Goal: Task Accomplishment & Management: Complete application form

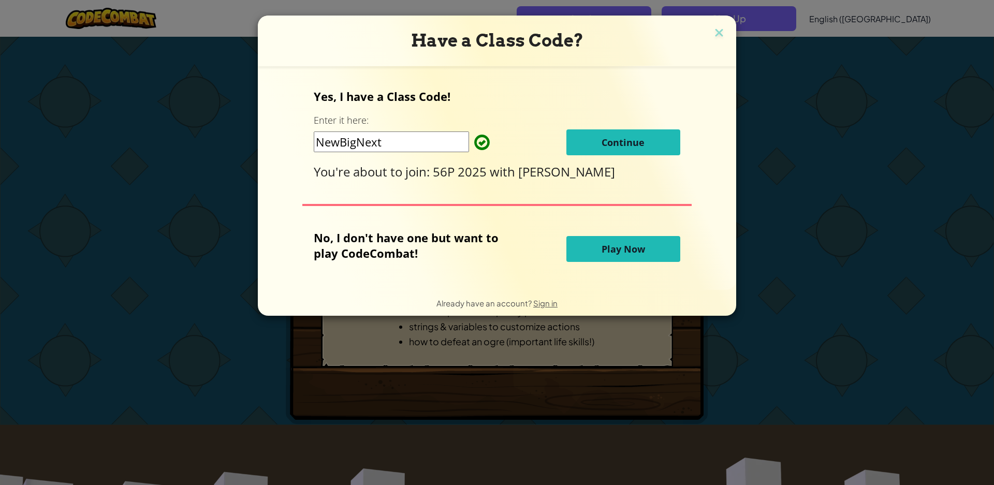
drag, startPoint x: 366, startPoint y: 146, endPoint x: 122, endPoint y: 215, distance: 253.8
click at [122, 215] on div "Have a Class Code? Yes, I have a Class Code! Enter it here: NewBigNext Continue…" at bounding box center [497, 242] width 994 height 485
click at [633, 138] on button "Continue" at bounding box center [624, 142] width 114 height 26
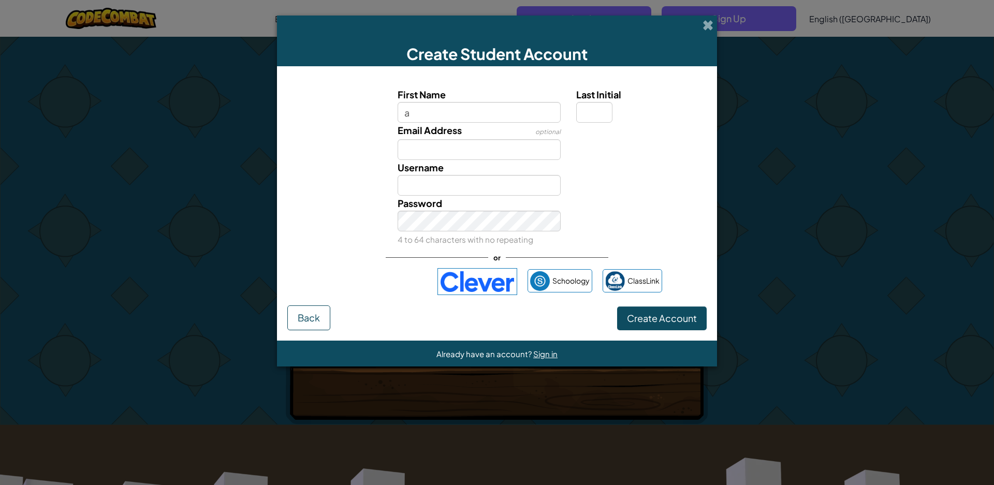
type input "[PERSON_NAME]"
click at [594, 112] on input "Last Initial" at bounding box center [594, 112] width 36 height 21
type input "P"
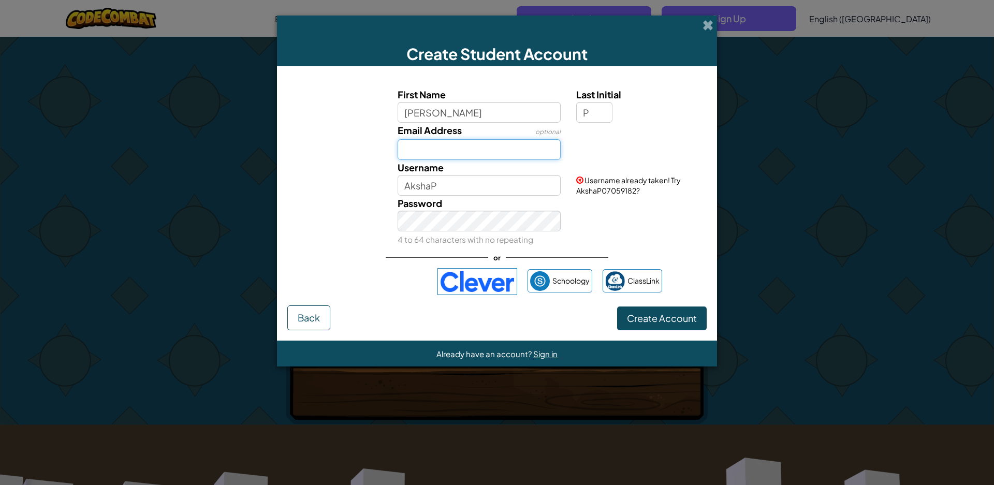
click at [509, 159] on input "Email Address" at bounding box center [480, 149] width 164 height 21
click at [479, 185] on input "AkshaP" at bounding box center [480, 185] width 164 height 21
click at [661, 234] on div "Password 4 to 64 characters with no repeating" at bounding box center [497, 221] width 430 height 51
click at [531, 184] on input "AkshaP12345678910" at bounding box center [480, 185] width 164 height 21
type input "AkshaP1234567891011"
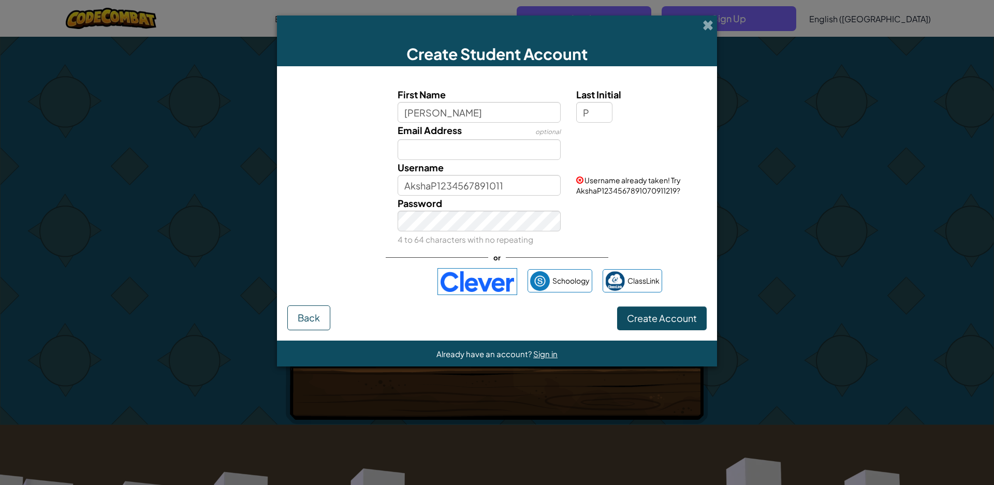
click at [669, 236] on div "Password 4 to 64 characters with no repeating" at bounding box center [497, 221] width 430 height 51
click at [659, 315] on span "Create Account" at bounding box center [662, 318] width 70 height 12
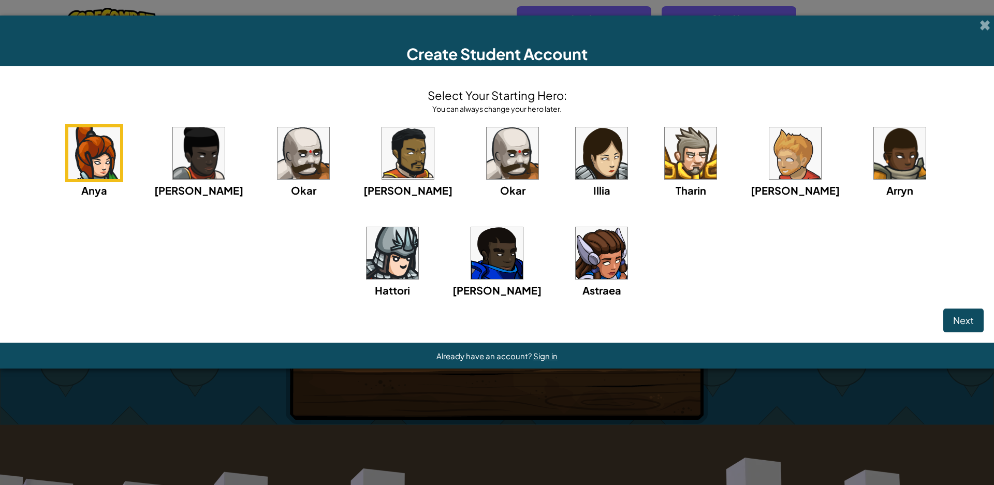
click at [487, 179] on img at bounding box center [513, 153] width 52 height 52
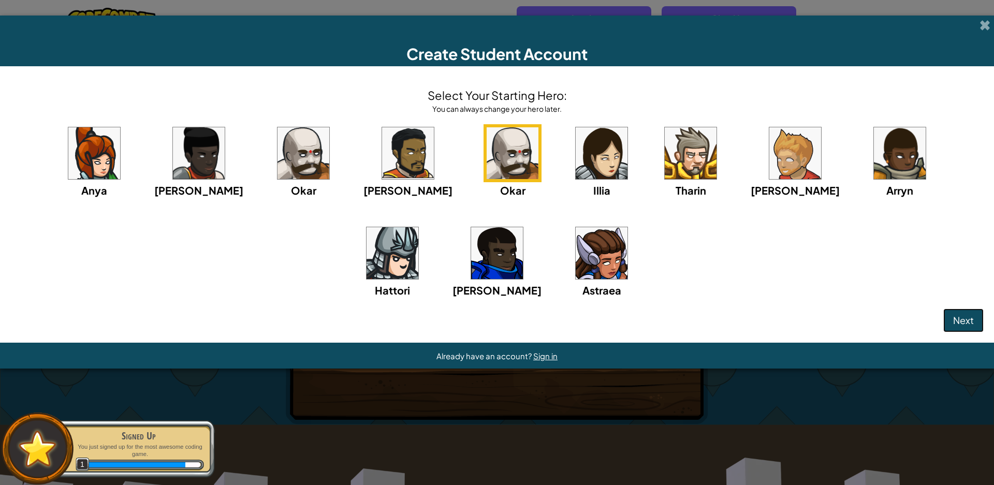
click at [954, 326] on span "Next" at bounding box center [964, 320] width 21 height 12
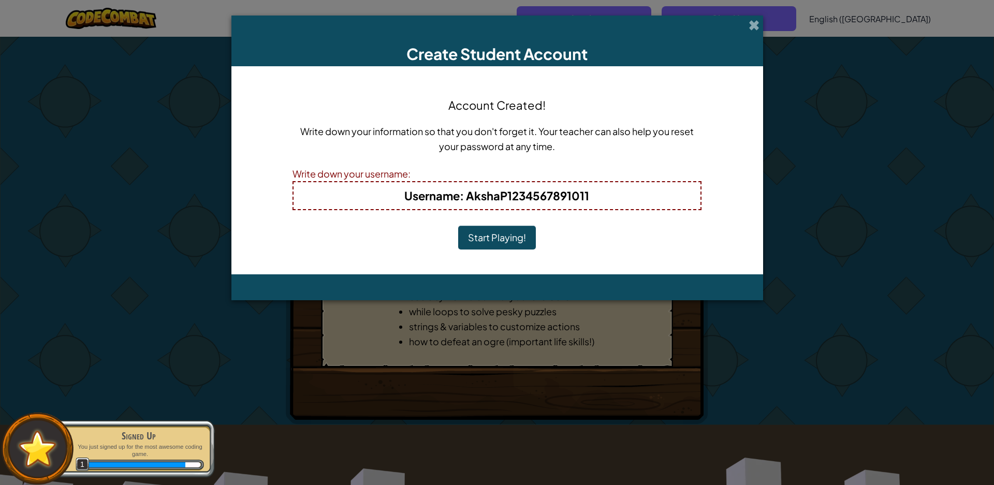
click at [500, 235] on button "Start Playing!" at bounding box center [497, 238] width 78 height 24
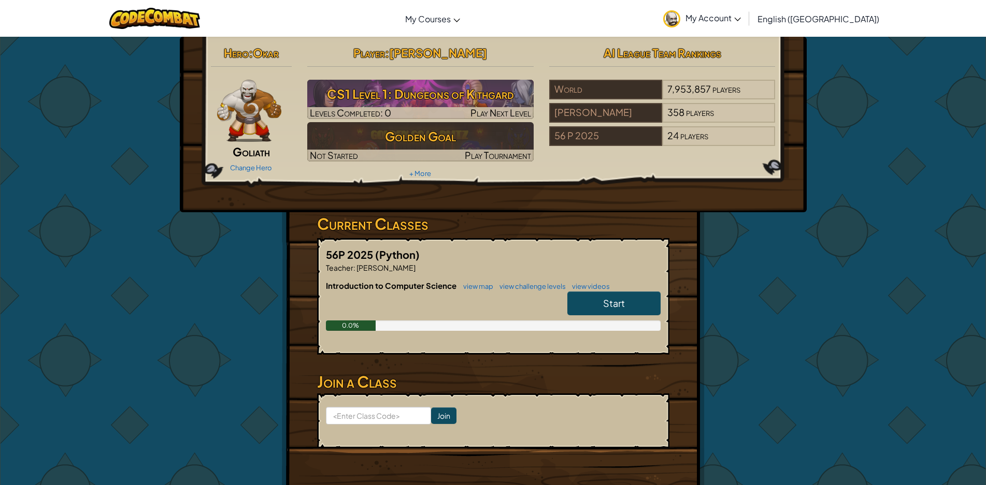
click at [243, 119] on img at bounding box center [249, 111] width 65 height 62
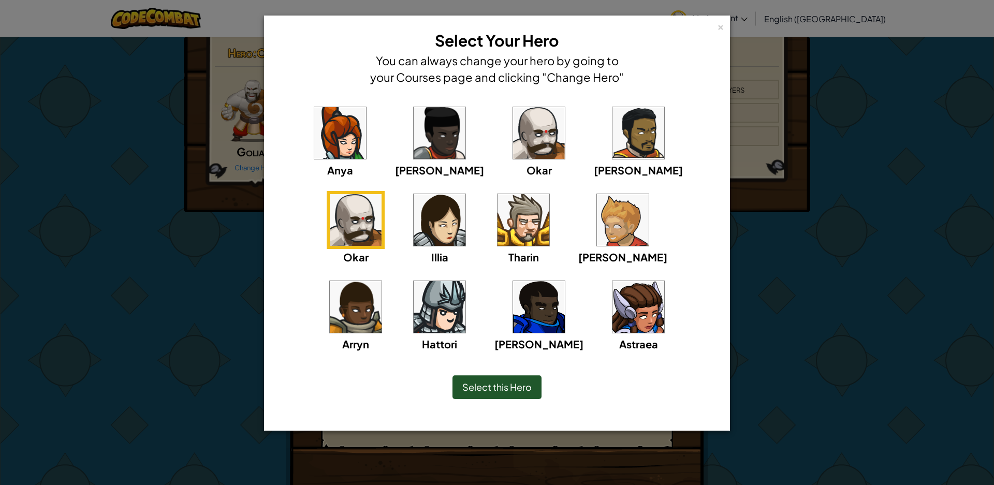
click at [414, 223] on img at bounding box center [440, 220] width 52 height 52
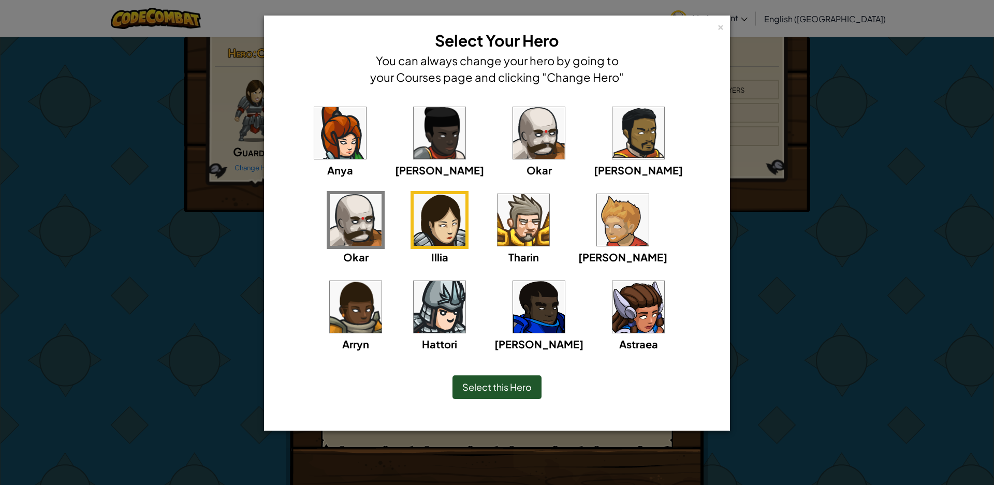
click at [382, 194] on img at bounding box center [356, 220] width 52 height 52
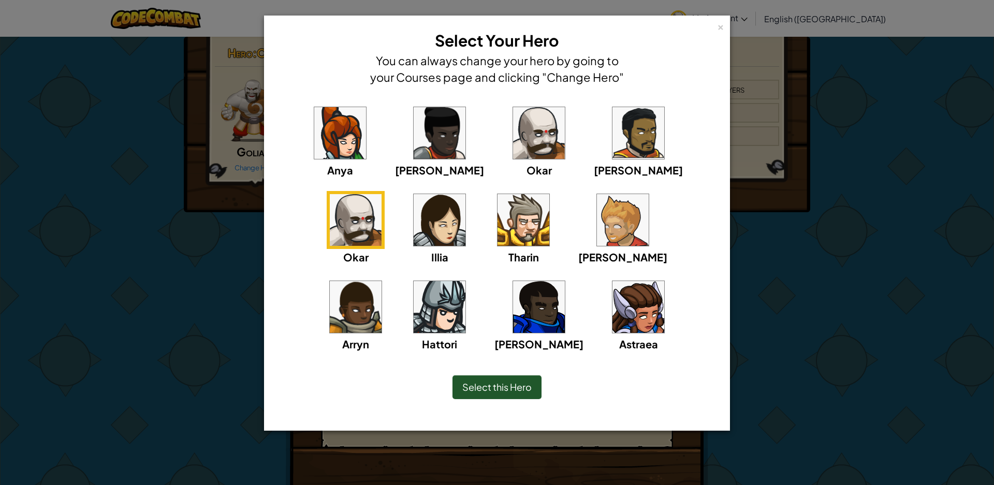
click at [874, 218] on div "× Select Your Hero You can always change your hero by going to your Courses pag…" at bounding box center [497, 242] width 994 height 485
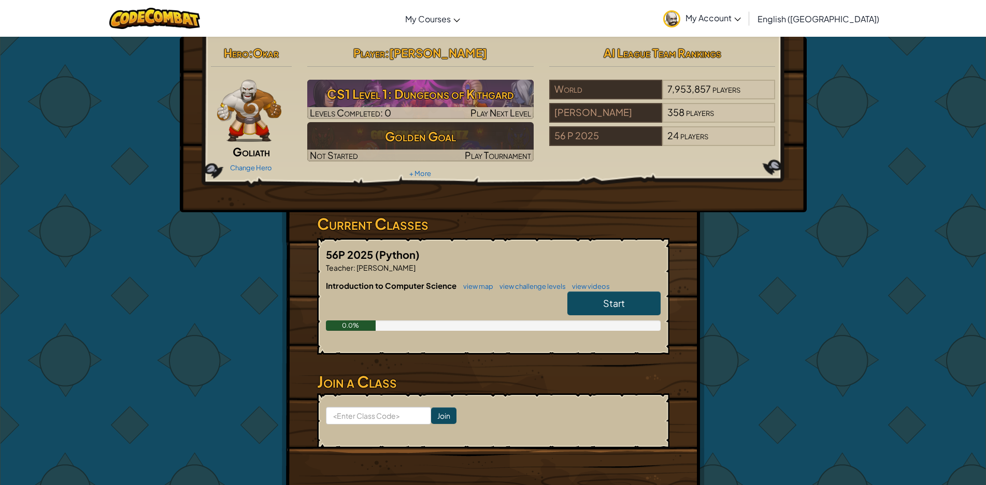
click at [615, 300] on span "Start" at bounding box center [614, 303] width 22 height 12
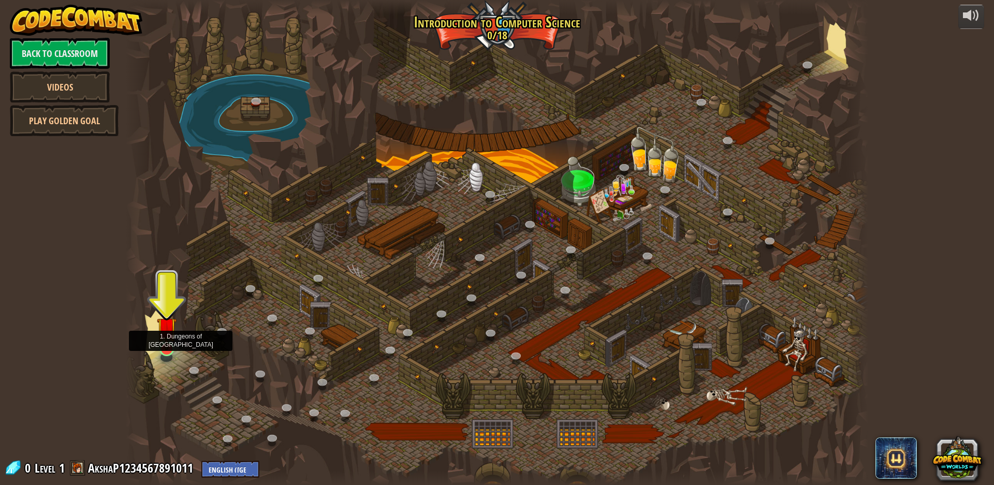
click at [160, 352] on div at bounding box center [167, 349] width 15 height 15
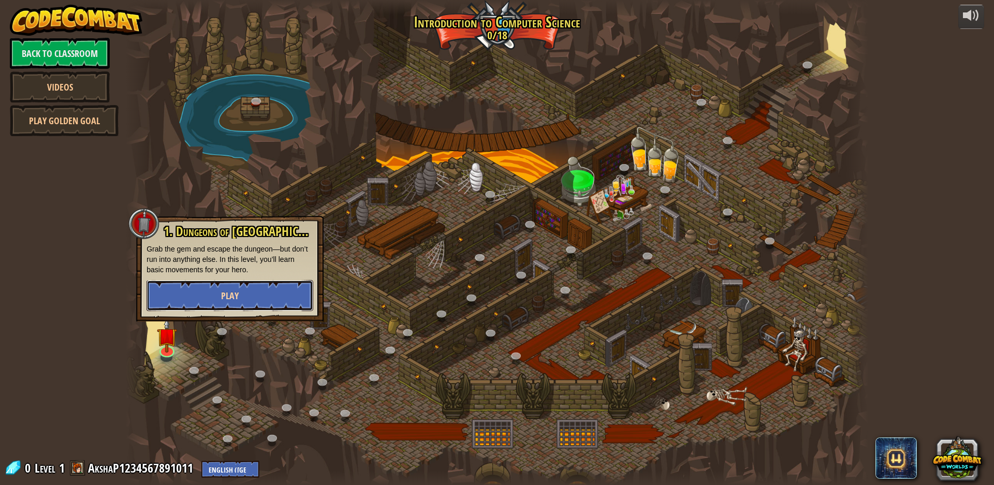
click at [192, 300] on button "Play" at bounding box center [230, 295] width 167 height 31
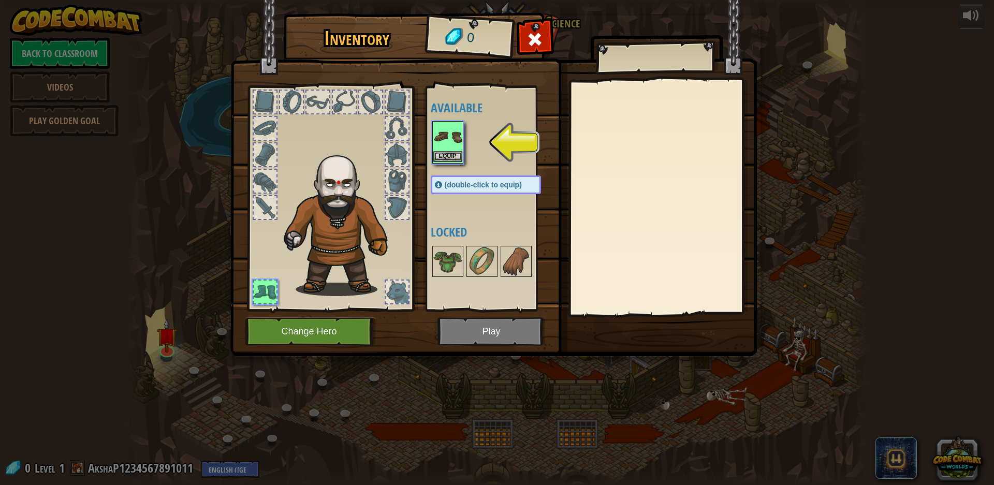
click at [450, 146] on img at bounding box center [448, 136] width 29 height 29
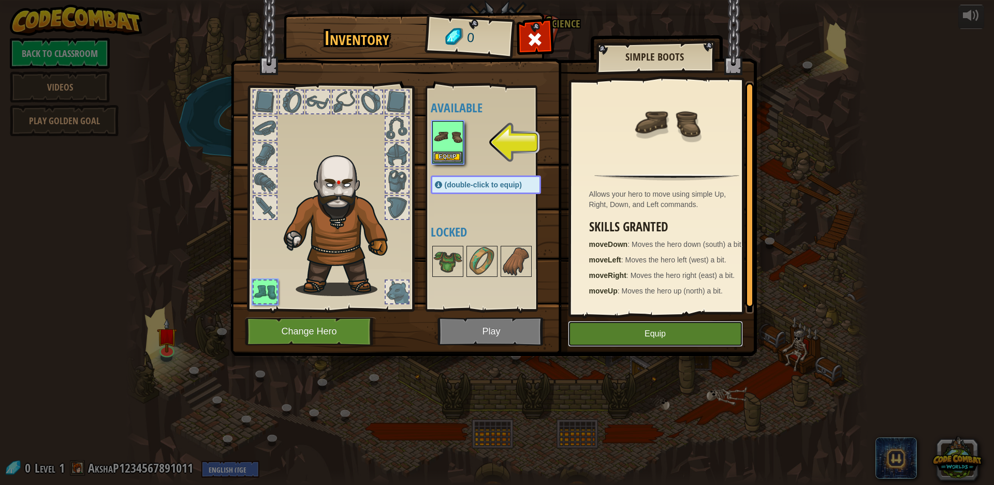
click at [678, 330] on button "Equip" at bounding box center [655, 334] width 175 height 26
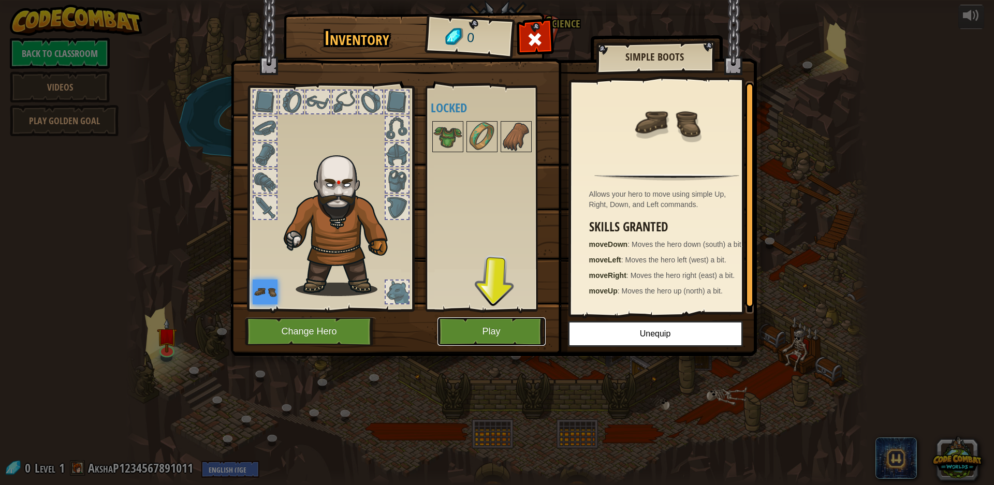
click at [478, 343] on button "Play" at bounding box center [492, 331] width 108 height 28
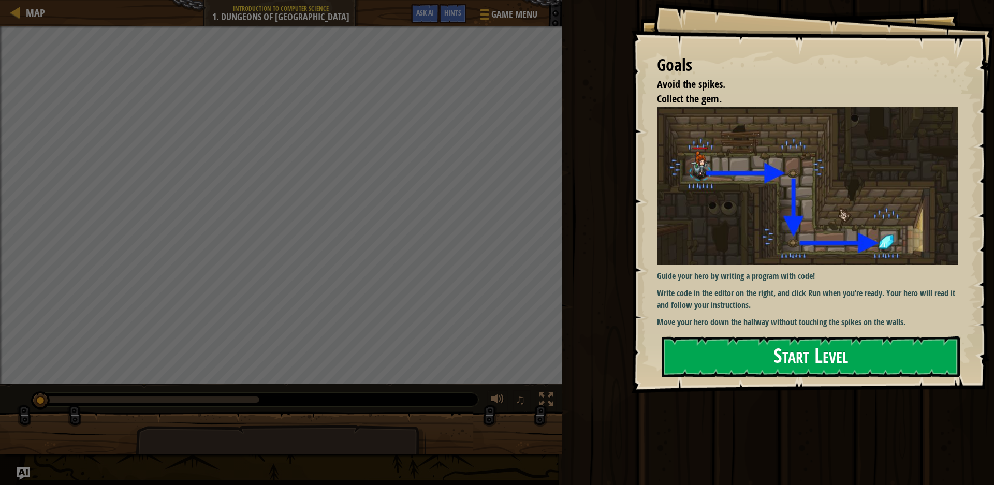
click at [718, 360] on button "Start Level" at bounding box center [811, 357] width 298 height 41
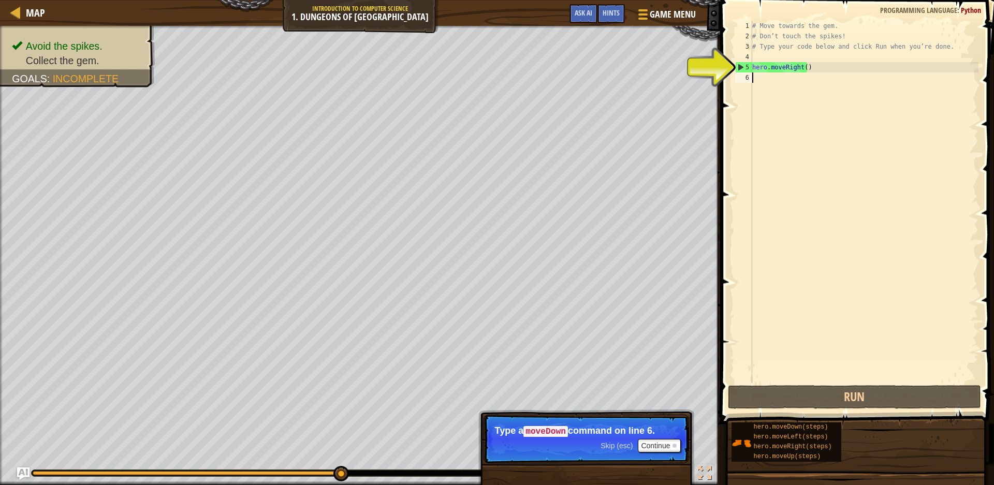
scroll to position [5, 0]
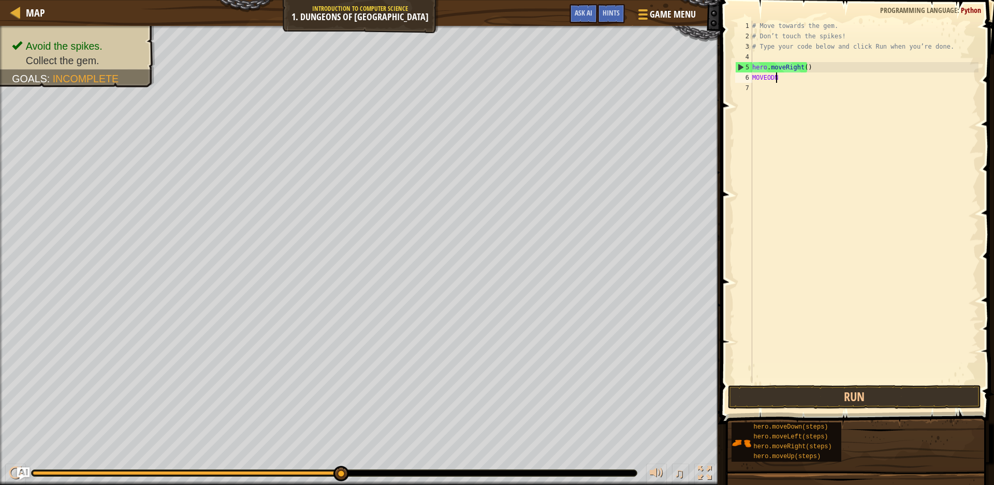
type textarea "MOVEODNW"
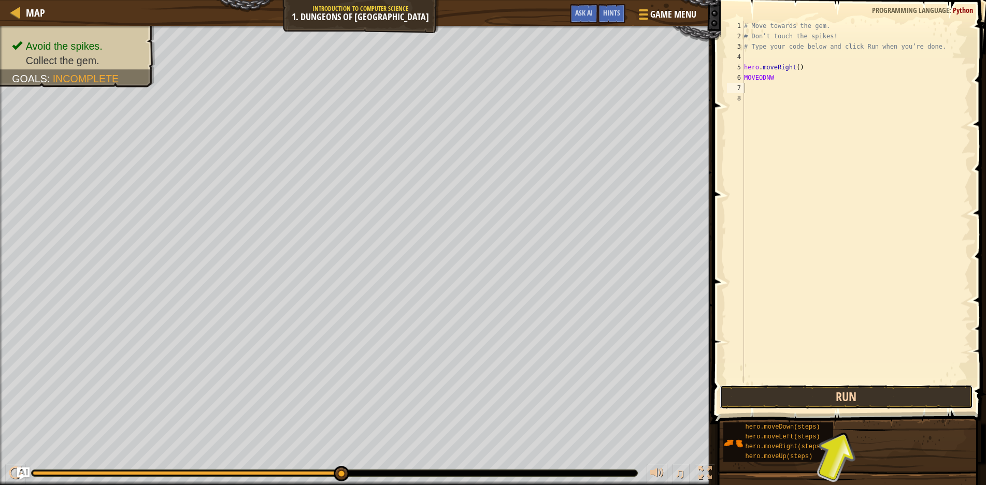
click at [860, 397] on button "Run" at bounding box center [845, 397] width 253 height 24
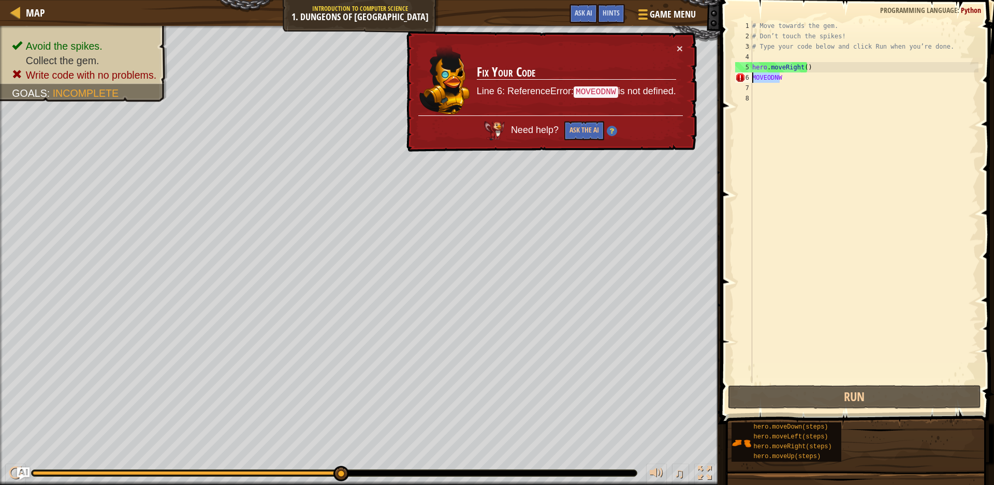
drag, startPoint x: 783, startPoint y: 77, endPoint x: 686, endPoint y: 76, distance: 96.9
click at [686, 76] on div "Map Introduction to Computer Science 1. Dungeons of Kithgard Game Menu Done Hin…" at bounding box center [497, 242] width 994 height 485
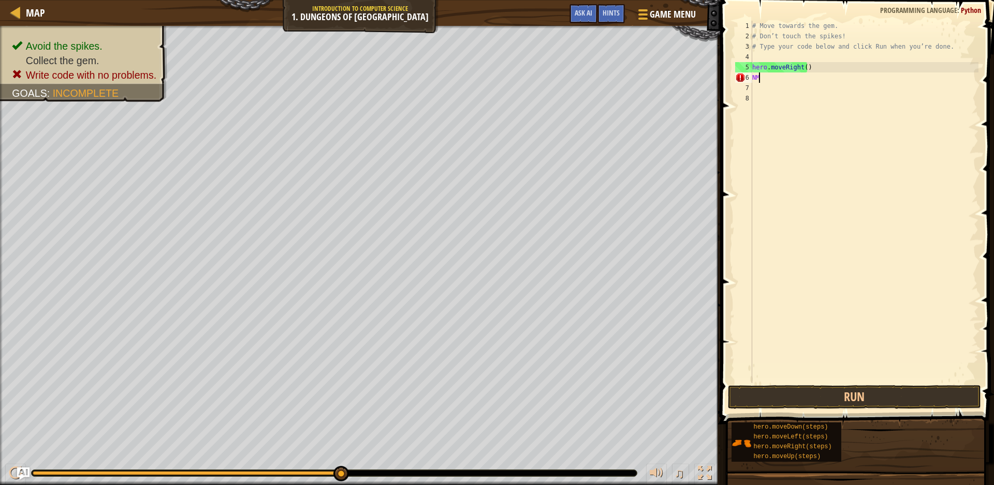
type textarea "N"
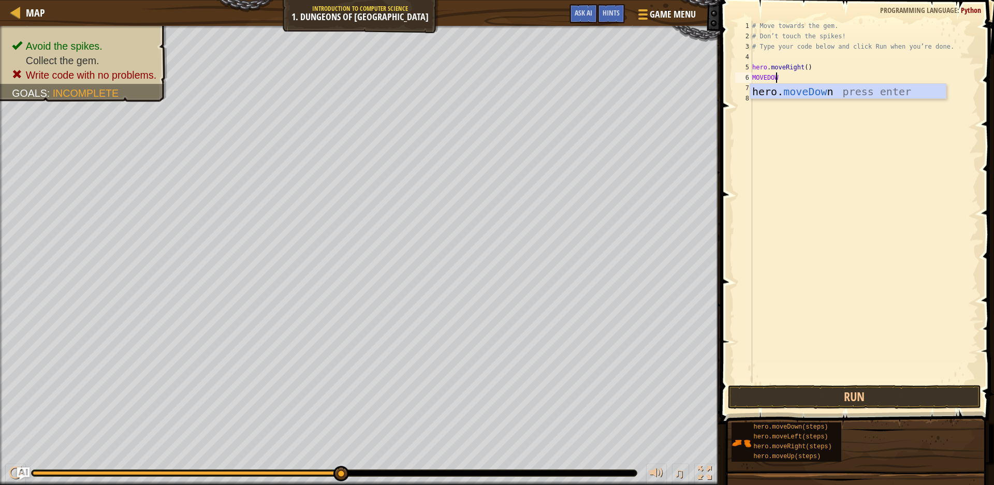
type textarea "MOVEDOWN"
click at [905, 96] on div "hero. moveDown press enter" at bounding box center [848, 107] width 196 height 47
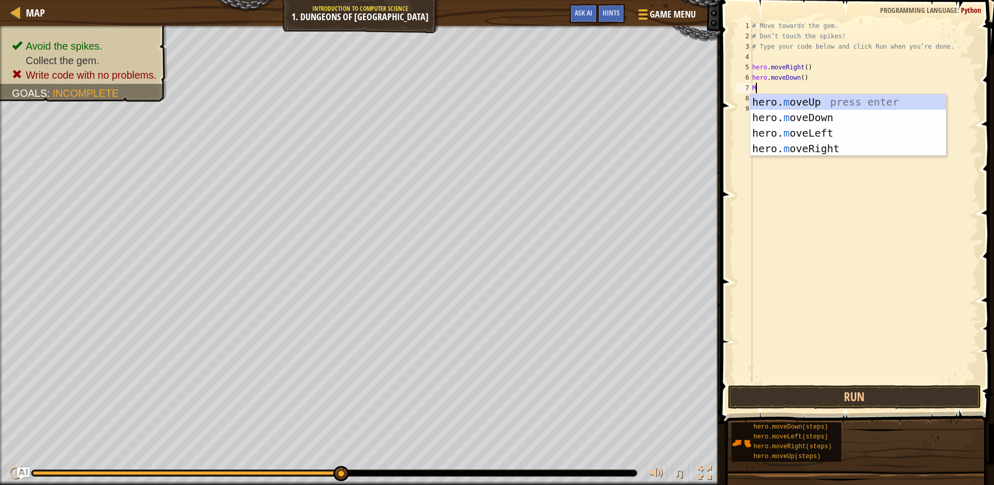
type textarea "MOV"
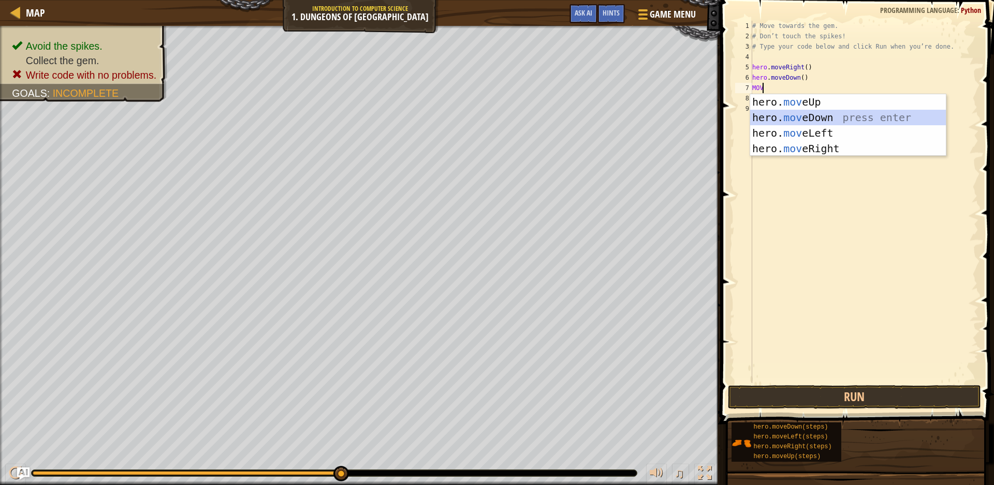
click at [831, 121] on div "hero. mov eUp press enter hero. mov eDown press enter hero. mov eLeft press ent…" at bounding box center [848, 140] width 196 height 93
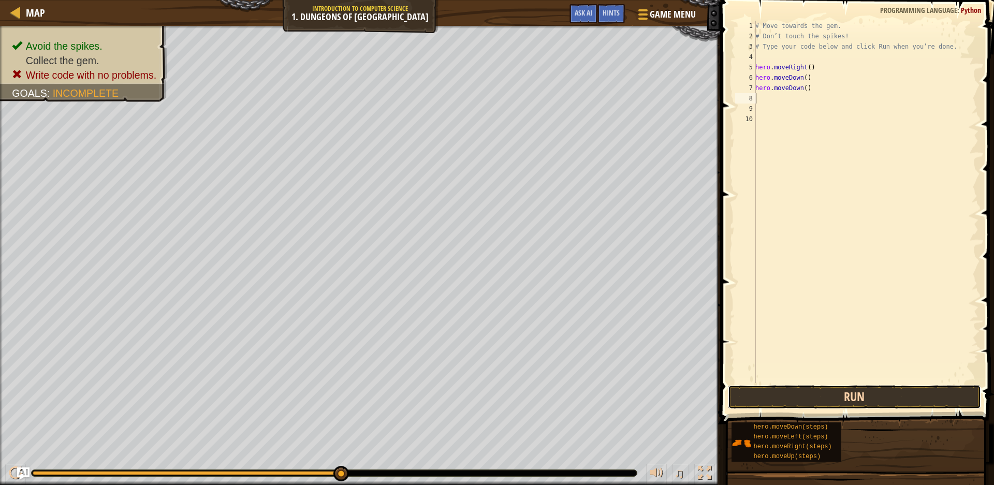
click at [842, 399] on button "Run" at bounding box center [854, 397] width 253 height 24
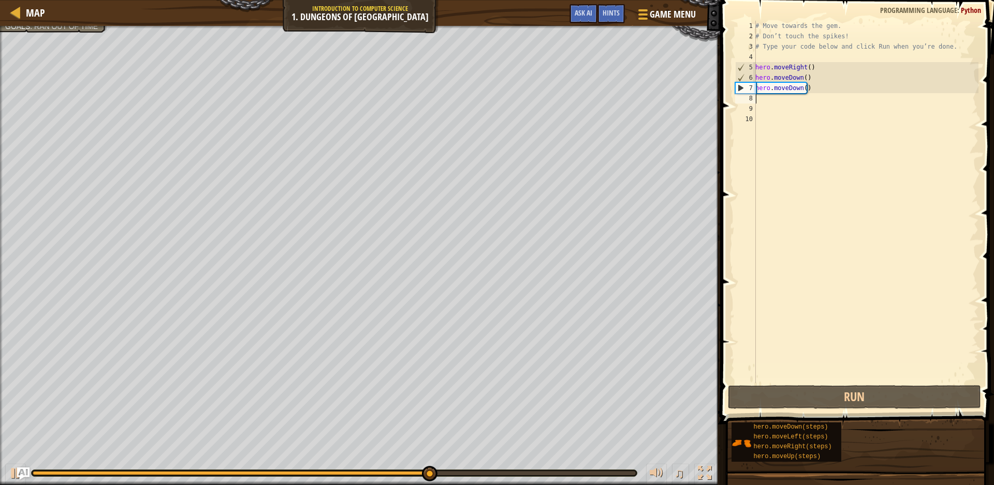
click at [769, 104] on div "# Move towards the gem. # Don’t touch the spikes! # Type your code below and cl…" at bounding box center [867, 212] width 226 height 383
click at [778, 100] on div "# Move towards the gem. # Don’t touch the spikes! # Type your code below and cl…" at bounding box center [867, 212] width 226 height 383
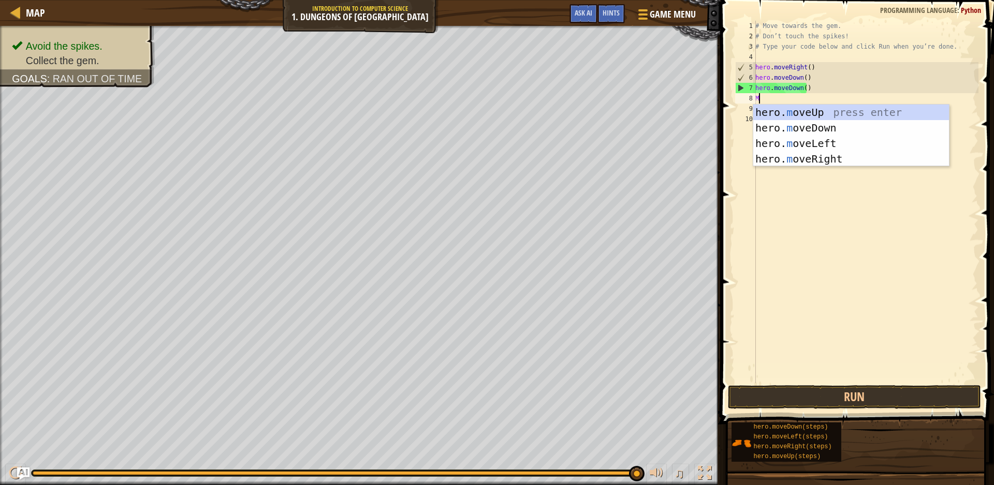
type textarea "MOV"
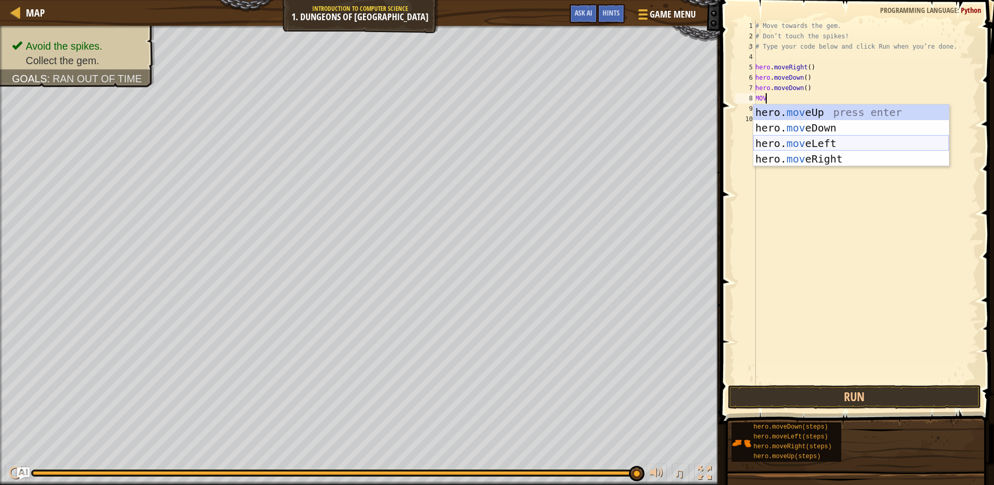
click at [820, 147] on div "hero. mov eUp press enter hero. mov eDown press enter hero. mov eLeft press ent…" at bounding box center [852, 151] width 196 height 93
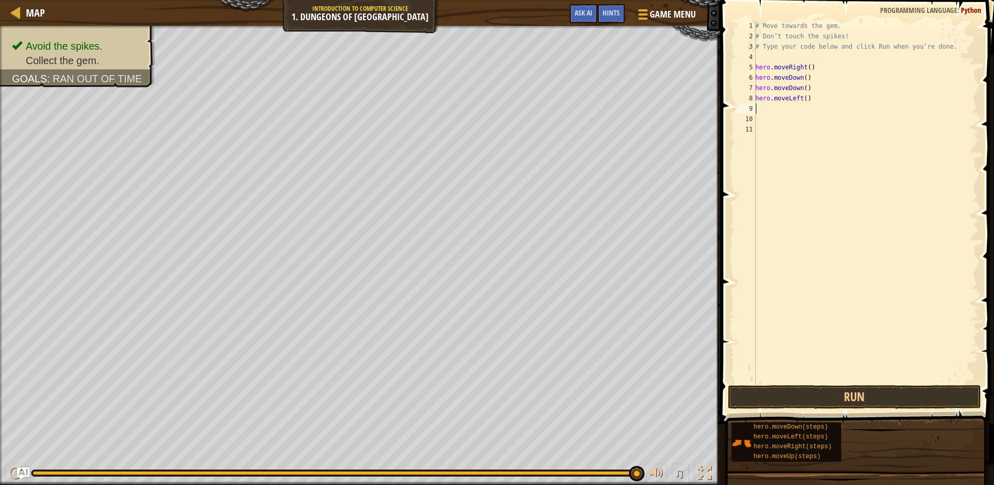
scroll to position [5, 0]
click at [833, 397] on button "Run" at bounding box center [854, 397] width 253 height 24
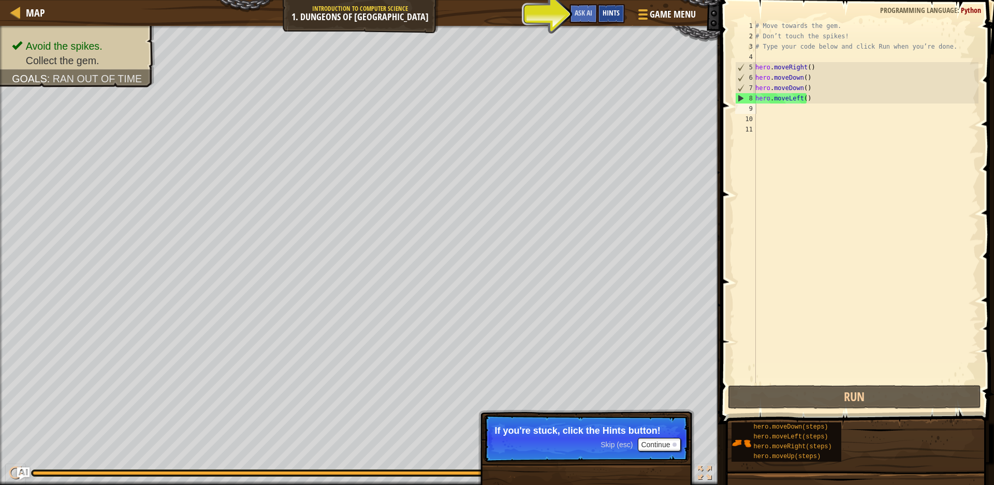
click at [619, 14] on span "Hints" at bounding box center [611, 13] width 17 height 10
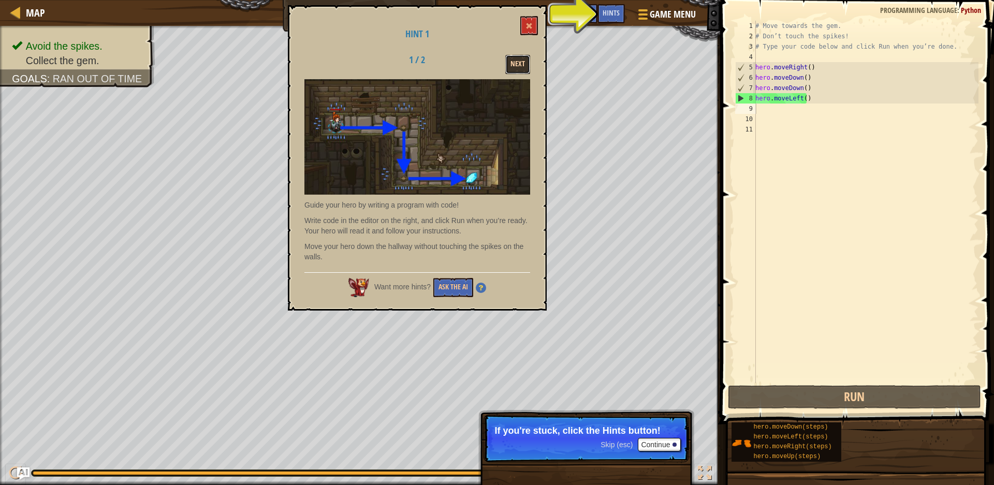
click at [510, 63] on button "Next" at bounding box center [518, 64] width 25 height 19
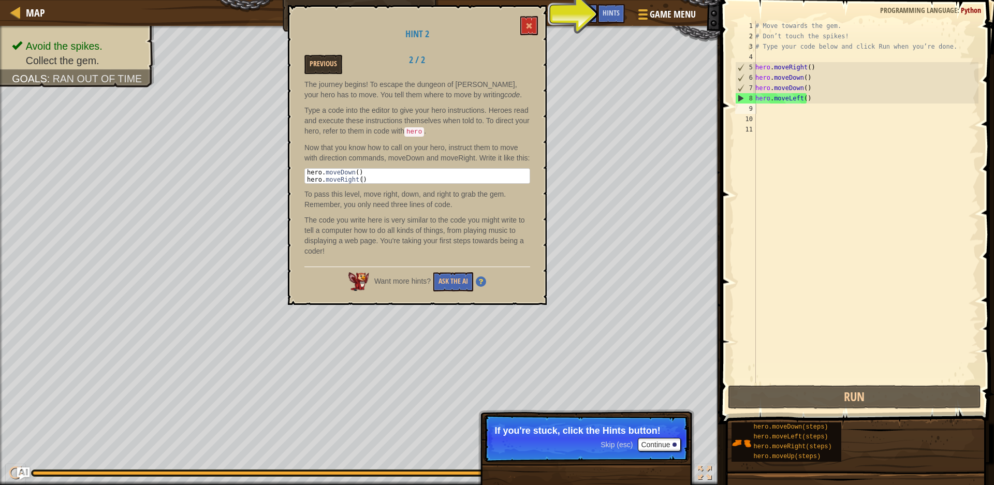
click at [513, 63] on div "Previous 2 / 2" at bounding box center [417, 64] width 241 height 19
click at [524, 28] on button at bounding box center [530, 25] width 18 height 19
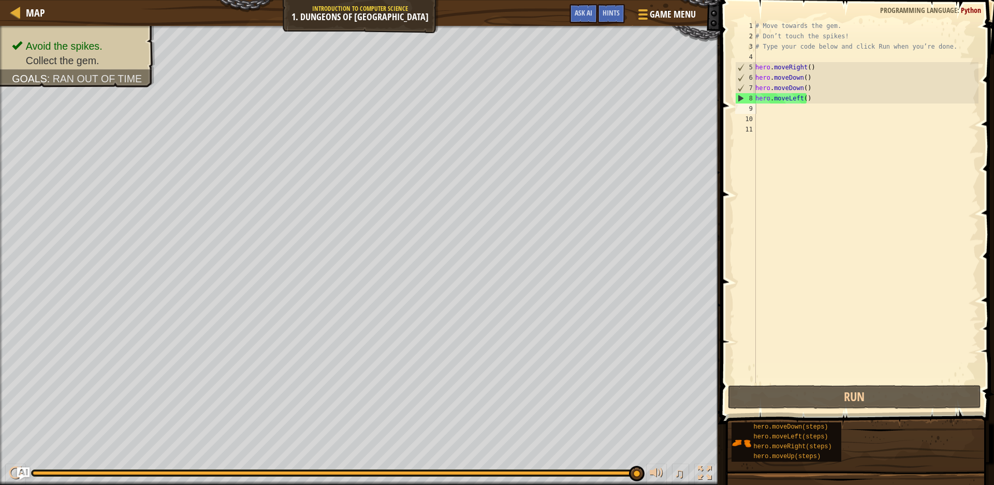
click at [799, 89] on div "# Move towards the gem. # Don’t touch the spikes! # Type your code below and cl…" at bounding box center [867, 212] width 226 height 383
click at [798, 88] on div "# Move towards the gem. # Don’t touch the spikes! # Type your code below and cl…" at bounding box center [867, 212] width 226 height 383
click at [795, 89] on div "# Move towards the gem. # Don’t touch the spikes! # Type your code below and cl…" at bounding box center [866, 202] width 225 height 363
click at [795, 89] on div "# Move towards the gem. # Don’t touch the spikes! # Type your code below and cl…" at bounding box center [867, 212] width 226 height 383
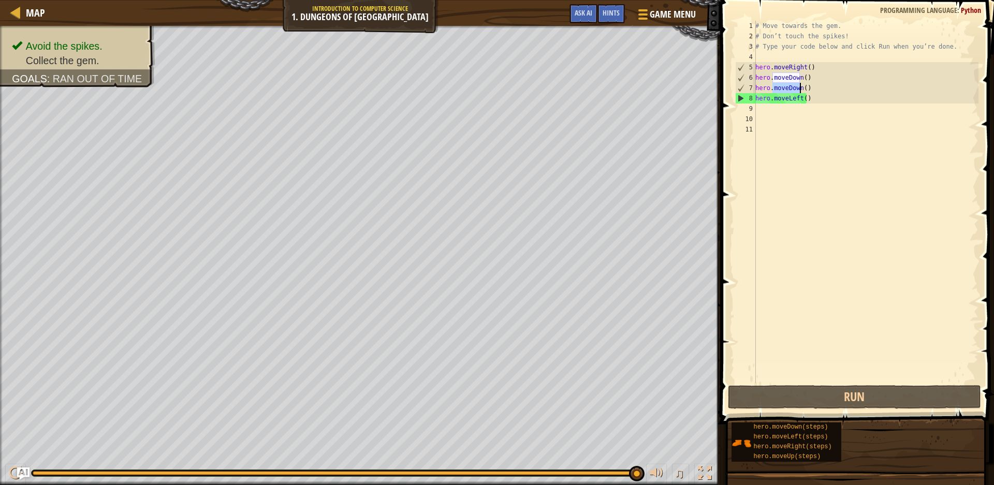
click at [794, 90] on div "# Move towards the gem. # Don’t touch the spikes! # Type your code below and cl…" at bounding box center [867, 212] width 226 height 383
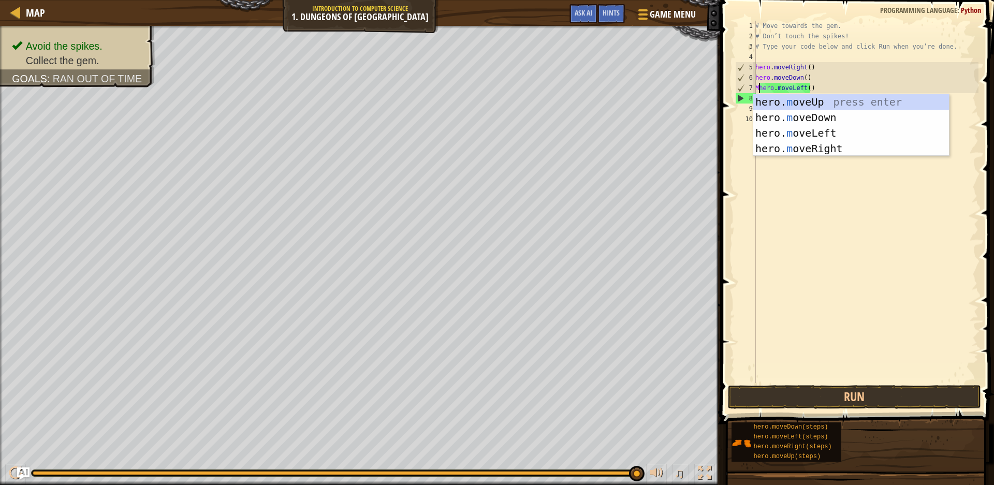
scroll to position [5, 2]
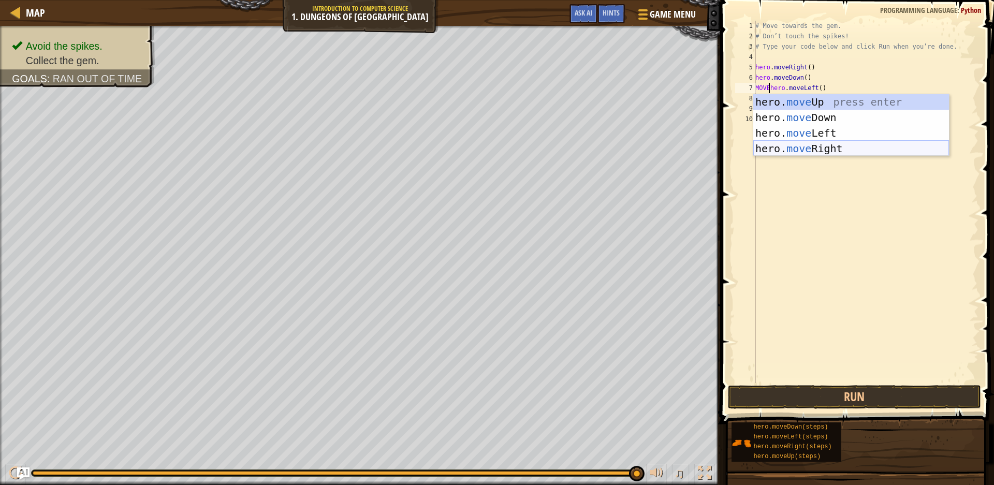
click at [829, 148] on div "hero. move Up press enter hero. move Down press enter hero. move Left press ent…" at bounding box center [852, 140] width 196 height 93
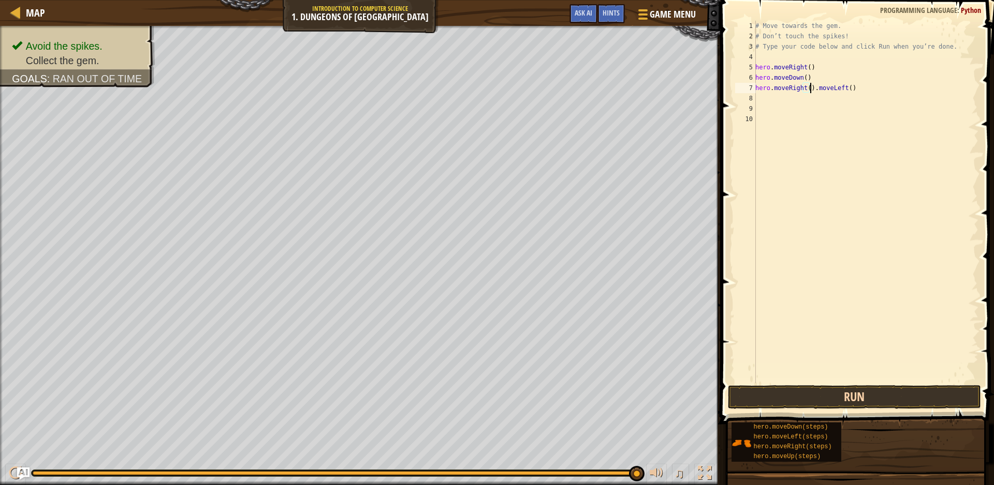
type textarea "hero.moveRight().moveLeft()"
click at [876, 401] on button "Run" at bounding box center [854, 397] width 253 height 24
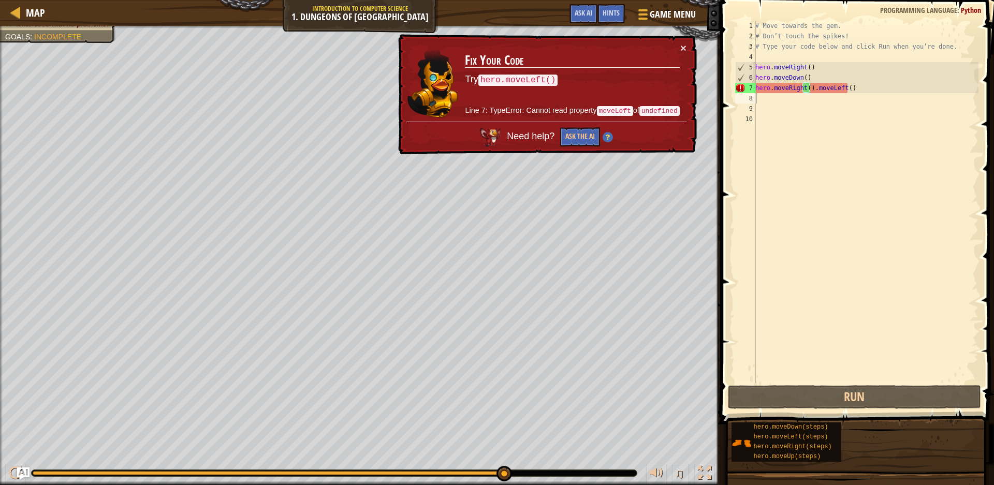
click at [836, 93] on div "# Move towards the gem. # Don’t touch the spikes! # Type your code below and cl…" at bounding box center [867, 212] width 226 height 383
click at [839, 84] on div "# Move towards the gem. # Don’t touch the spikes! # Type your code below and cl…" at bounding box center [867, 212] width 226 height 383
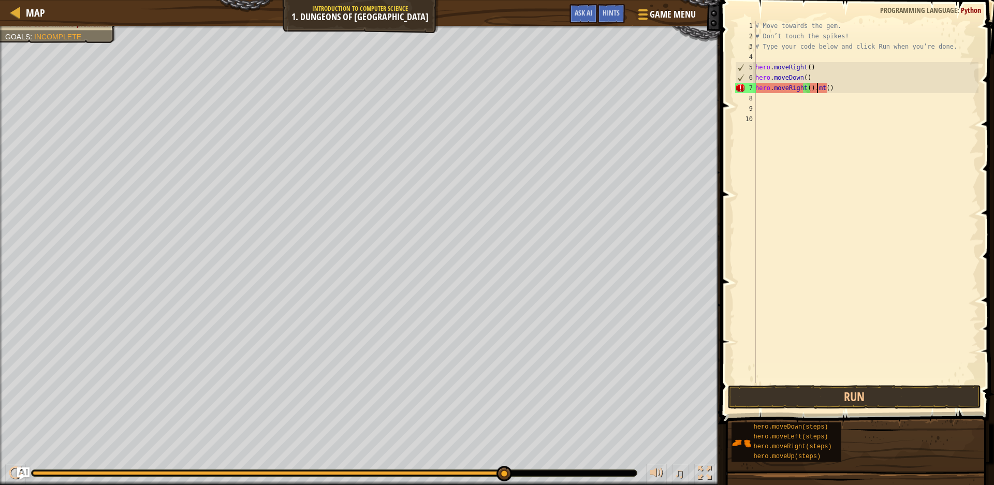
type textarea "hero.moveRight().t()"
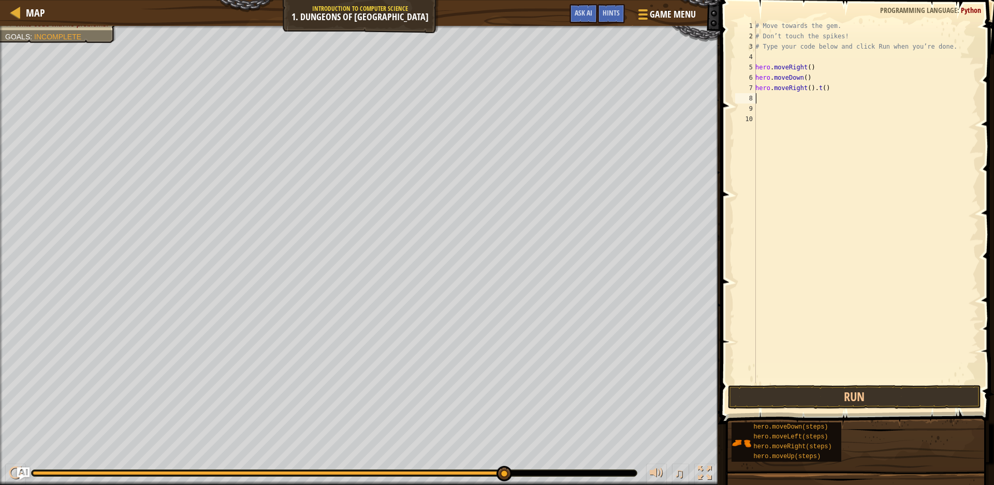
click at [871, 94] on div "# Move towards the gem. # Don’t touch the spikes! # Type your code below and cl…" at bounding box center [867, 212] width 226 height 383
click at [825, 89] on div "# Move towards the gem. # Don’t touch the spikes! # Type your code below and cl…" at bounding box center [867, 212] width 226 height 383
type textarea "hero.moveRight()"
click at [855, 391] on button "Run" at bounding box center [854, 397] width 253 height 24
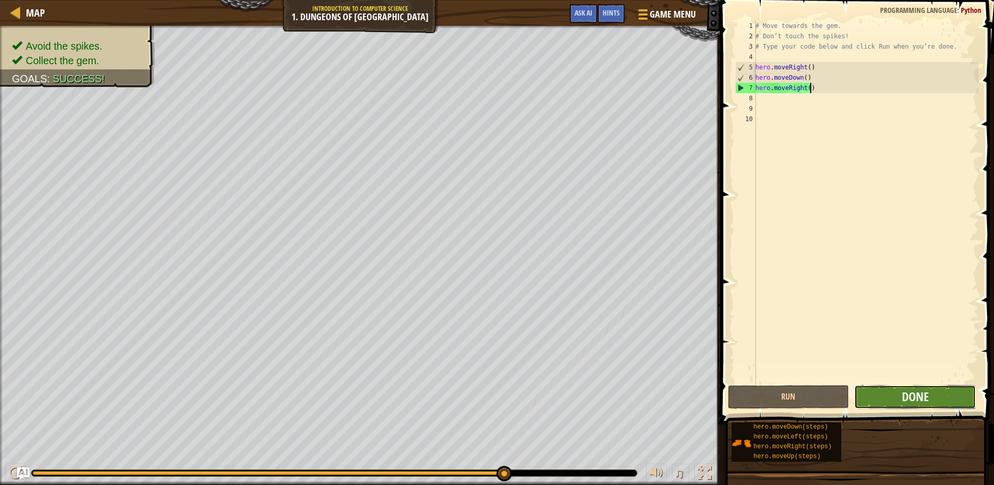
click at [931, 405] on button "Done" at bounding box center [916, 397] width 122 height 24
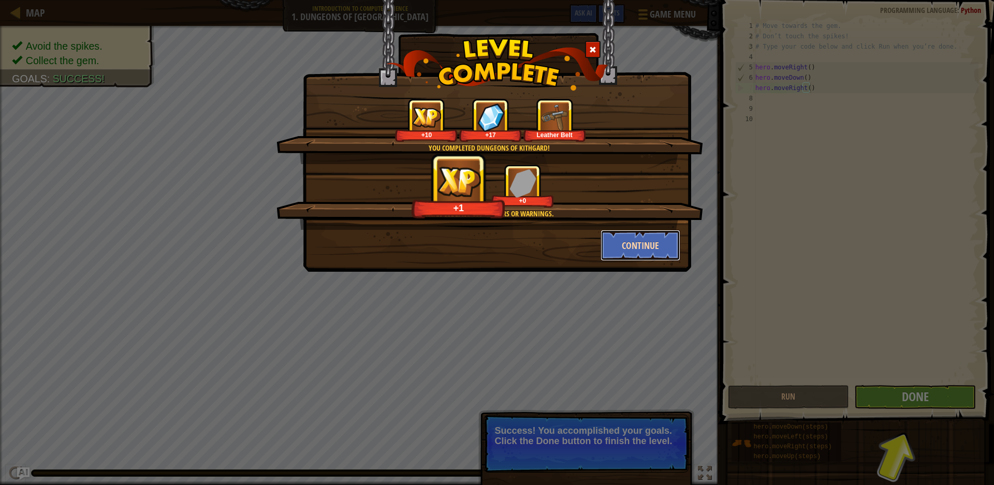
click at [639, 252] on button "Continue" at bounding box center [641, 245] width 80 height 31
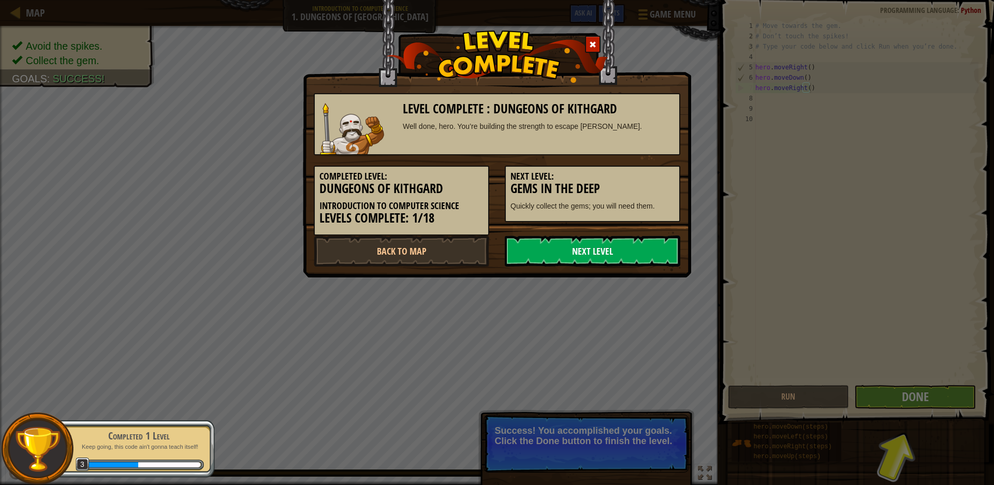
click at [645, 238] on link "Next Level" at bounding box center [593, 251] width 176 height 31
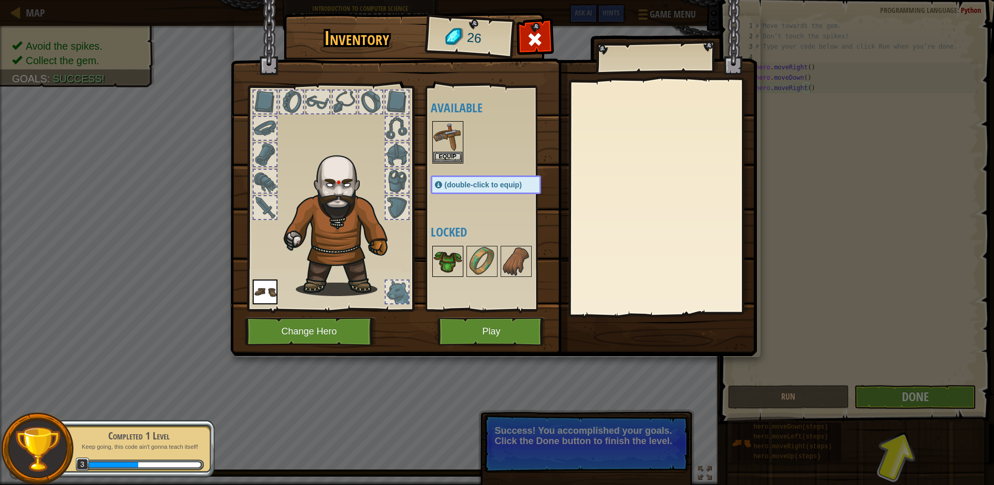
click at [452, 264] on img at bounding box center [448, 261] width 29 height 29
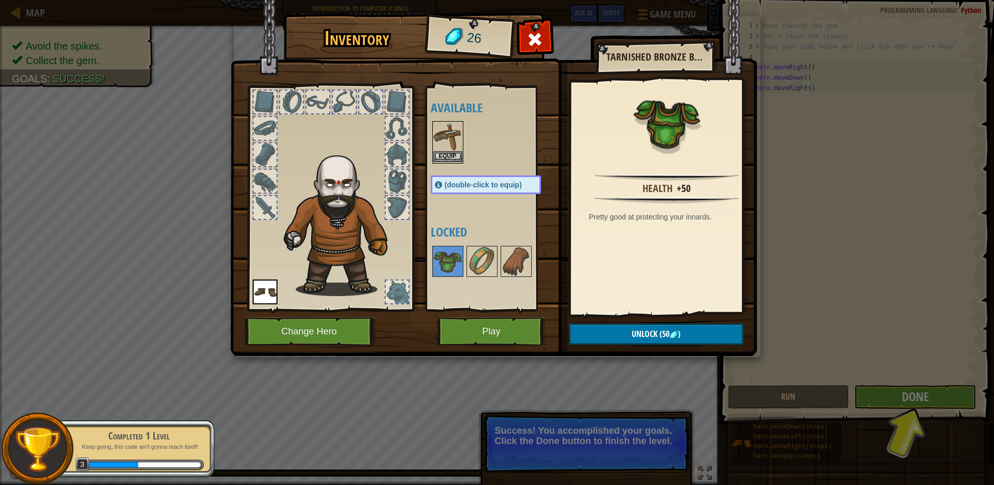
click at [453, 149] on img at bounding box center [448, 136] width 29 height 29
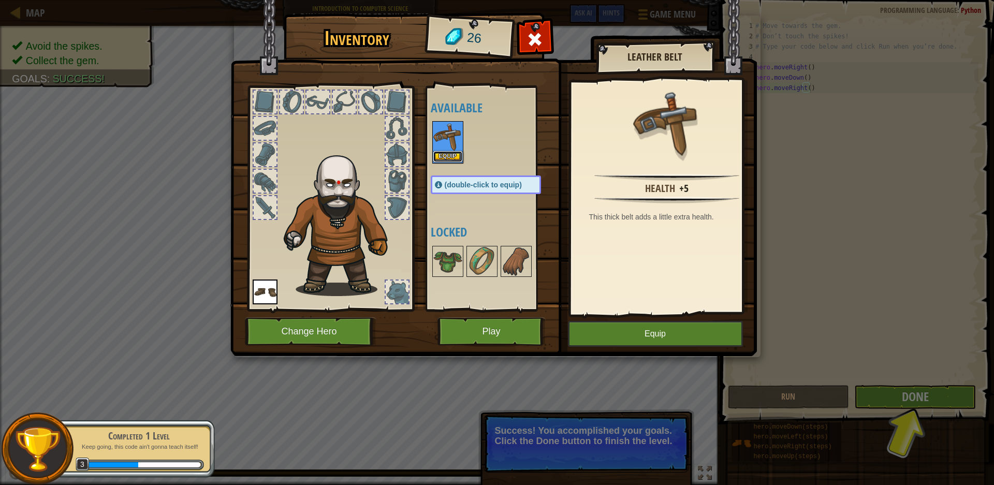
click at [451, 153] on button "Equip" at bounding box center [448, 156] width 29 height 11
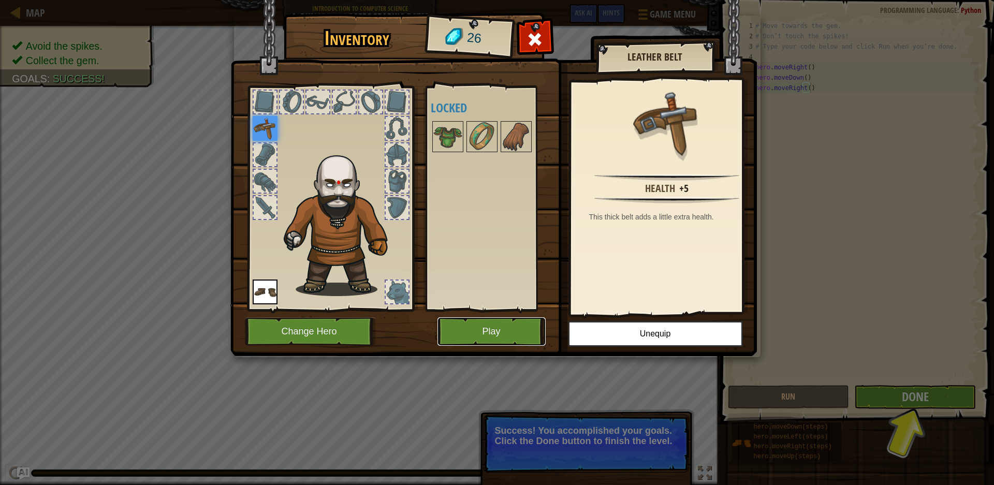
click at [521, 332] on button "Play" at bounding box center [492, 331] width 108 height 28
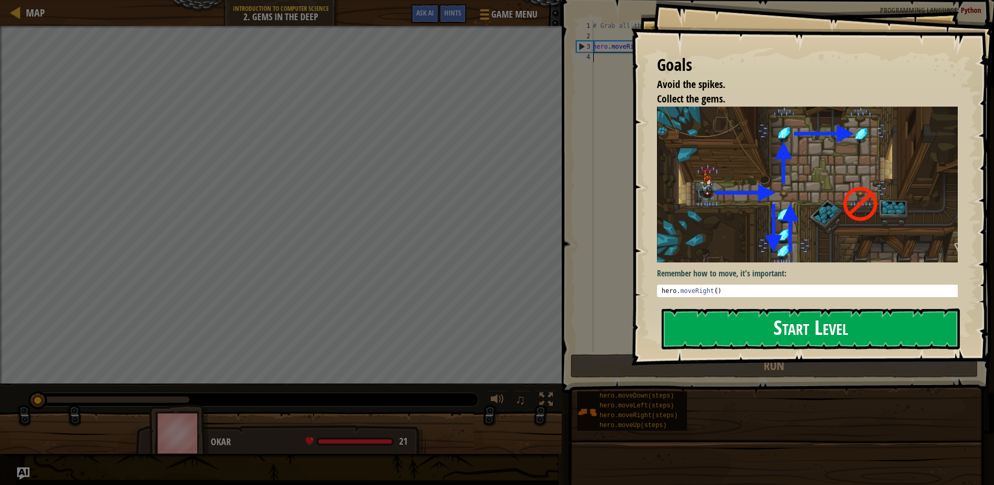
click at [716, 309] on button "Start Level" at bounding box center [811, 329] width 298 height 41
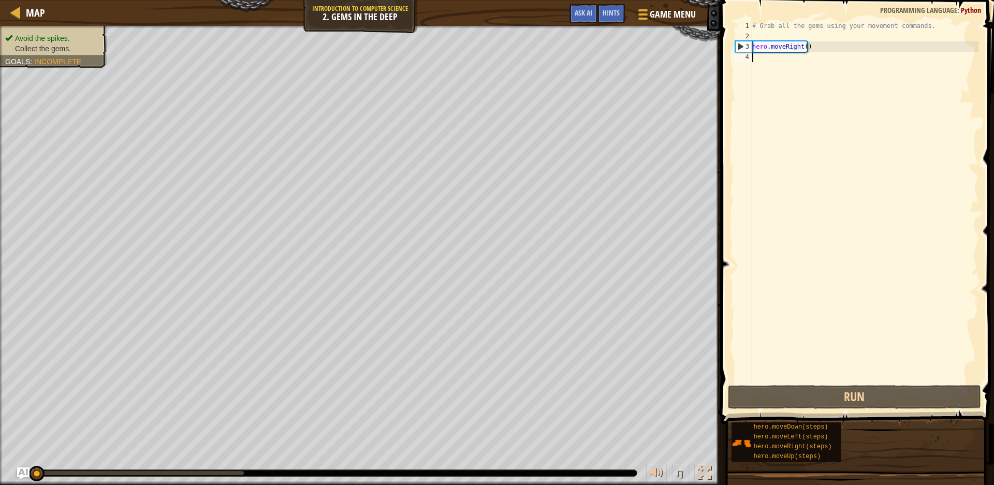
type textarea "H"
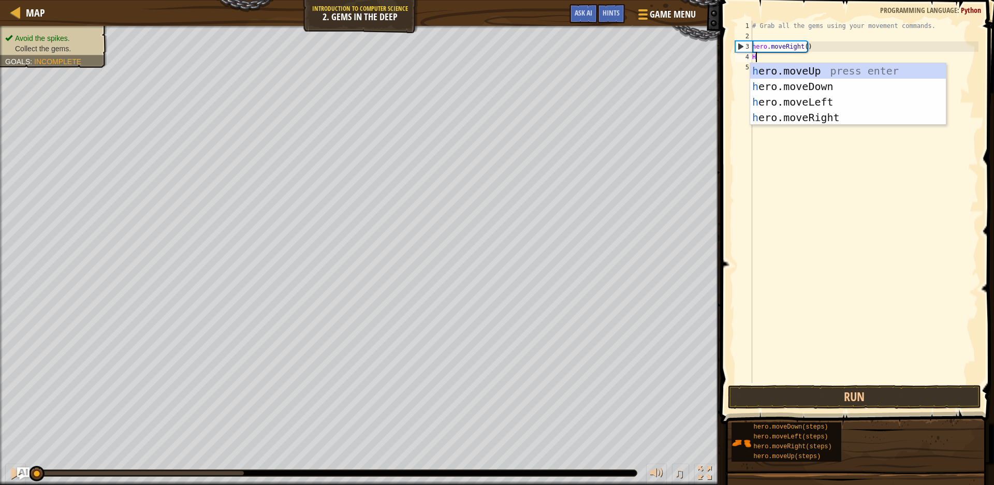
scroll to position [5, 0]
click at [766, 68] on div "h ero.moveUp press enter h ero.moveDown press enter h ero.moveLeft press enter …" at bounding box center [848, 109] width 196 height 93
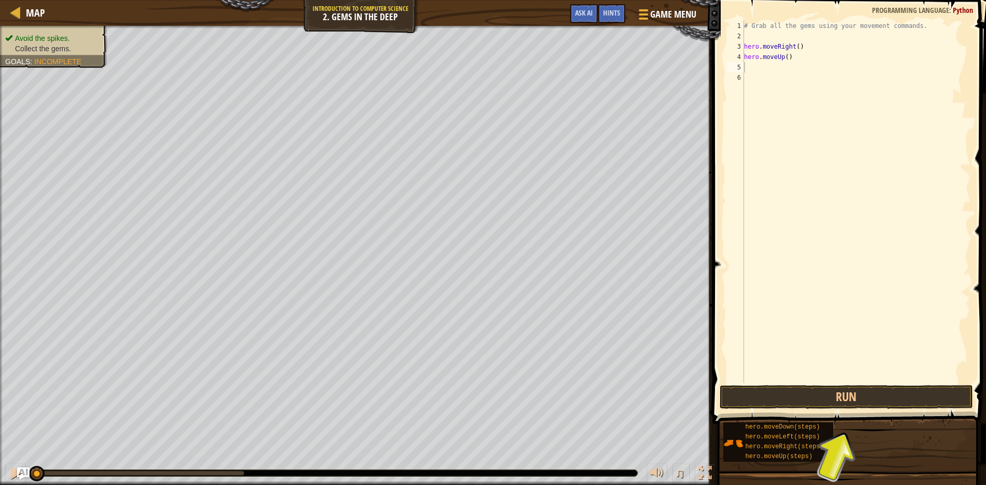
click at [811, 408] on button "Run" at bounding box center [845, 397] width 253 height 24
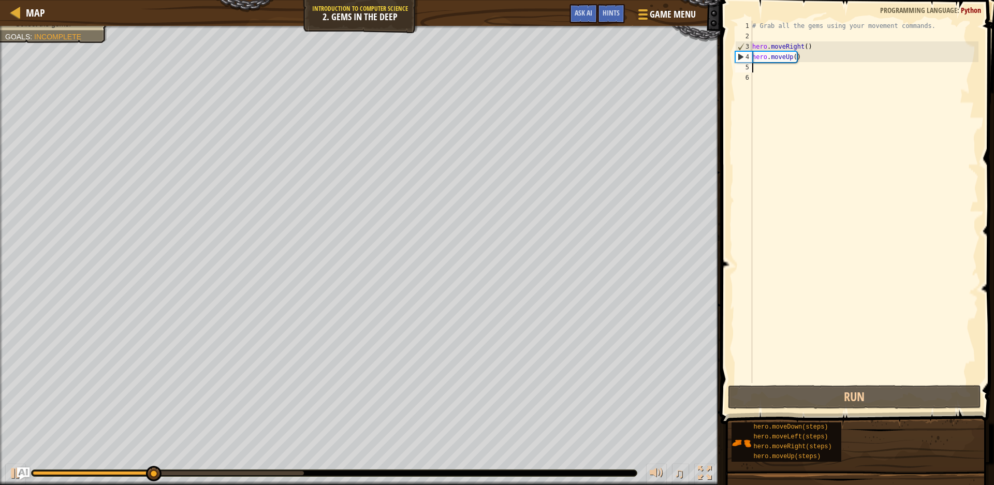
click at [769, 71] on div "# Grab all the gems using your movement commands. hero . moveRight ( ) hero . m…" at bounding box center [864, 212] width 229 height 383
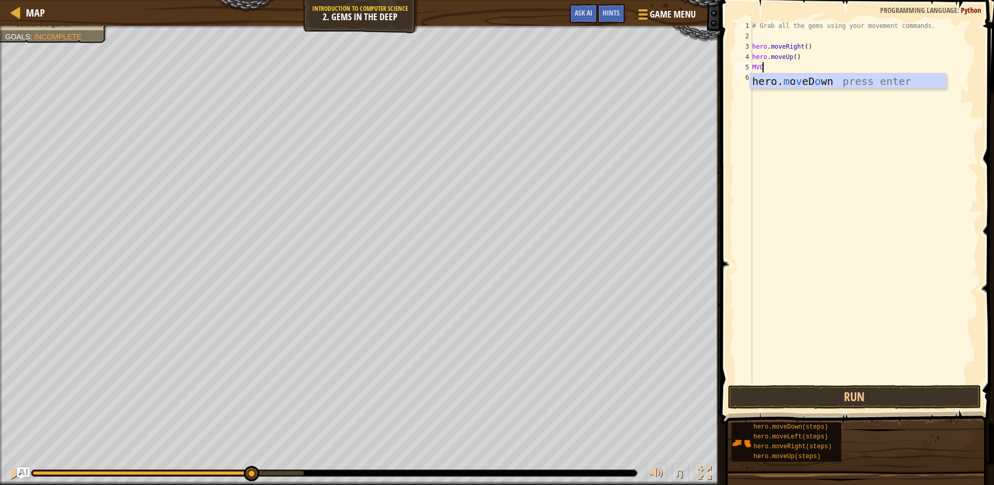
type textarea "M"
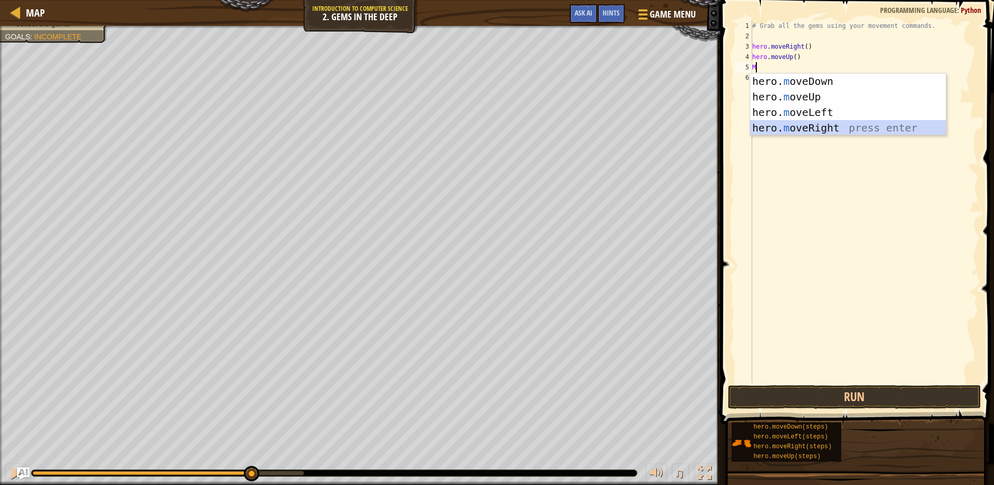
click at [839, 129] on div "hero. m oveDown press enter hero. m oveUp press enter hero. m oveLeft press ent…" at bounding box center [848, 120] width 196 height 93
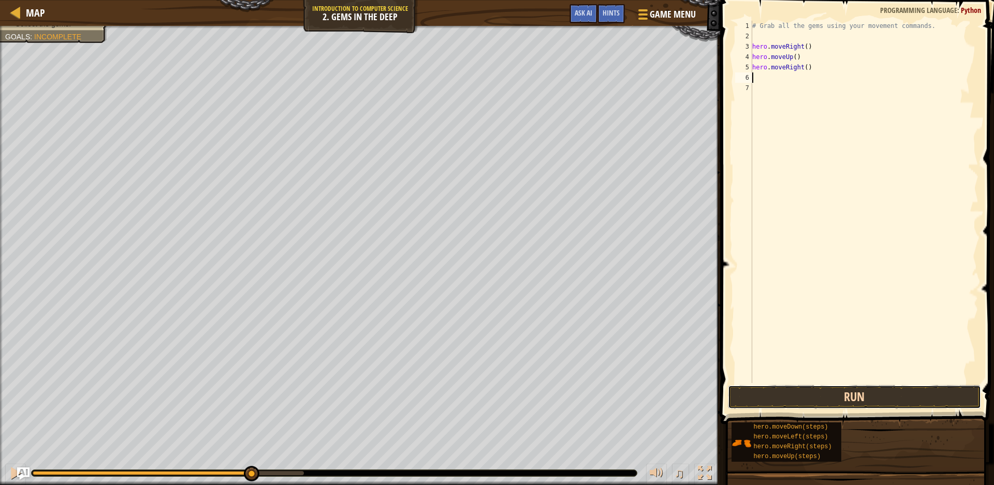
click at [860, 394] on button "Run" at bounding box center [854, 397] width 253 height 24
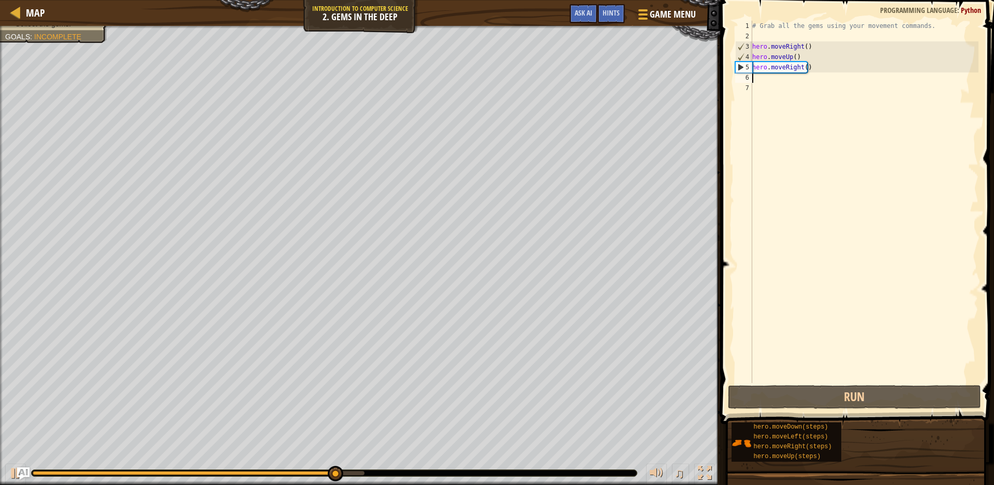
click at [803, 64] on div "# Grab all the gems using your movement commands. hero . moveRight ( ) hero . m…" at bounding box center [864, 212] width 229 height 383
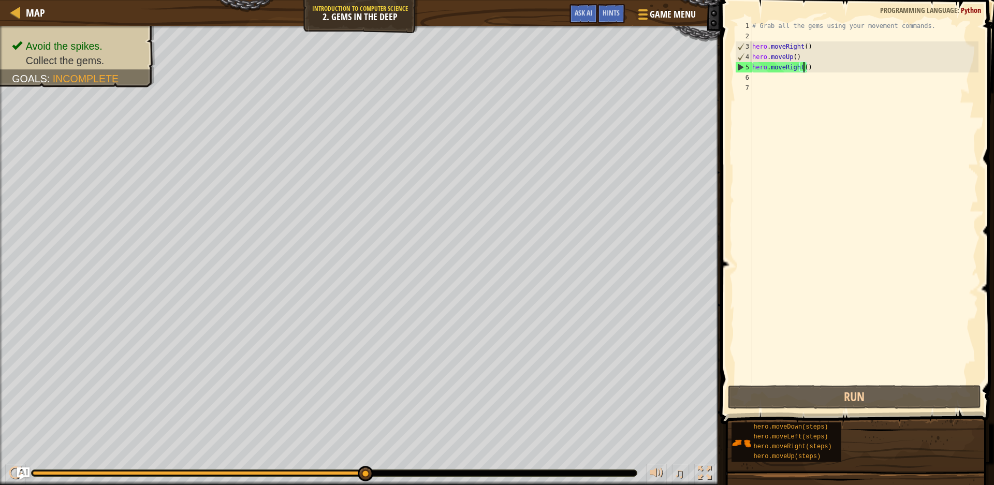
scroll to position [5, 4]
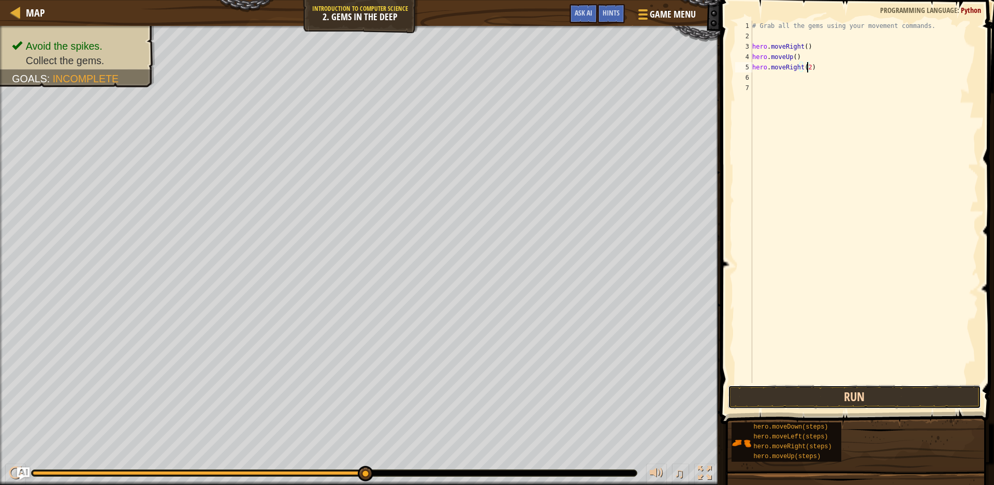
click at [887, 394] on button "Run" at bounding box center [854, 397] width 253 height 24
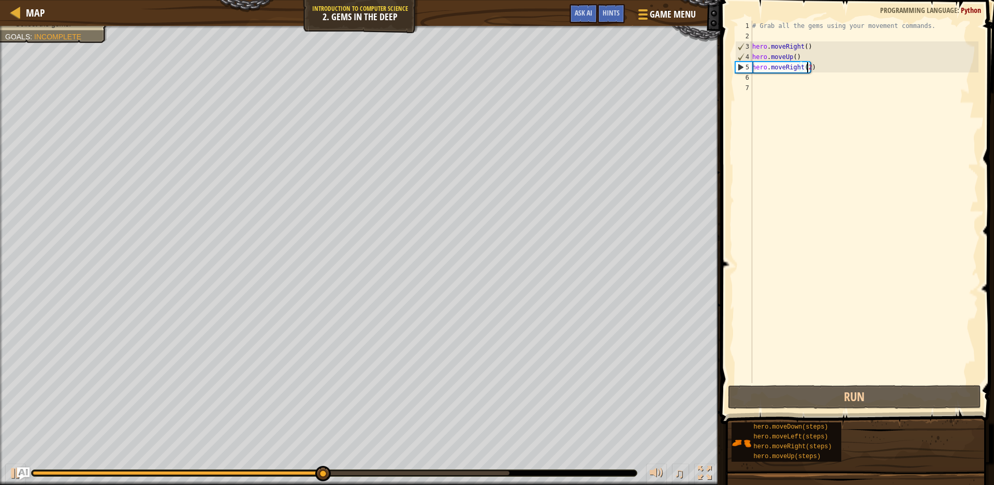
type textarea "hero.moveRight()"
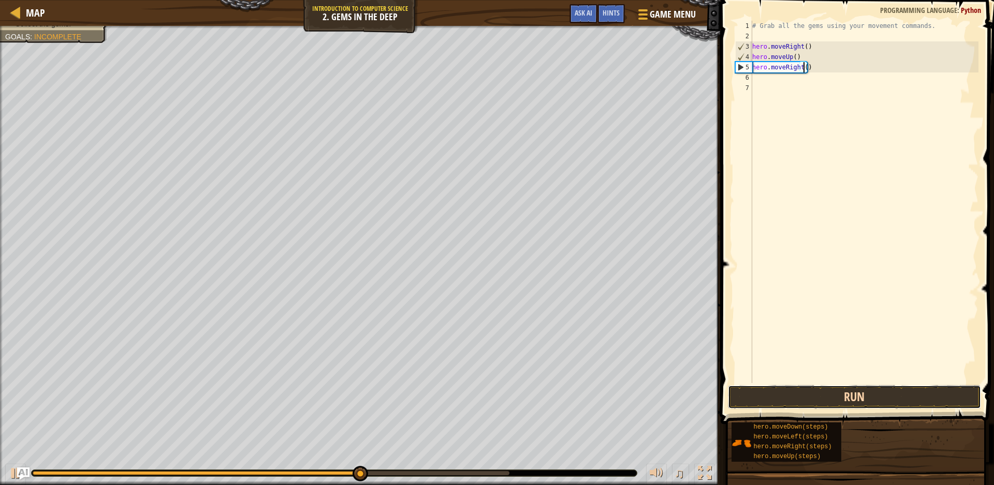
click at [819, 399] on button "Run" at bounding box center [854, 397] width 253 height 24
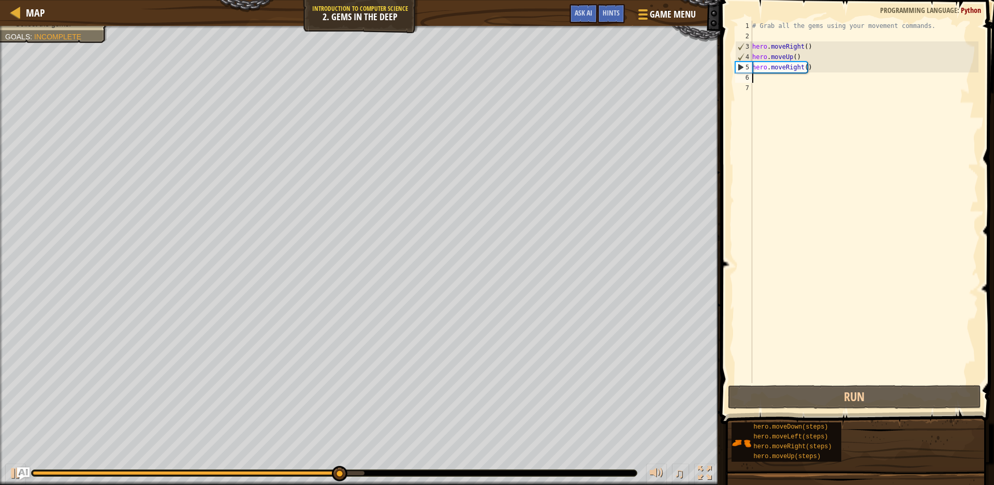
click at [770, 79] on div "# Grab all the gems using your movement commands. hero . moveRight ( ) hero . m…" at bounding box center [864, 212] width 229 height 383
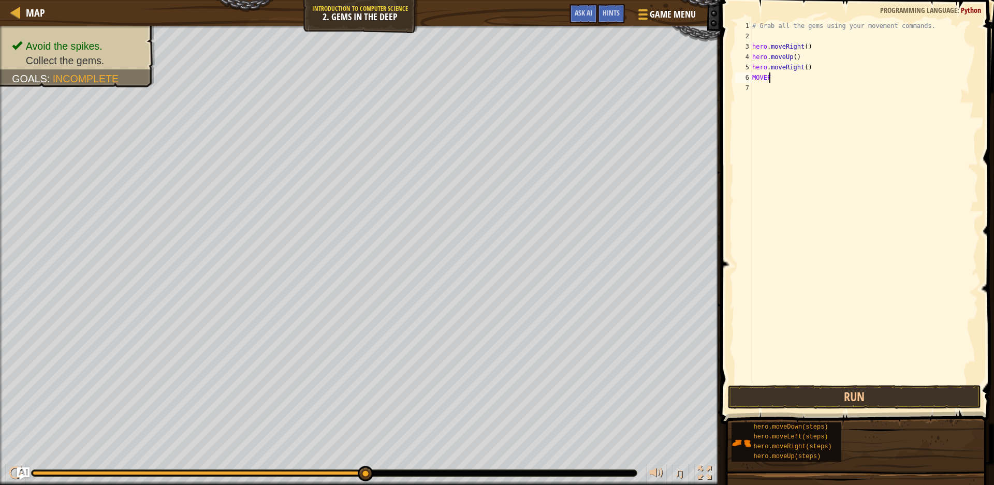
scroll to position [5, 1]
type textarea "MOVEDO"
click at [877, 91] on div "hero. moveDo wn press enter" at bounding box center [848, 107] width 196 height 47
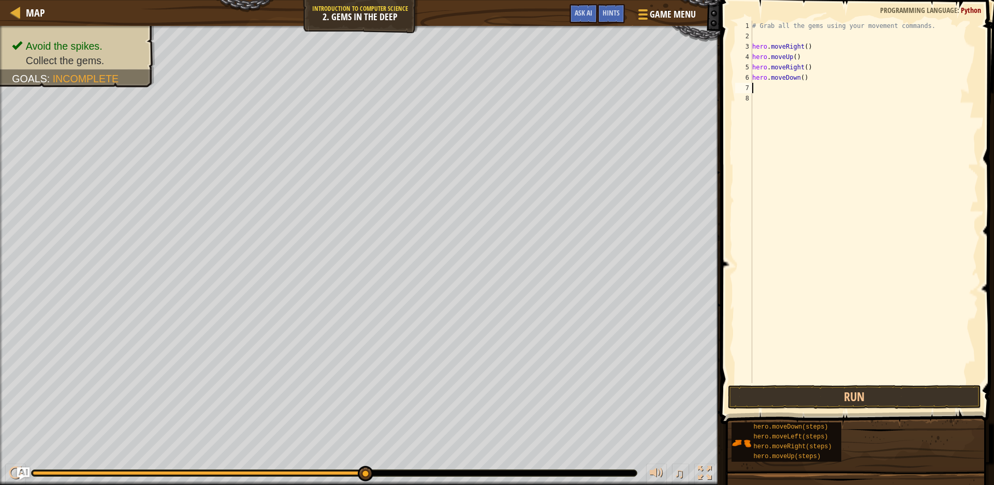
click at [802, 78] on div "# Grab all the gems using your movement commands. hero . moveRight ( ) hero . m…" at bounding box center [864, 212] width 229 height 383
type textarea "hero.moveDown(3)"
click at [834, 397] on button "Run" at bounding box center [854, 397] width 253 height 24
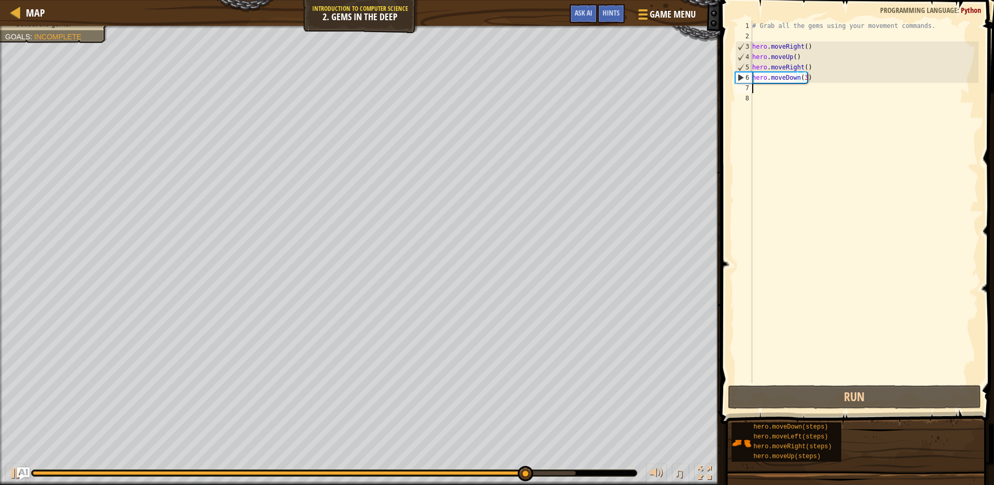
click at [763, 90] on div "# Grab all the gems using your movement commands. hero . moveRight ( ) hero . m…" at bounding box center [864, 212] width 229 height 383
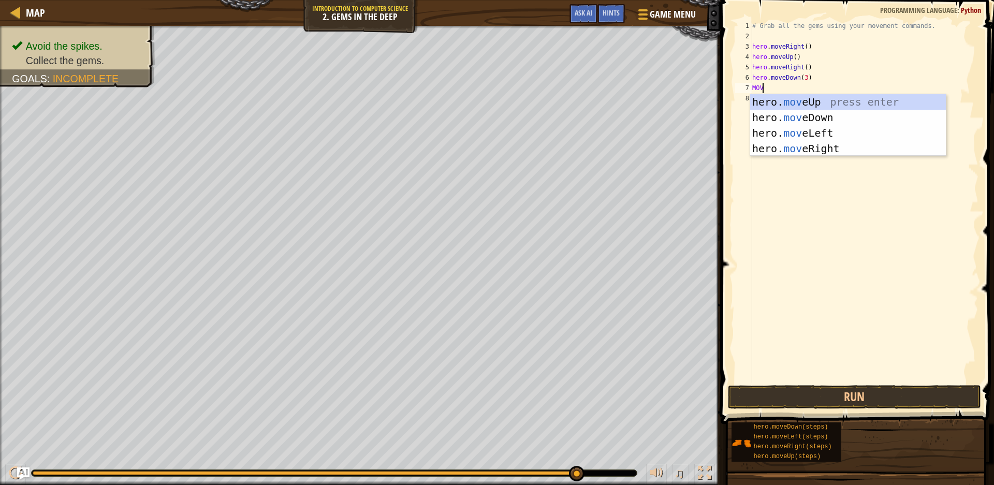
scroll to position [5, 1]
type textarea "MOVE"
click at [873, 132] on div "hero. move Up press enter hero. move Down press enter hero. move Left press ent…" at bounding box center [848, 140] width 196 height 93
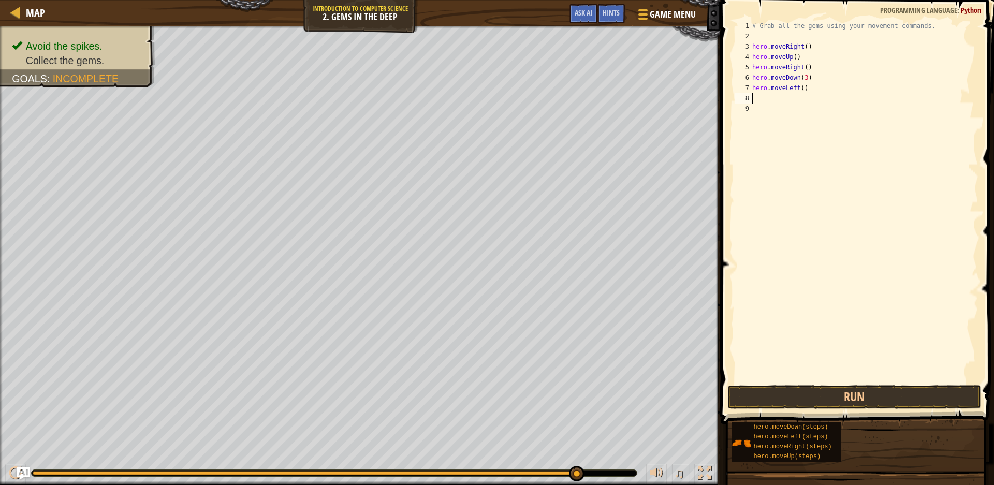
scroll to position [5, 0]
click at [800, 87] on div "# Grab all the gems using your movement commands. hero . moveRight ( ) hero . m…" at bounding box center [864, 212] width 229 height 383
type textarea "hero.moveLeft()"
click at [782, 100] on div "# Grab all the gems using your movement commands. hero . moveRight ( ) hero . m…" at bounding box center [864, 212] width 229 height 383
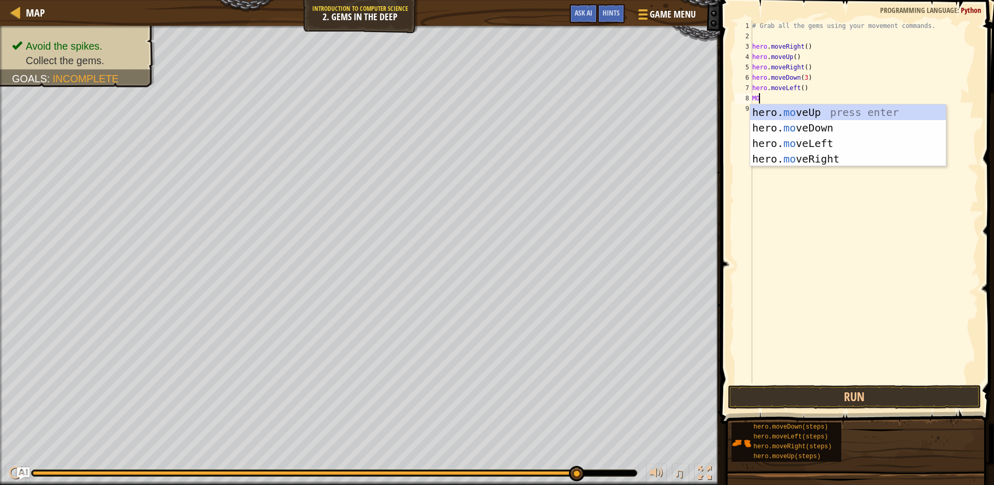
type textarea "MOV"
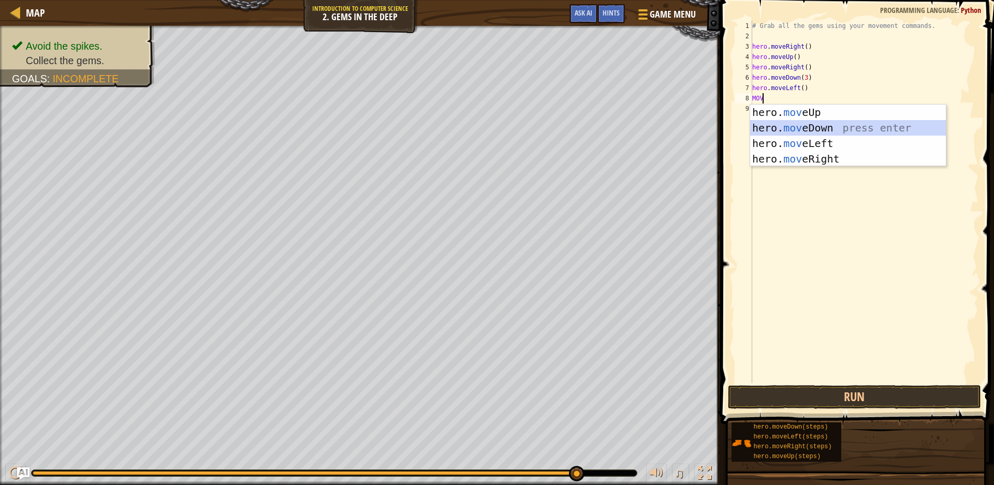
click at [829, 127] on div "hero. mov eUp press enter hero. mov eDown press enter hero. mov eLeft press ent…" at bounding box center [848, 151] width 196 height 93
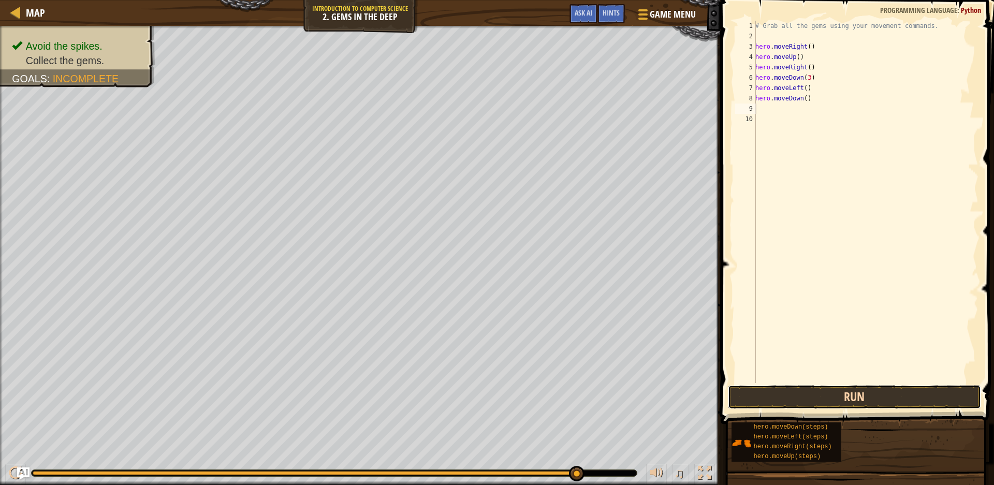
click at [811, 400] on button "Run" at bounding box center [854, 397] width 253 height 24
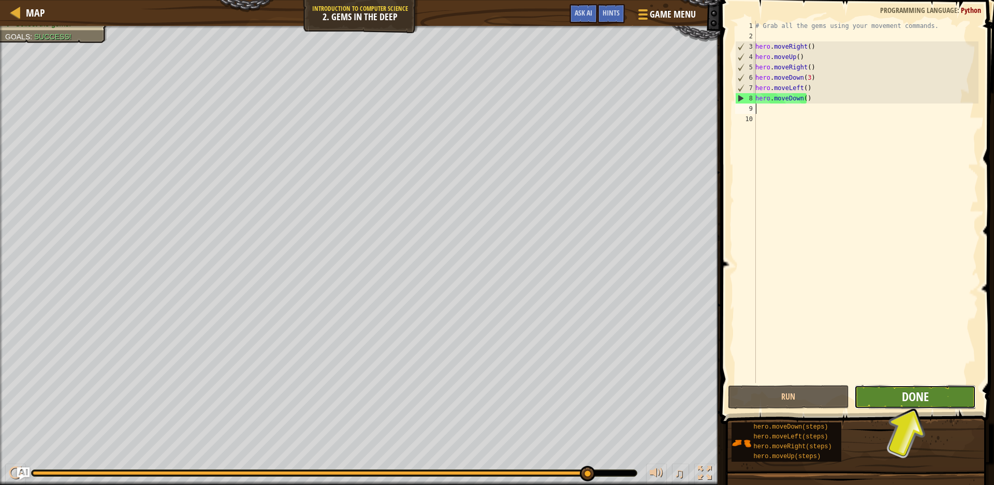
click at [919, 389] on span "Done" at bounding box center [915, 396] width 27 height 17
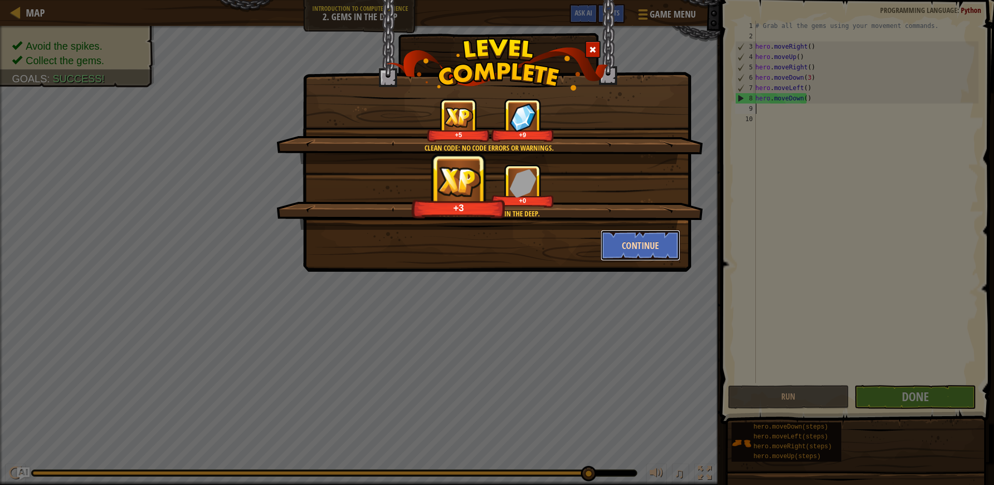
click at [654, 253] on button "Continue" at bounding box center [641, 245] width 80 height 31
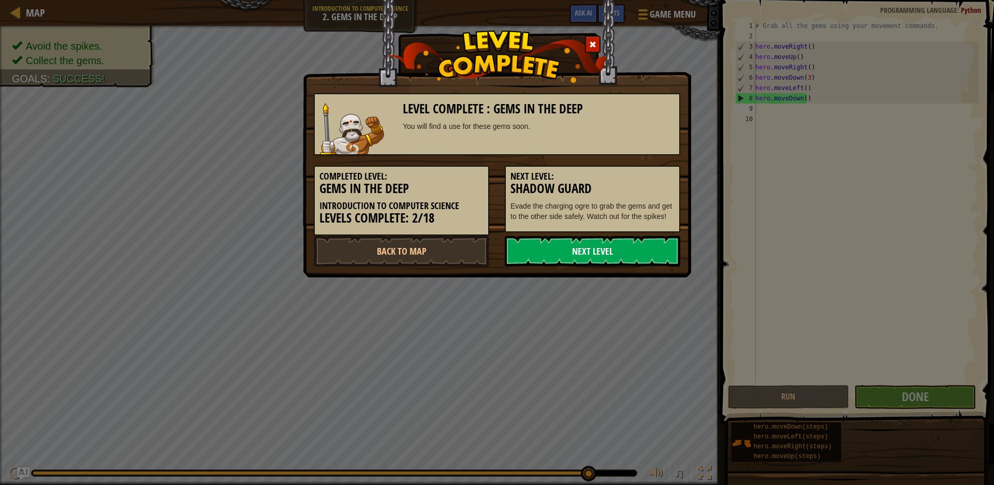
click at [643, 251] on link "Next Level" at bounding box center [593, 251] width 176 height 31
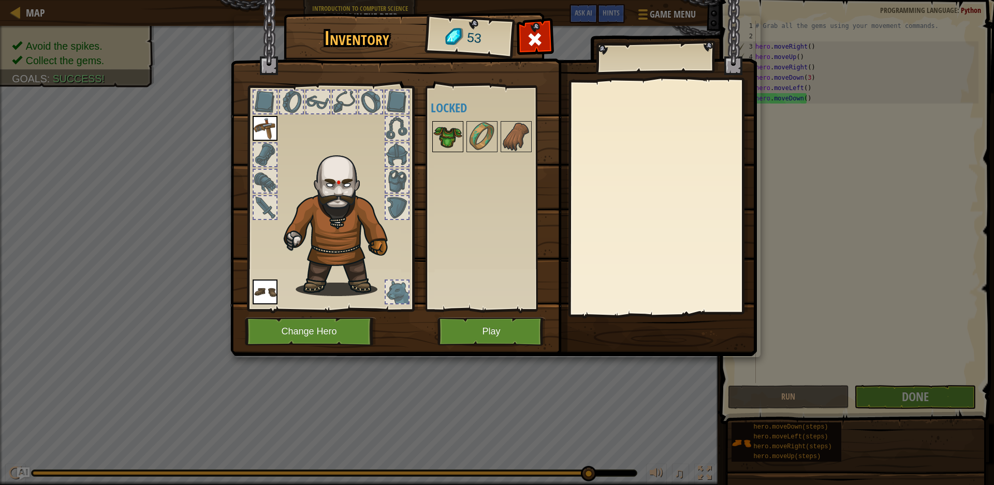
click at [446, 132] on img at bounding box center [448, 136] width 29 height 29
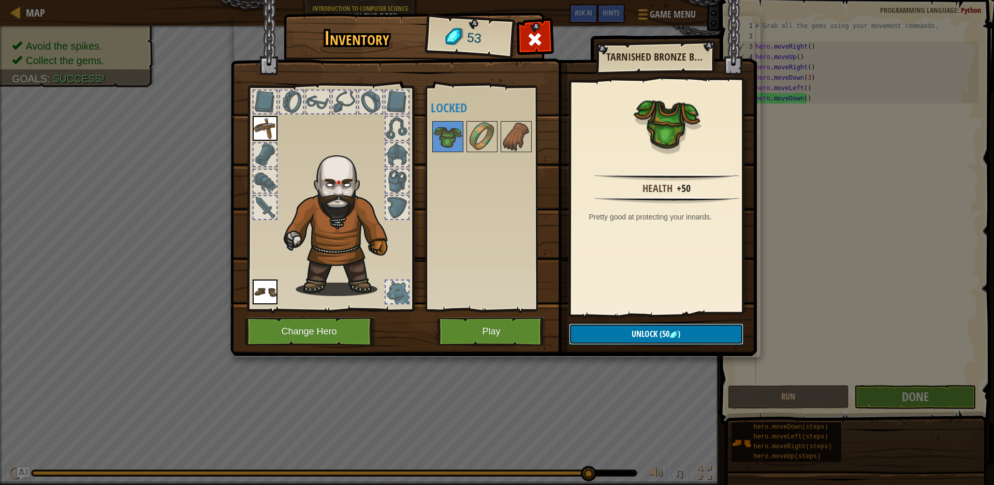
click at [701, 337] on button "Unlock (50 )" at bounding box center [656, 334] width 175 height 21
click at [679, 338] on button "Confirm" at bounding box center [656, 334] width 175 height 21
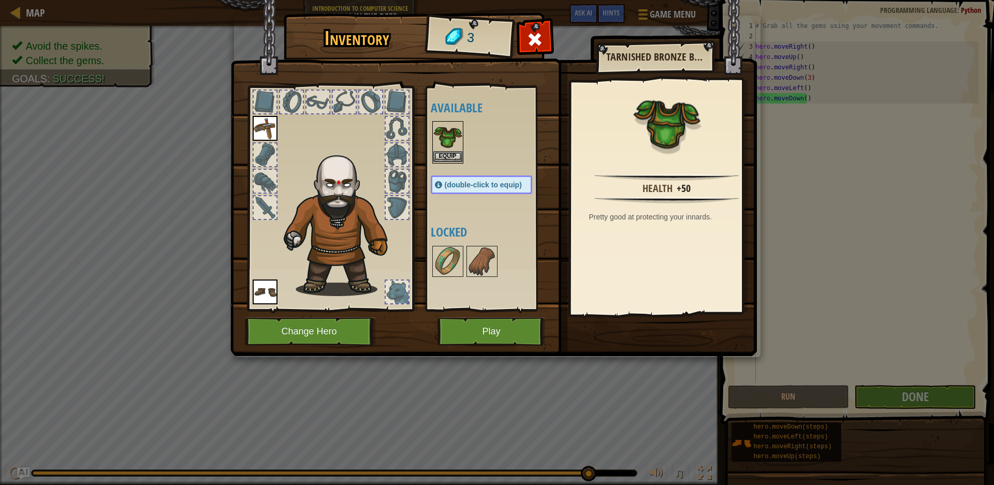
click at [459, 150] on img at bounding box center [448, 136] width 29 height 29
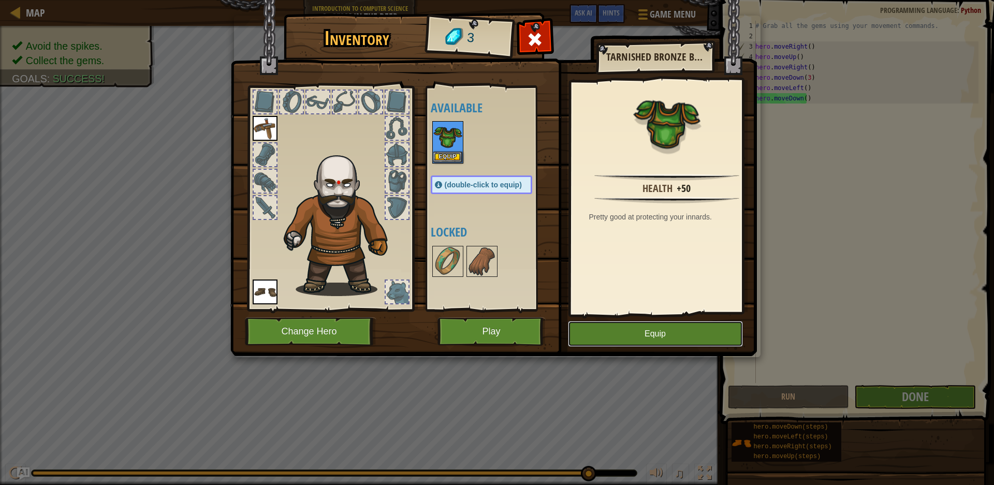
click at [685, 337] on button "Equip" at bounding box center [655, 334] width 175 height 26
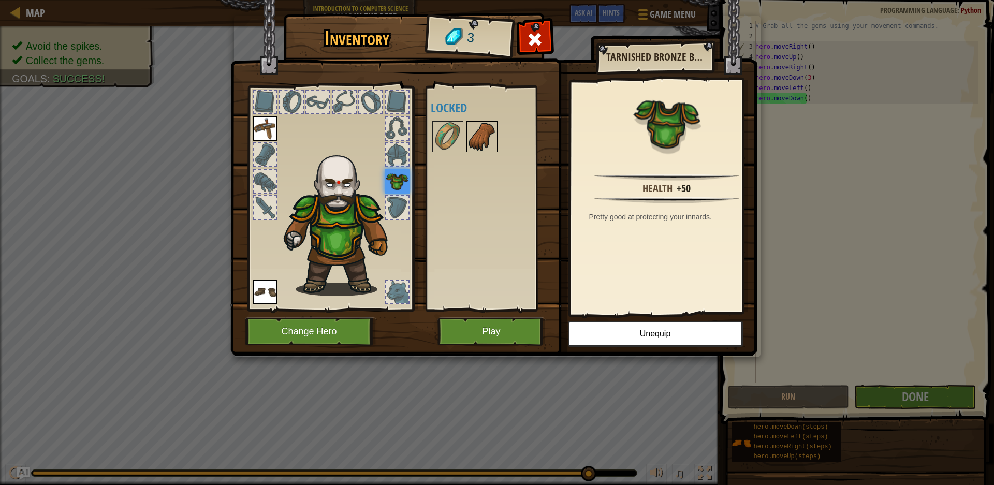
click at [482, 146] on img at bounding box center [482, 136] width 29 height 29
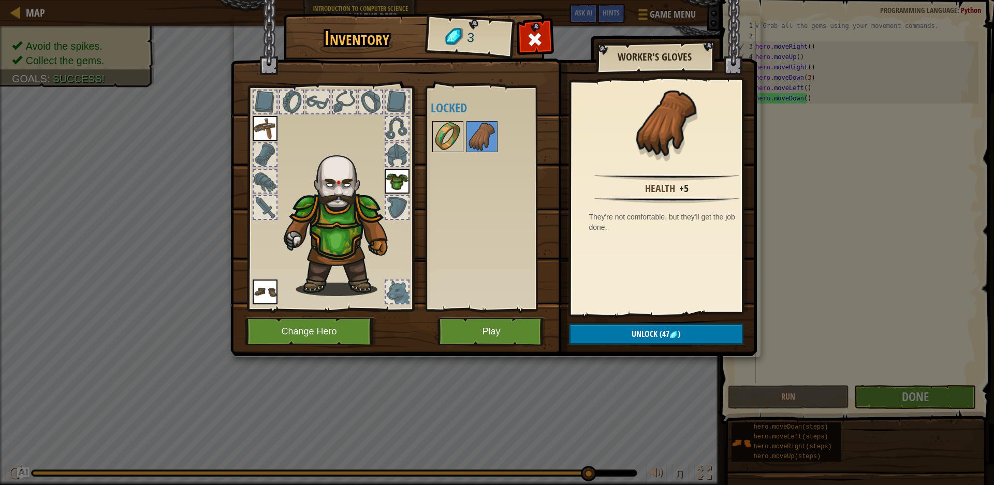
click at [455, 135] on img at bounding box center [448, 136] width 29 height 29
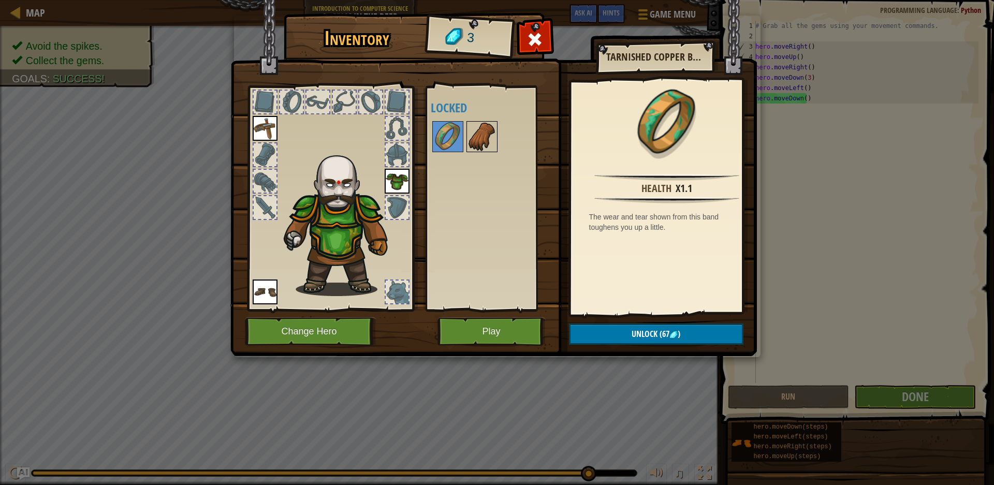
click at [481, 143] on img at bounding box center [482, 136] width 29 height 29
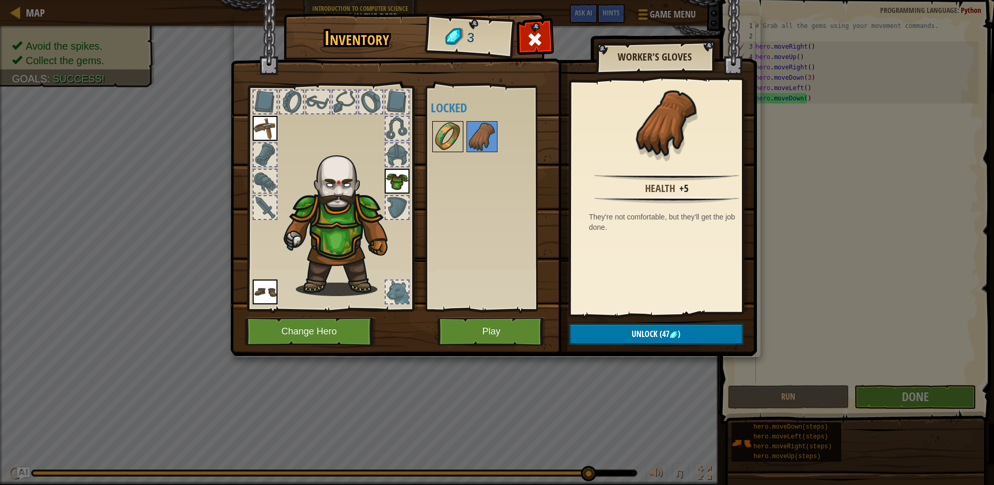
click at [451, 129] on img at bounding box center [448, 136] width 29 height 29
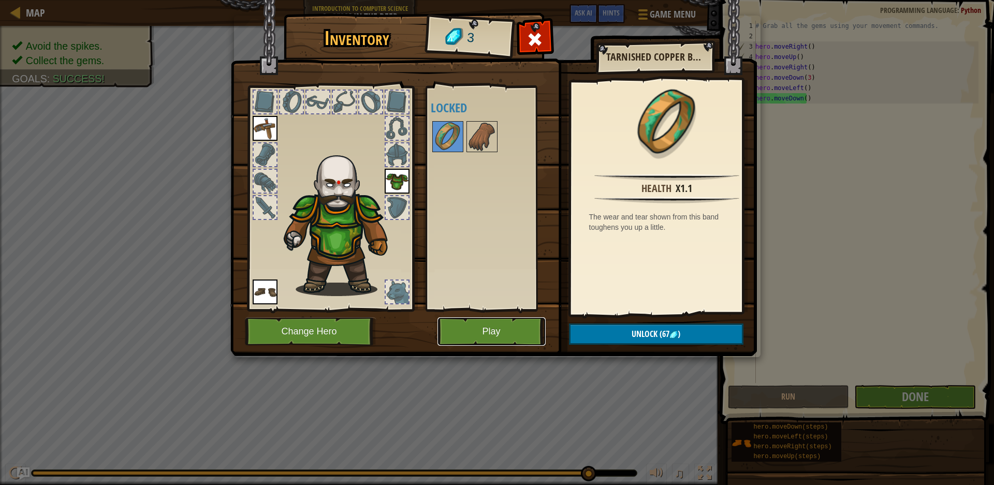
click at [504, 327] on button "Play" at bounding box center [492, 331] width 108 height 28
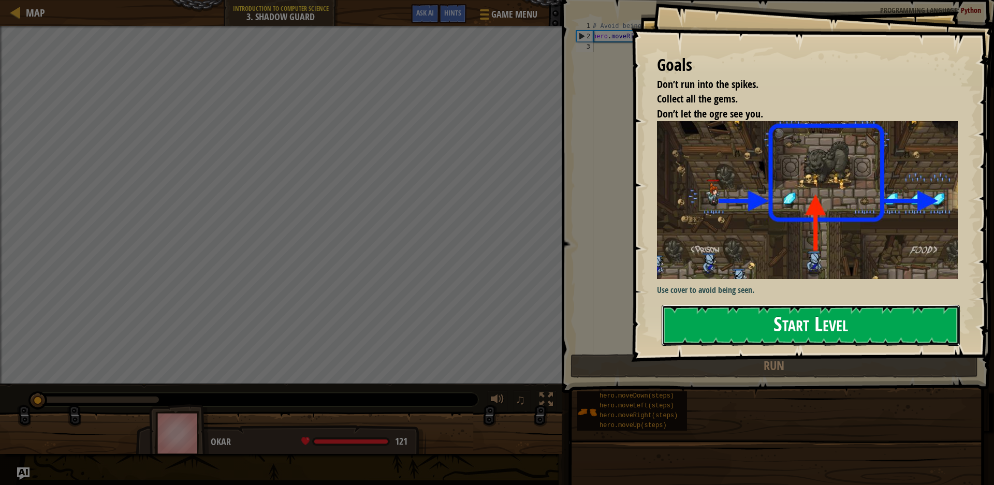
click at [796, 319] on button "Start Level" at bounding box center [811, 325] width 298 height 41
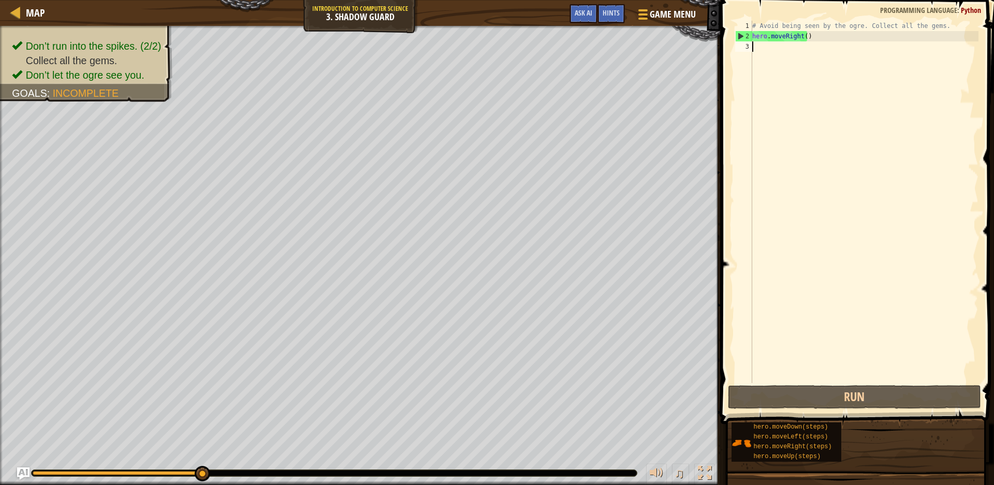
click at [804, 39] on div "# Avoid being seen by the ogre. Collect all the gems. hero . moveRight ( )" at bounding box center [864, 212] width 229 height 383
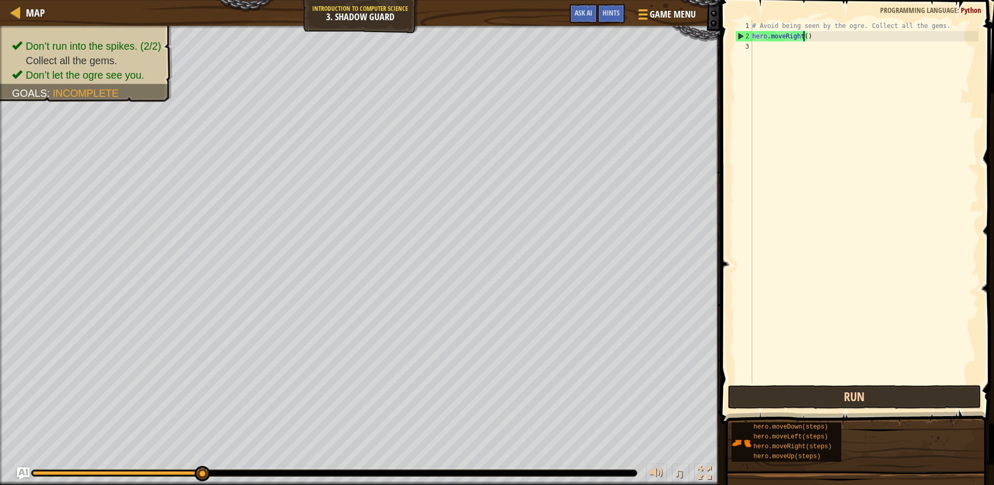
scroll to position [5, 4]
type textarea "hero.moveRight(4)"
click at [829, 402] on button "Run" at bounding box center [854, 397] width 253 height 24
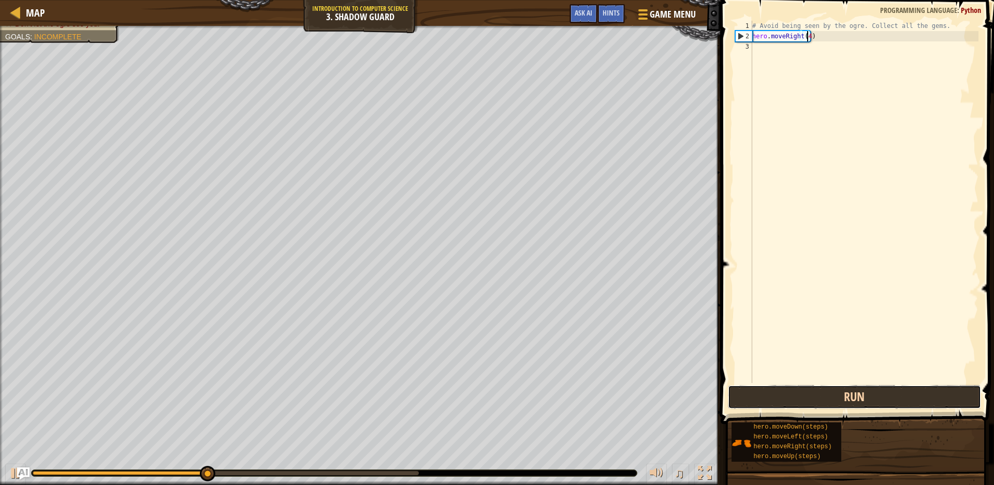
click at [849, 401] on button "Run" at bounding box center [854, 397] width 253 height 24
click at [846, 389] on button "Run" at bounding box center [854, 397] width 253 height 24
click at [846, 389] on button "Running" at bounding box center [854, 397] width 253 height 24
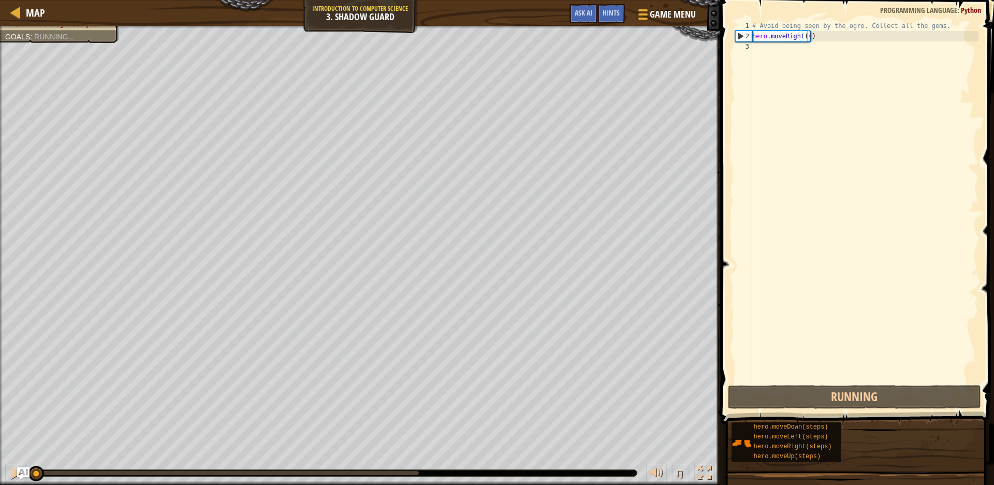
click at [854, 385] on span at bounding box center [859, 197] width 282 height 455
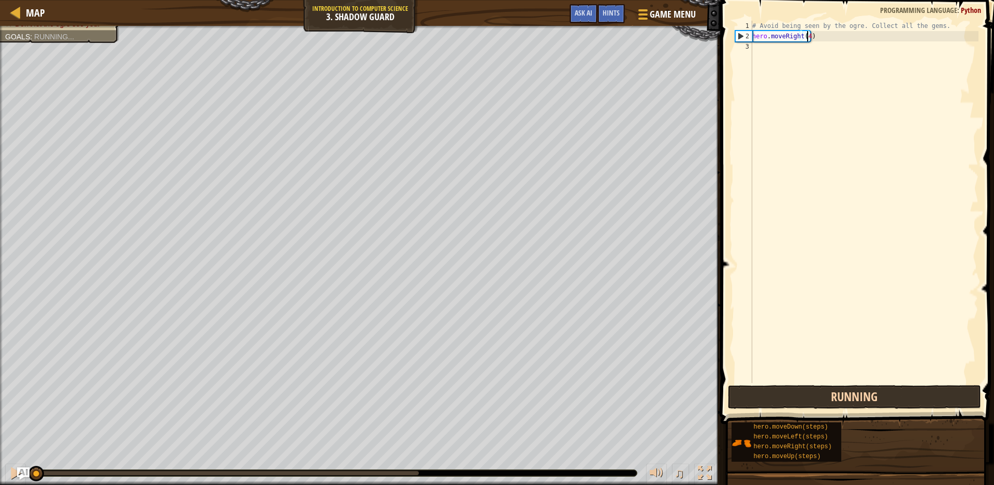
drag, startPoint x: 854, startPoint y: 385, endPoint x: 852, endPoint y: 400, distance: 15.2
click at [852, 397] on div "hero.moveRight(4) 1 2 3 # Avoid being seen by the ogre. Collect all the gems. h…" at bounding box center [856, 232] width 277 height 455
click at [852, 400] on button "Run" at bounding box center [854, 397] width 253 height 24
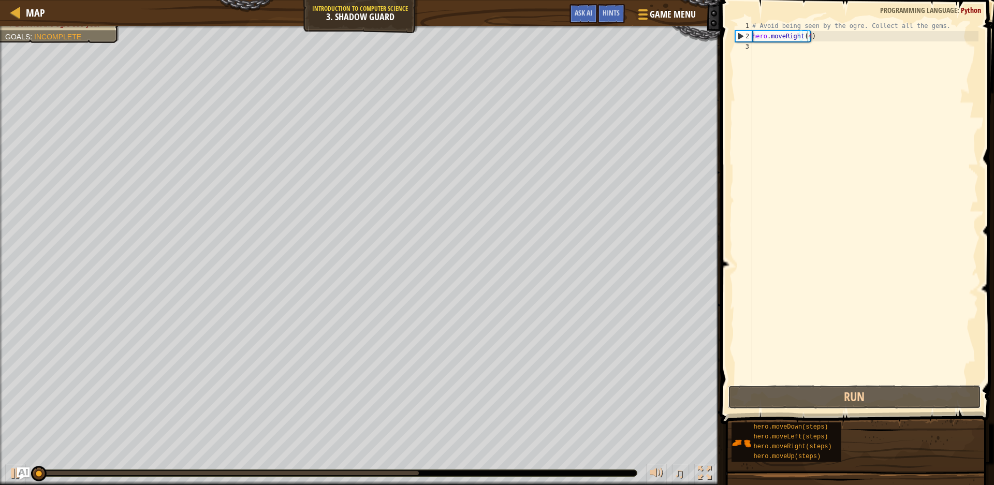
drag, startPoint x: 852, startPoint y: 400, endPoint x: 850, endPoint y: 409, distance: 9.6
click at [850, 405] on button "Run" at bounding box center [854, 397] width 253 height 24
click at [850, 411] on span at bounding box center [859, 197] width 282 height 455
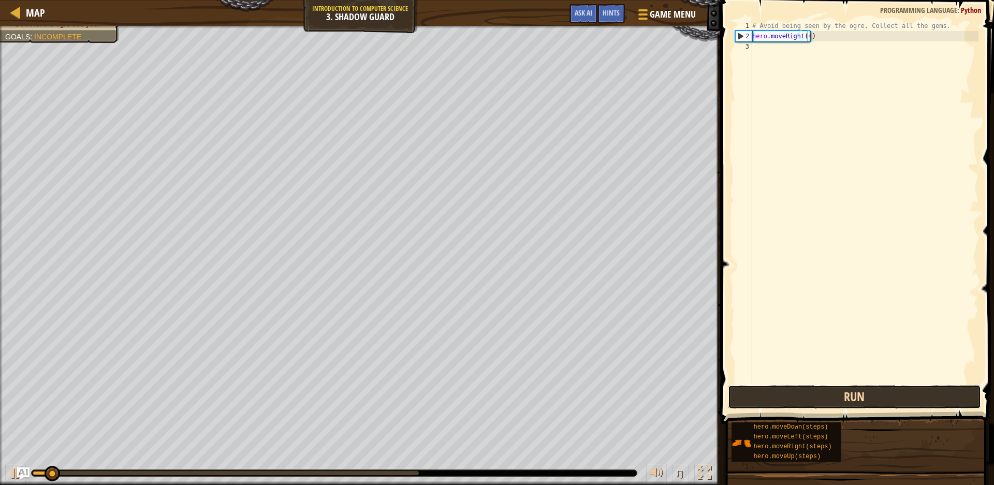
click at [864, 408] on button "Run" at bounding box center [854, 397] width 253 height 24
click at [866, 405] on button "Run" at bounding box center [854, 397] width 253 height 24
click at [866, 402] on button "Running" at bounding box center [854, 397] width 253 height 24
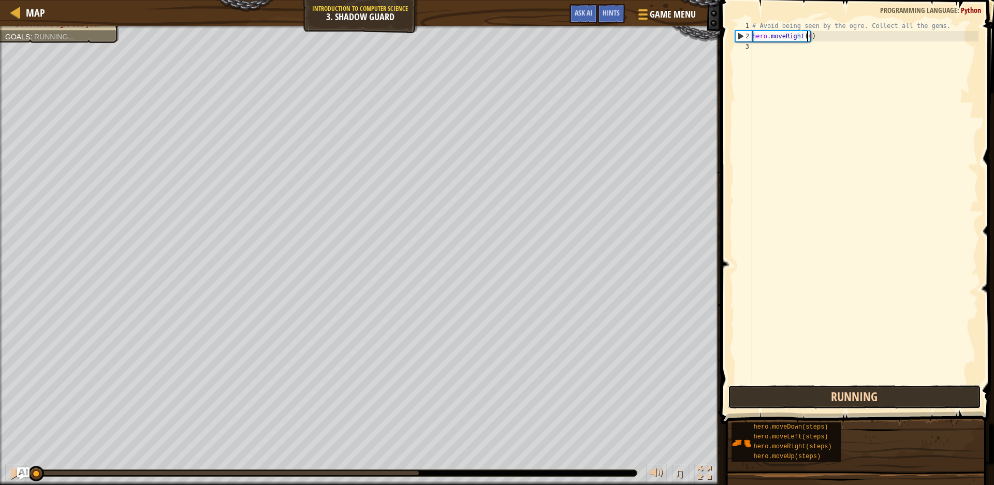
click at [866, 402] on button "Running" at bounding box center [854, 397] width 253 height 24
click at [866, 401] on button "Running" at bounding box center [854, 397] width 253 height 24
click at [867, 402] on button "Running" at bounding box center [854, 397] width 253 height 24
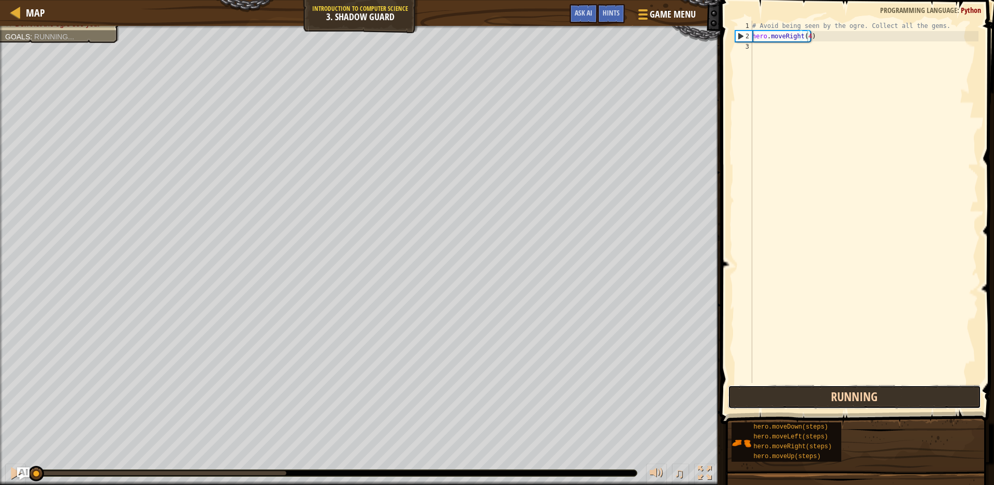
click at [867, 402] on button "Running" at bounding box center [854, 397] width 253 height 24
click at [867, 404] on button "Running" at bounding box center [854, 397] width 253 height 24
drag, startPoint x: 868, startPoint y: 407, endPoint x: 870, endPoint y: 414, distance: 7.5
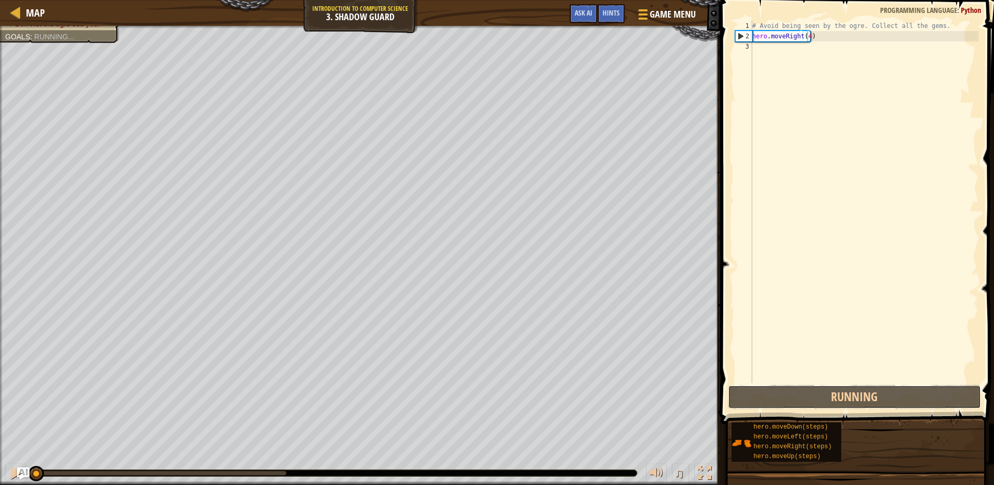
click at [868, 409] on button "Running" at bounding box center [854, 397] width 253 height 24
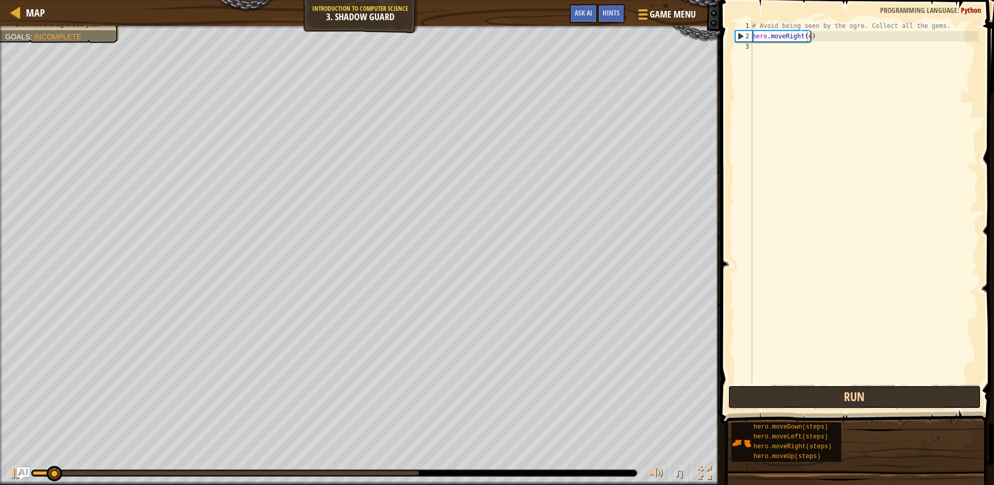
click at [875, 408] on button "Run" at bounding box center [854, 397] width 253 height 24
click at [874, 407] on button "Run" at bounding box center [854, 397] width 253 height 24
click at [874, 405] on button "Running" at bounding box center [854, 397] width 253 height 24
click at [874, 399] on button "Running" at bounding box center [854, 397] width 253 height 24
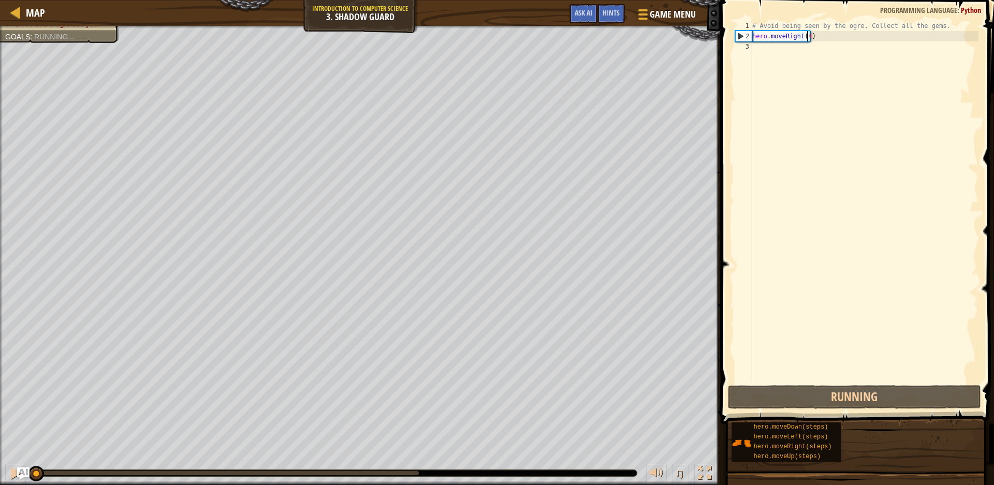
click at [865, 375] on div "# Avoid being seen by the ogre. Collect all the gems. hero . moveRight ( 4 )" at bounding box center [864, 212] width 229 height 383
drag, startPoint x: 867, startPoint y: 383, endPoint x: 867, endPoint y: 389, distance: 5.7
click at [867, 386] on div "1 2 3 # Avoid being seen by the ogre. Collect all the gems. hero . moveRight ( …" at bounding box center [856, 232] width 277 height 455
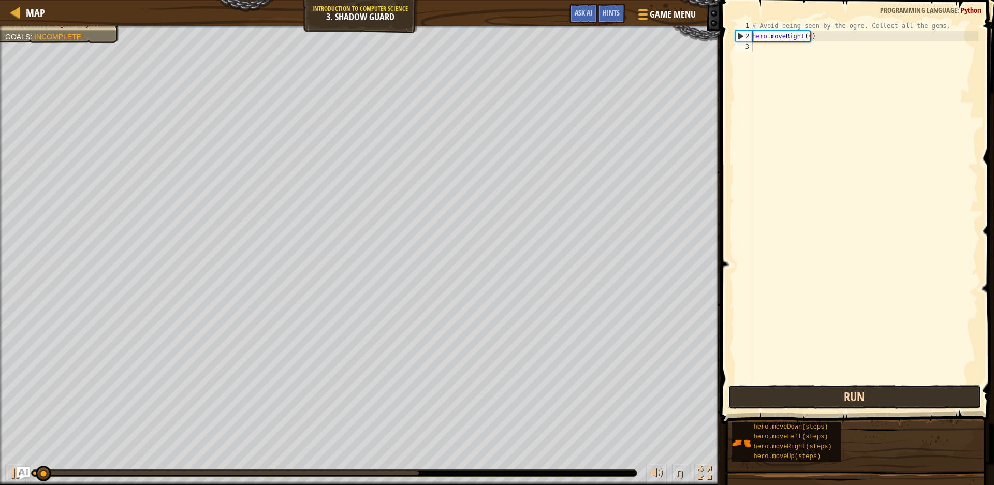
click at [869, 395] on button "Run" at bounding box center [854, 397] width 253 height 24
click at [875, 395] on button "Run" at bounding box center [854, 397] width 253 height 24
click at [875, 395] on button "Running" at bounding box center [854, 397] width 253 height 24
click at [876, 396] on button "Running" at bounding box center [854, 397] width 253 height 24
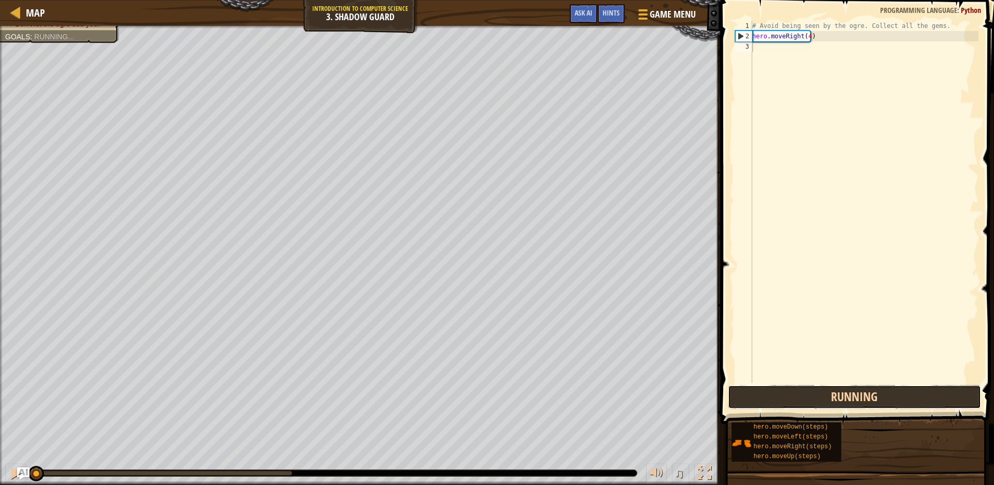
click at [876, 399] on button "Running" at bounding box center [854, 397] width 253 height 24
click at [876, 400] on button "Running" at bounding box center [854, 397] width 253 height 24
drag, startPoint x: 876, startPoint y: 400, endPoint x: 878, endPoint y: 405, distance: 5.3
click at [877, 401] on button "Running" at bounding box center [854, 397] width 253 height 24
click at [878, 405] on button "Running" at bounding box center [854, 397] width 253 height 24
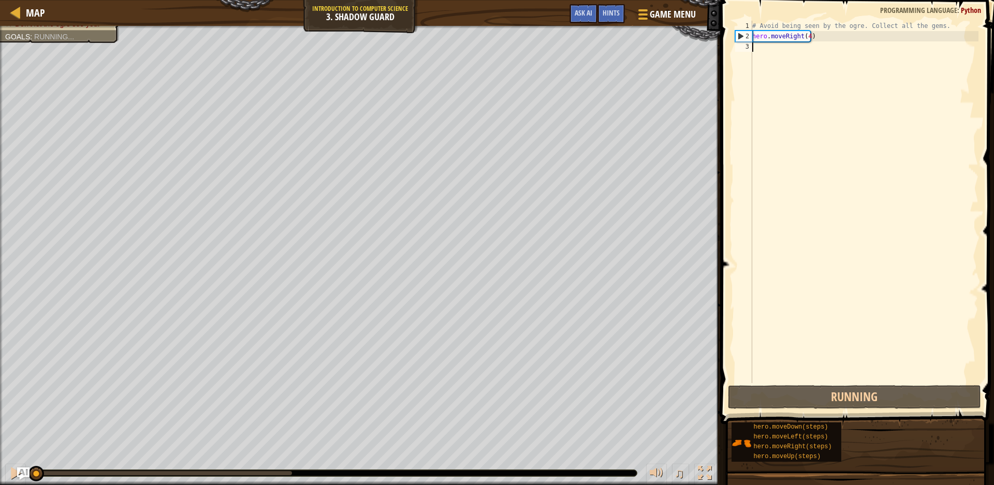
click at [879, 410] on span at bounding box center [859, 197] width 282 height 455
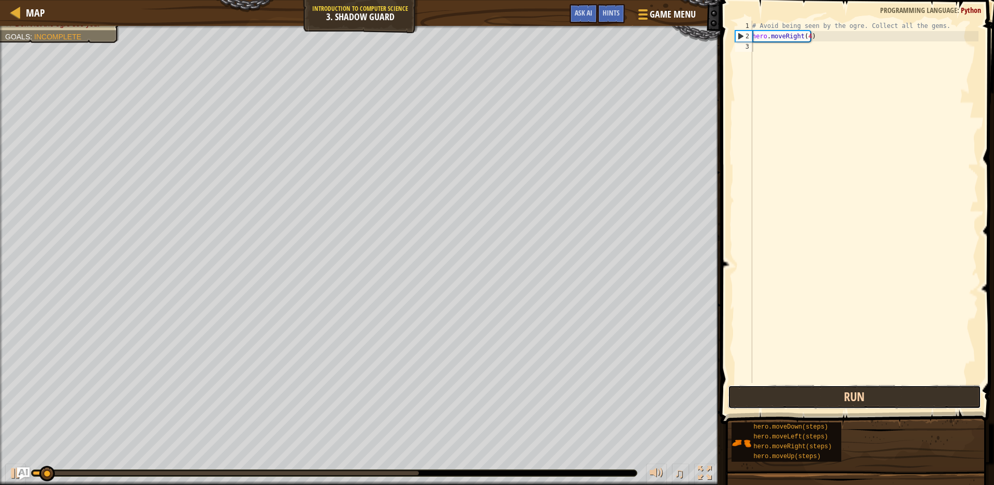
click at [876, 400] on button "Run" at bounding box center [854, 397] width 253 height 24
click at [876, 402] on button "Run" at bounding box center [854, 397] width 253 height 24
click at [876, 403] on button "Running" at bounding box center [854, 397] width 253 height 24
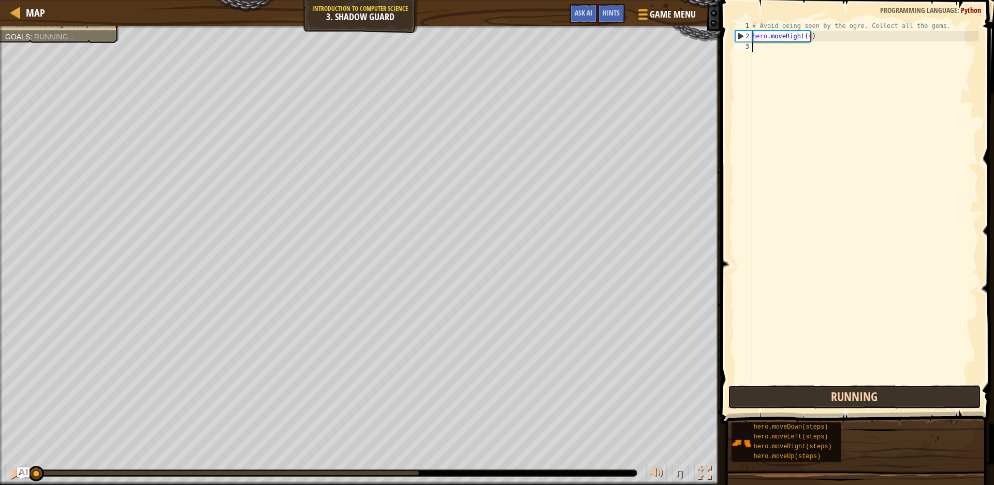
click at [876, 400] on button "Running" at bounding box center [854, 397] width 253 height 24
click at [875, 398] on button "Running" at bounding box center [854, 397] width 253 height 24
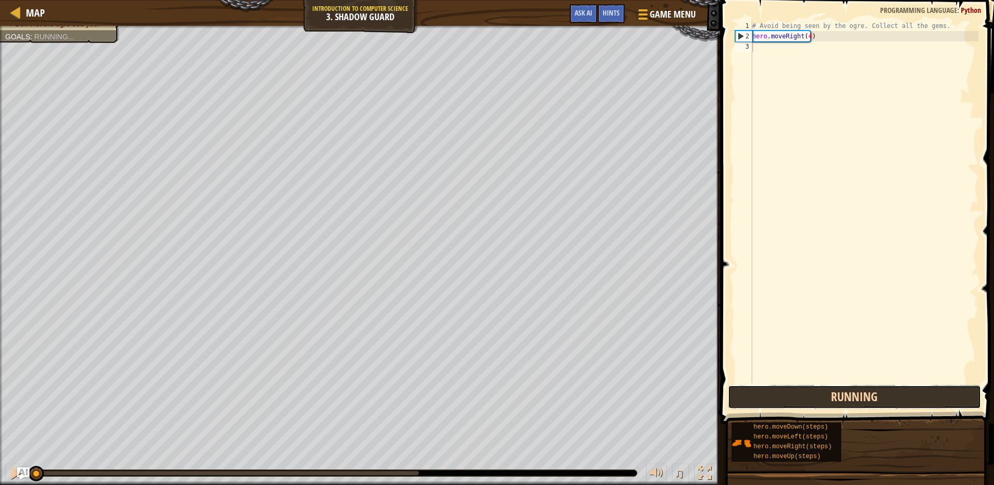
click at [875, 398] on button "Running" at bounding box center [854, 397] width 253 height 24
click at [875, 400] on button "Running" at bounding box center [854, 397] width 253 height 24
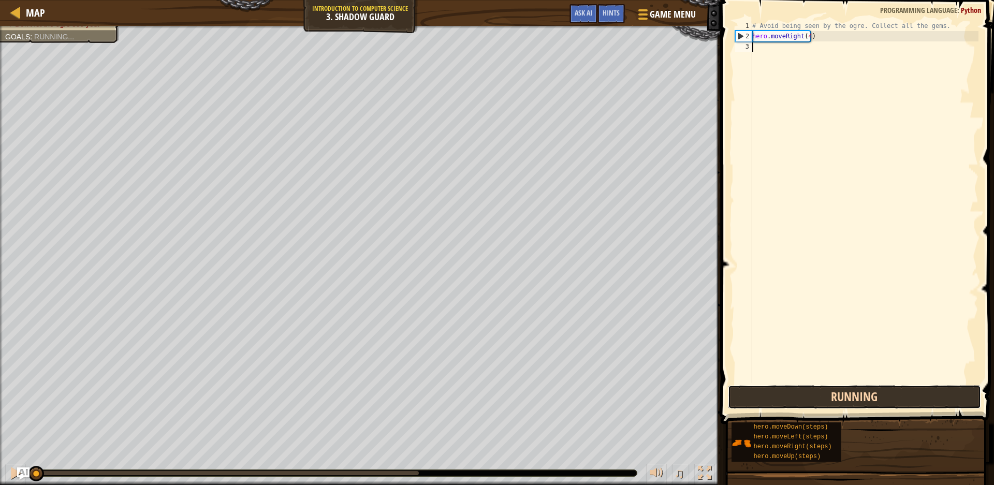
click at [876, 400] on button "Running" at bounding box center [854, 397] width 253 height 24
click at [876, 402] on button "Running" at bounding box center [854, 397] width 253 height 24
click at [877, 403] on button "Running" at bounding box center [854, 397] width 253 height 24
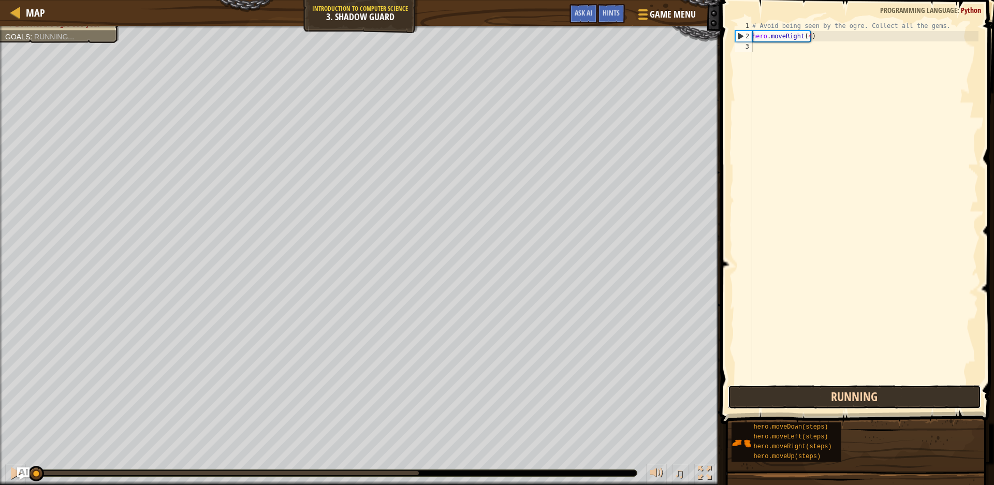
click at [877, 403] on button "Running" at bounding box center [854, 397] width 253 height 24
click at [877, 402] on button "Running" at bounding box center [854, 397] width 253 height 24
click at [877, 399] on button "Running" at bounding box center [854, 397] width 253 height 24
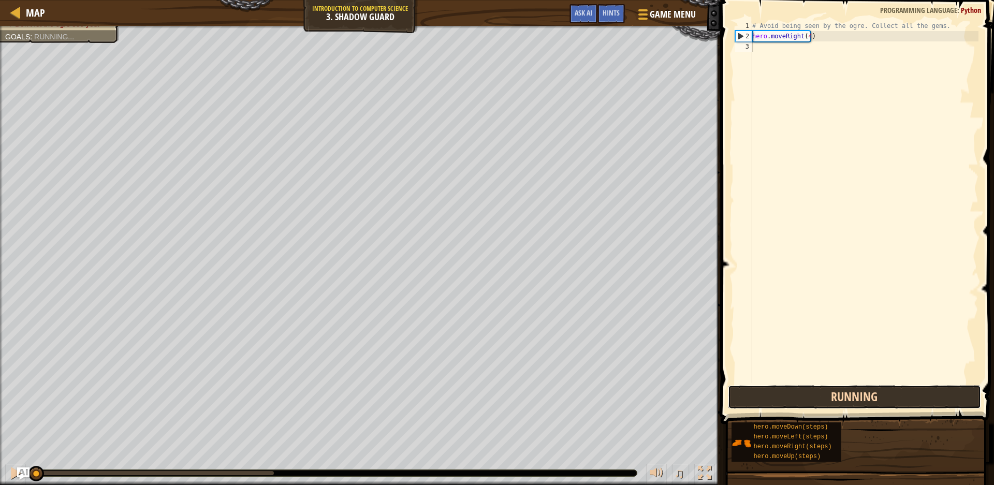
click at [877, 399] on button "Running" at bounding box center [854, 397] width 253 height 24
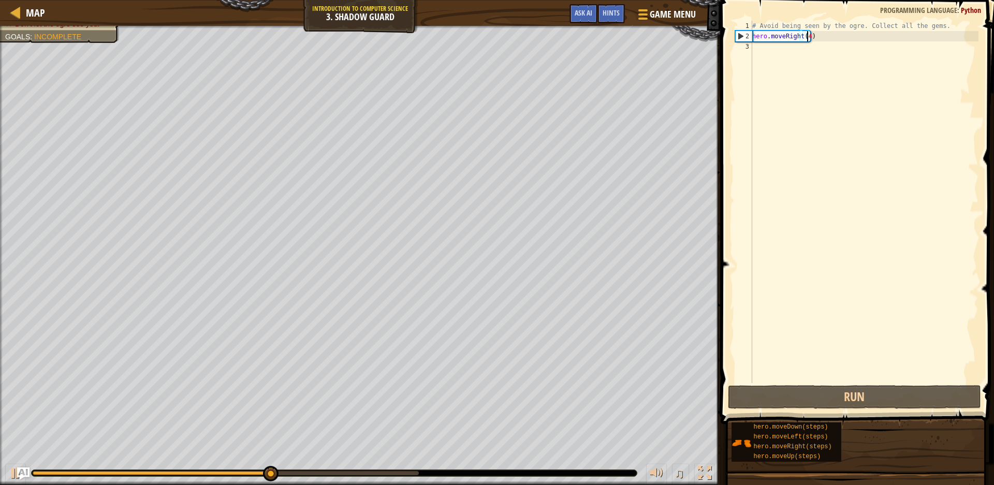
click at [807, 36] on div "# Avoid being seen by the ogre. Collect all the gems. hero . moveRight ( 4 )" at bounding box center [864, 212] width 229 height 383
type textarea "hero.moveRight(1)"
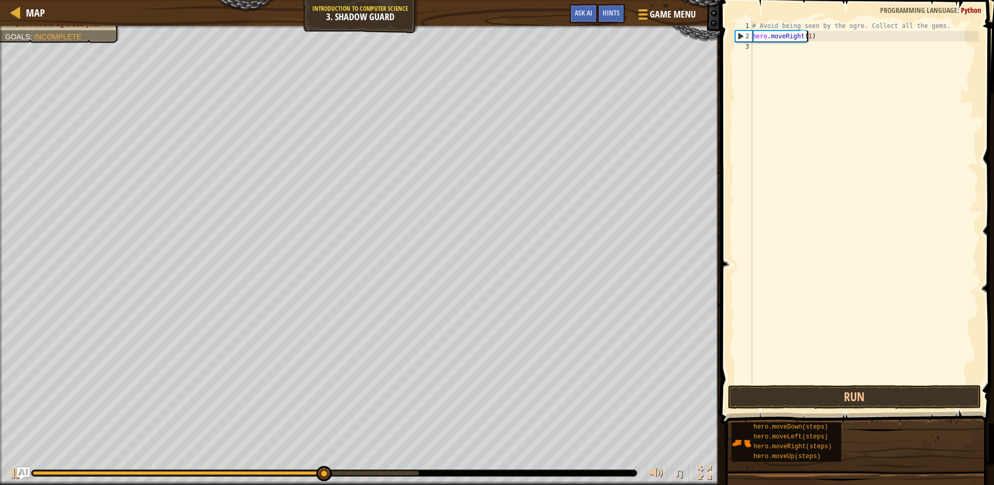
scroll to position [5, 4]
click at [769, 50] on div "# Avoid being seen by the ogre. Collect all the gems. hero . moveRight ( 1 )" at bounding box center [864, 212] width 229 height 383
type textarea "MO"
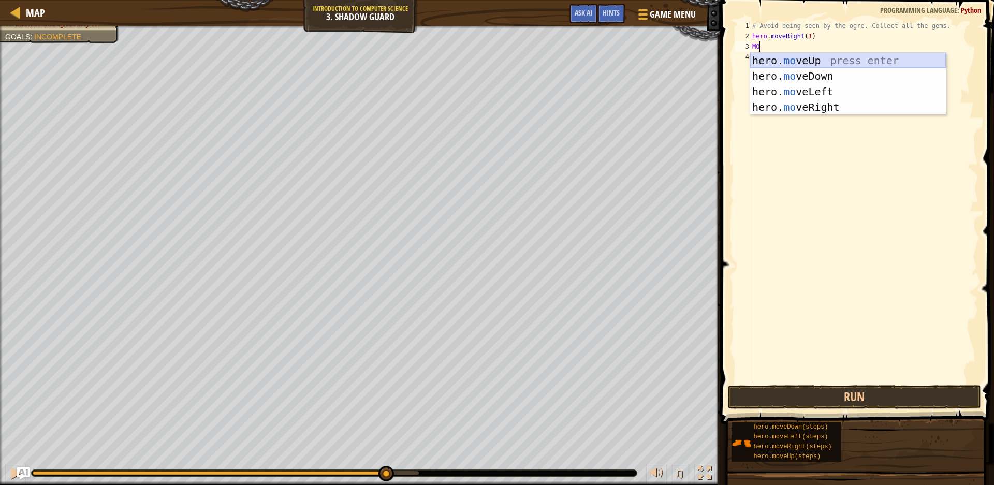
click at [907, 65] on div "hero. mo veUp press enter hero. mo veDown press enter hero. mo veLeft press ent…" at bounding box center [848, 99] width 196 height 93
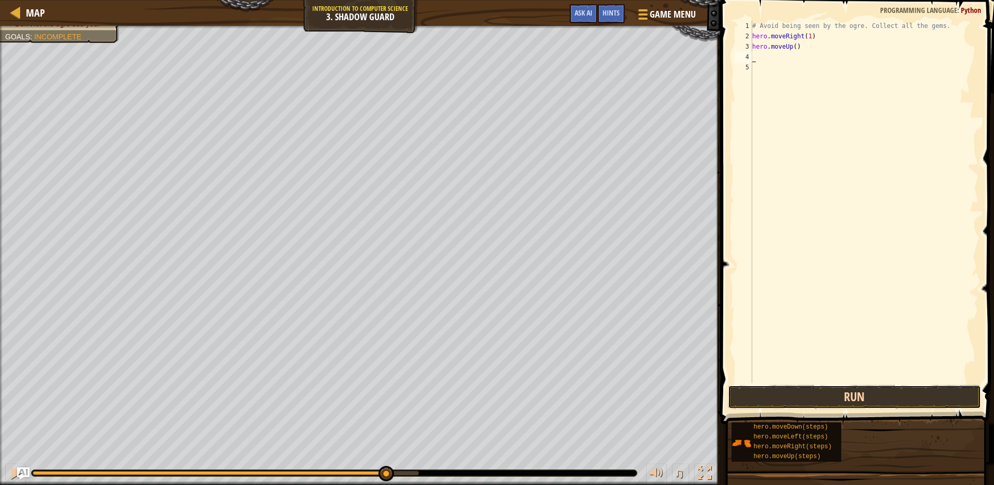
click at [859, 393] on button "Run" at bounding box center [854, 397] width 253 height 24
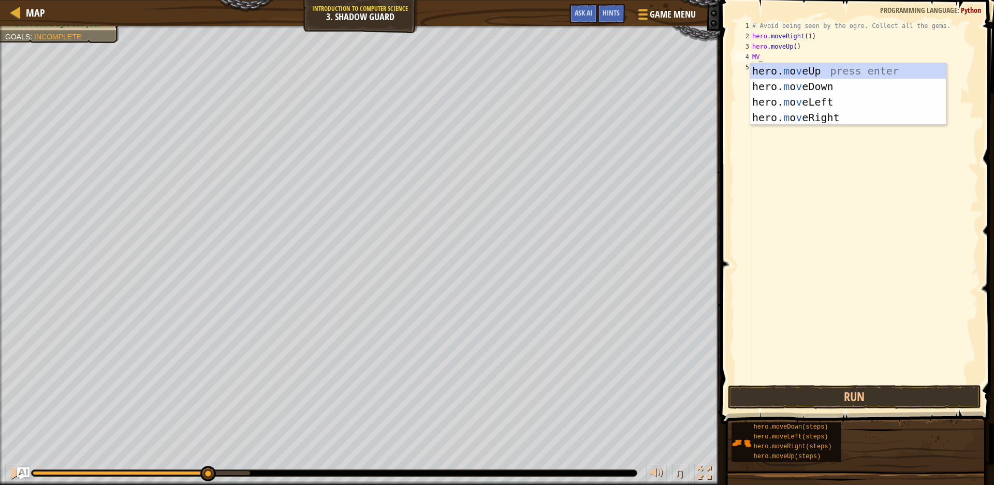
type textarea "M"
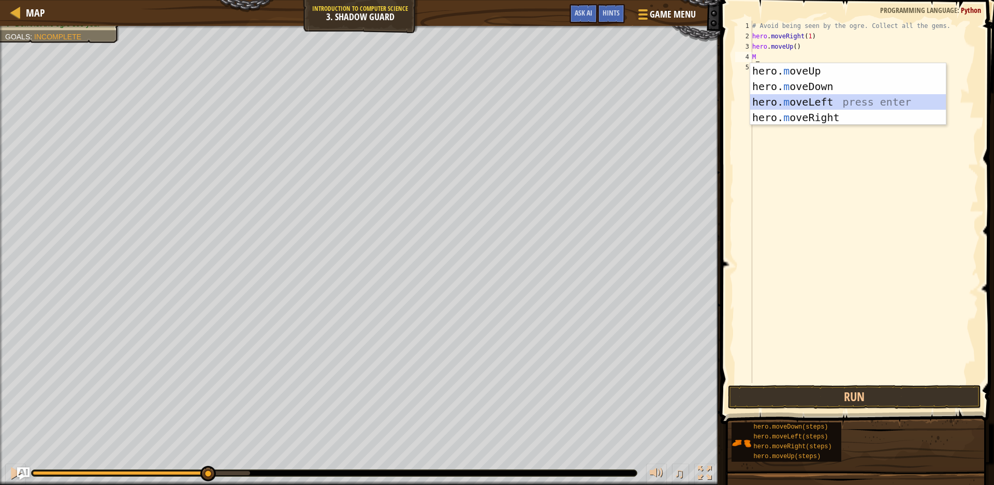
click at [855, 98] on div "hero. m oveUp press enter hero. m oveDown press enter hero. m oveLeft press ent…" at bounding box center [848, 109] width 196 height 93
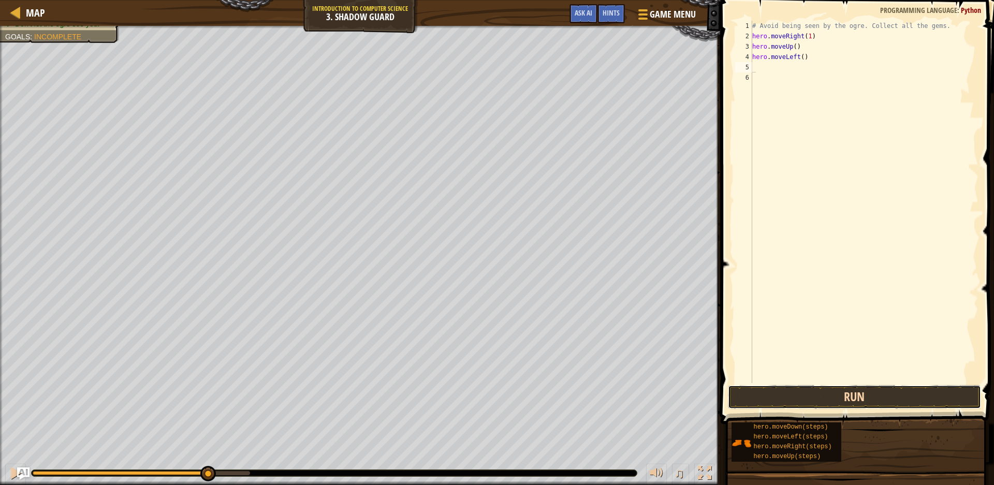
click at [840, 398] on button "Run" at bounding box center [854, 397] width 253 height 24
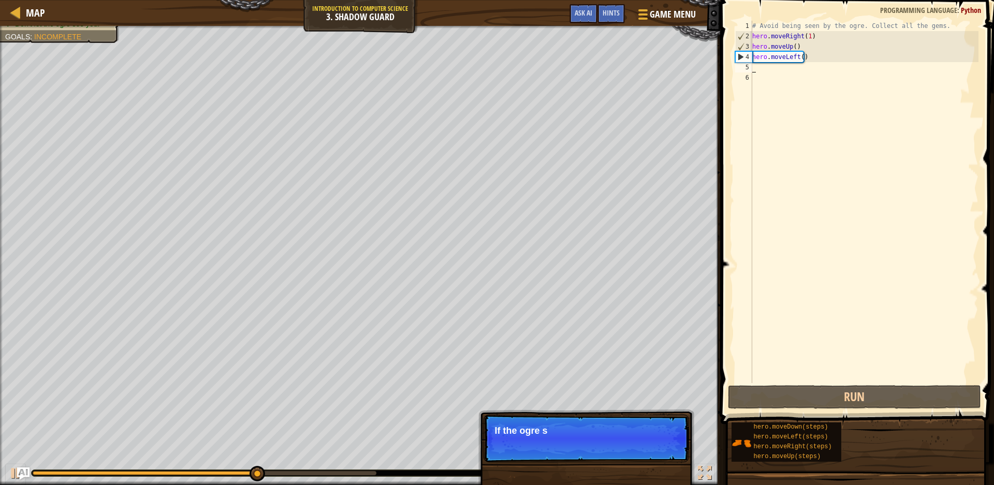
click at [784, 62] on div "# Avoid being seen by the ogre. Collect all the gems. hero . moveRight ( 1 ) he…" at bounding box center [864, 212] width 229 height 383
click at [789, 59] on div "# Avoid being seen by the ogre. Collect all the gems. hero . moveRight ( 1 ) he…" at bounding box center [864, 212] width 229 height 383
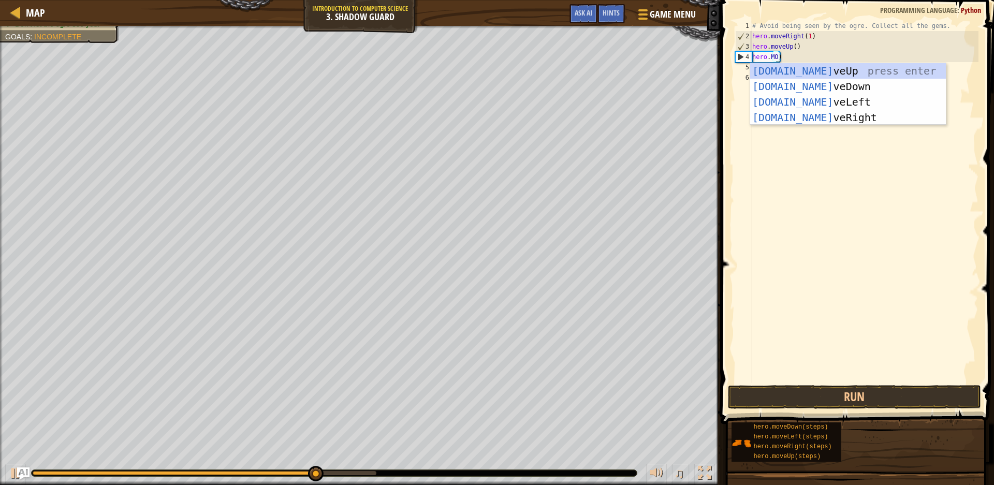
type textarea "hero.MOV()"
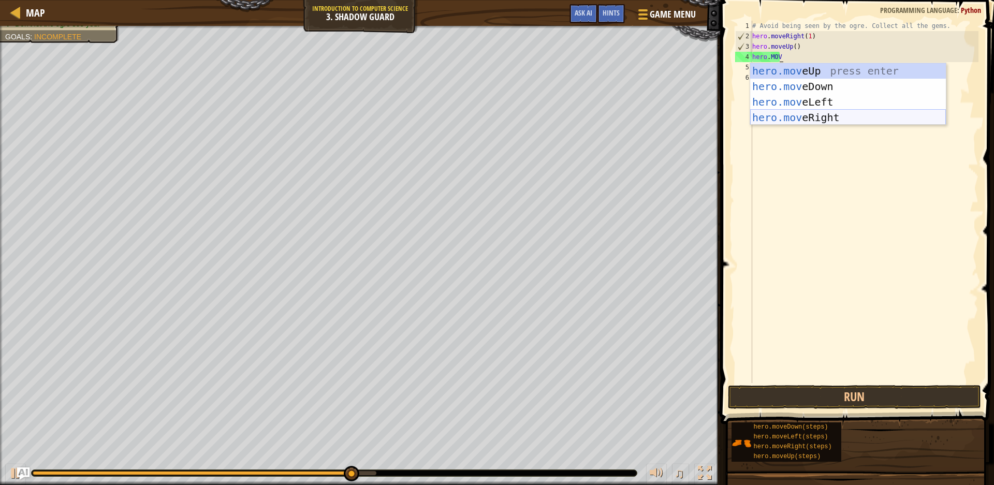
click at [824, 115] on div "hero.mov eUp press enter hero.mov eDown press enter hero.mov eLeft press enter …" at bounding box center [848, 109] width 196 height 93
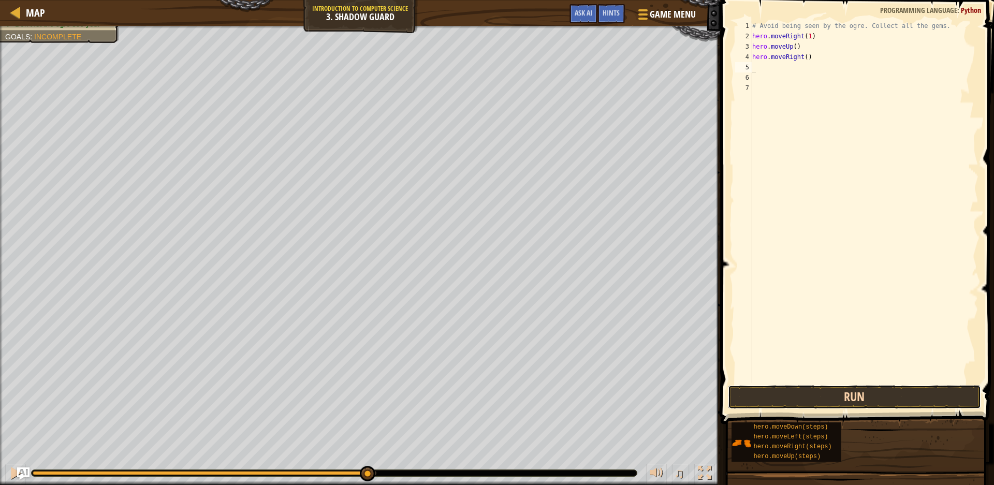
click at [890, 399] on button "Run" at bounding box center [854, 397] width 253 height 24
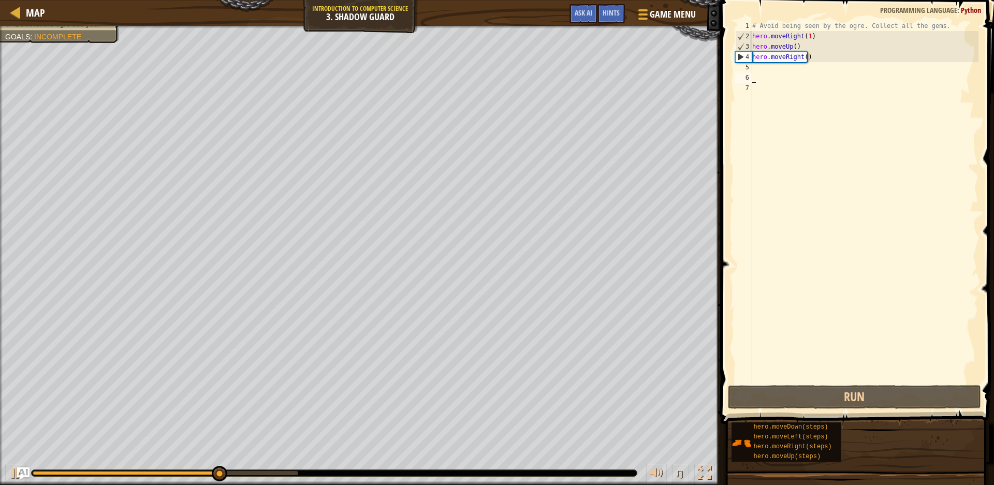
click at [785, 77] on div "# Avoid being seen by the ogre. Collect all the gems. hero . moveRight ( 1 ) he…" at bounding box center [864, 212] width 229 height 383
click at [782, 70] on div "# Avoid being seen by the ogre. Collect all the gems. hero . moveRight ( 1 ) he…" at bounding box center [864, 212] width 229 height 383
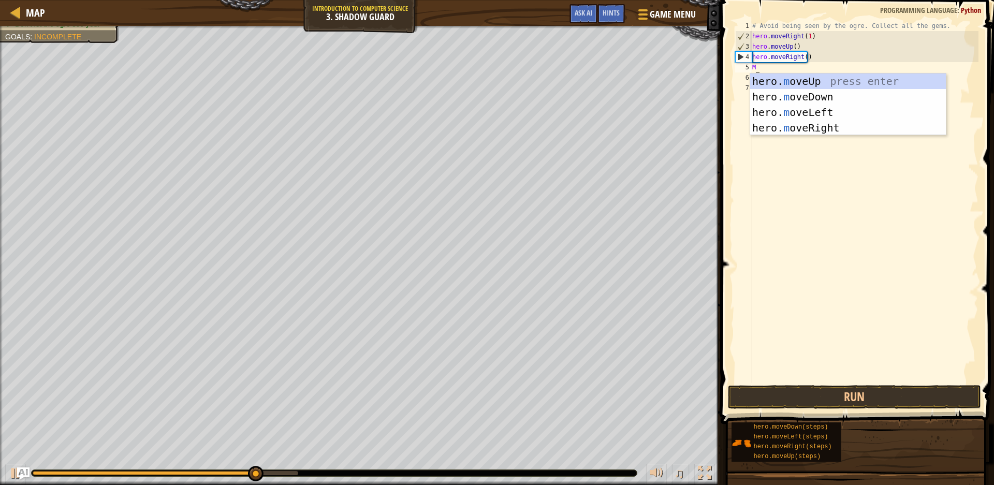
type textarea "MV"
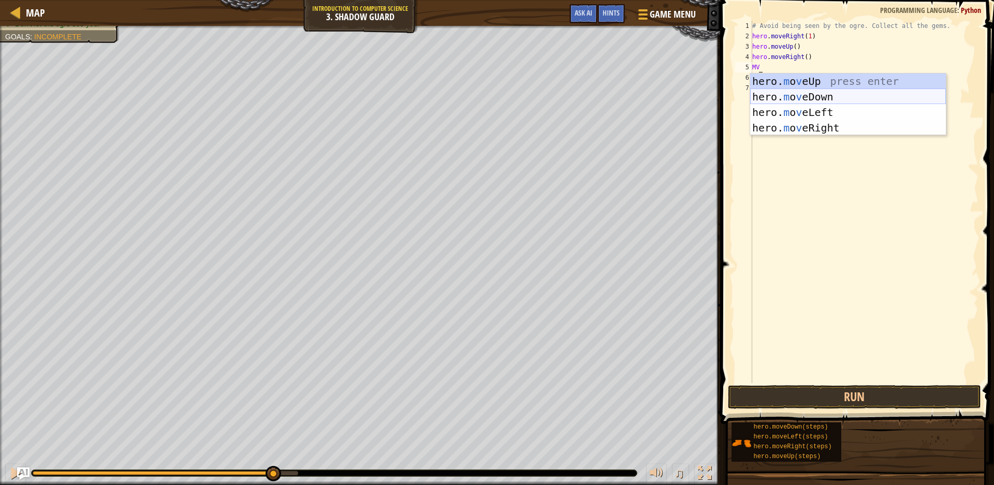
click at [817, 97] on div "hero. m o v eUp press enter hero. m o v eDown press enter hero. m o v eLeft pre…" at bounding box center [848, 120] width 196 height 93
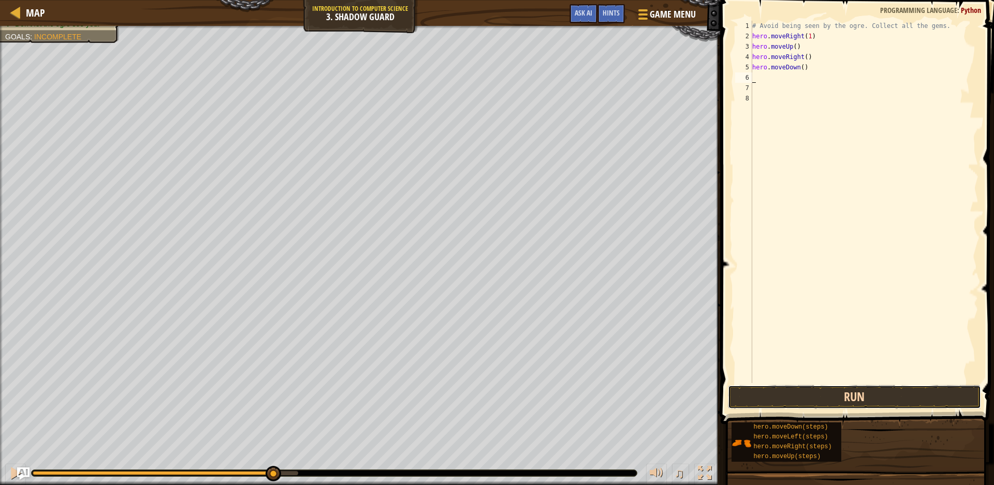
click at [842, 397] on button "Run" at bounding box center [854, 397] width 253 height 24
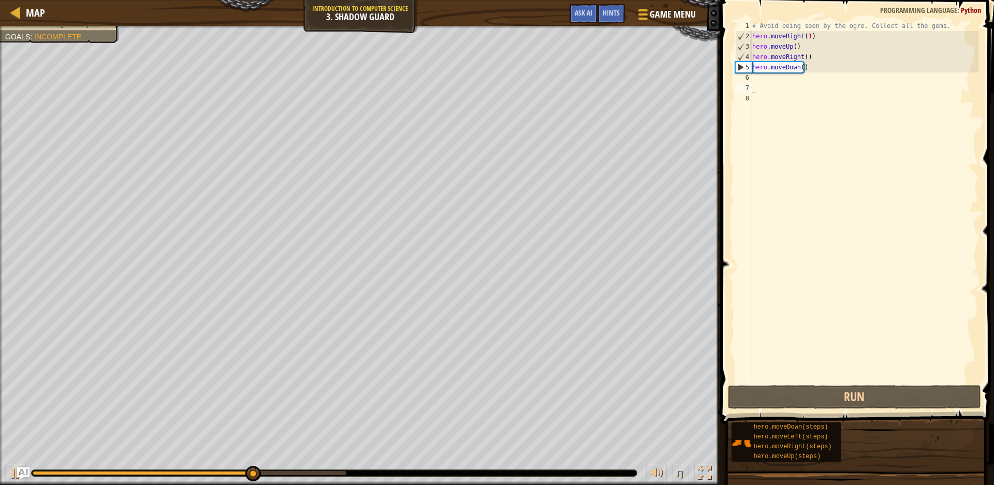
click at [776, 87] on div "# Avoid being seen by the ogre. Collect all the gems. hero . moveRight ( 1 ) he…" at bounding box center [864, 212] width 229 height 383
click at [772, 80] on div "# Avoid being seen by the ogre. Collect all the gems. hero . moveRight ( 1 ) he…" at bounding box center [864, 212] width 229 height 383
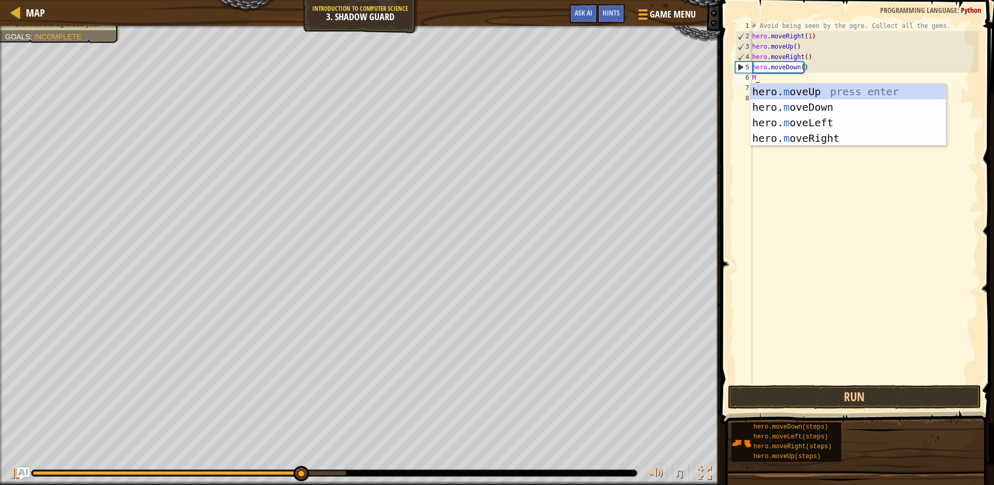
type textarea "MO"
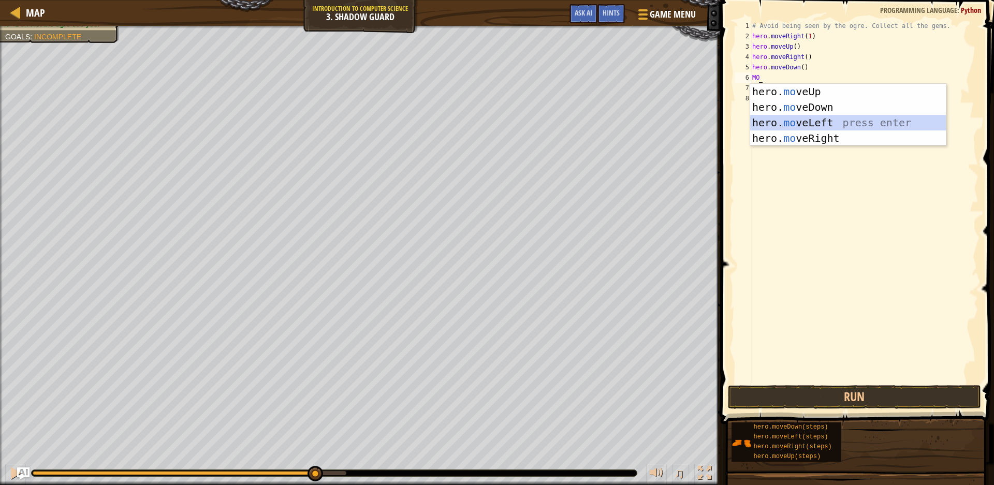
click at [834, 128] on div "hero. mo veUp press enter hero. mo veDown press enter hero. mo veLeft press ent…" at bounding box center [848, 130] width 196 height 93
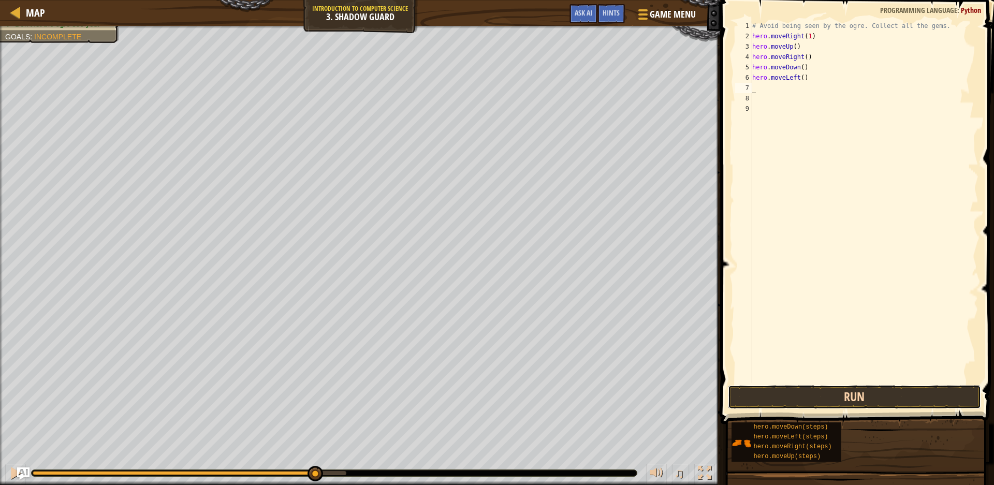
click at [888, 399] on button "Run" at bounding box center [854, 397] width 253 height 24
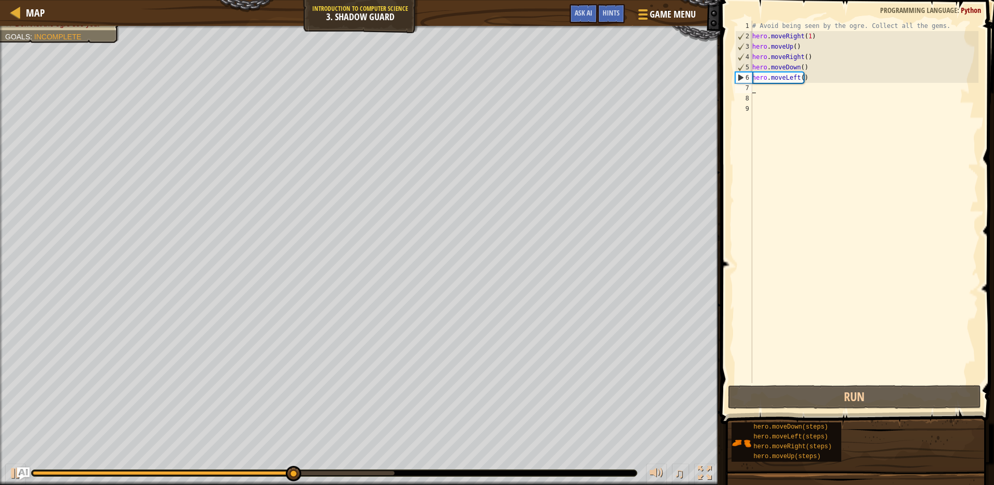
click at [787, 83] on div "# Avoid being seen by the ogre. Collect all the gems. hero . moveRight ( 1 ) he…" at bounding box center [864, 212] width 229 height 383
click at [789, 79] on div "# Avoid being seen by the ogre. Collect all the gems. hero . moveRight ( 1 ) he…" at bounding box center [864, 212] width 229 height 383
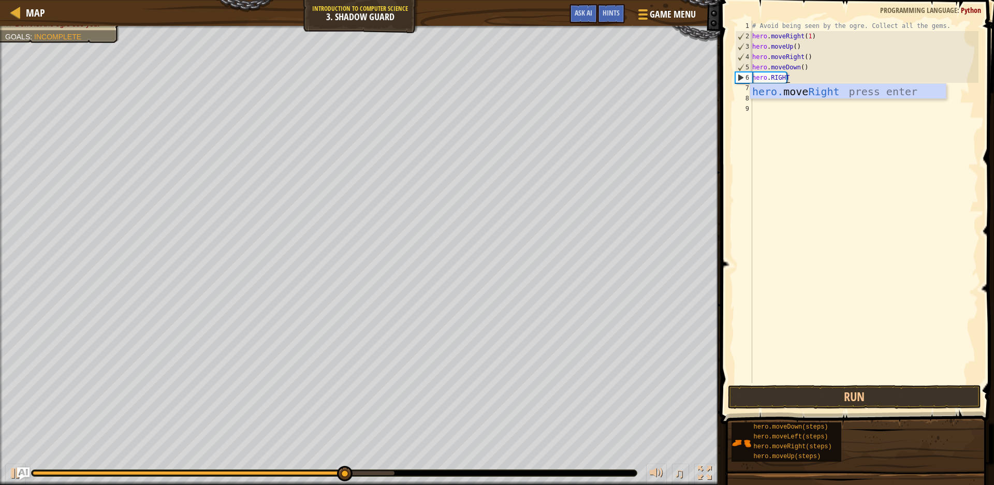
scroll to position [5, 3]
click at [869, 0] on body "Map Introduction to Computer Science 3. Shadow Guard Game Menu Done Hints Ask A…" at bounding box center [497, 0] width 994 height 0
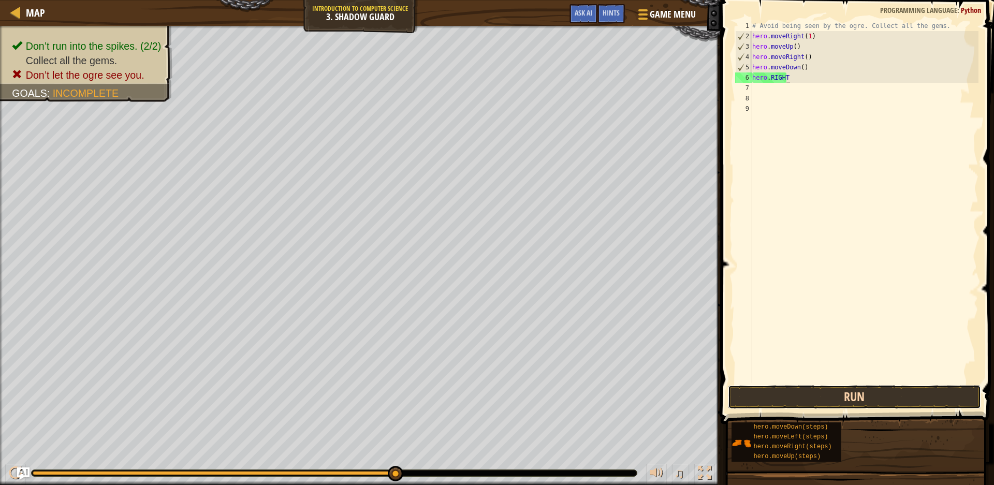
click at [842, 396] on button "Run" at bounding box center [854, 397] width 253 height 24
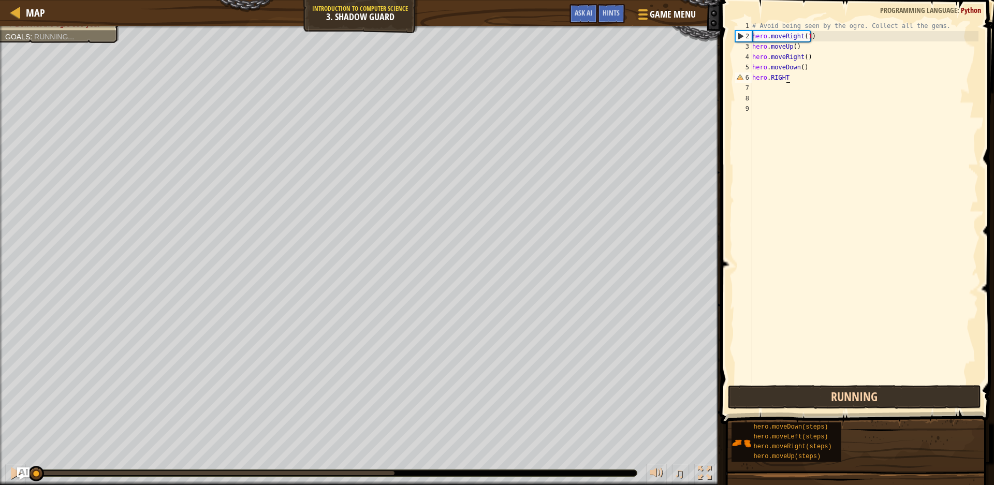
scroll to position [5, 2]
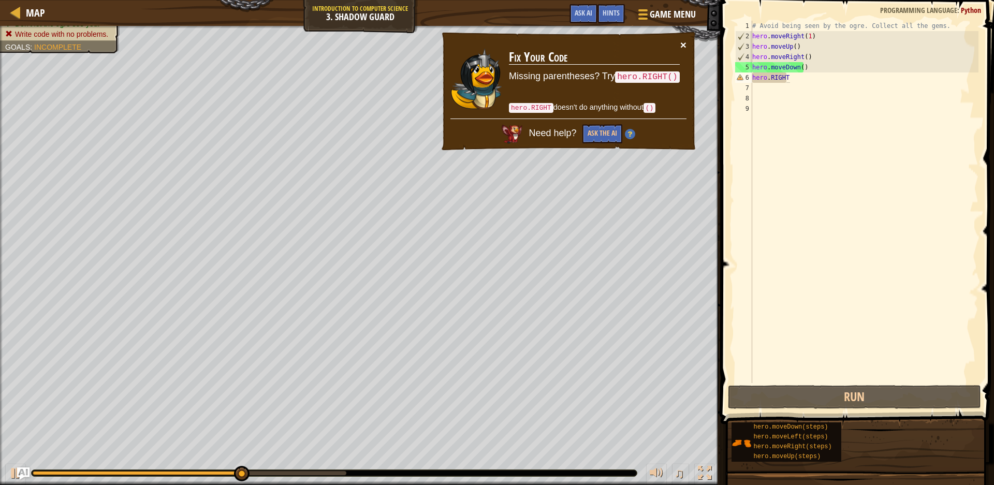
click at [683, 44] on button "×" at bounding box center [684, 44] width 6 height 11
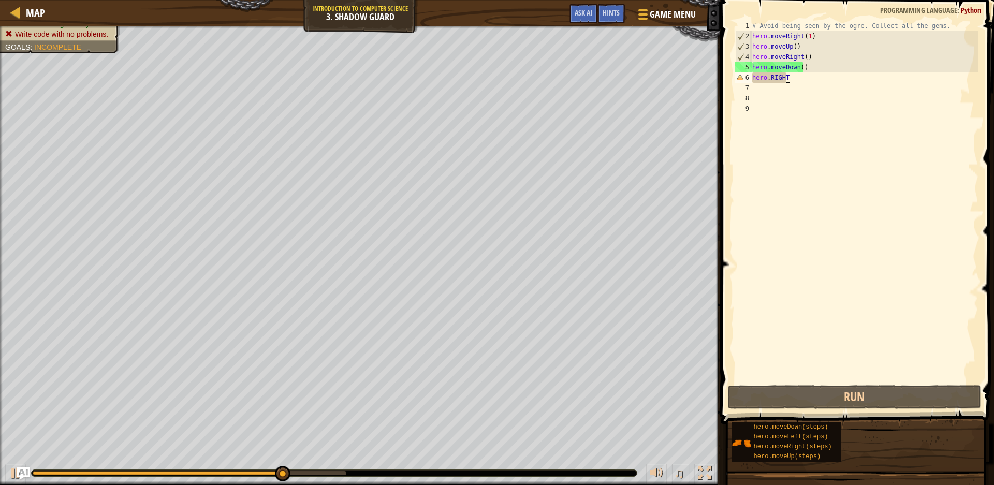
click at [785, 76] on div "# Avoid being seen by the ogre. Collect all the gems. hero . moveRight ( 1 ) he…" at bounding box center [864, 212] width 229 height 383
click at [777, 77] on div "# Avoid being seen by the ogre. Collect all the gems. hero . moveRight ( 1 ) he…" at bounding box center [864, 212] width 229 height 383
type textarea "hero.M"
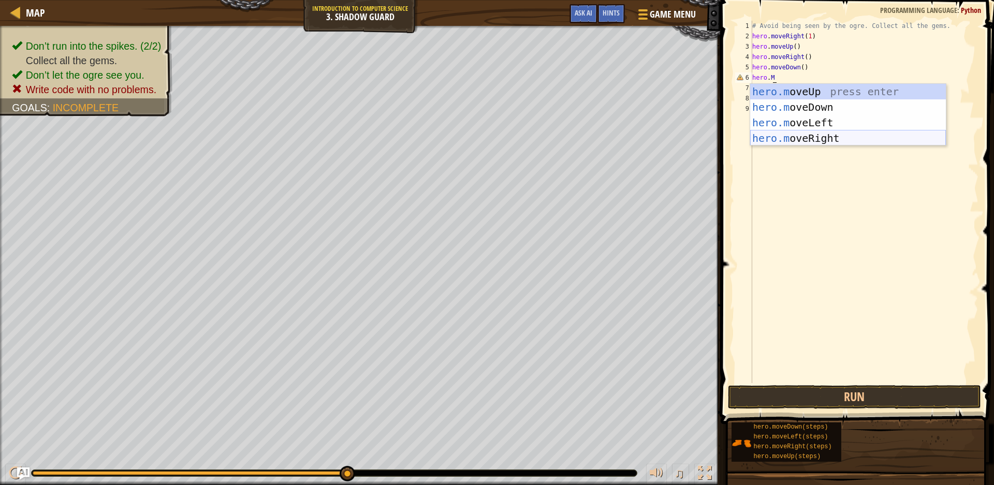
click at [797, 137] on div "hero.m oveUp press enter hero.m oveDown press enter hero.m oveLeft press enter …" at bounding box center [848, 130] width 196 height 93
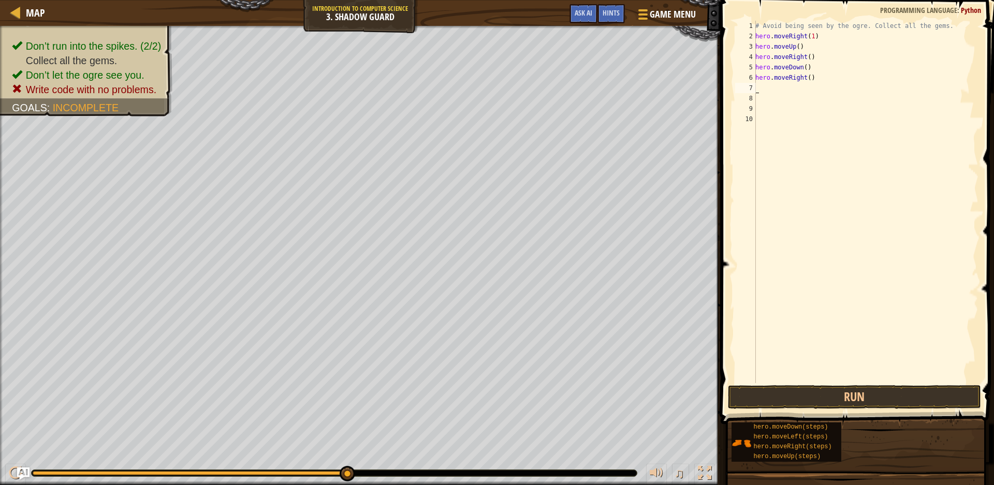
scroll to position [5, 0]
click at [834, 393] on button "Run" at bounding box center [854, 397] width 253 height 24
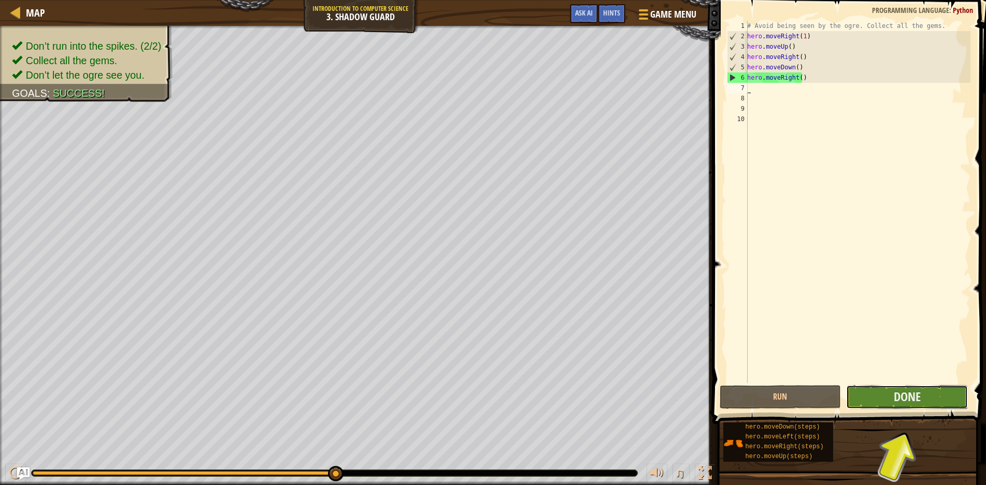
click at [881, 392] on button "Done" at bounding box center [907, 397] width 122 height 24
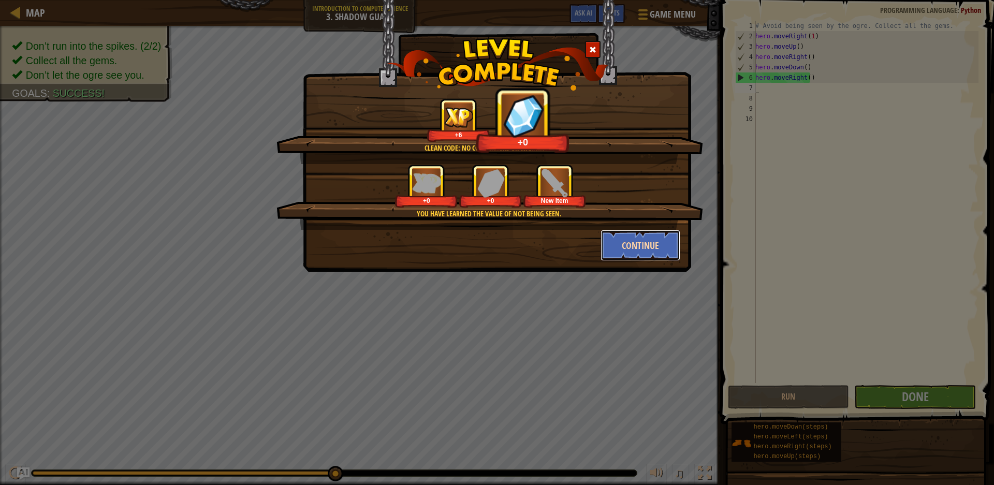
click at [621, 248] on button "Continue" at bounding box center [641, 245] width 80 height 31
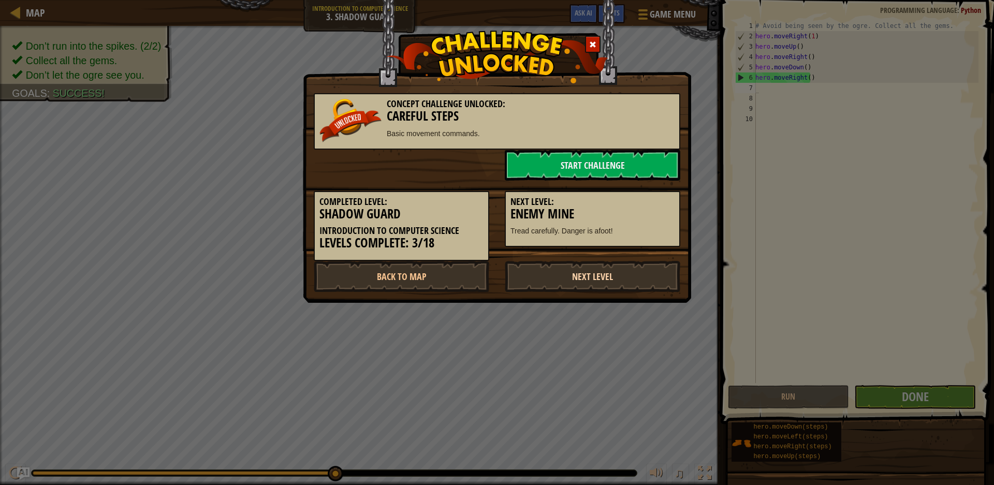
click at [593, 270] on link "Next Level" at bounding box center [593, 276] width 176 height 31
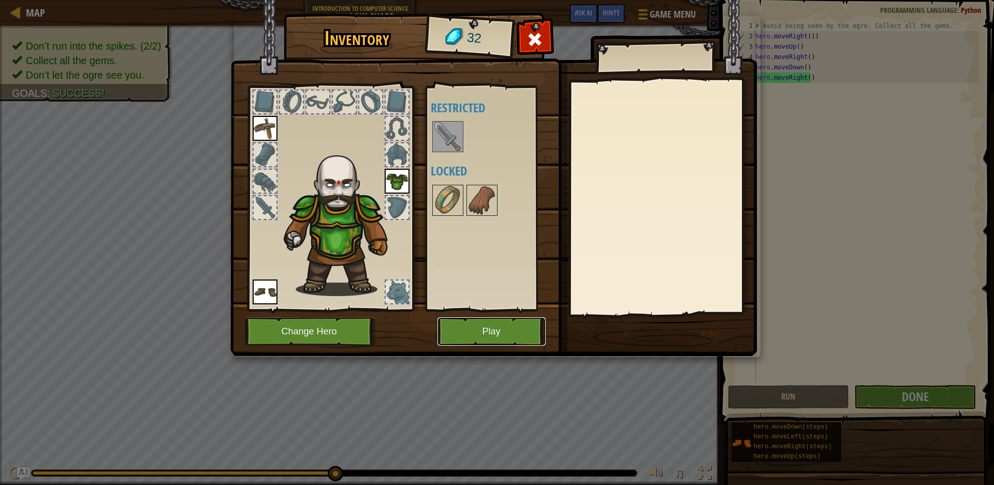
click at [482, 328] on button "Play" at bounding box center [492, 331] width 108 height 28
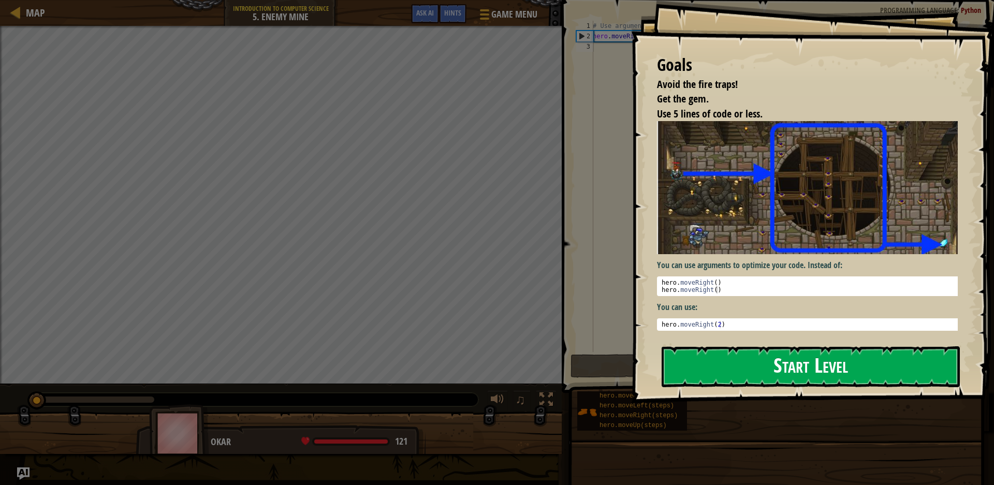
click at [797, 376] on button "Start Level" at bounding box center [811, 366] width 298 height 41
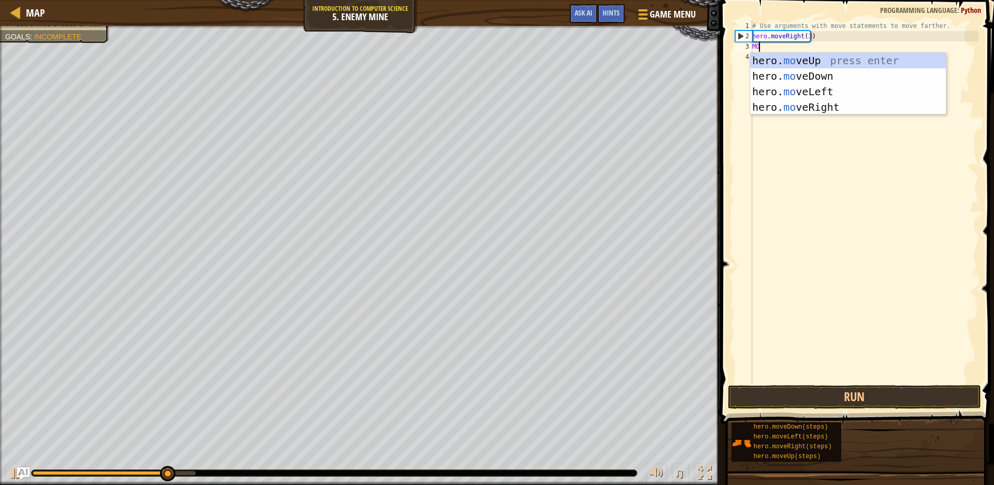
scroll to position [5, 1]
type textarea "MOVE"
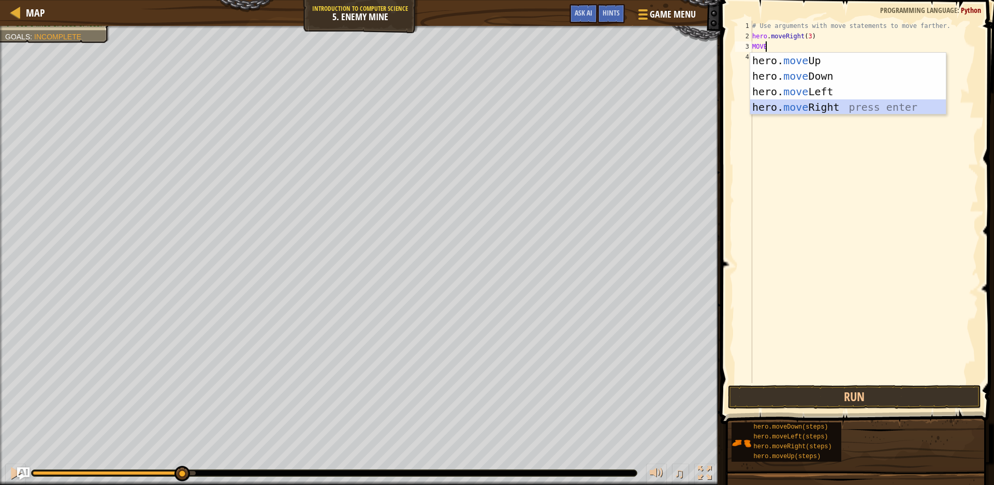
click at [846, 102] on div "hero. move Up press enter hero. move Down press enter hero. move Left press ent…" at bounding box center [848, 99] width 196 height 93
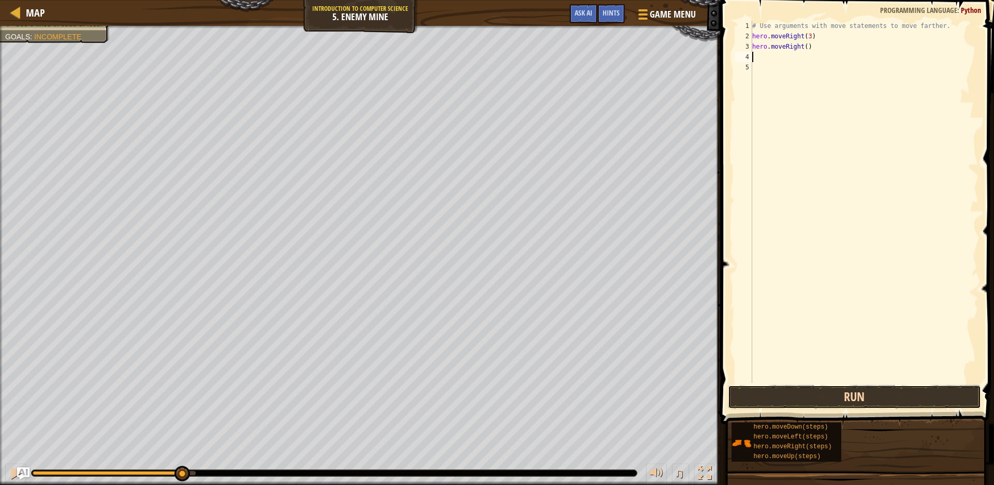
click at [893, 391] on button "Run" at bounding box center [854, 397] width 253 height 24
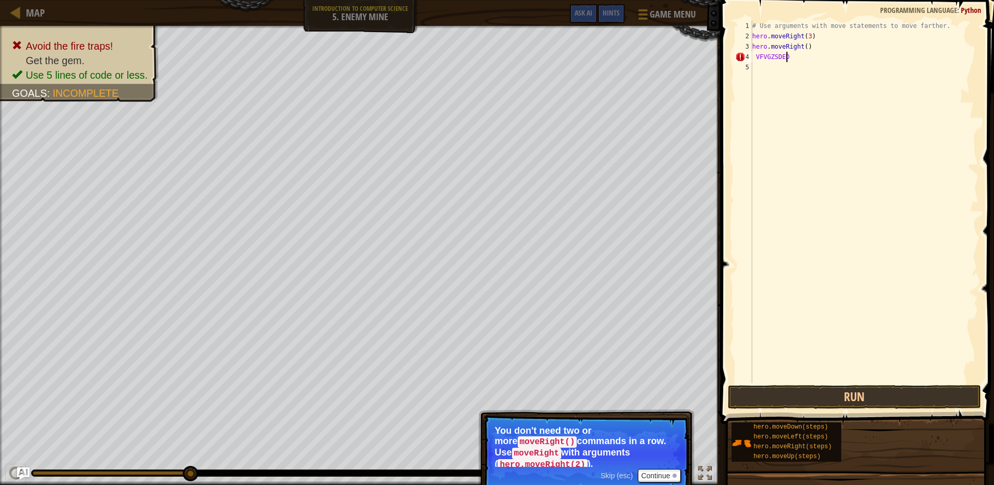
scroll to position [5, 1]
type textarea "V"
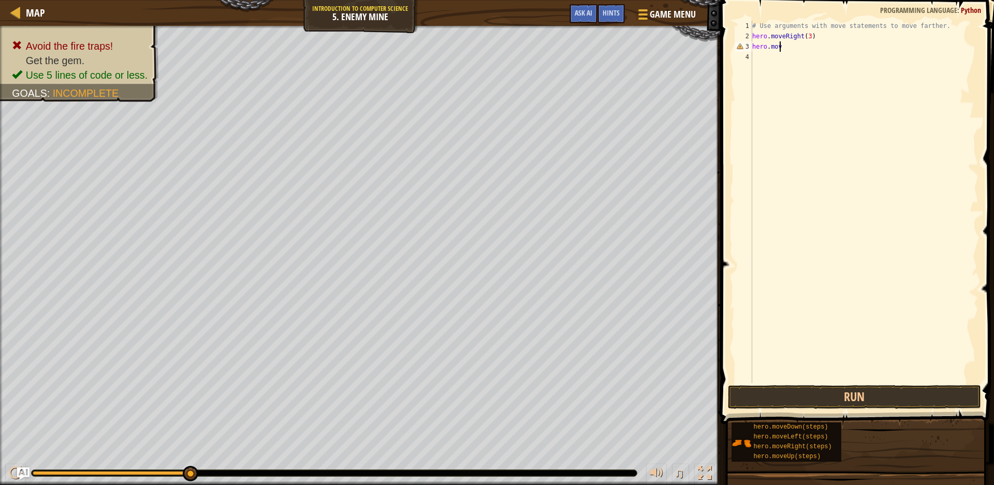
type textarea "hero.move"
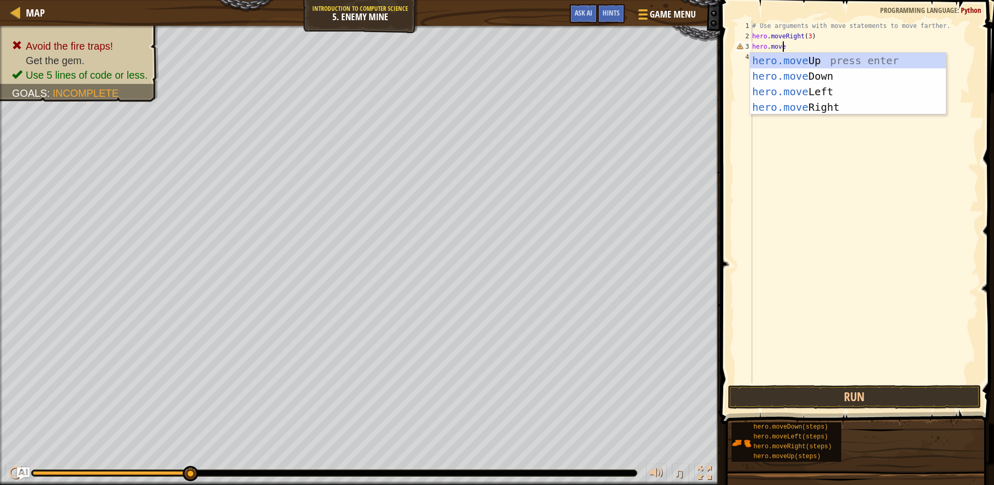
scroll to position [5, 2]
click at [827, 65] on div "hero.move Up press enter hero.move Down press enter hero.move Left press enter …" at bounding box center [848, 99] width 196 height 93
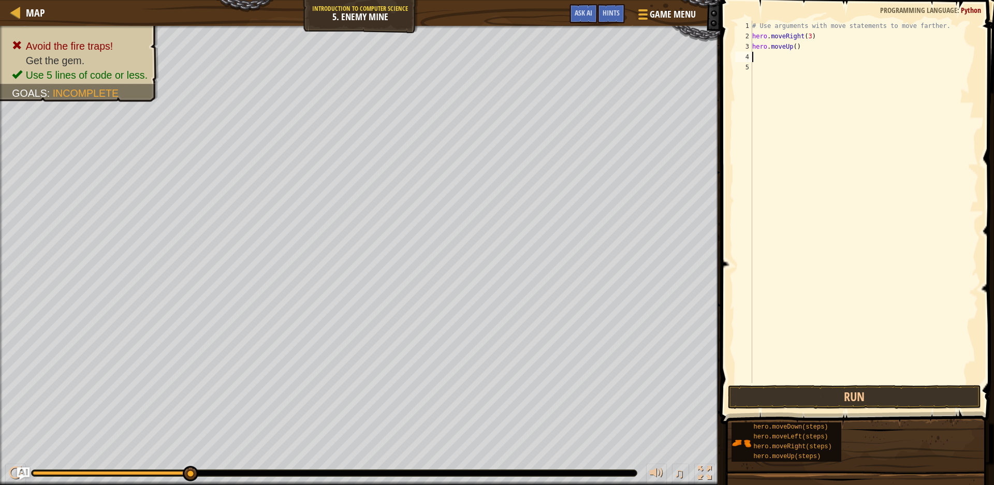
scroll to position [5, 0]
type textarea "h"
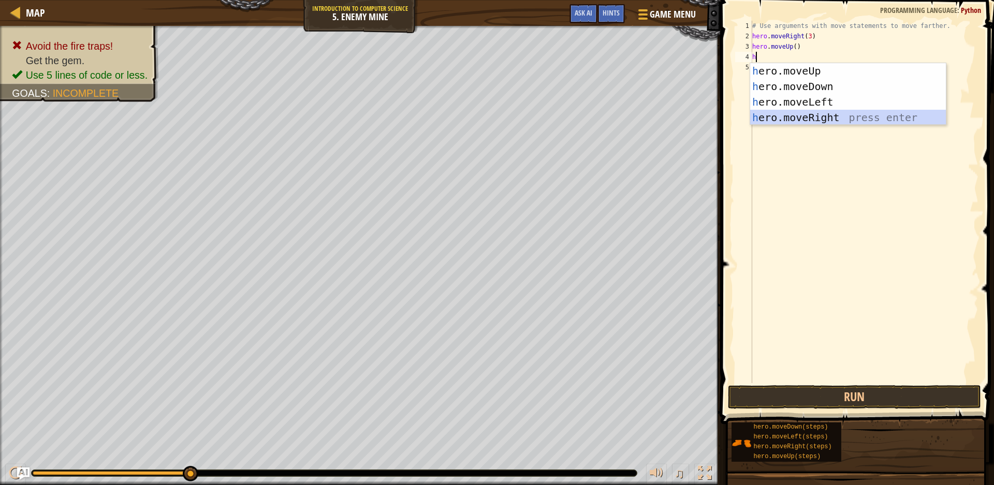
click at [818, 114] on div "h ero.moveUp press enter h ero.moveDown press enter h ero.moveLeft press enter …" at bounding box center [848, 109] width 196 height 93
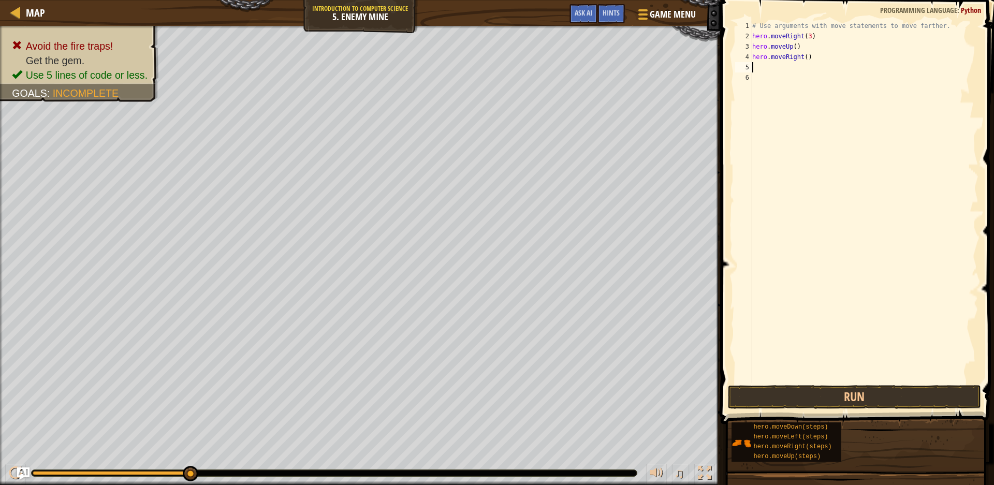
type textarea "h"
click at [772, 78] on div "# Use arguments with move statements to move farther. hero . moveRight ( 3 ) he…" at bounding box center [864, 212] width 229 height 383
type textarea "h"
click at [772, 78] on div "# Use arguments with move statements to move farther. hero . moveRight ( 3 ) he…" at bounding box center [864, 212] width 229 height 383
click at [769, 71] on div "# Use arguments with move statements to move farther. hero . moveRight ( 3 ) he…" at bounding box center [864, 212] width 229 height 383
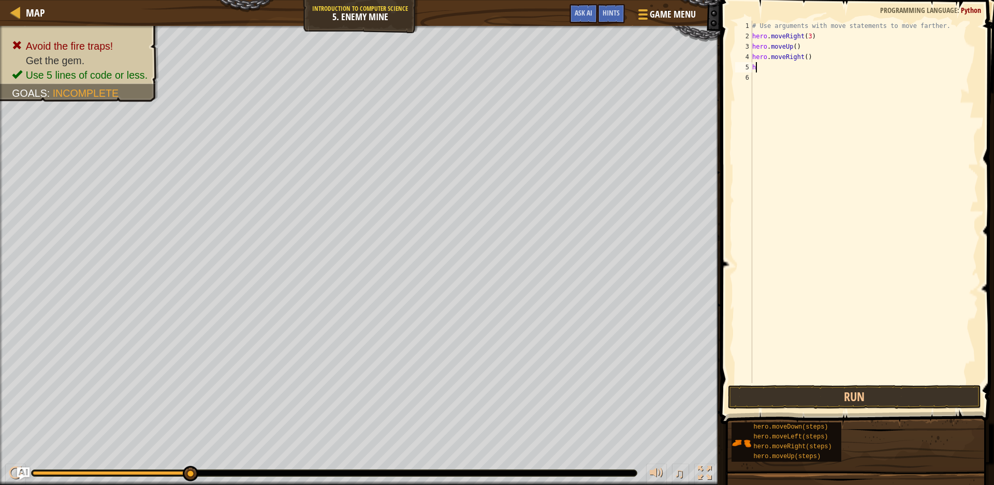
type textarea "he"
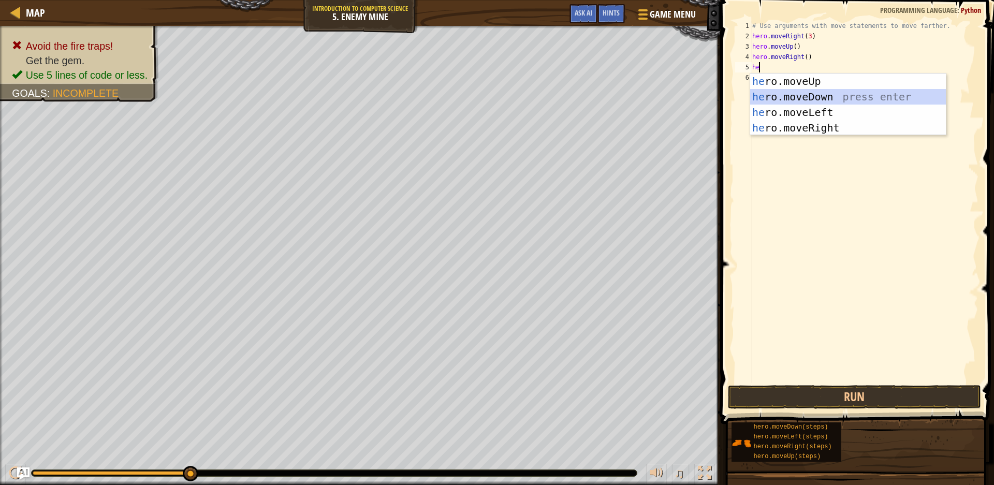
click at [793, 89] on div "he ro.moveUp press enter he ro.moveDown press enter he ro.moveLeft press enter …" at bounding box center [848, 120] width 196 height 93
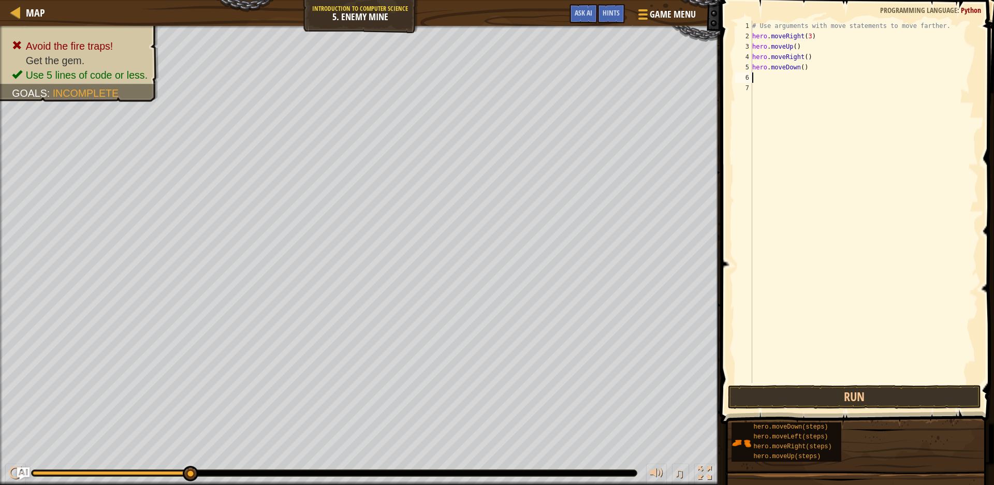
click at [801, 67] on div "# Use arguments with move statements to move farther. hero . moveRight ( 3 ) he…" at bounding box center [864, 212] width 229 height 383
type textarea "hero.moveDown(3)"
click at [784, 396] on button "Run" at bounding box center [854, 397] width 253 height 24
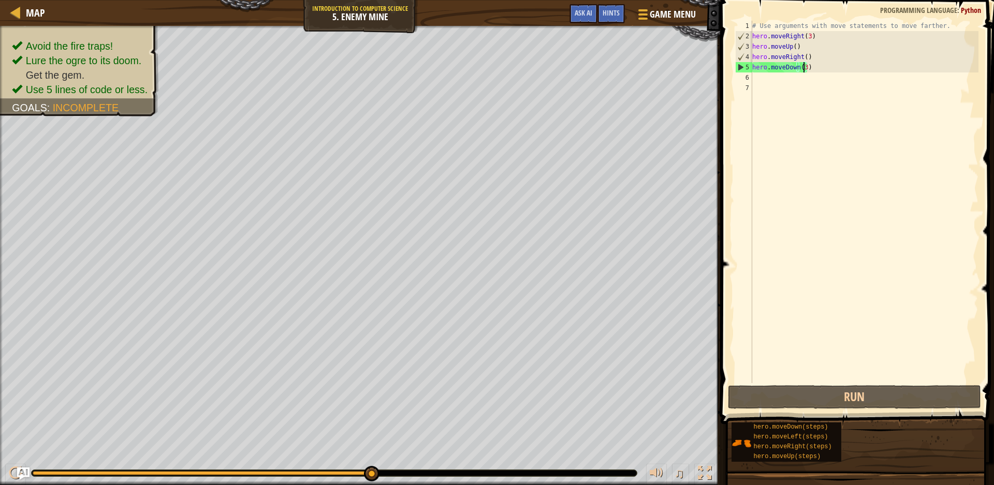
click at [799, 85] on div "# Use arguments with move statements to move farther. hero . moveRight ( 3 ) he…" at bounding box center [864, 212] width 229 height 383
click at [790, 76] on div "# Use arguments with move statements to move farther. hero . moveRight ( 3 ) he…" at bounding box center [864, 212] width 229 height 383
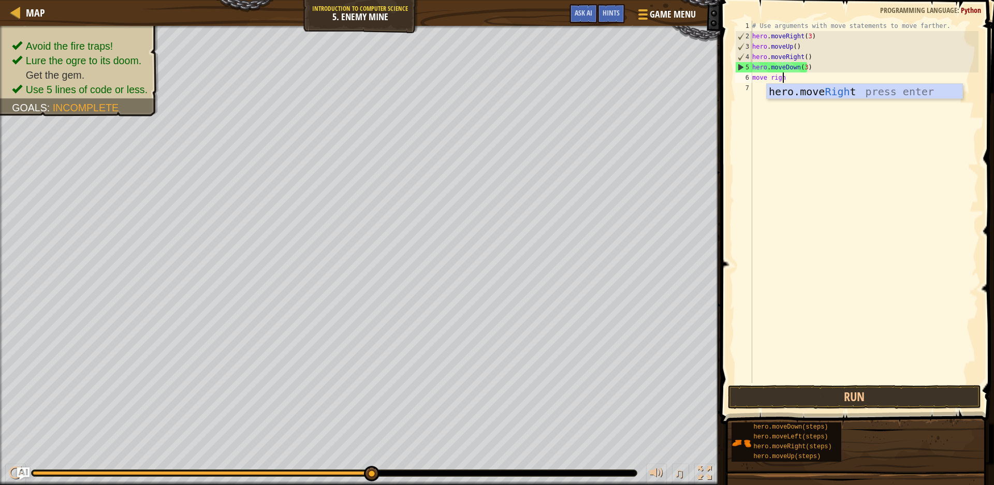
scroll to position [5, 2]
type textarea "move right"
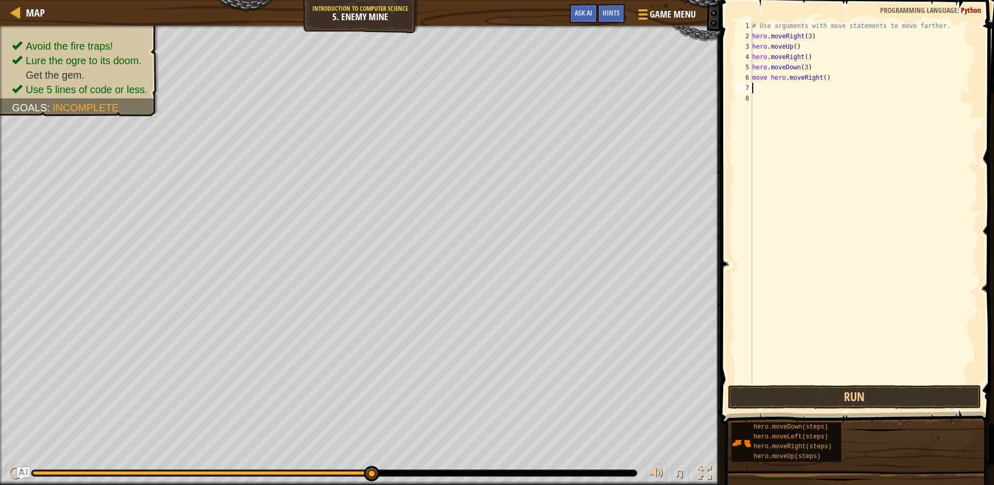
scroll to position [5, 0]
click at [835, 393] on button "Run" at bounding box center [854, 397] width 253 height 24
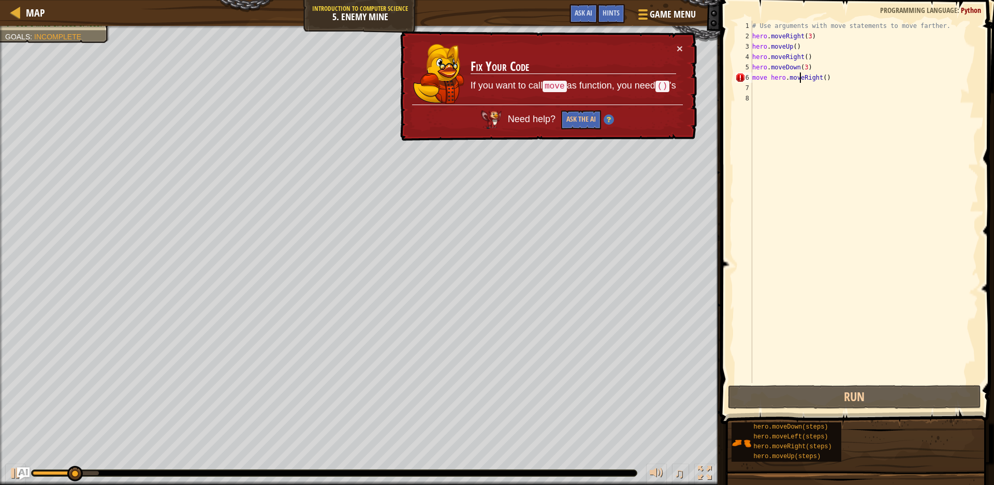
click at [800, 79] on div "# Use arguments with move statements to move farther. hero . moveRight ( 3 ) he…" at bounding box center [864, 212] width 229 height 383
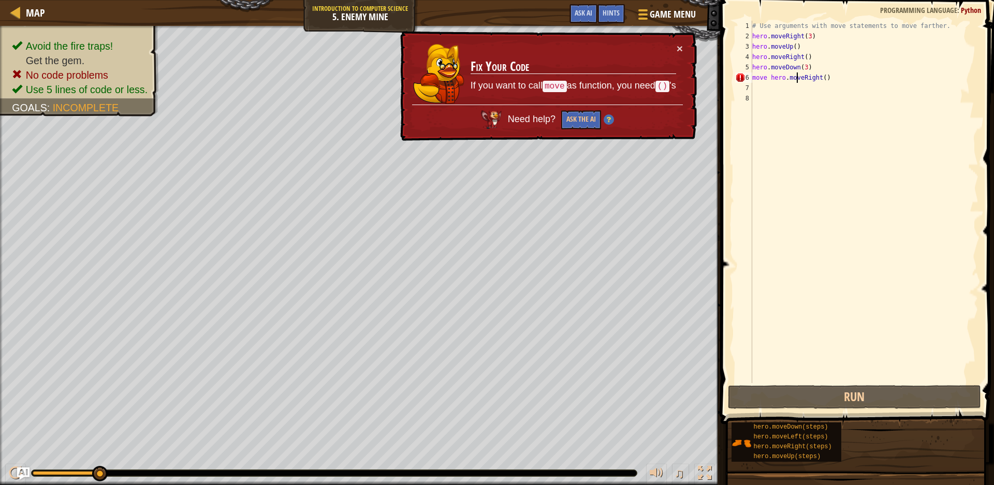
click at [796, 77] on div "# Use arguments with move statements to move farther. hero . moveRight ( 3 ) he…" at bounding box center [864, 212] width 229 height 383
click at [794, 76] on div "# Use arguments with move statements to move farther. hero . moveRight ( 3 ) he…" at bounding box center [864, 212] width 229 height 383
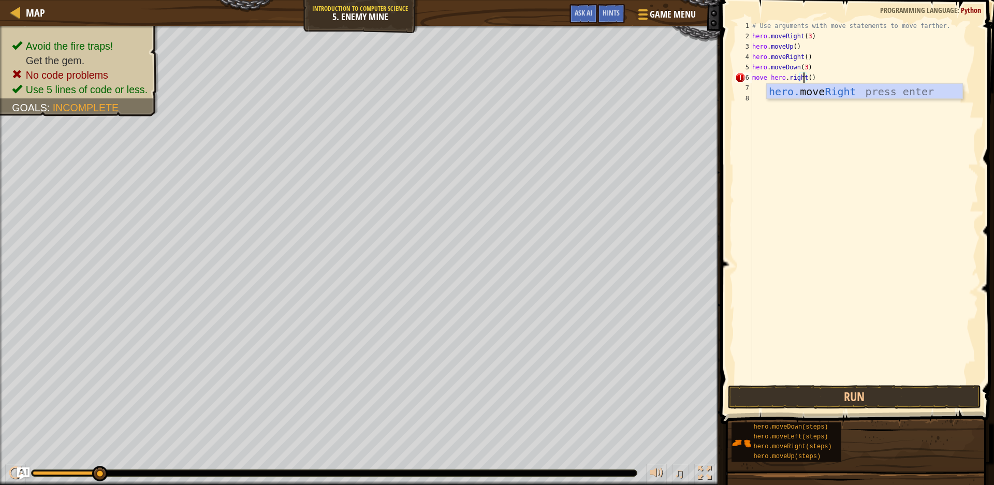
scroll to position [5, 4]
click at [859, 91] on div "hero. move Right press enter" at bounding box center [865, 107] width 196 height 47
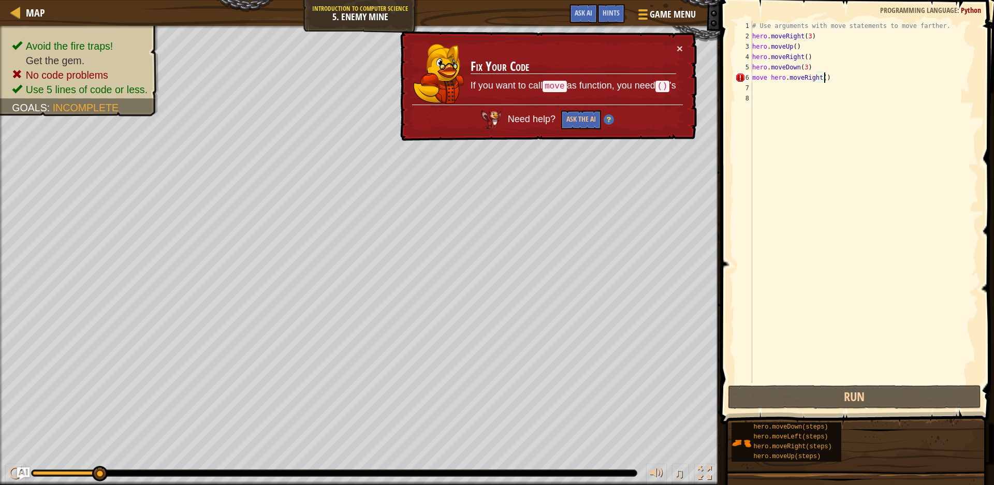
click at [791, 79] on div "# Use arguments with move statements to move farther. hero . moveRight ( 3 ) he…" at bounding box center [864, 212] width 229 height 383
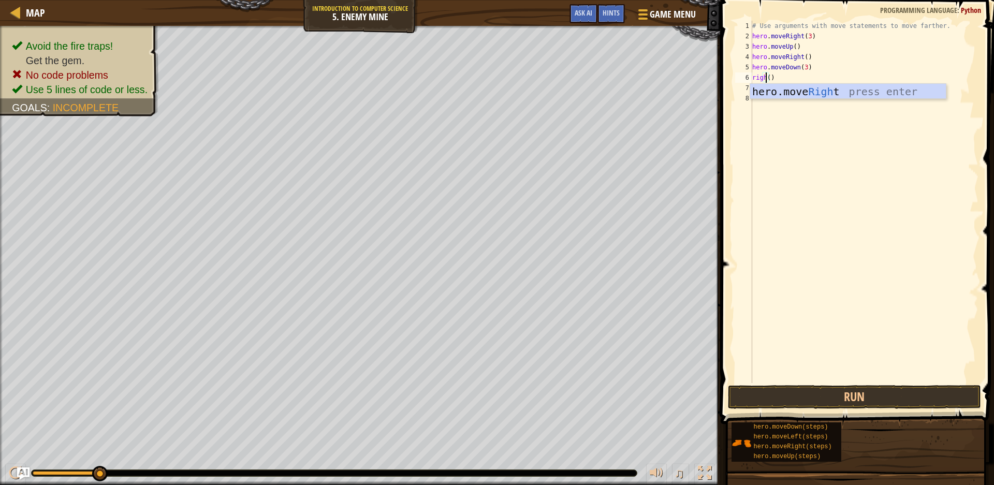
scroll to position [5, 1]
click at [788, 93] on div "hero.move Righ t press enter" at bounding box center [848, 107] width 196 height 47
click at [810, 399] on button "Run" at bounding box center [854, 397] width 253 height 24
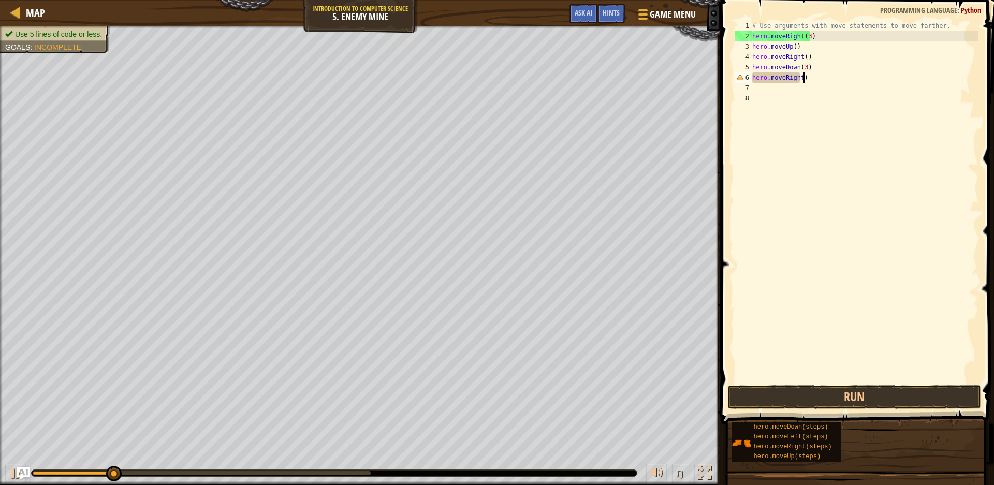
scroll to position [5, 4]
click at [839, 397] on button "Run" at bounding box center [854, 397] width 253 height 24
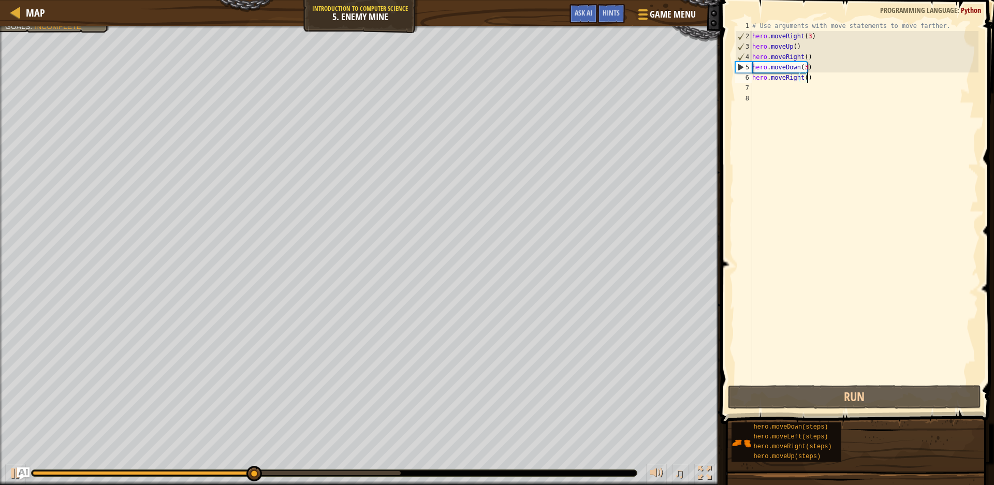
click at [392, 460] on div "Avoid the fire traps! Lure the ogre to its doom. Get the gem. Use 5 lines of co…" at bounding box center [497, 255] width 994 height 459
click at [377, 468] on div "Avoid the fire traps! Lure the ogre to its doom. Get the gem. Use 5 lines of co…" at bounding box center [497, 255] width 994 height 459
click at [0, 0] on html "Map Introduction to Computer Science 5. Enemy Mine Game Menu Done Hints Ask AI …" at bounding box center [497, 0] width 994 height 0
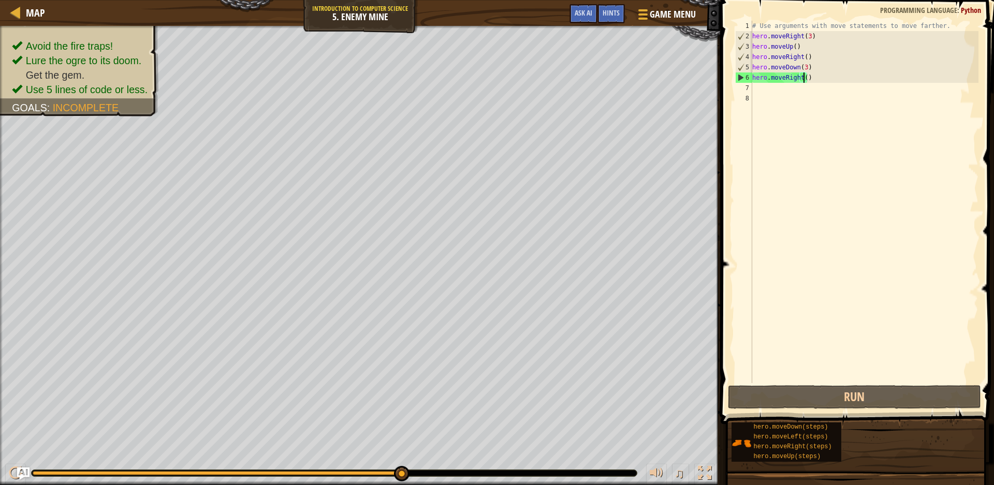
click at [803, 75] on div "# Use arguments with move statements to move farther. hero . moveRight ( 3 ) he…" at bounding box center [864, 212] width 229 height 383
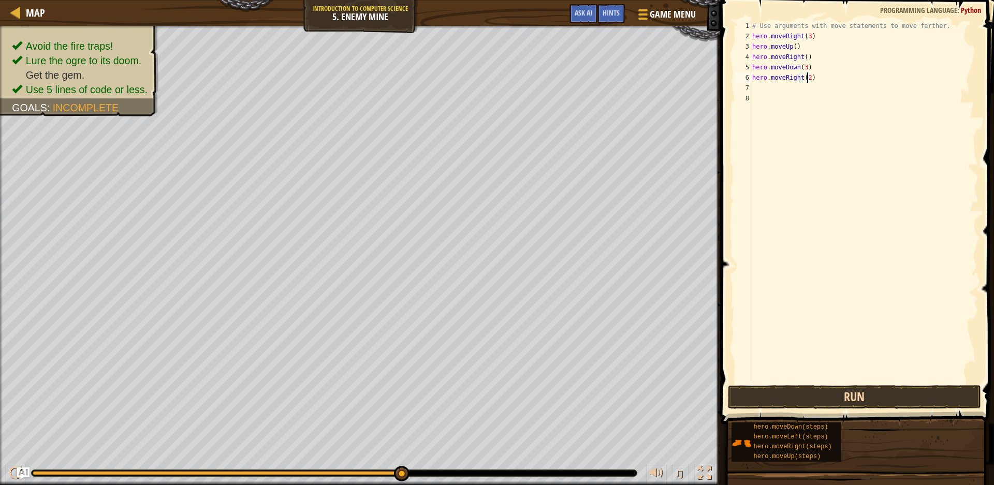
type textarea "hero.moveRight(2)"
click at [807, 397] on button "Run" at bounding box center [854, 397] width 253 height 24
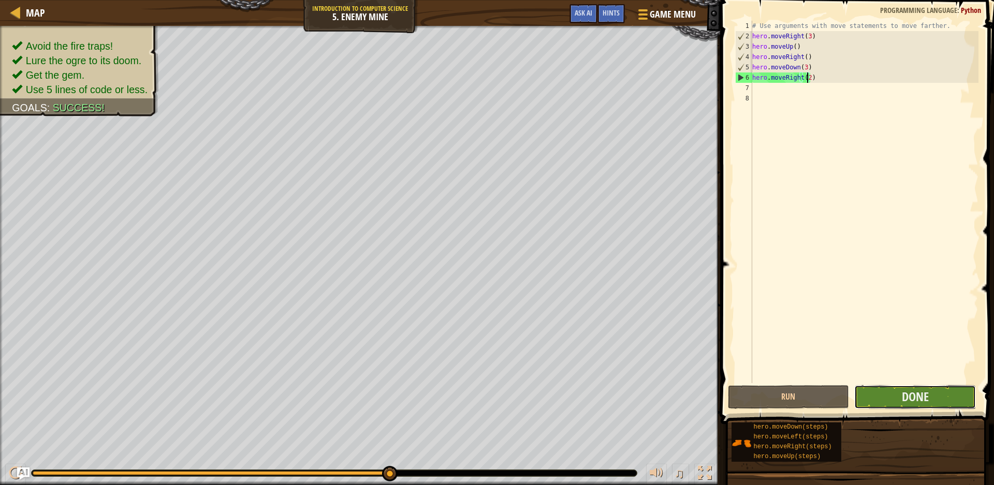
click at [935, 400] on button "Done" at bounding box center [916, 397] width 122 height 24
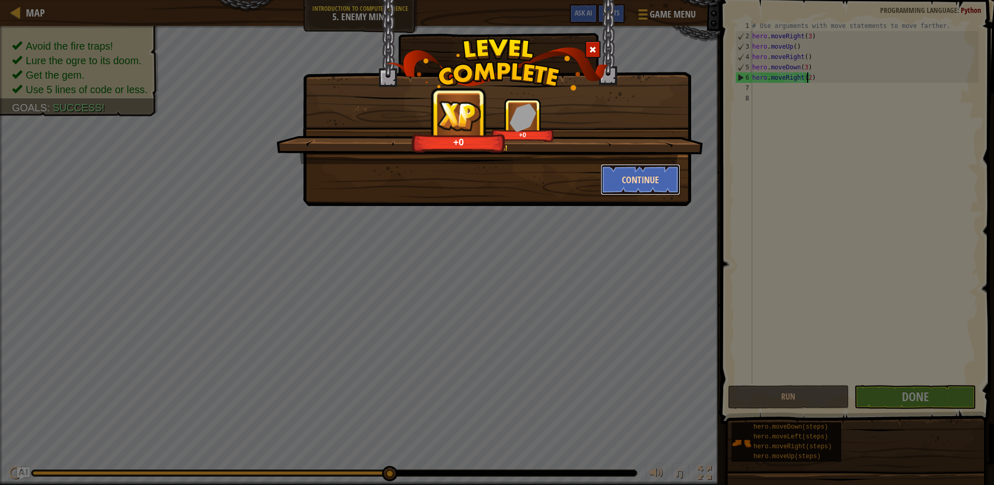
click at [653, 187] on button "Continue" at bounding box center [641, 179] width 80 height 31
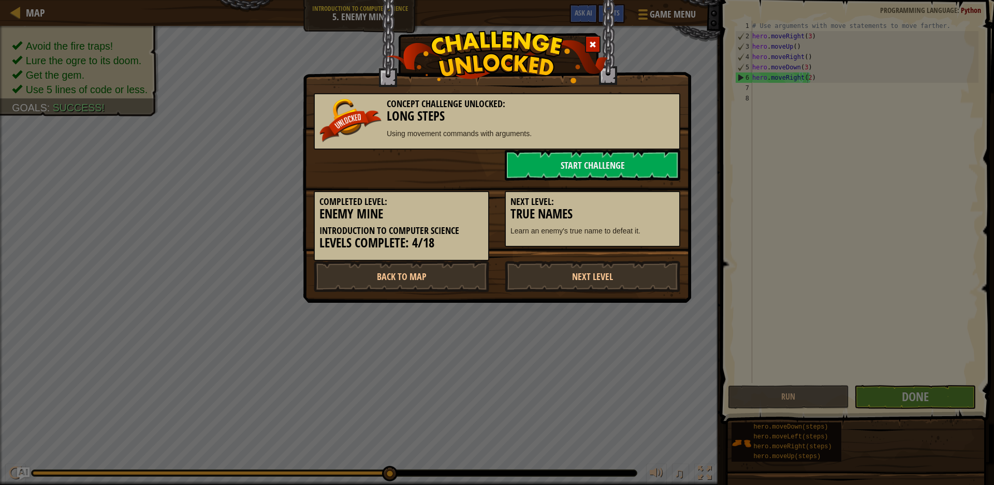
click at [653, 183] on div "Next Level: True Names Learn an enemy's true name to defeat it." at bounding box center [592, 214] width 191 height 67
click at [618, 287] on link "Next Level" at bounding box center [593, 276] width 176 height 31
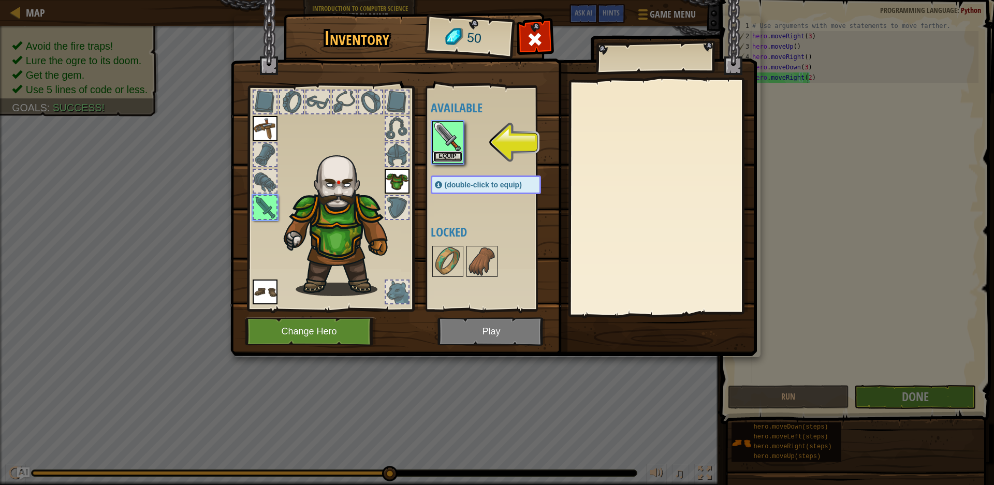
click at [458, 154] on button "Equip" at bounding box center [448, 156] width 29 height 11
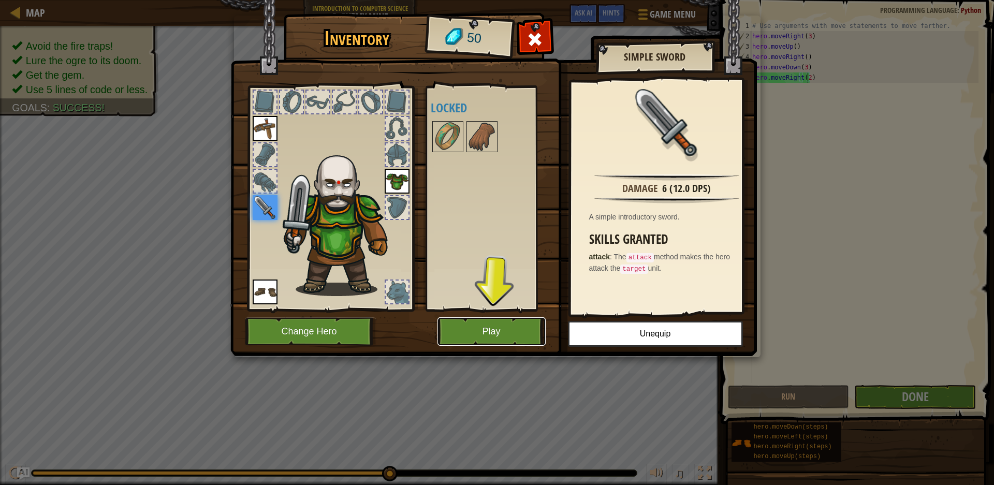
click at [496, 328] on button "Play" at bounding box center [492, 331] width 108 height 28
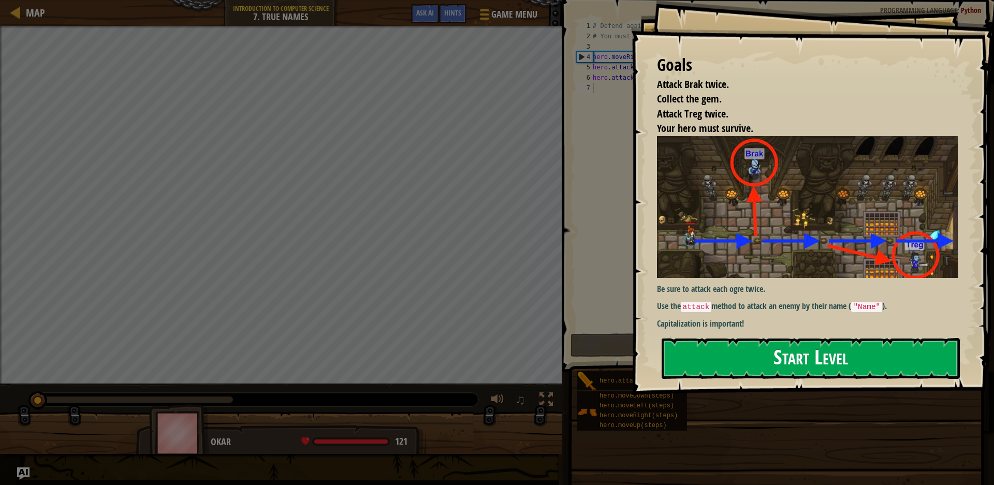
click at [719, 362] on button "Start Level" at bounding box center [811, 358] width 298 height 41
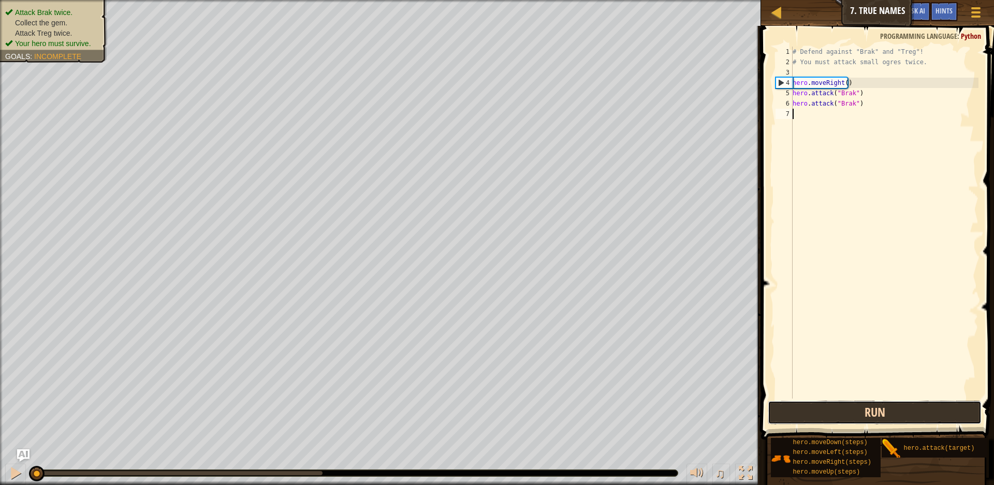
click at [937, 419] on button "Run" at bounding box center [875, 413] width 214 height 24
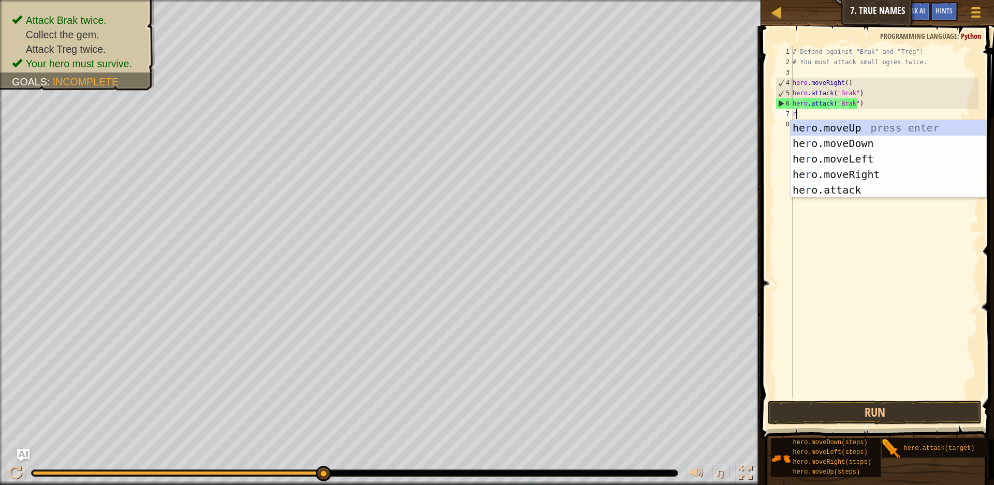
scroll to position [5, 0]
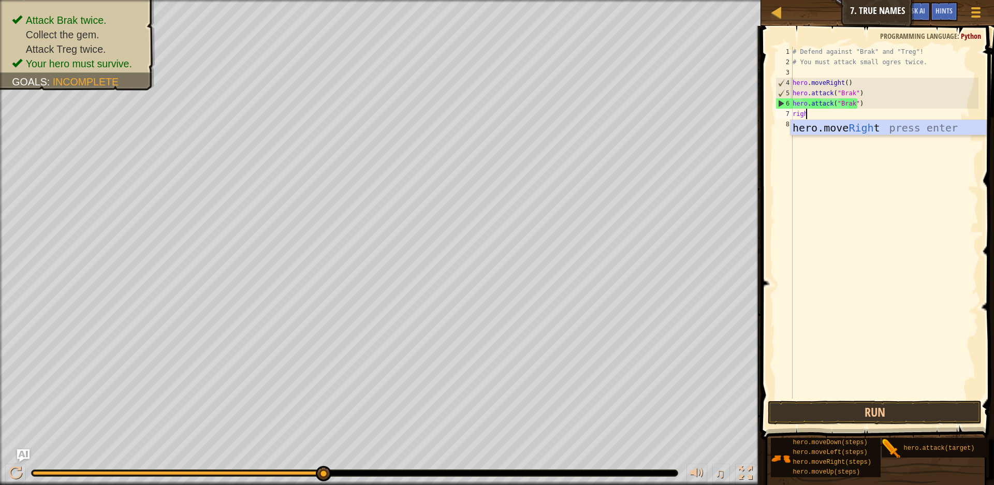
type textarea "right"
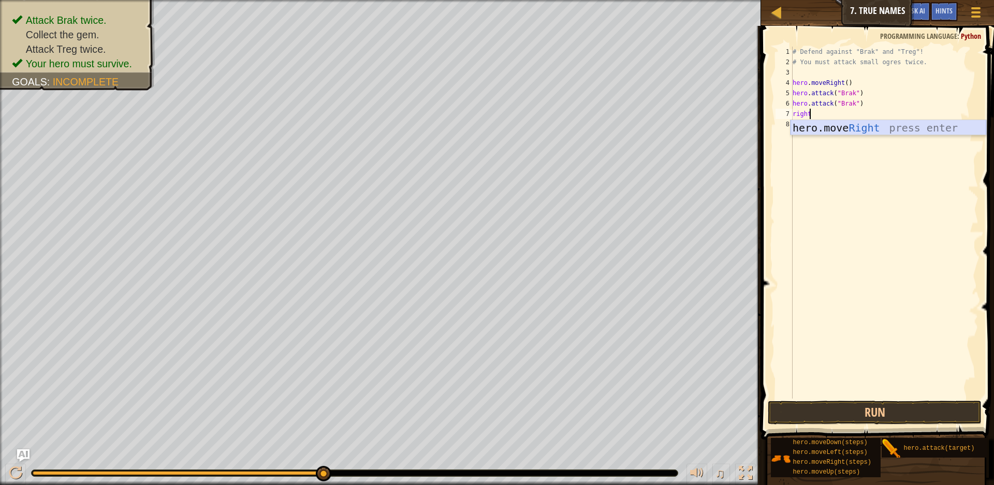
click at [852, 127] on div "hero.move Right press enter" at bounding box center [889, 143] width 196 height 47
click at [885, 417] on button "Run" at bounding box center [875, 413] width 214 height 24
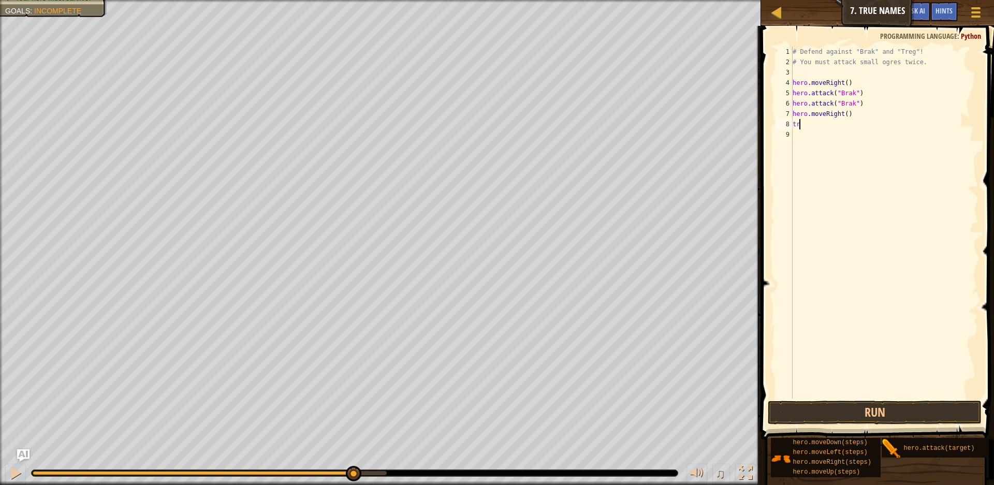
type textarea "t"
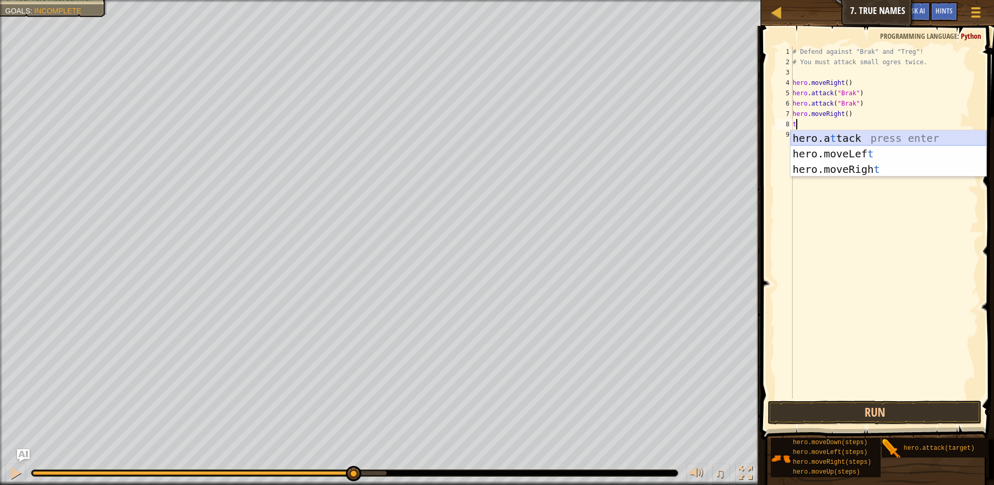
click at [882, 143] on div "hero.a t tack press enter hero.moveLef t press enter hero.moveRigh t press enter" at bounding box center [889, 170] width 196 height 78
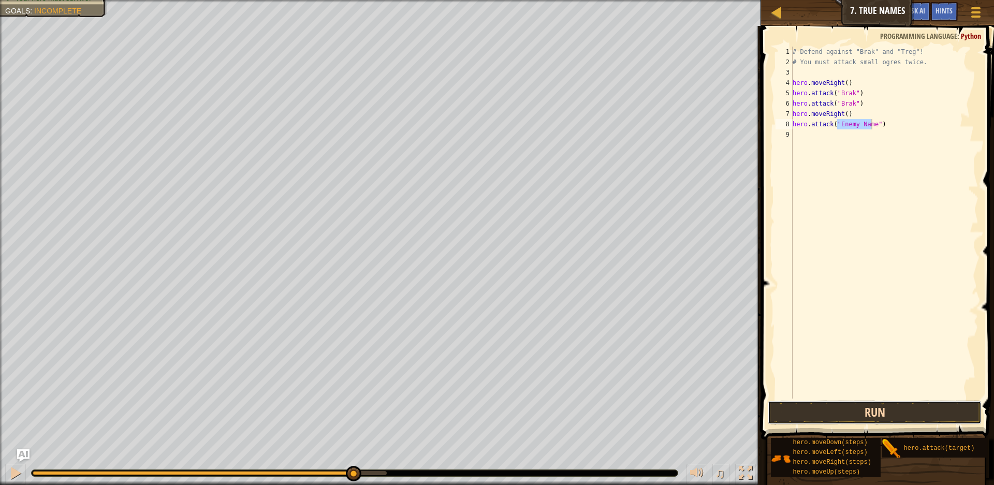
click at [908, 418] on button "Run" at bounding box center [875, 413] width 214 height 24
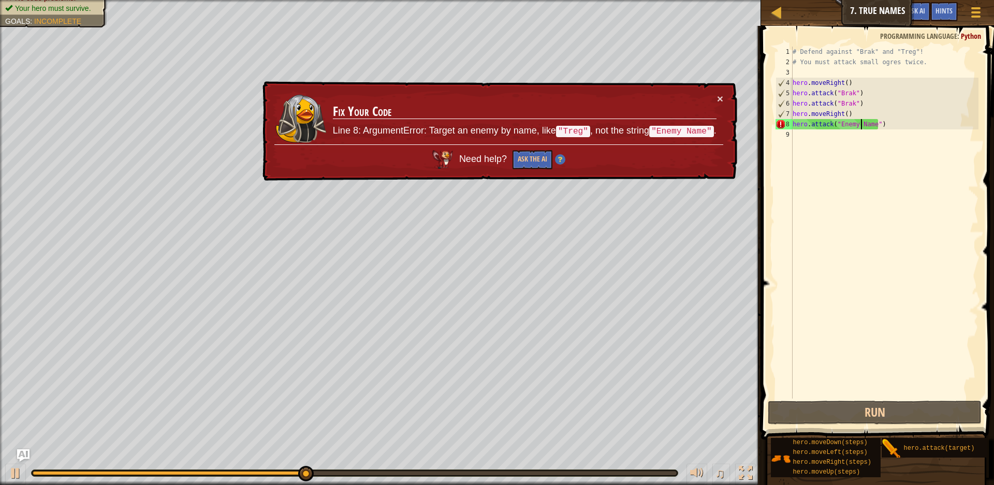
click at [862, 124] on div "# Defend against "Brak" and "Treg"! # You must attack small ogres twice. hero .…" at bounding box center [885, 233] width 188 height 373
click at [870, 121] on div "# Defend against "Brak" and "Treg"! # You must attack small ogres twice. hero .…" at bounding box center [885, 223] width 188 height 352
drag, startPoint x: 870, startPoint y: 123, endPoint x: 842, endPoint y: 128, distance: 28.5
click at [842, 128] on div "# Defend against "Brak" and "Treg"! # You must attack small ogres twice. hero .…" at bounding box center [885, 233] width 188 height 373
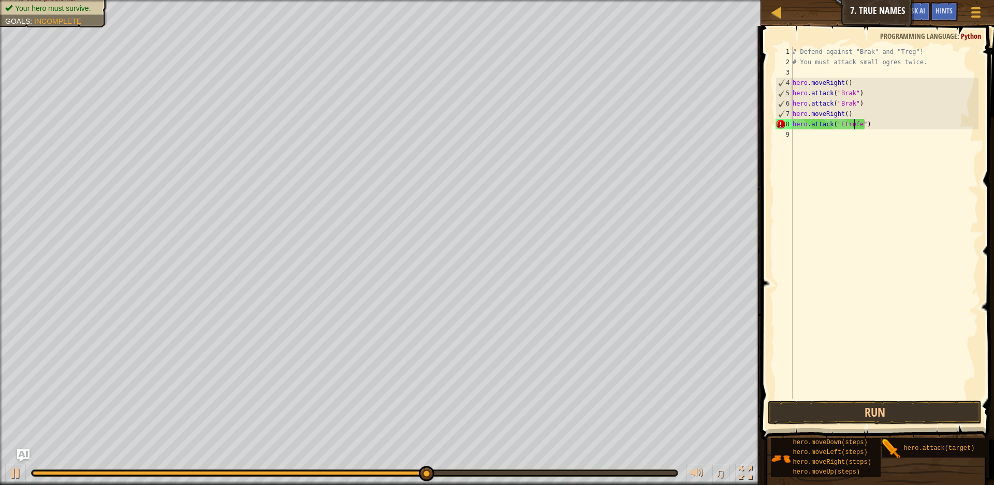
scroll to position [5, 5]
type textarea "hero.attack("Etrefe")"
click at [858, 408] on button "Run" at bounding box center [875, 413] width 214 height 24
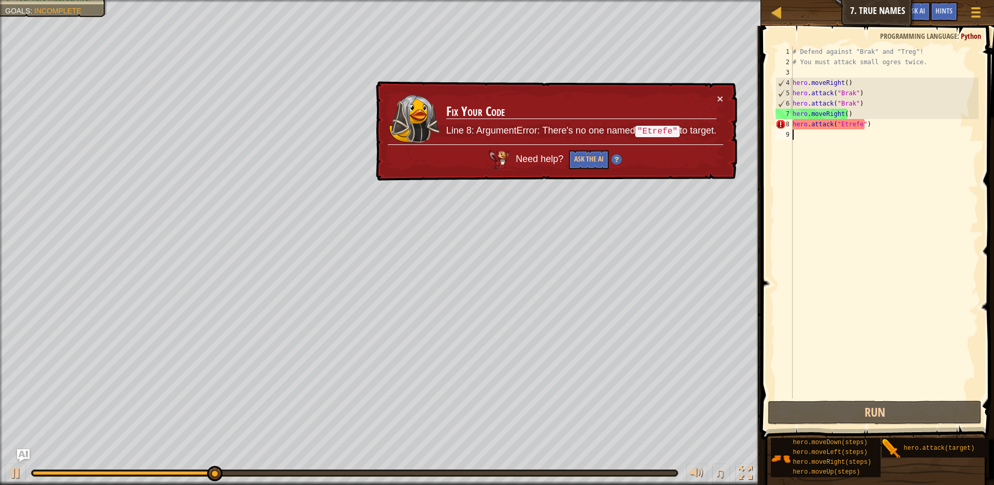
click at [846, 129] on div "# Defend against "Brak" and "Treg"! # You must attack small ogres twice. hero .…" at bounding box center [885, 233] width 188 height 373
click at [845, 125] on div "# Defend against "Brak" and "Treg"! # You must attack small ogres twice. hero .…" at bounding box center [885, 233] width 188 height 373
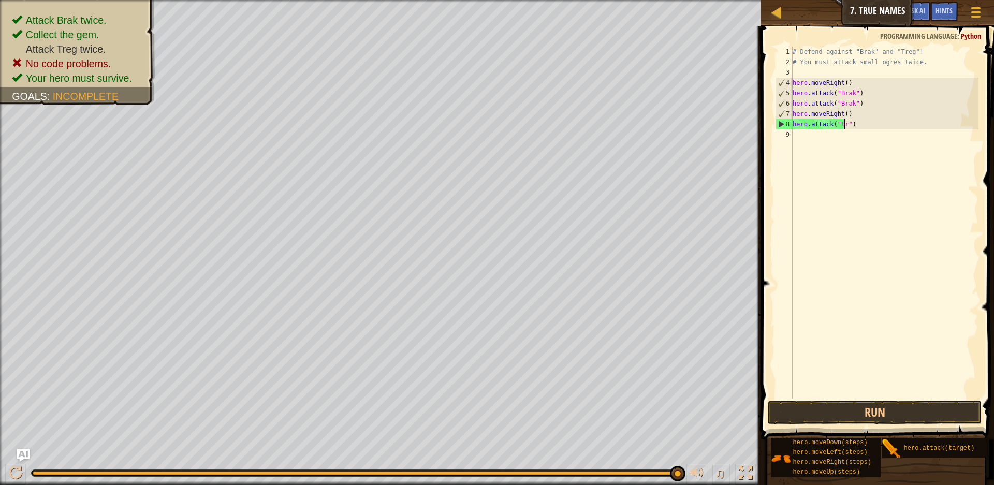
scroll to position [5, 5]
type textarea "hero.attack("treg")"
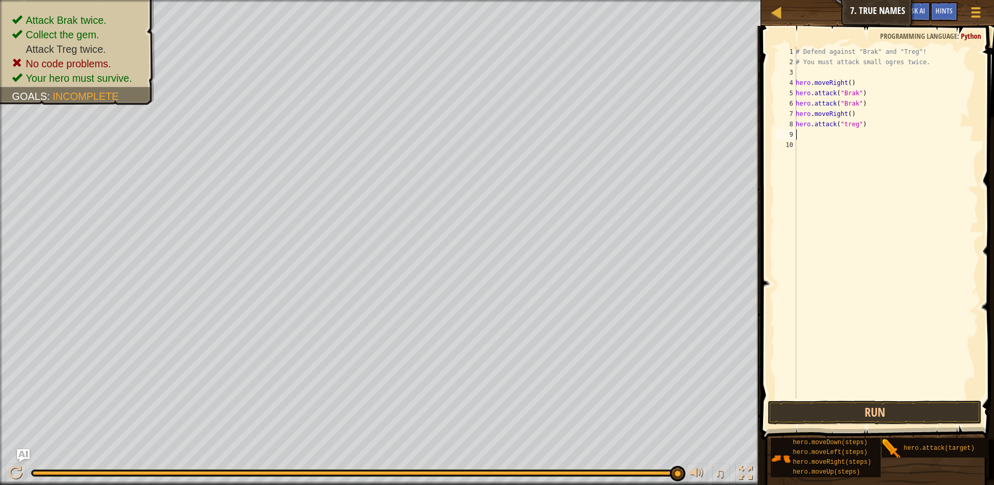
scroll to position [5, 0]
click at [849, 415] on button "Run" at bounding box center [875, 413] width 214 height 24
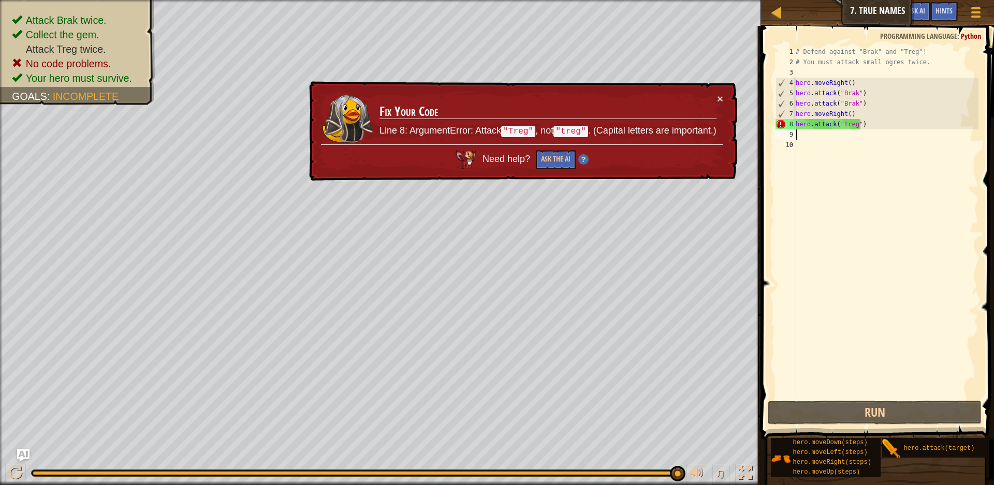
click at [846, 125] on div "# Defend against "Brak" and "Treg"! # You must attack small ogres twice. hero .…" at bounding box center [886, 233] width 185 height 373
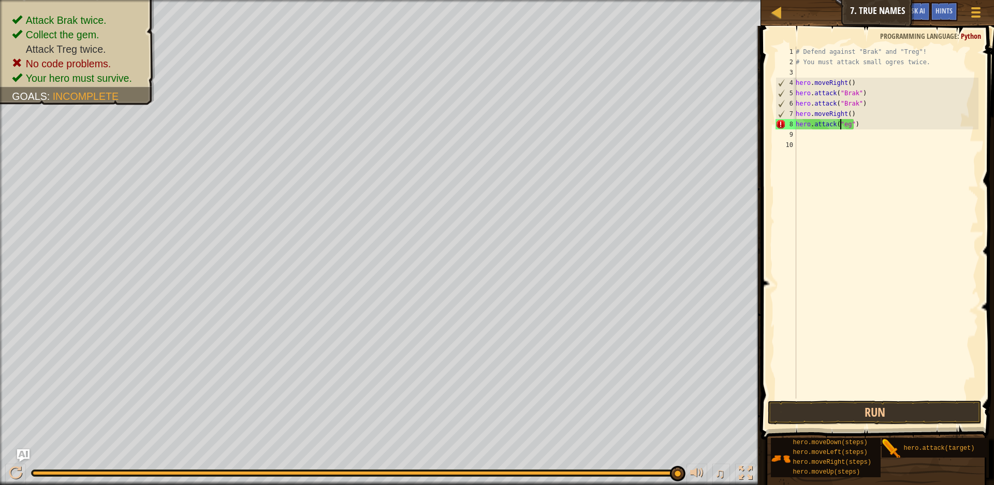
scroll to position [5, 4]
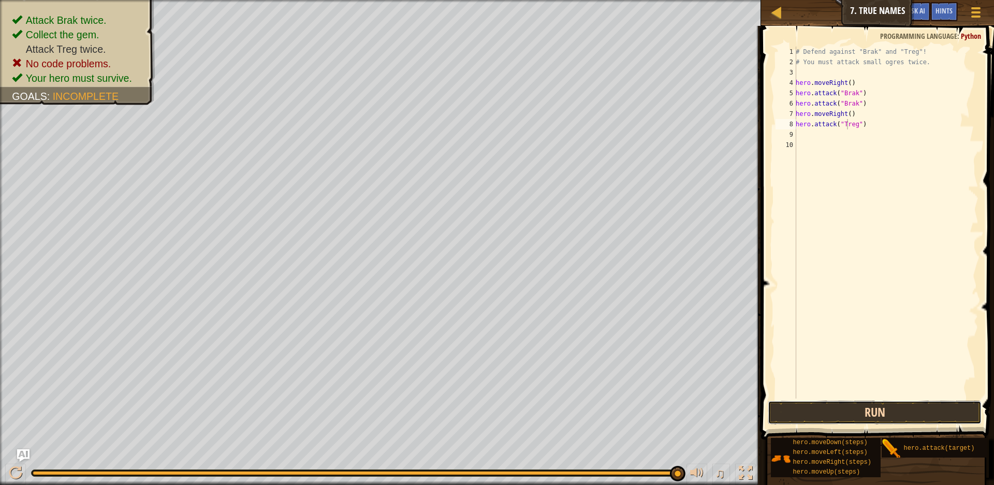
click at [881, 410] on button "Run" at bounding box center [875, 413] width 214 height 24
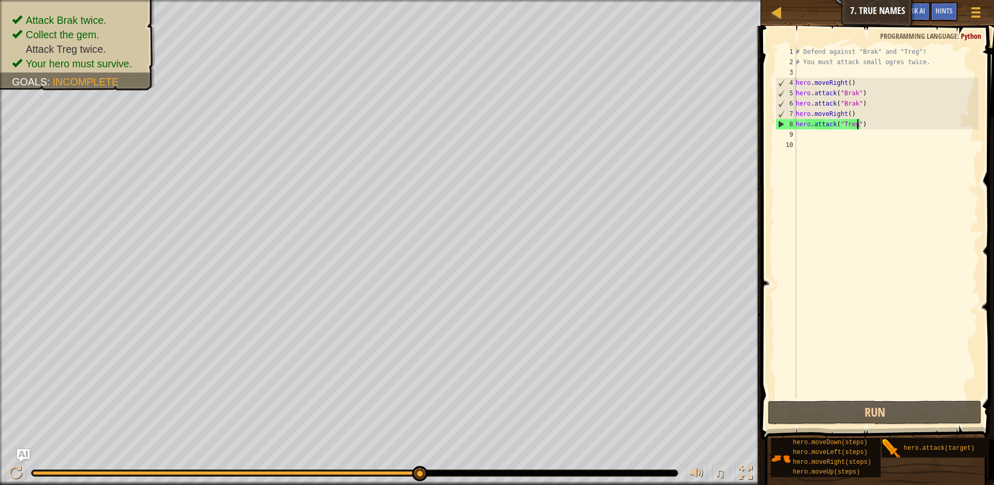
click at [858, 125] on div "# Defend against "Brak" and "Treg"! # You must attack small ogres twice. hero .…" at bounding box center [886, 233] width 185 height 373
click at [860, 123] on div "# Defend against "Brak" and "Treg"! # You must attack small ogres twice. hero .…" at bounding box center [886, 233] width 185 height 373
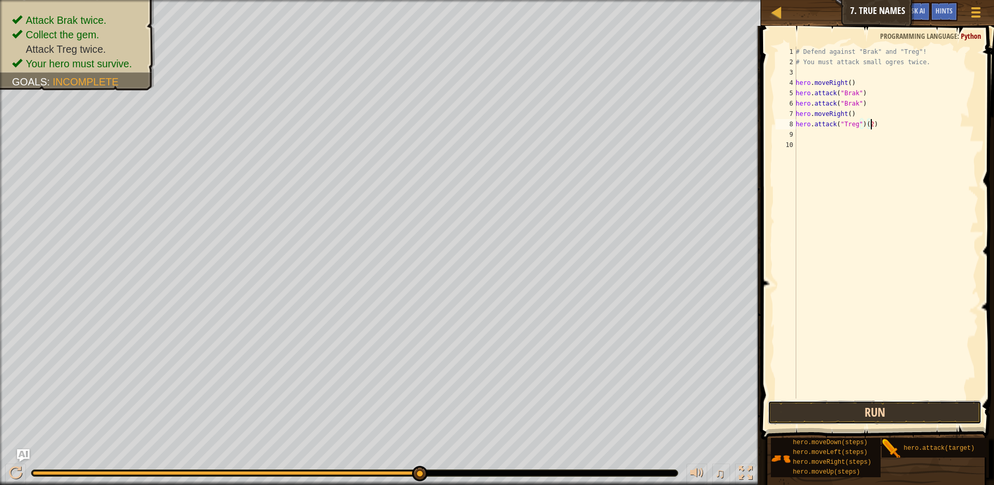
click at [918, 410] on button "Run" at bounding box center [875, 413] width 214 height 24
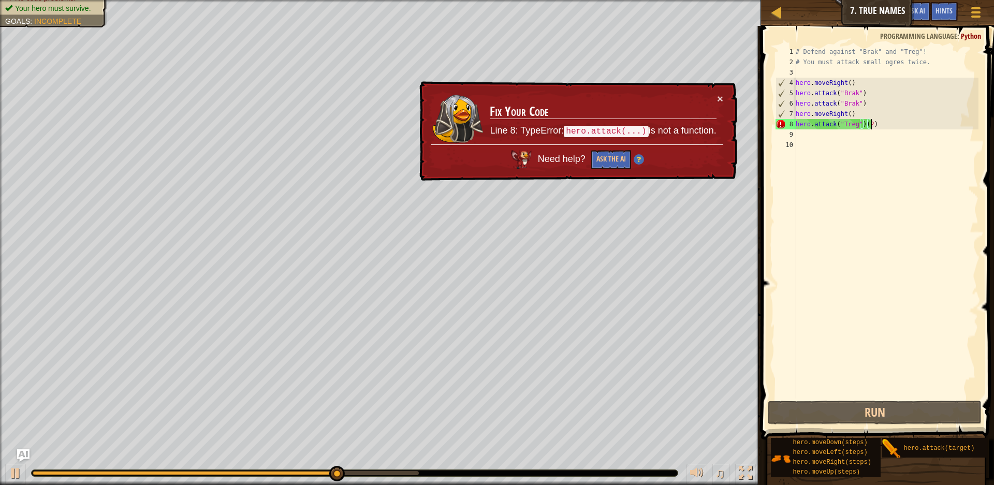
click at [887, 127] on div "# Defend against "Brak" and "Treg"! # You must attack small ogres twice. hero .…" at bounding box center [886, 233] width 185 height 373
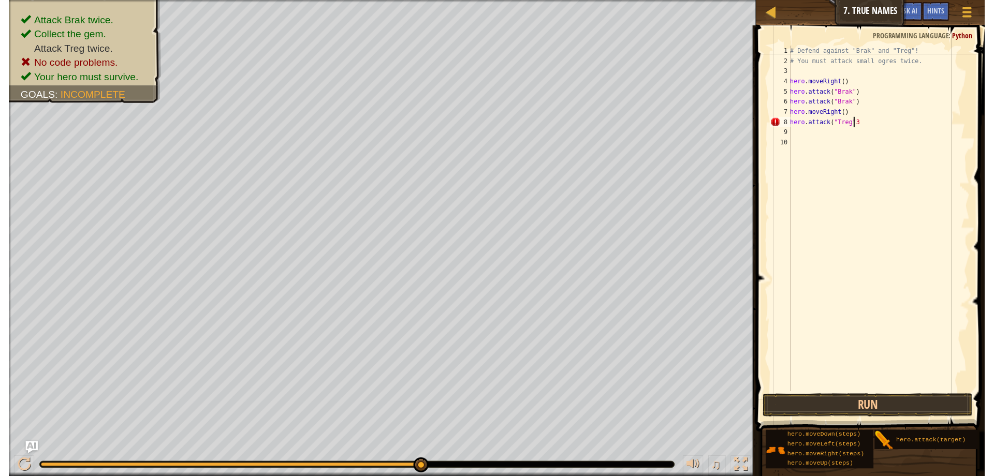
scroll to position [5, 5]
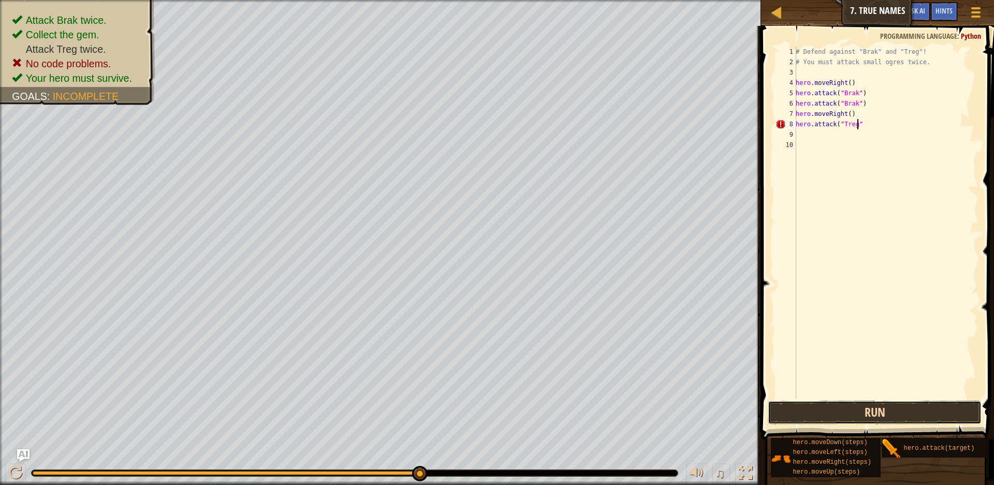
click at [893, 405] on button "Run" at bounding box center [875, 413] width 214 height 24
type textarea "hero.attack("Treg")"
click at [837, 406] on button "Run" at bounding box center [875, 413] width 214 height 24
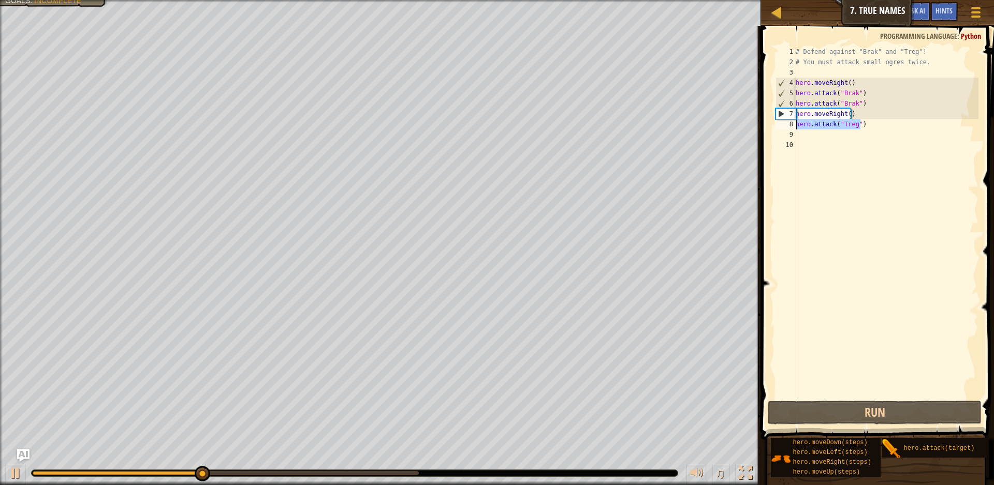
drag, startPoint x: 875, startPoint y: 127, endPoint x: 781, endPoint y: 127, distance: 94.8
click at [781, 127] on div "hero.attack("Treg") 1 2 3 4 5 6 7 8 9 10 # Defend against "Brak" and "Treg"! # …" at bounding box center [876, 223] width 205 height 352
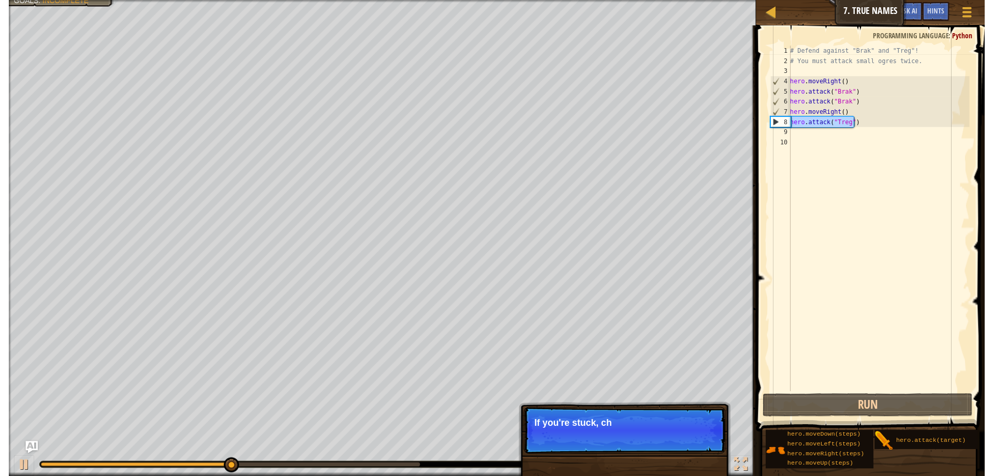
paste textarea
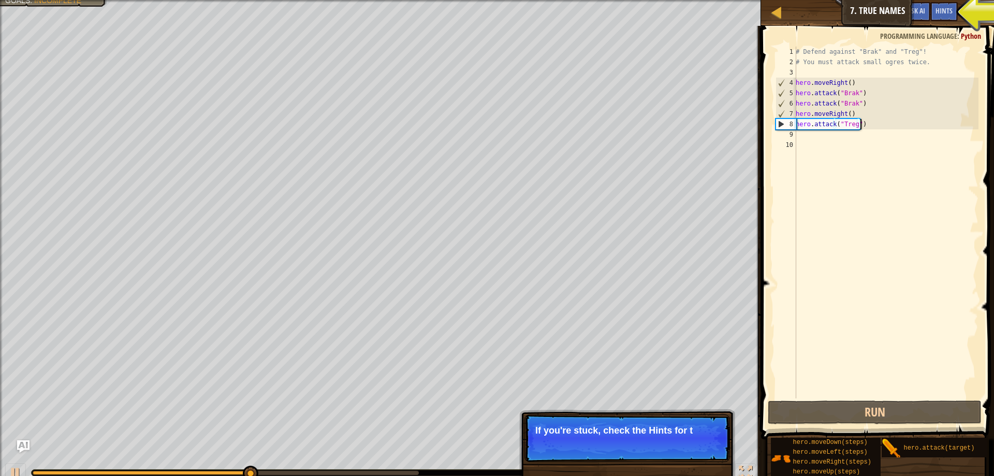
click at [826, 145] on div "# Defend against "Brak" and "Treg"! # You must attack small ogres twice. hero .…" at bounding box center [886, 233] width 185 height 373
click at [826, 140] on div "# Defend against "Brak" and "Treg"! # You must attack small ogres twice. hero .…" at bounding box center [886, 233] width 185 height 373
click at [824, 134] on div "# Defend against "Brak" and "Treg"! # You must attack small ogres twice. hero .…" at bounding box center [886, 233] width 185 height 373
paste textarea "hero.attack("Treg")"
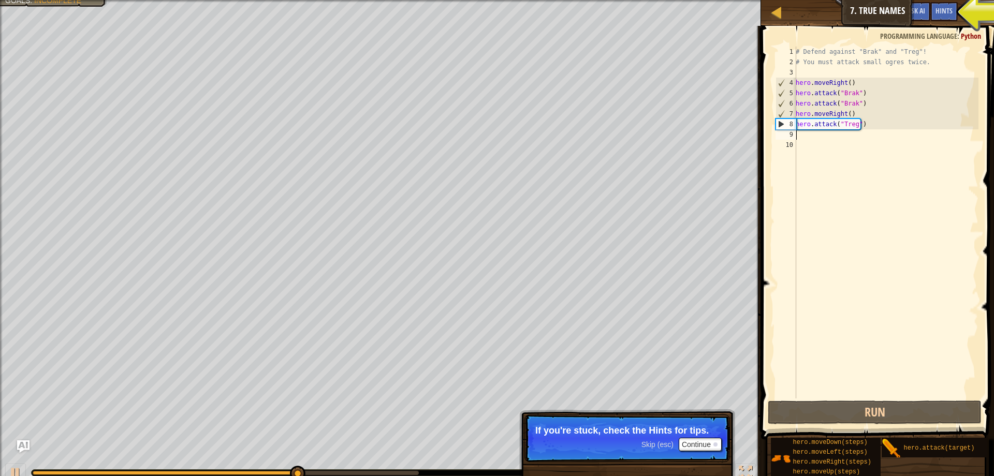
type textarea "hero.attack("Treg")"
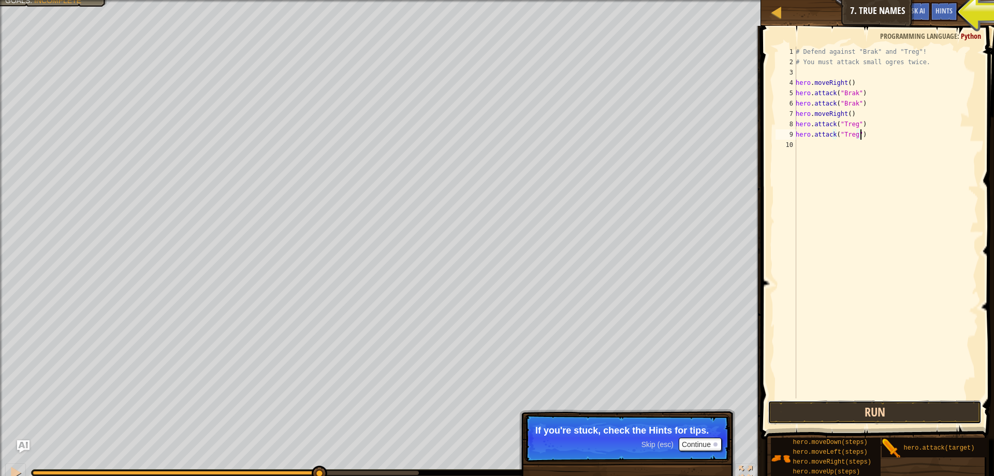
click at [880, 411] on button "Run" at bounding box center [875, 413] width 214 height 24
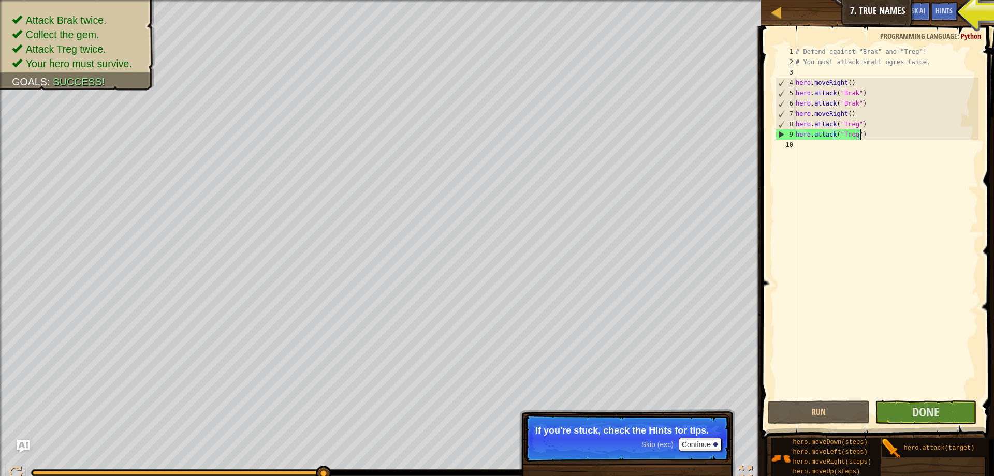
click at [823, 157] on div "# Defend against "Brak" and "Treg"! # You must attack small ogres twice. hero .…" at bounding box center [886, 233] width 185 height 373
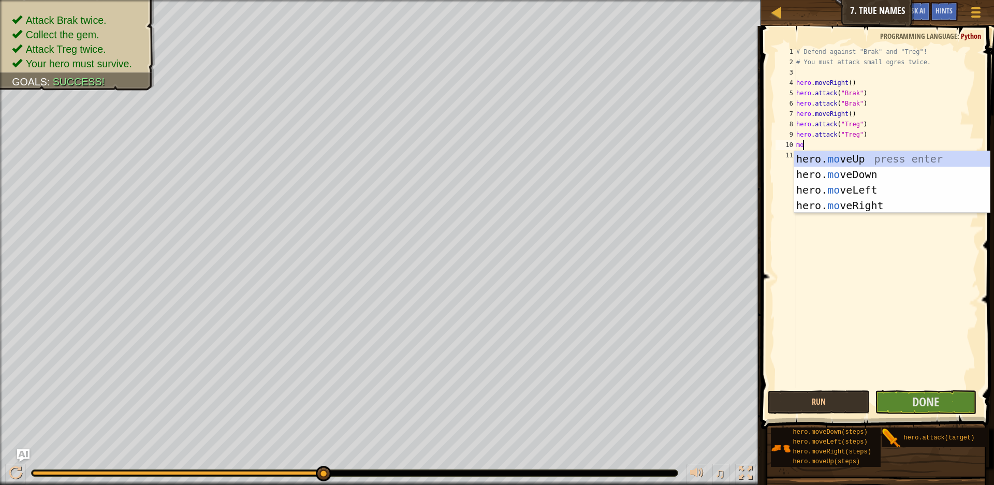
type textarea "m"
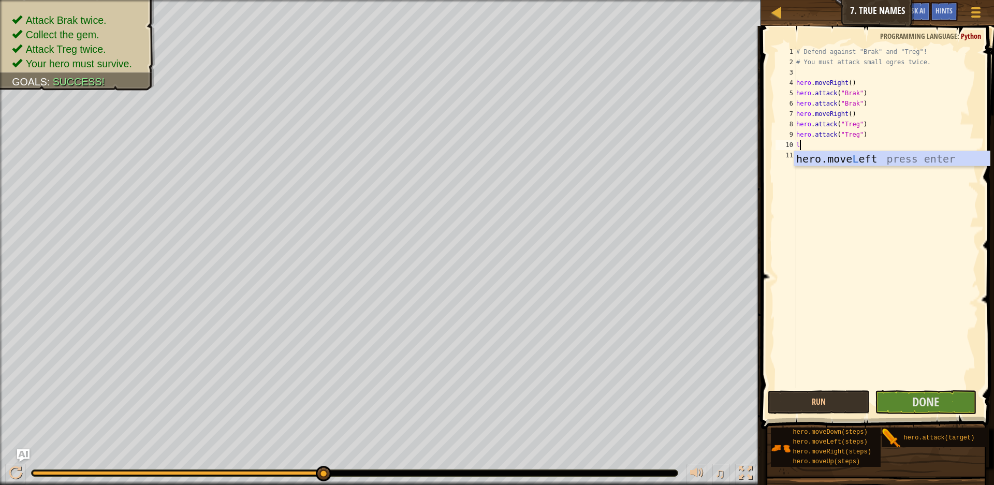
type textarea "le"
click at [822, 154] on div "hero.move Le ft press enter" at bounding box center [893, 174] width 196 height 47
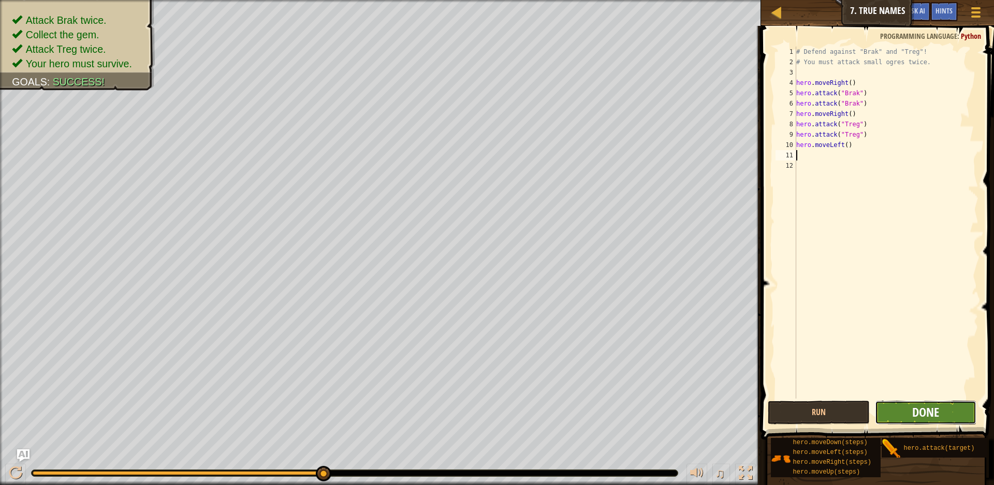
click at [926, 413] on span "Done" at bounding box center [926, 412] width 27 height 17
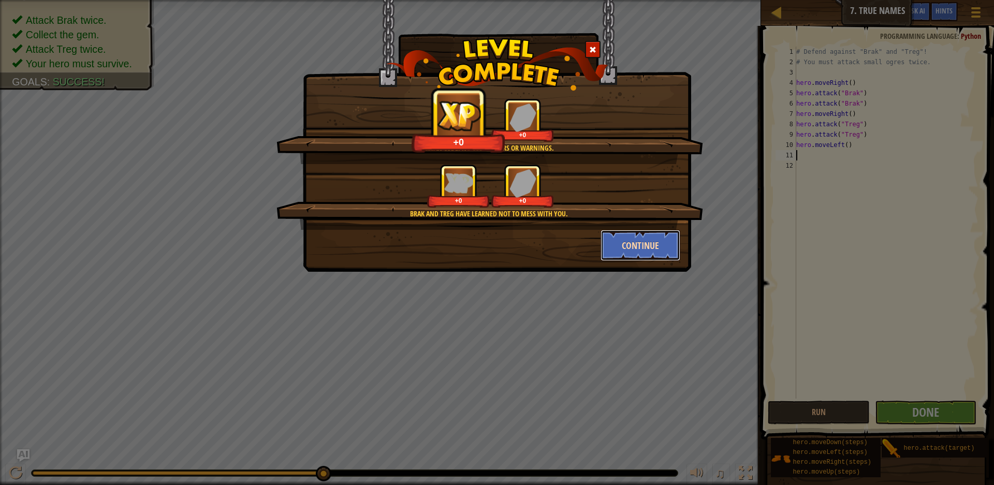
click at [640, 250] on button "Continue" at bounding box center [641, 245] width 80 height 31
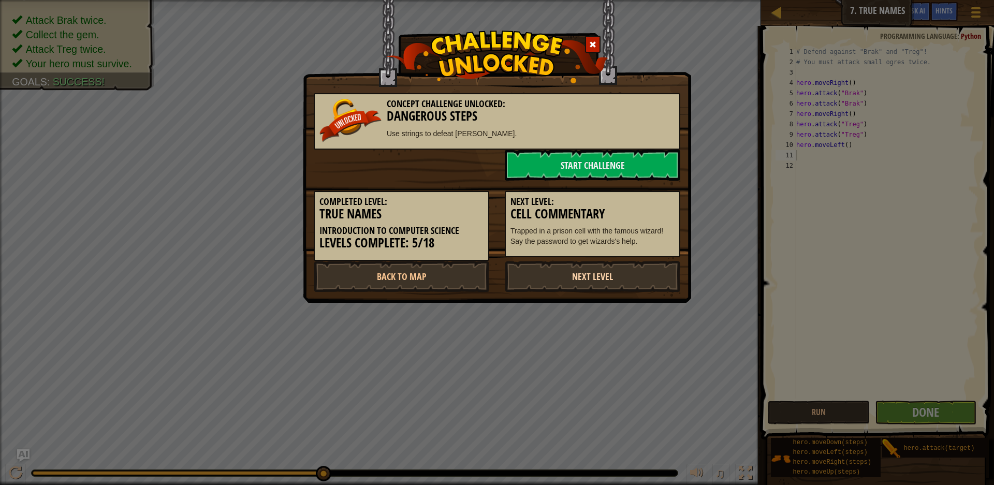
click at [616, 275] on link "Next Level" at bounding box center [593, 276] width 176 height 31
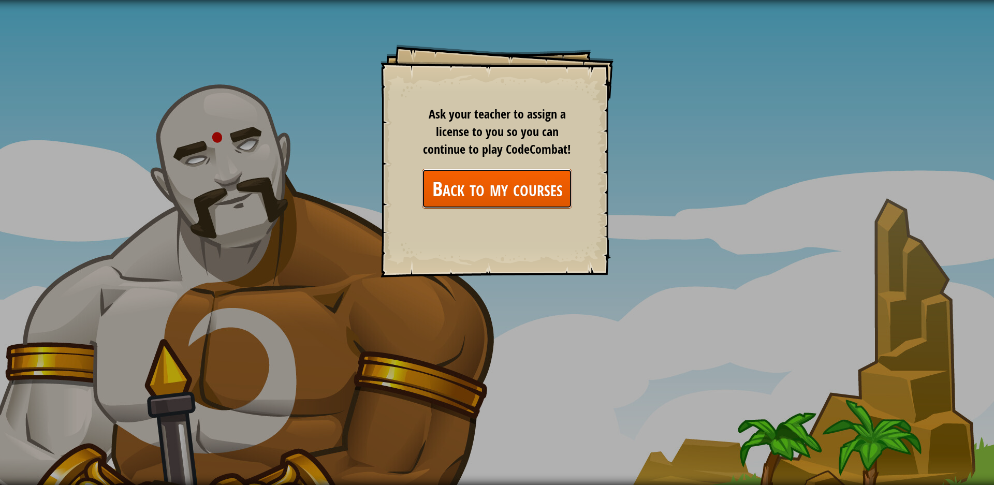
click at [500, 200] on link "Back to my courses" at bounding box center [497, 189] width 150 height 40
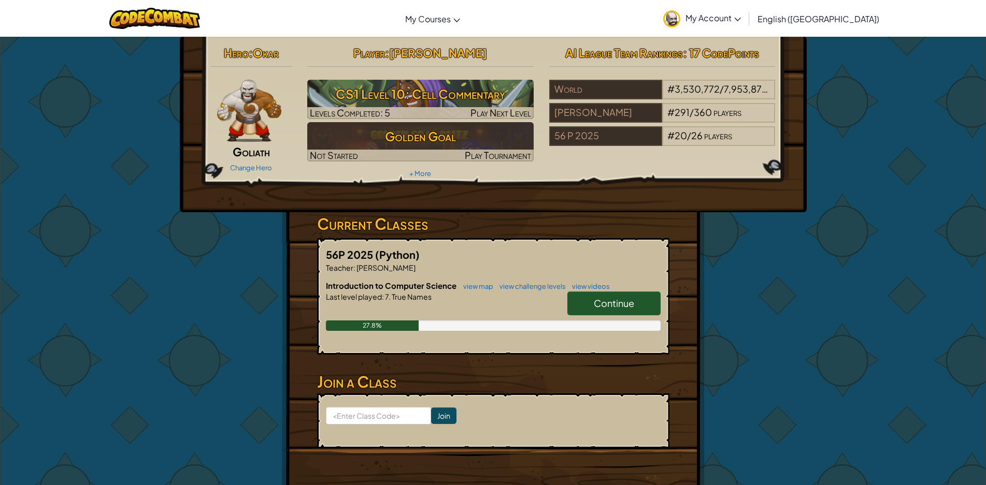
click at [613, 305] on span "Continue" at bounding box center [614, 303] width 40 height 12
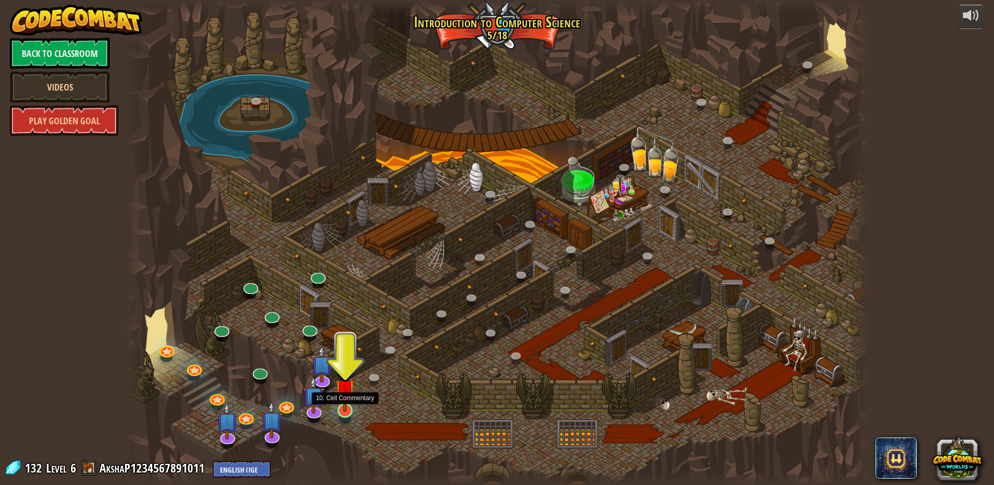
click at [343, 404] on img at bounding box center [345, 389] width 20 height 46
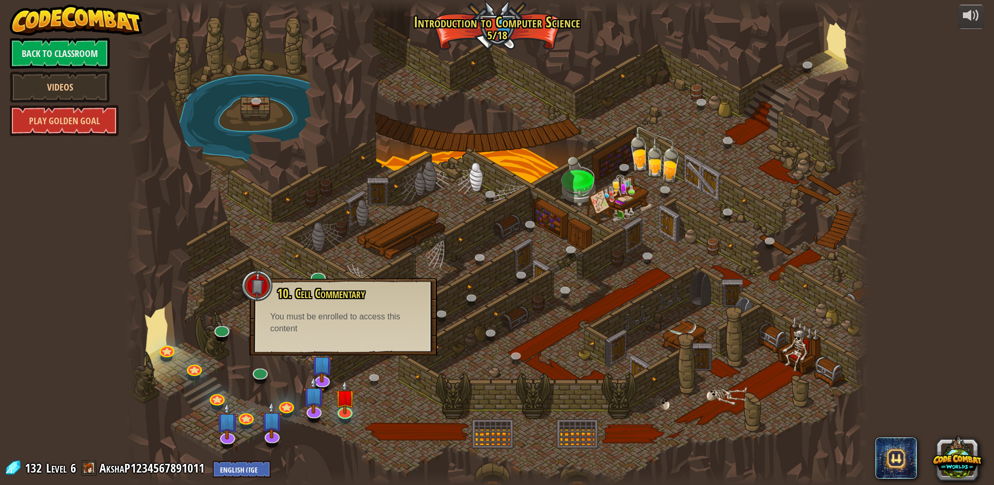
click at [0, 0] on button "Play" at bounding box center [0, 0] width 0 height 0
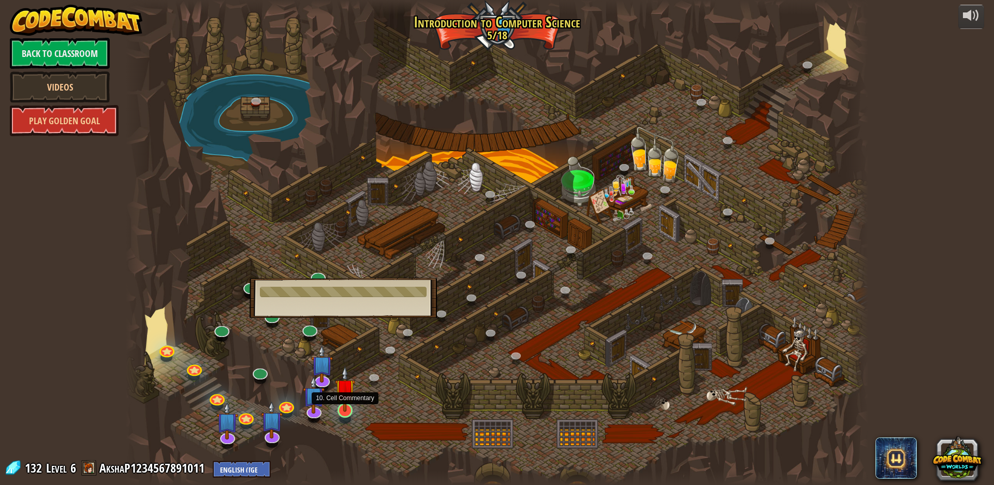
click at [351, 382] on img at bounding box center [345, 389] width 20 height 46
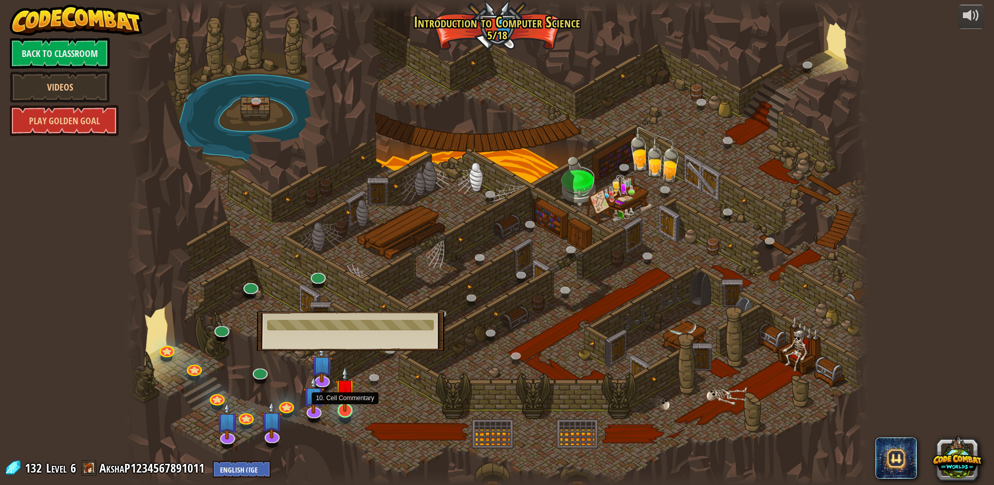
click at [343, 399] on img at bounding box center [345, 389] width 20 height 46
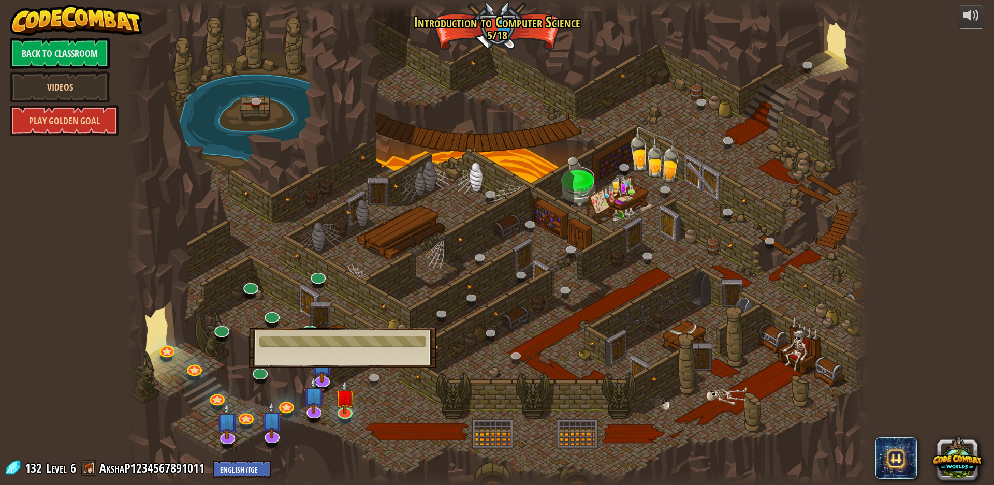
click at [357, 412] on div at bounding box center [497, 242] width 743 height 485
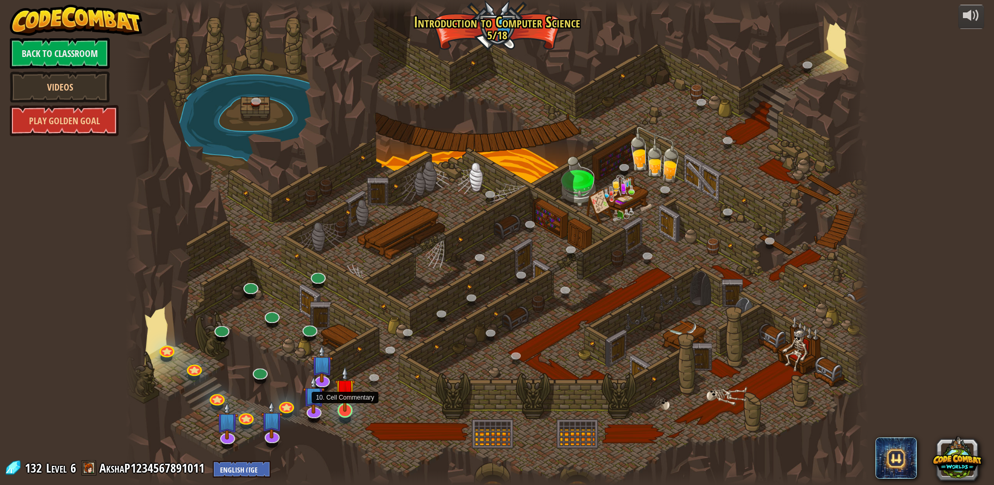
click at [343, 408] on img at bounding box center [345, 389] width 20 height 46
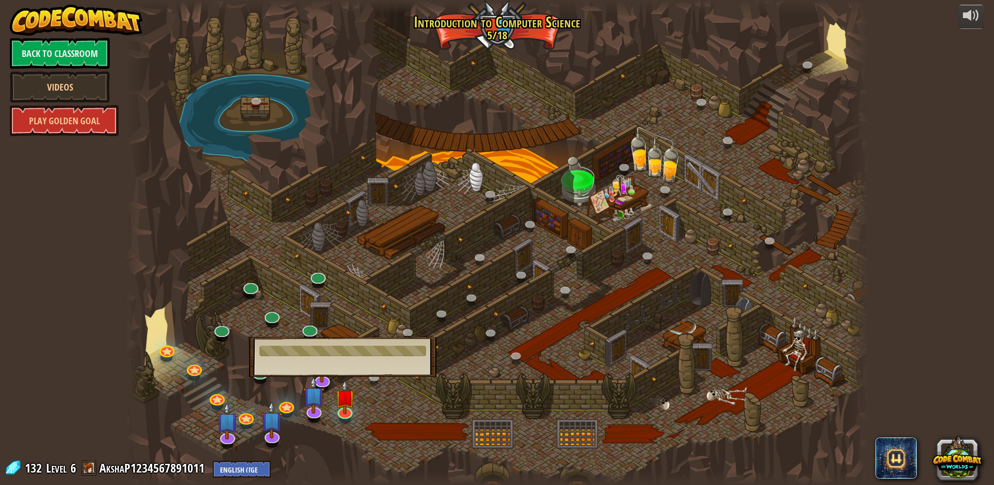
drag, startPoint x: 343, startPoint y: 409, endPoint x: 512, endPoint y: 345, distance: 180.8
click at [512, 345] on div "25. Kithgard Gates (Locked) Escape the Kithgard dungeons, and don't let the gua…" at bounding box center [497, 242] width 743 height 485
click at [353, 409] on img at bounding box center [345, 389] width 20 height 46
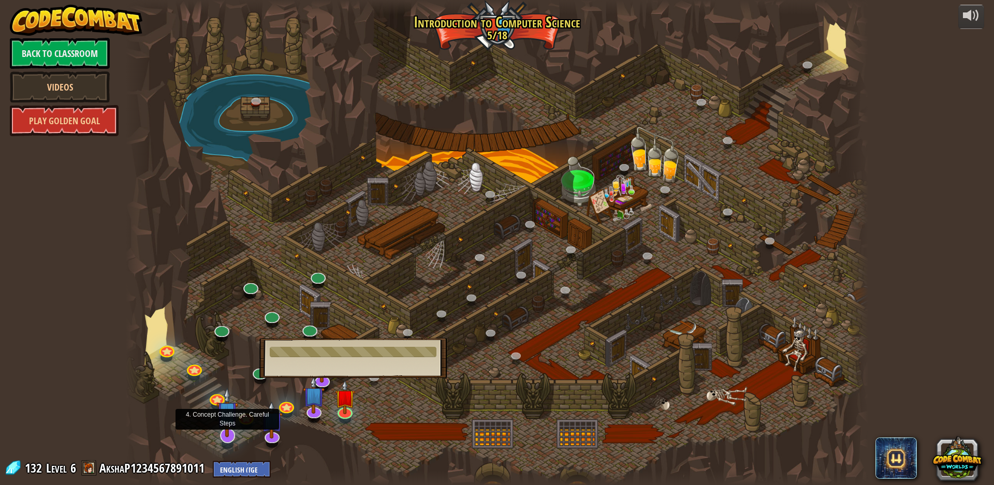
click at [226, 423] on img at bounding box center [227, 412] width 22 height 50
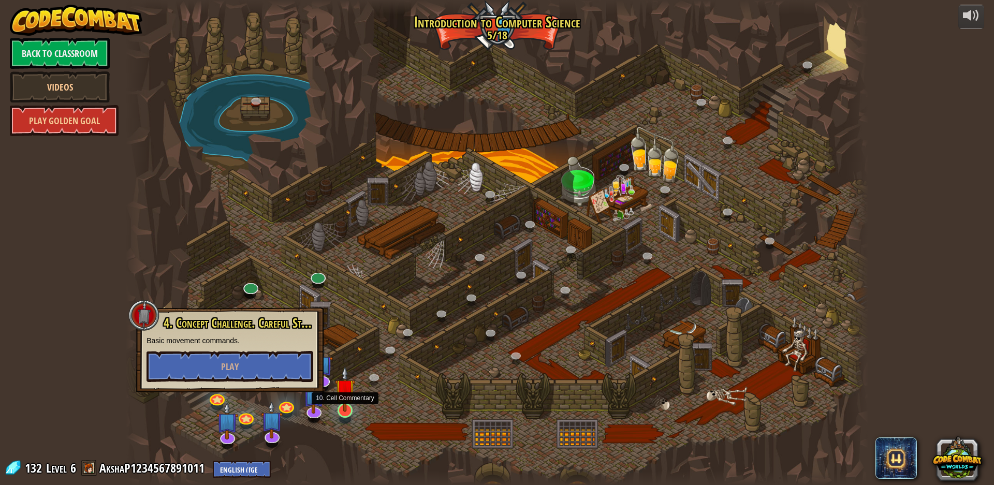
click at [351, 413] on div at bounding box center [345, 410] width 15 height 15
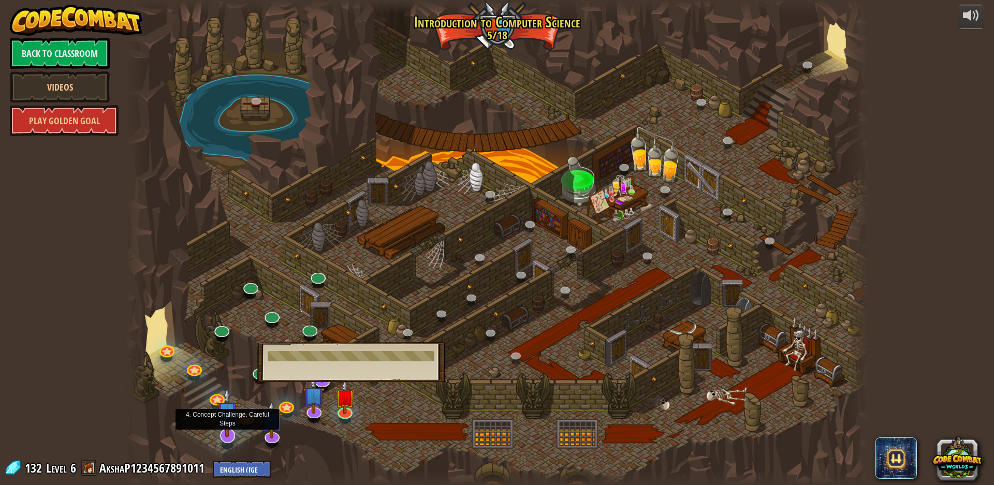
click at [232, 424] on img at bounding box center [227, 412] width 22 height 50
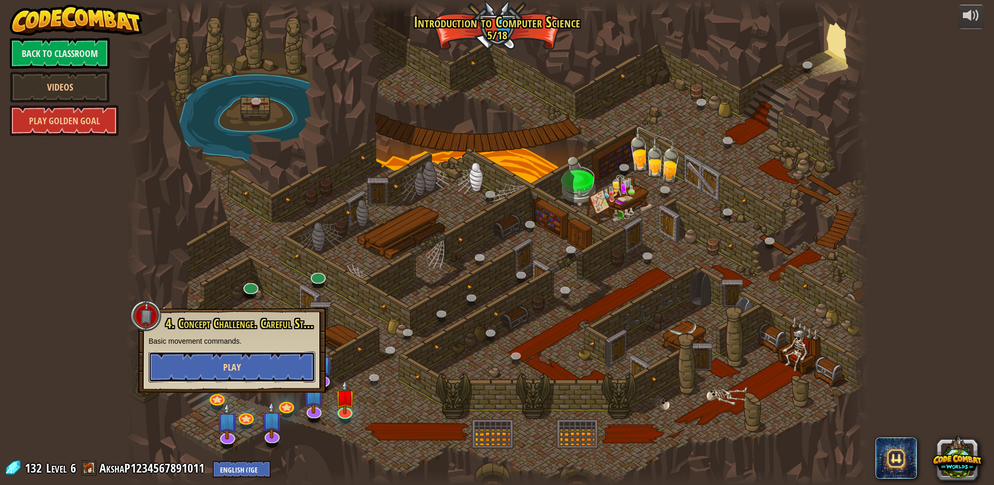
click at [248, 371] on button "Play" at bounding box center [232, 367] width 167 height 31
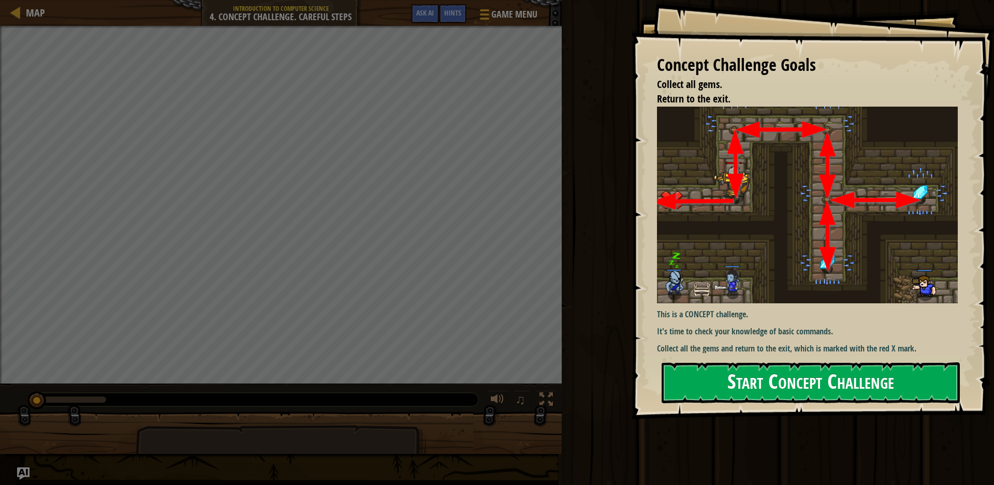
click at [819, 398] on button "Start Concept Challenge" at bounding box center [811, 383] width 298 height 41
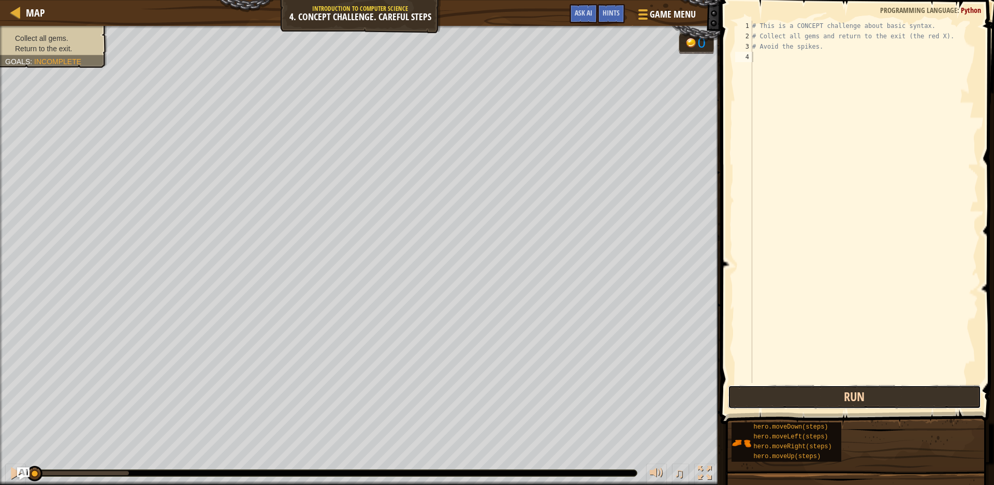
drag, startPoint x: 769, startPoint y: 395, endPoint x: 746, endPoint y: 394, distance: 22.3
click at [746, 394] on button "Run" at bounding box center [854, 397] width 253 height 24
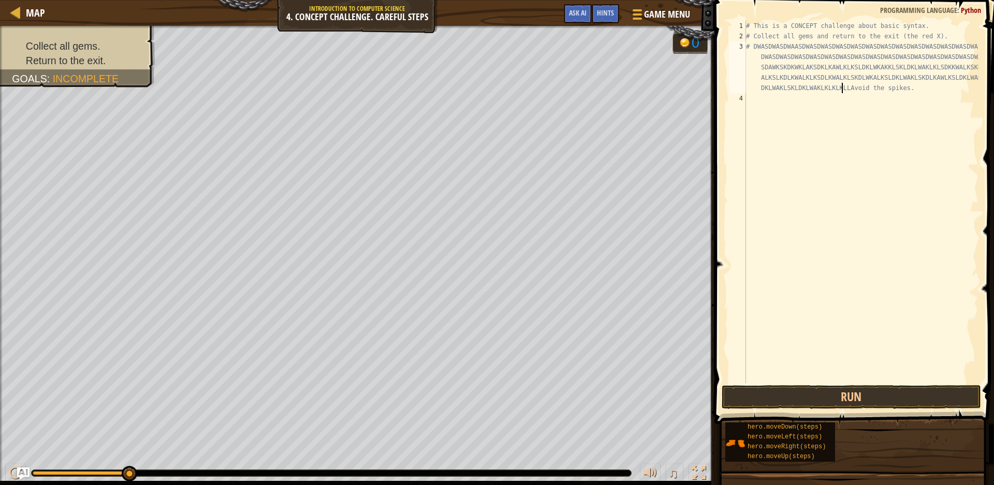
scroll to position [5, 80]
drag, startPoint x: 917, startPoint y: 104, endPoint x: 855, endPoint y: 74, distance: 68.8
click at [855, 74] on div "# This is a CONCEPT challenge about basic syntax. # Collect all gems and return…" at bounding box center [861, 212] width 235 height 383
type textarea "WASDWASDWASDWASDWASDWASDAWSDAWSDAWSD"
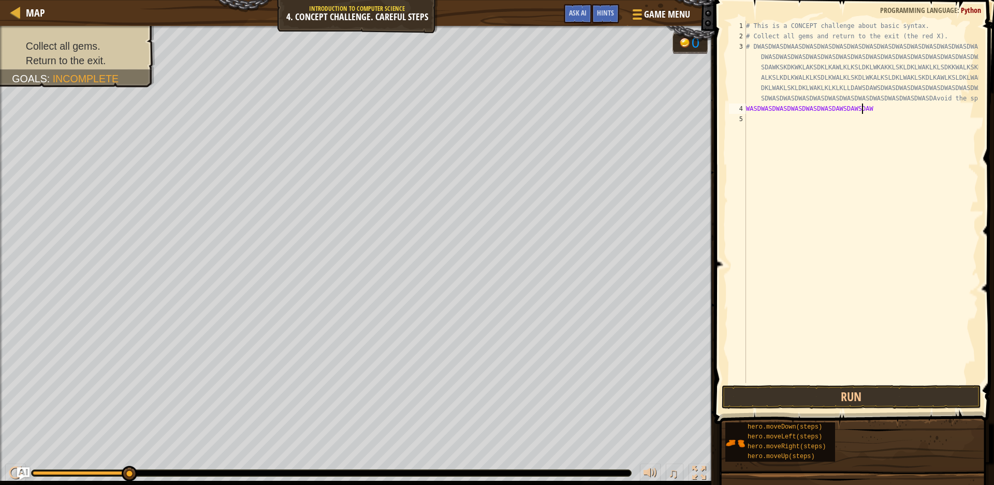
type textarea "AW"
type textarea "S"
type textarea "DWA"
type textarea "S"
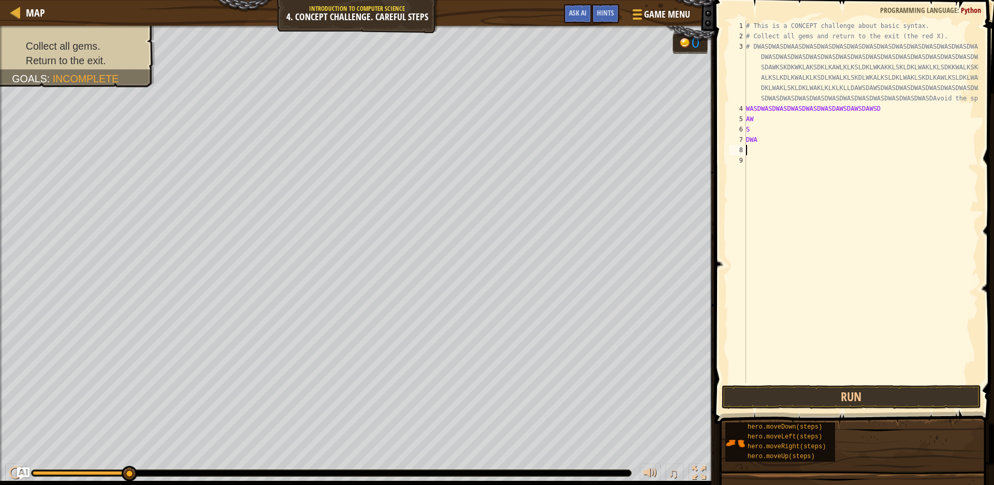
type textarea "D"
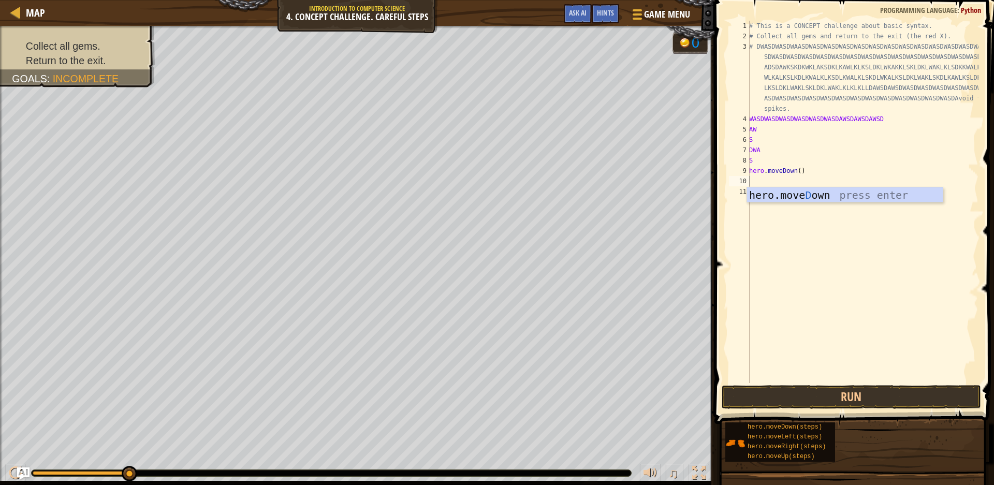
type textarea "WA"
type textarea "S"
type textarea "DE"
type textarea "AW"
type textarea "SD"
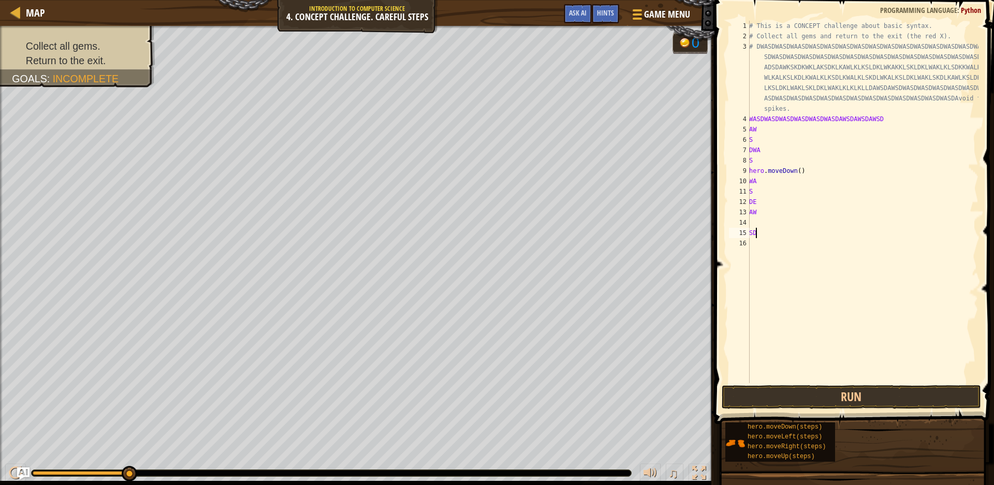
type textarea "WA"
type textarea "SD"
type textarea "WA"
type textarea "SD"
type textarea "W"
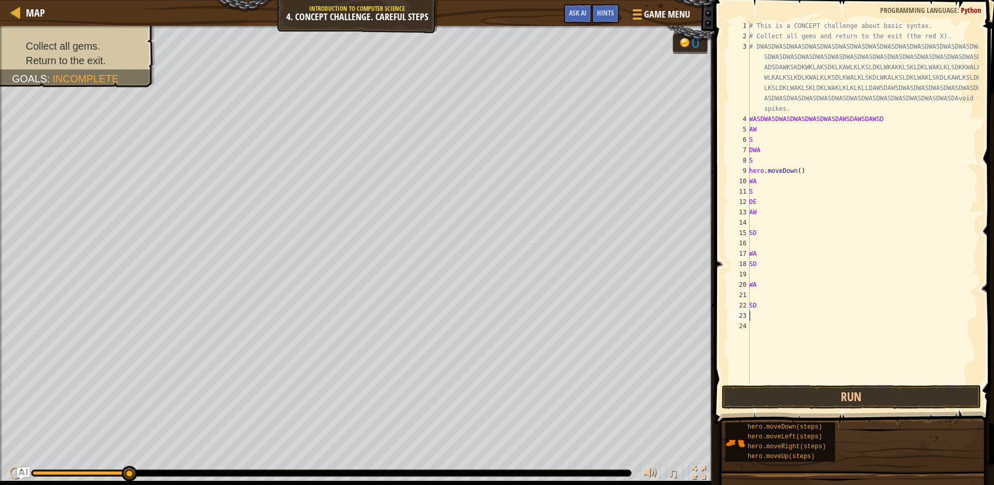
type textarea "A"
type textarea "SD"
type textarea "W"
type textarea "A"
type textarea "SD"
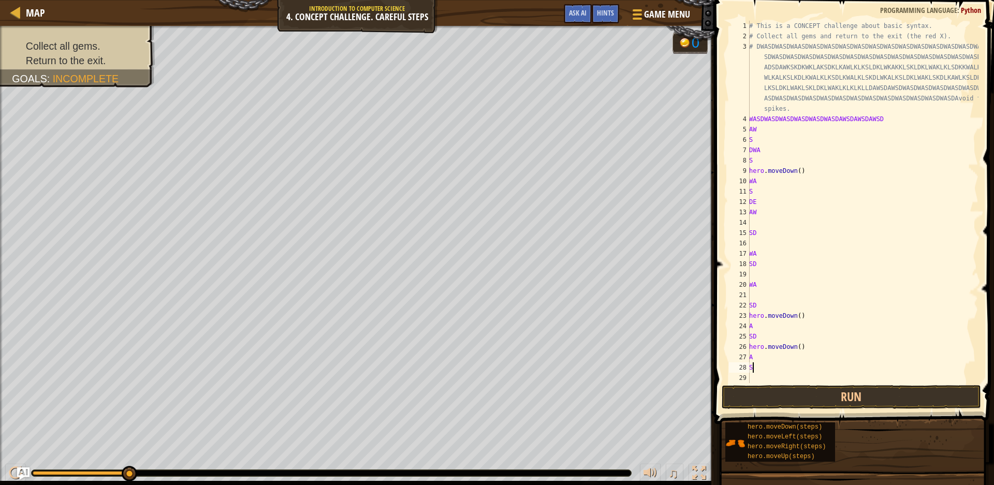
type textarea "W"
type textarea "A"
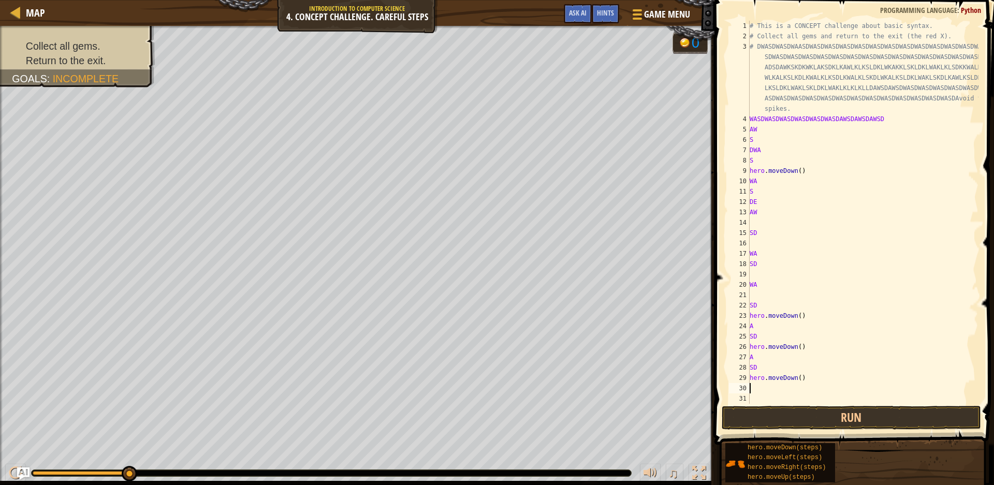
type textarea "SD"
type textarea "W"
type textarea "A"
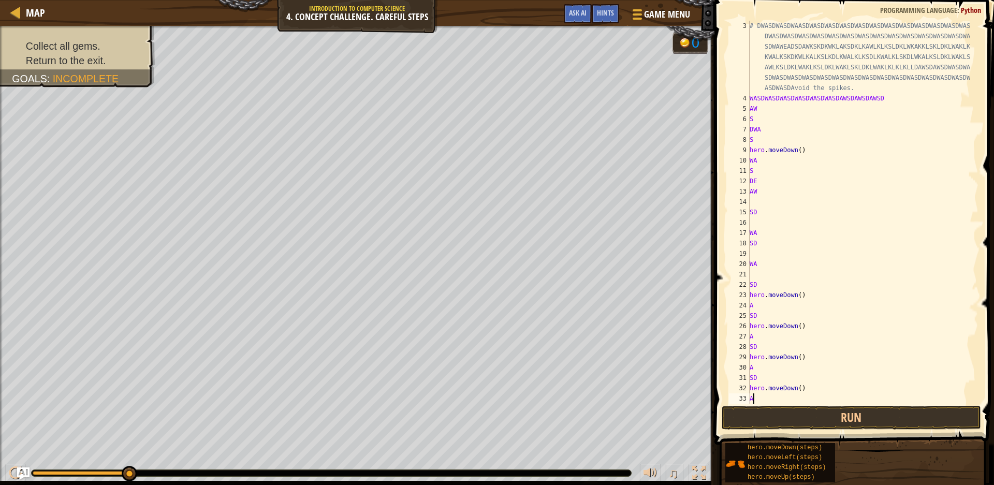
type textarea "SD"
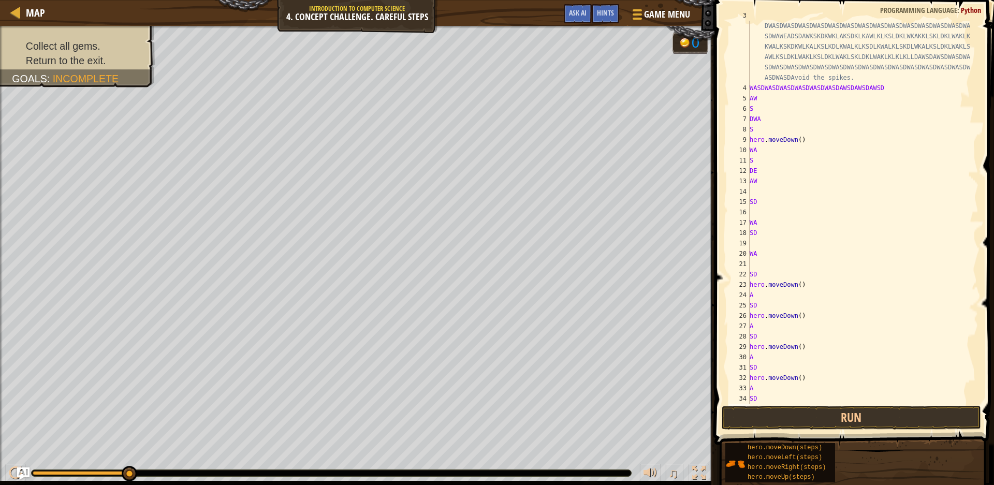
type textarea "W"
type textarea "A"
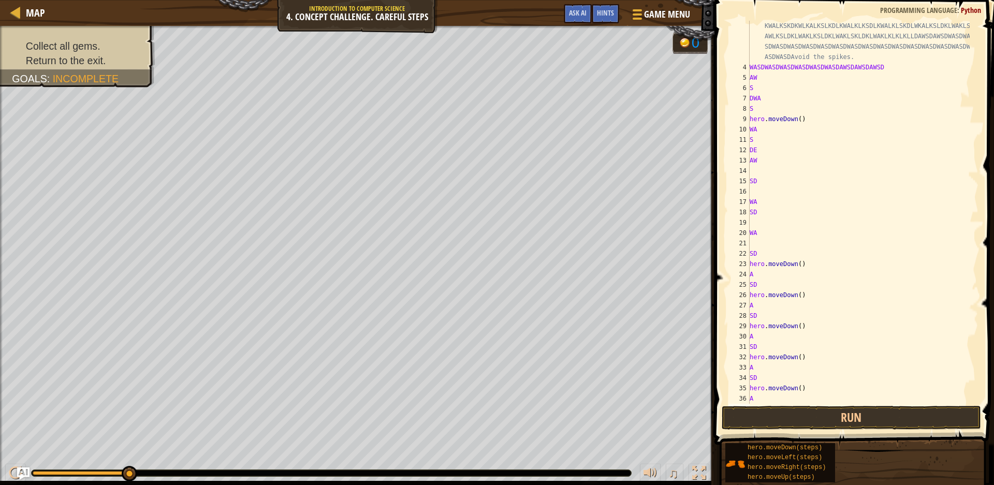
type textarea "S"
type textarea "D"
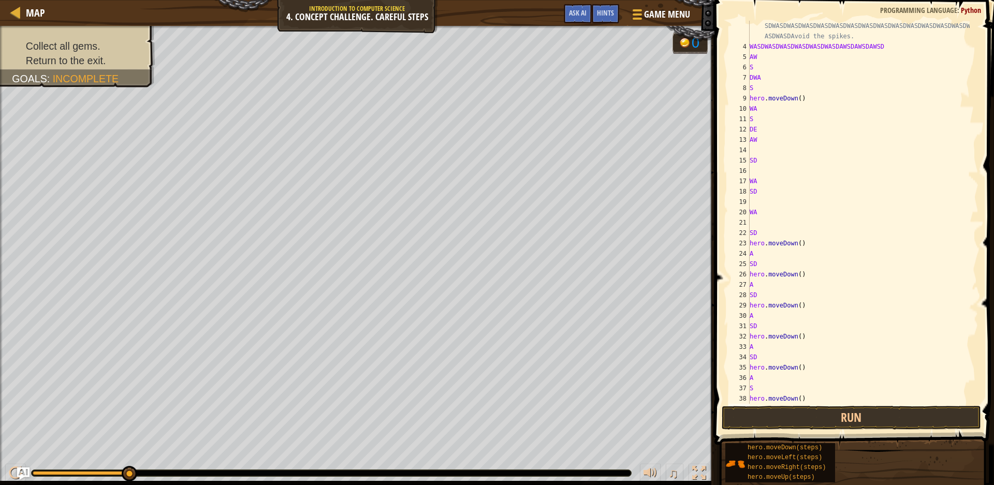
type textarea "W"
type textarea "A"
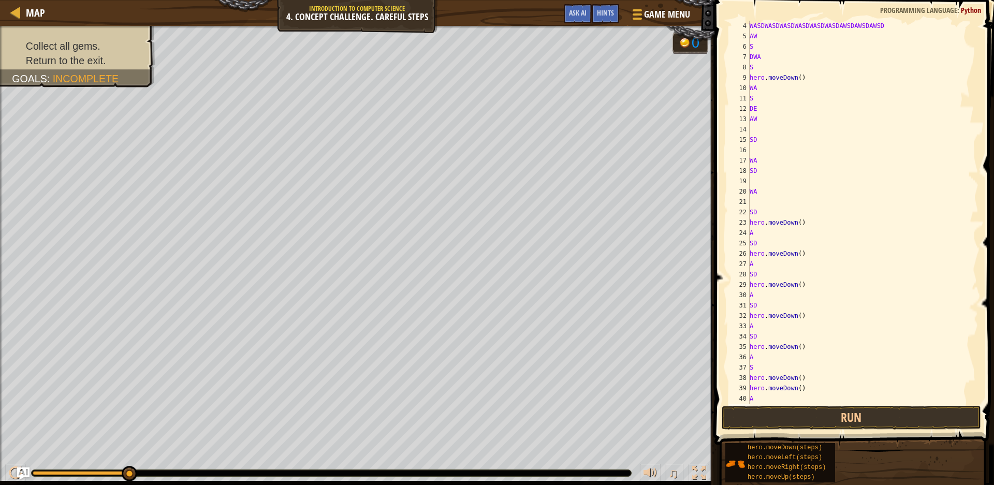
type textarea "SD"
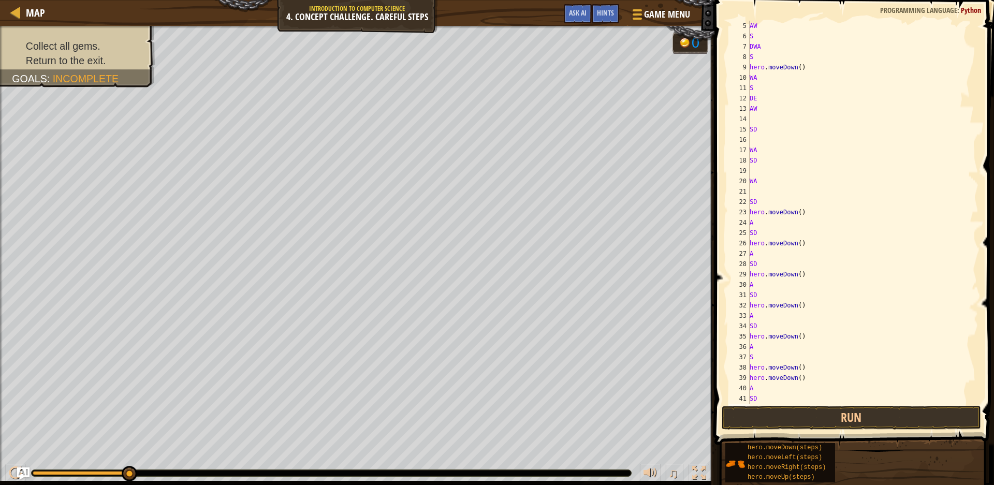
type textarea "WA"
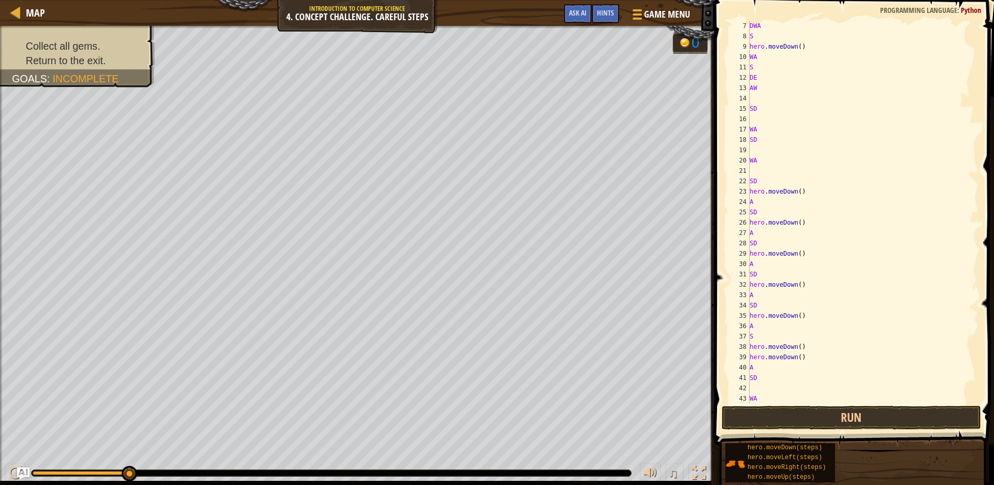
type textarea "SD"
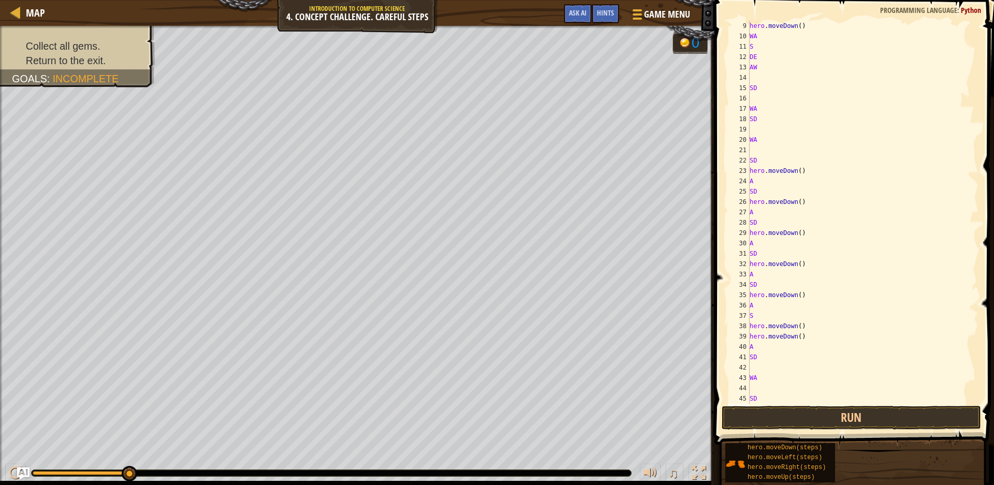
type textarea "W"
type textarea "A"
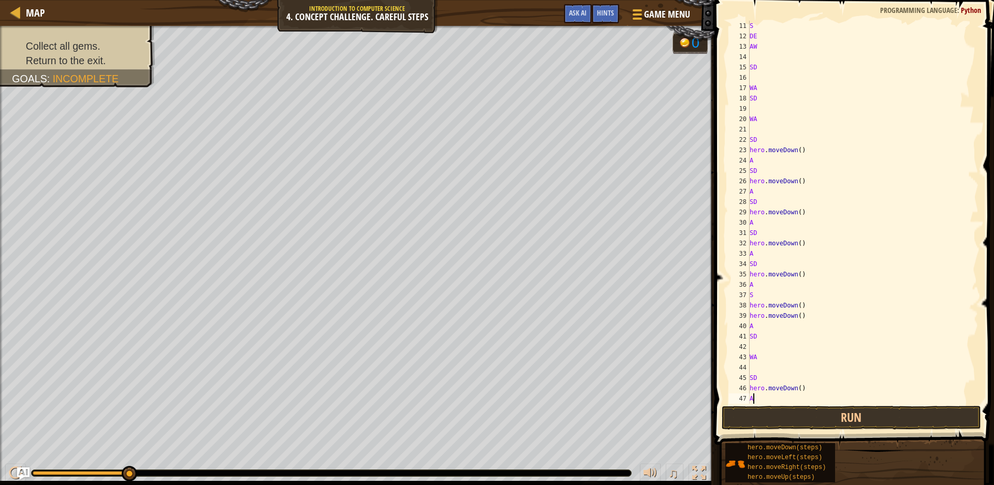
type textarea "SD"
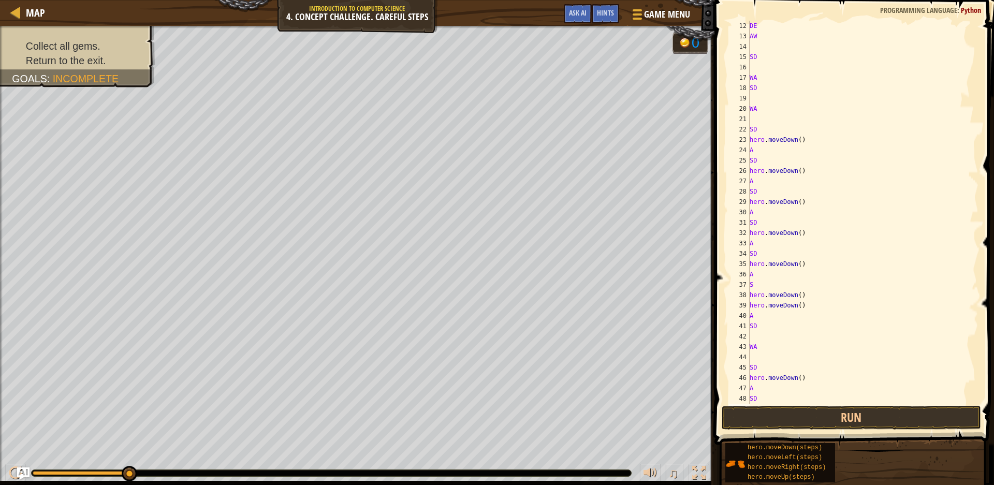
type textarea "W"
type textarea "A"
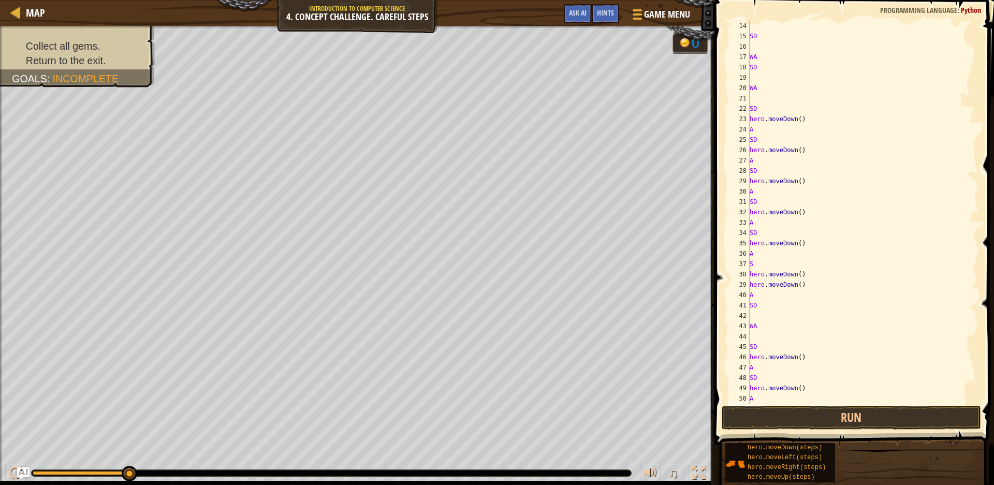
type textarea "SD"
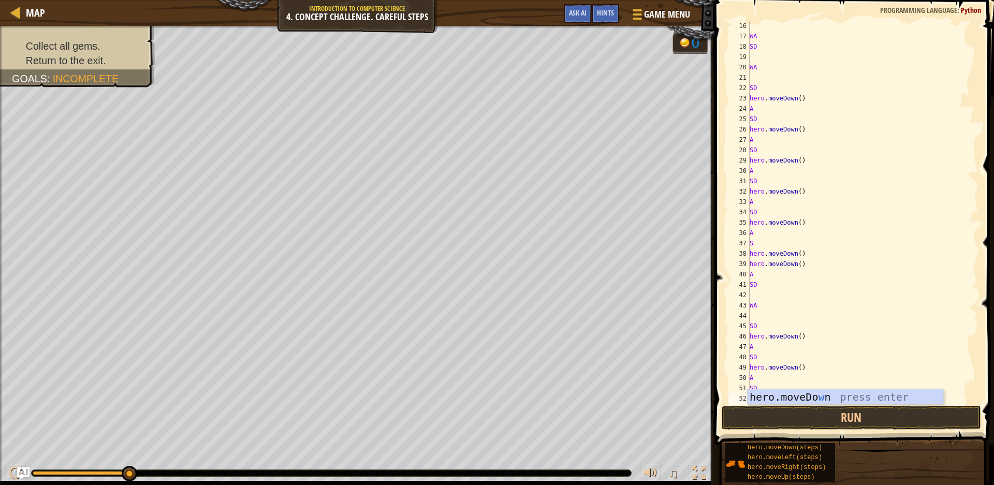
type textarea "WA"
type textarea "S"
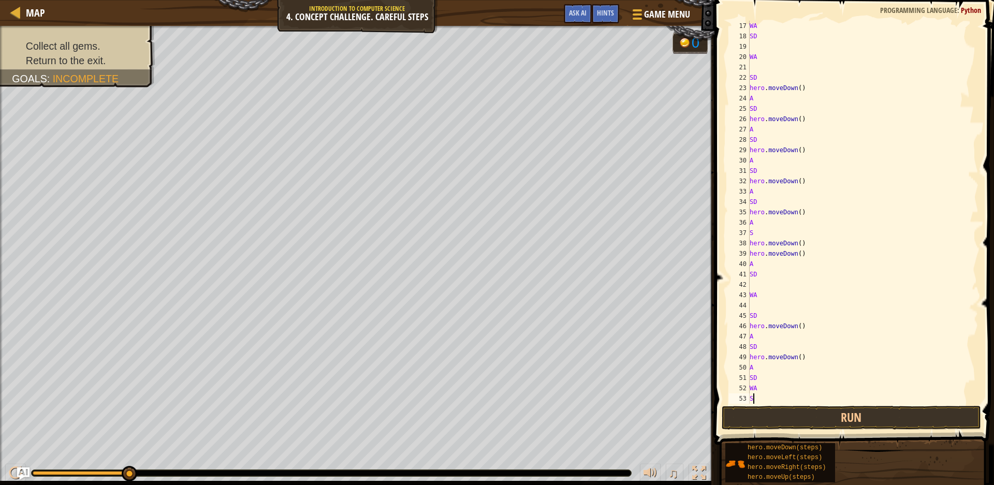
scroll to position [238, 0]
type textarea "DWA"
type textarea "SDWASDWAS"
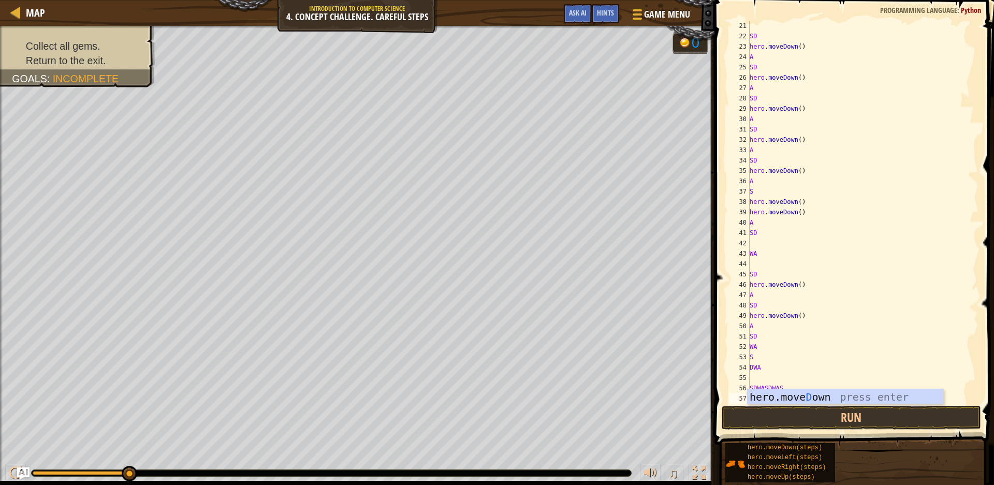
type textarea "DW"
type textarea "A"
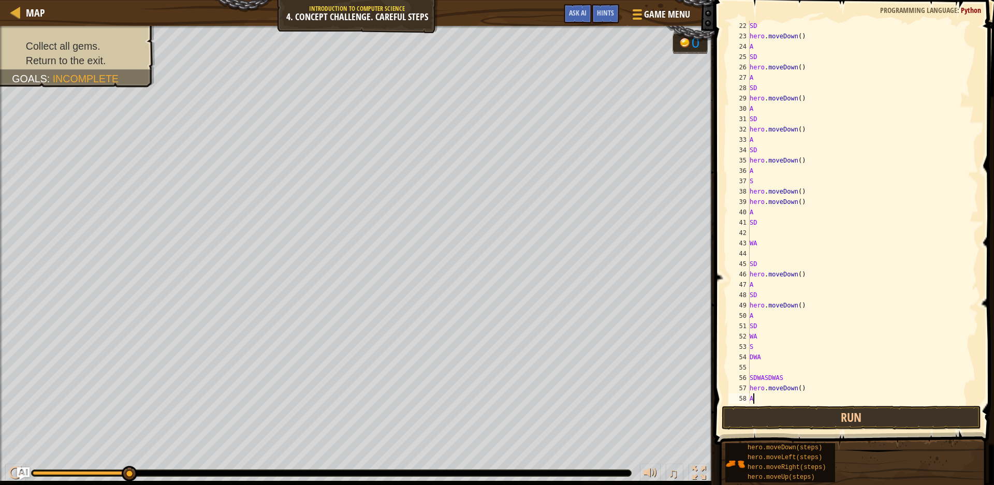
type textarea "S"
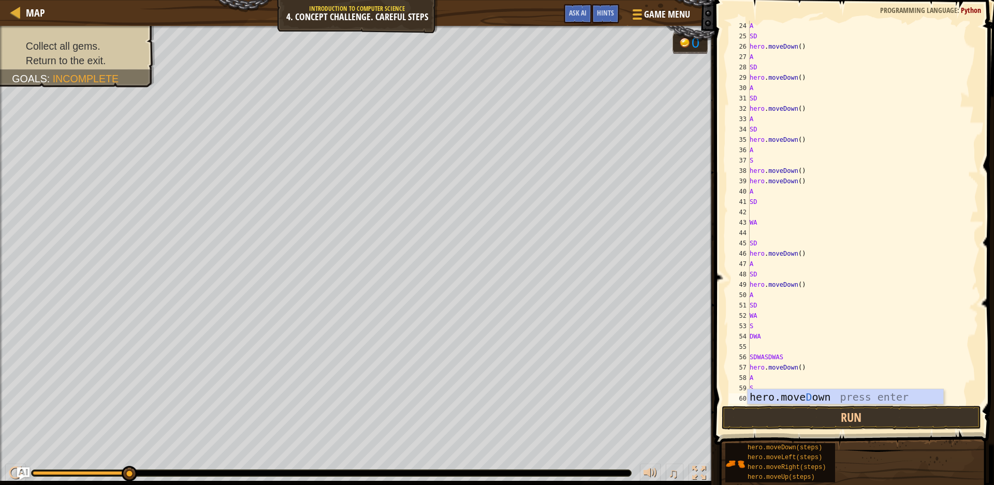
scroll to position [300, 0]
type textarea "DWA"
type textarea "S"
type textarea "D"
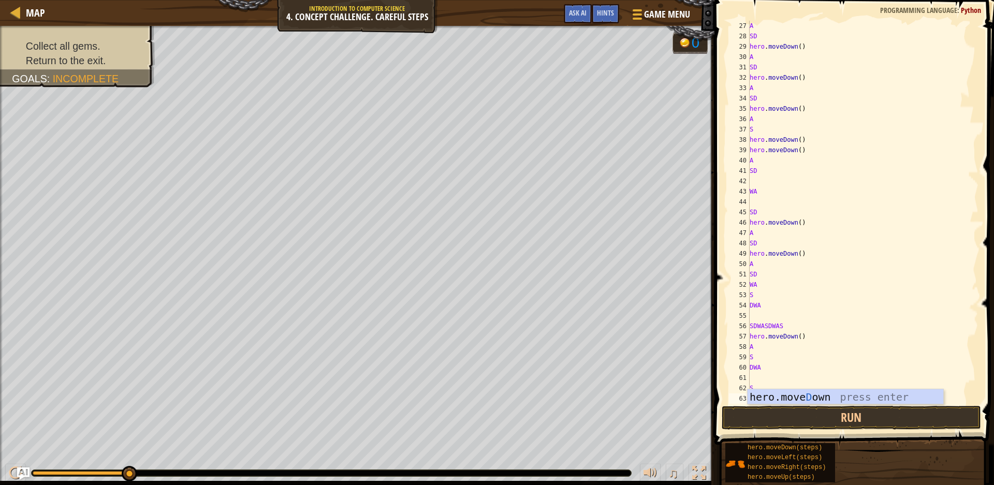
type textarea "WA"
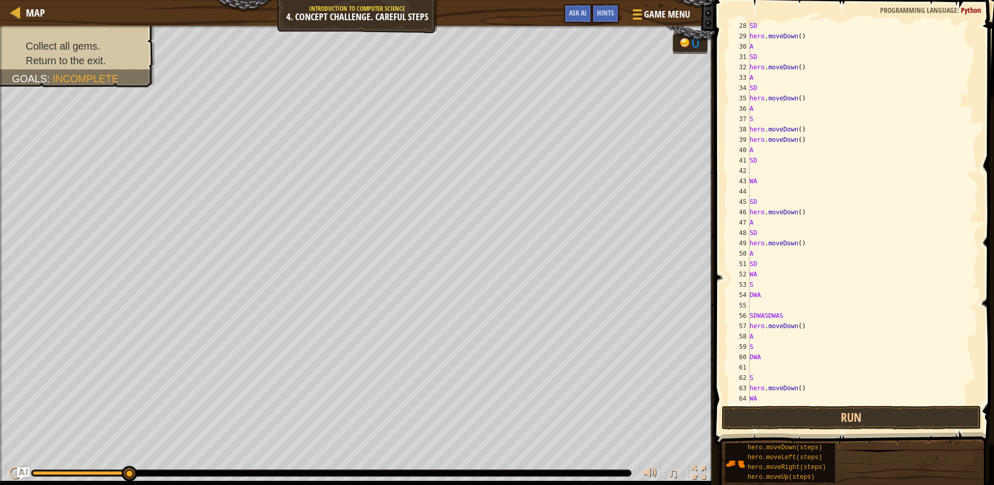
type textarea "SD"
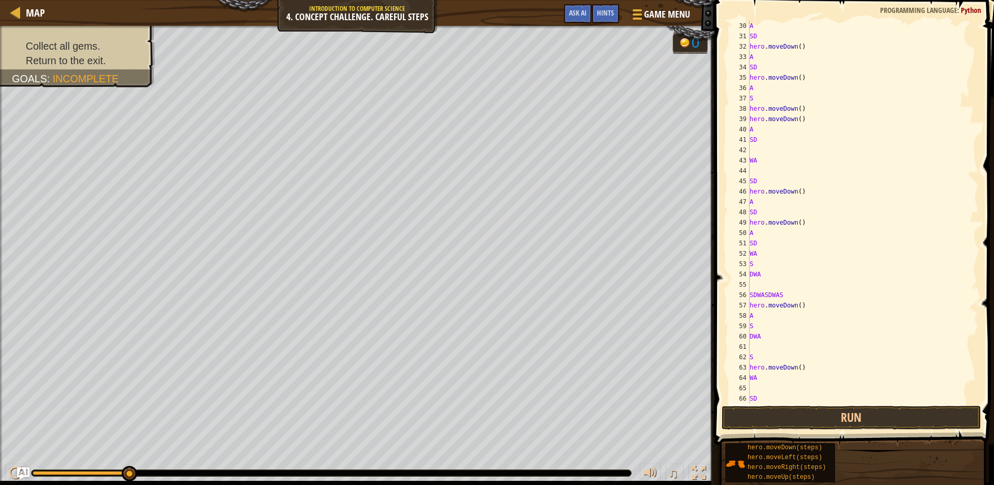
type textarea "W"
type textarea "A"
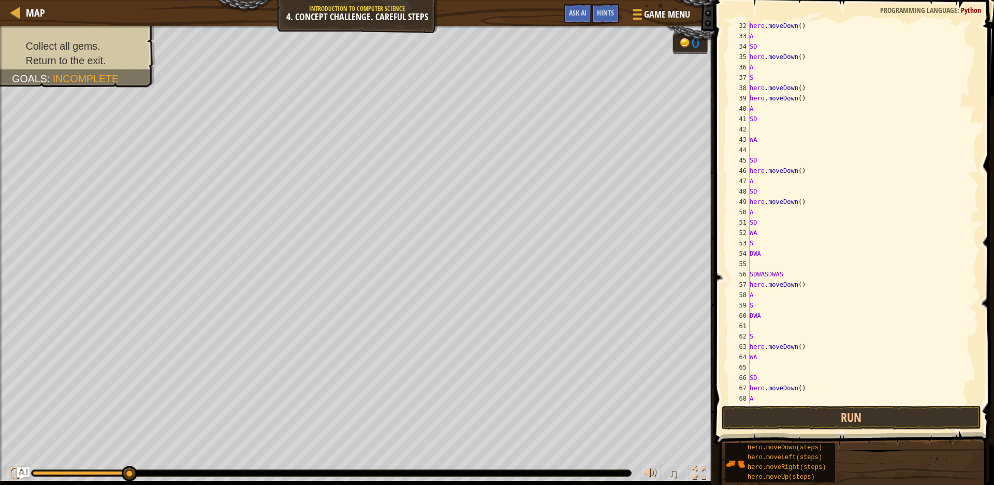
type textarea "S"
type textarea "D"
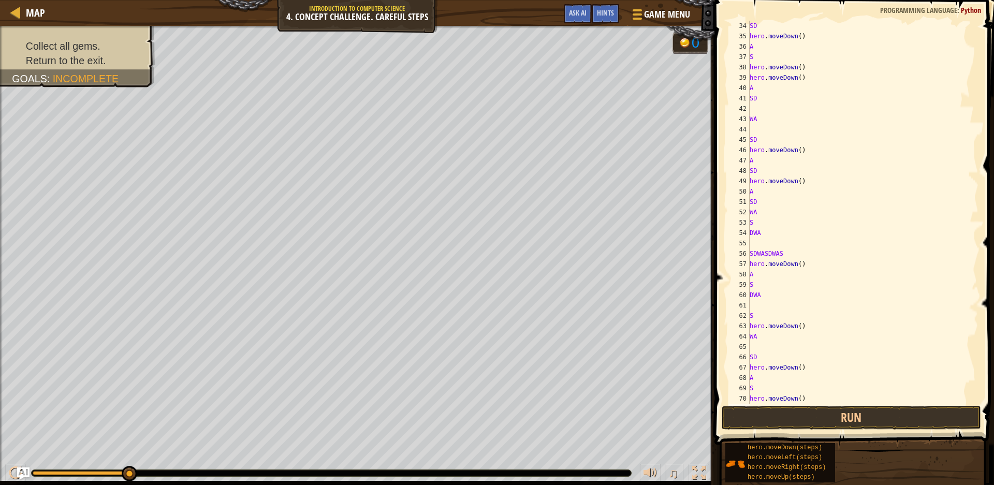
type textarea "AW"
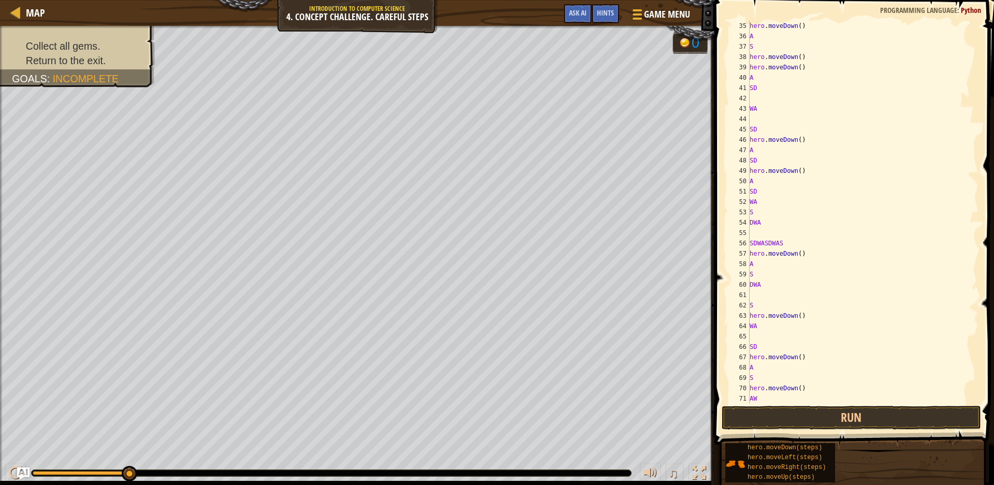
type textarea "SD"
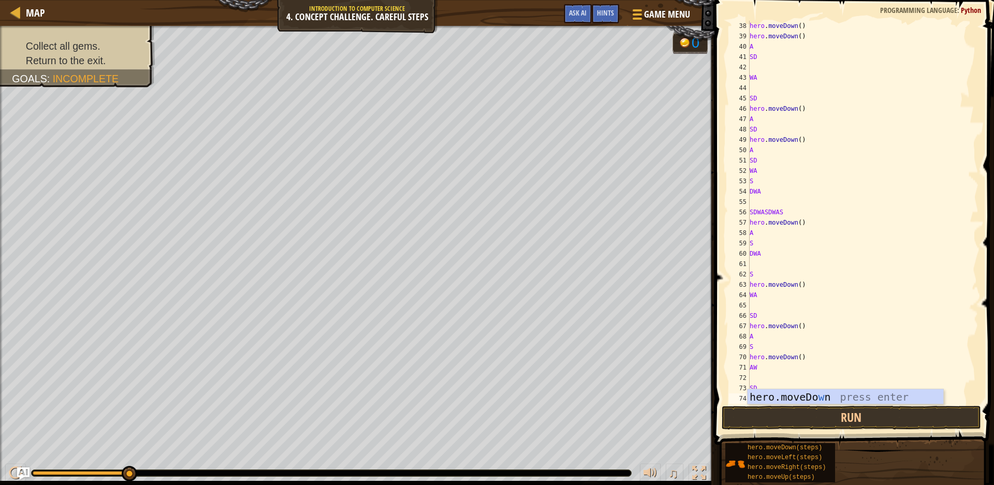
type textarea "WA"
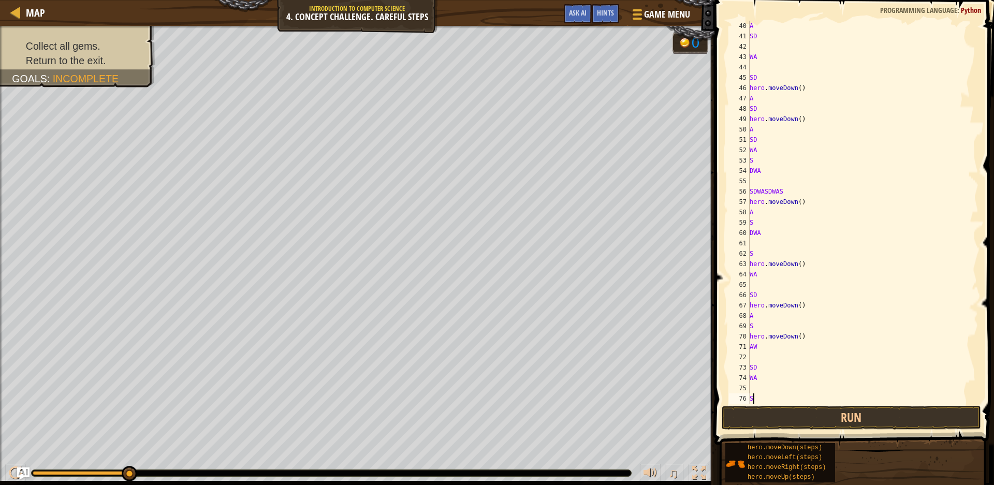
type textarea "SD"
type textarea "WA"
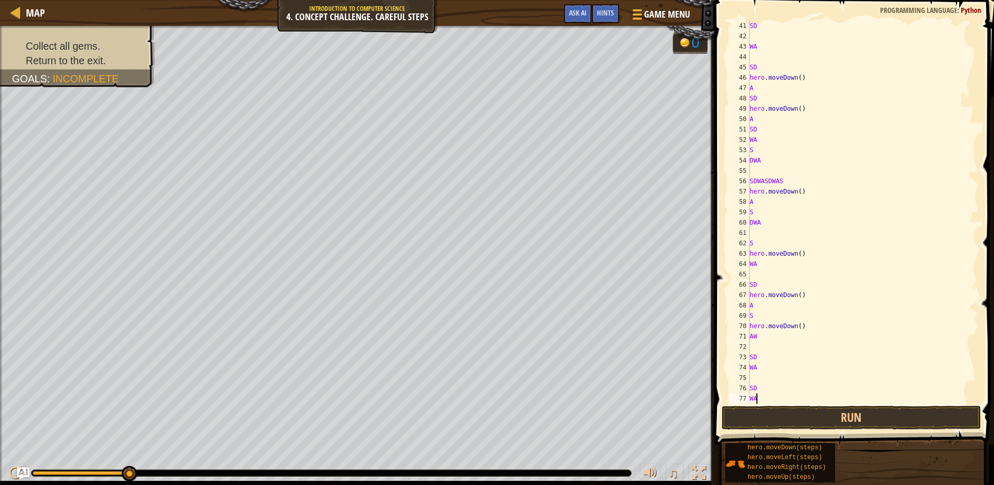
type textarea "SD"
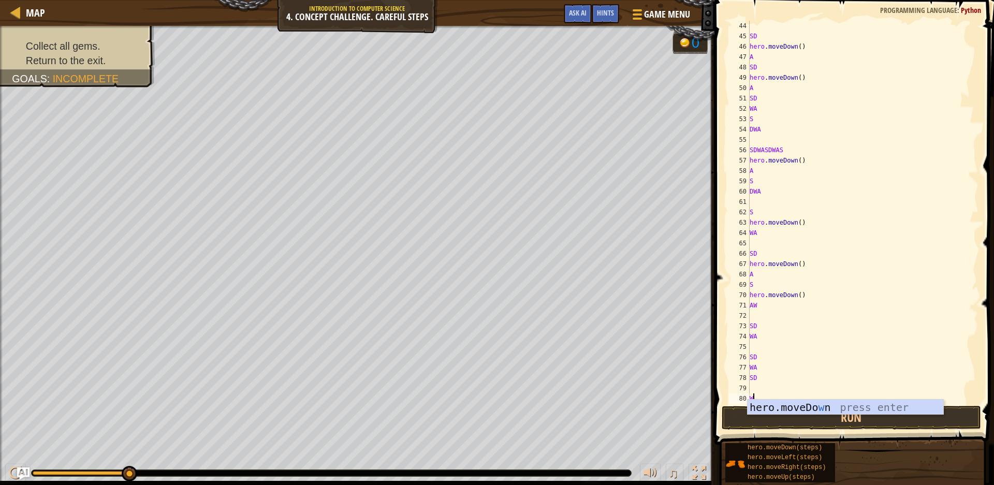
type textarea "WA"
type textarea "S"
type textarea "D"
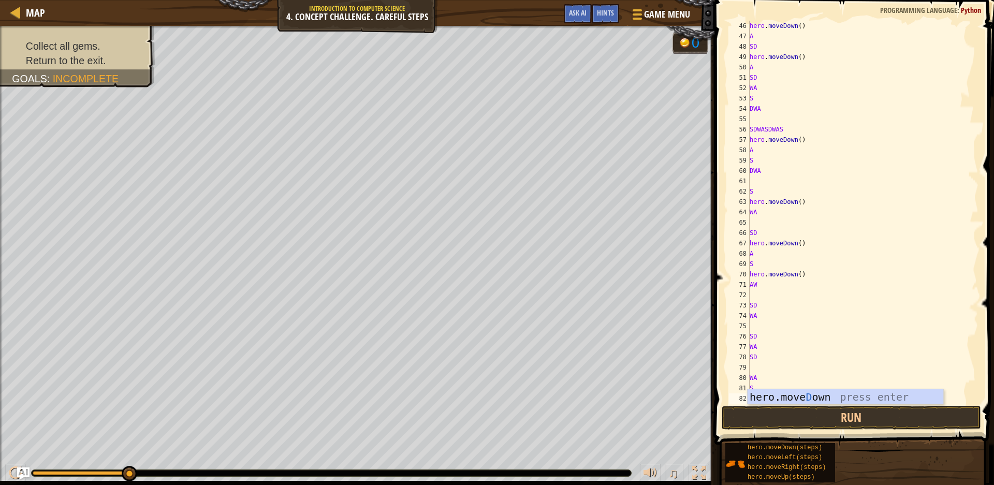
type textarea "W"
type textarea "A"
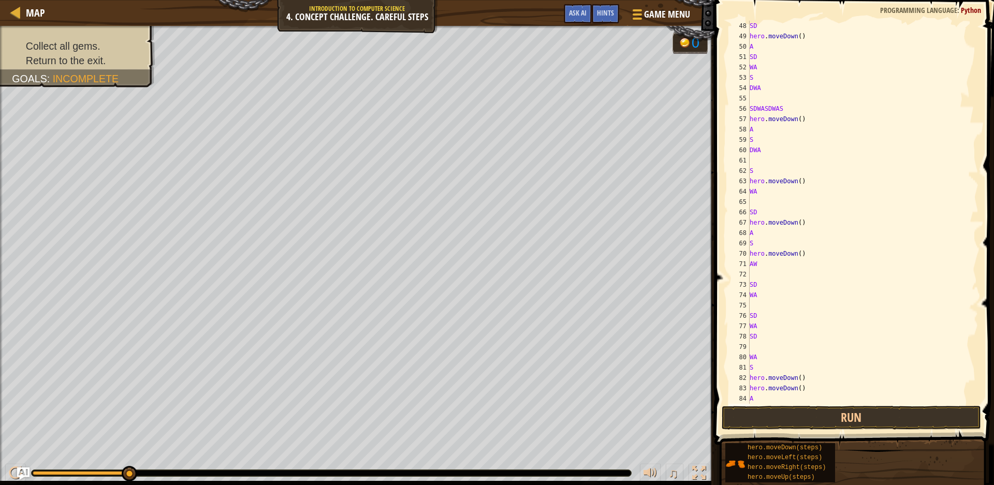
type textarea "S"
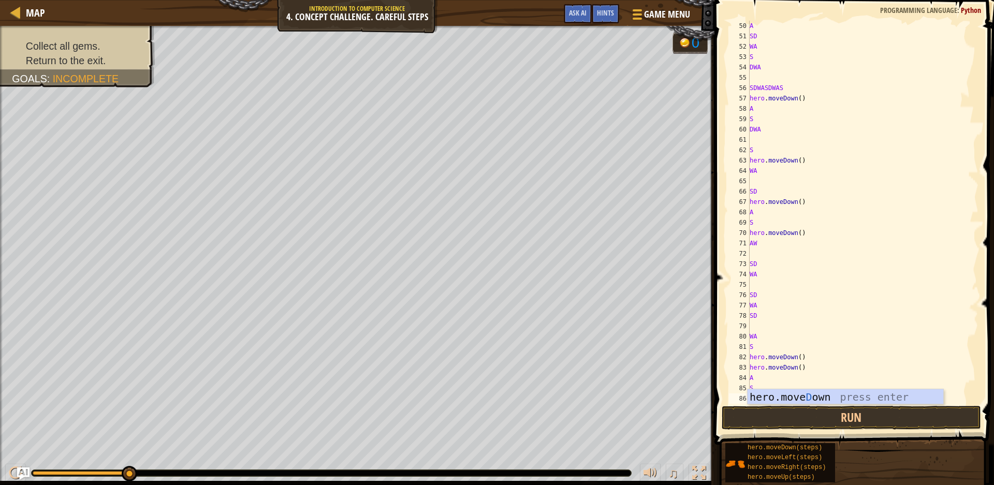
type textarea "DW"
type textarea "A"
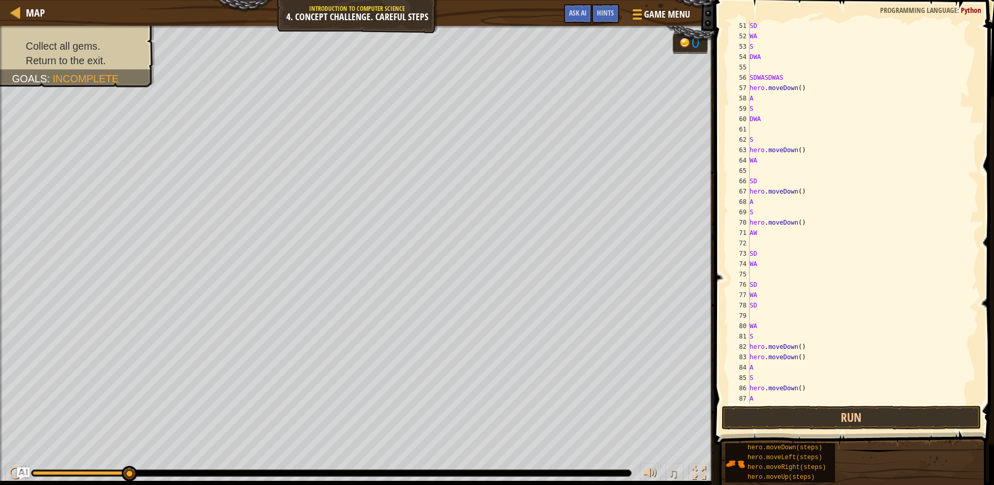
type textarea "S"
type textarea "D"
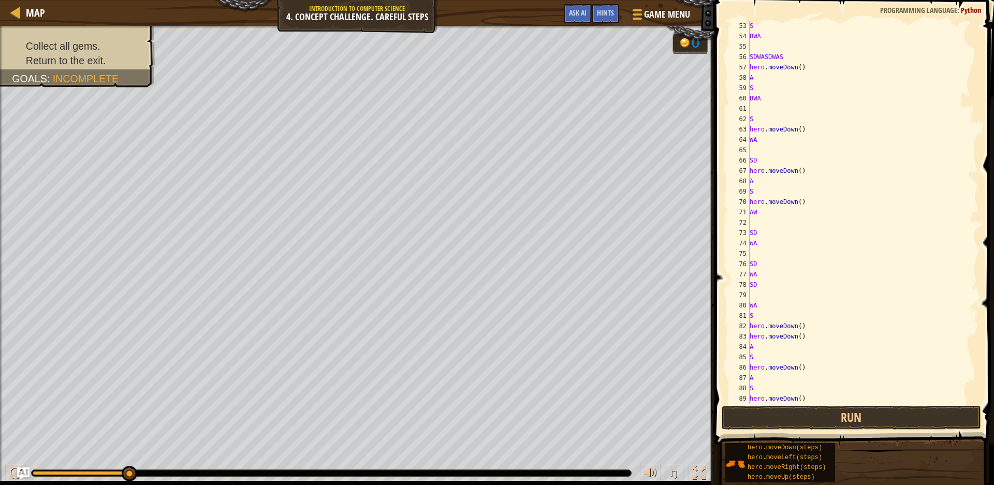
type textarea "W"
type textarea "A"
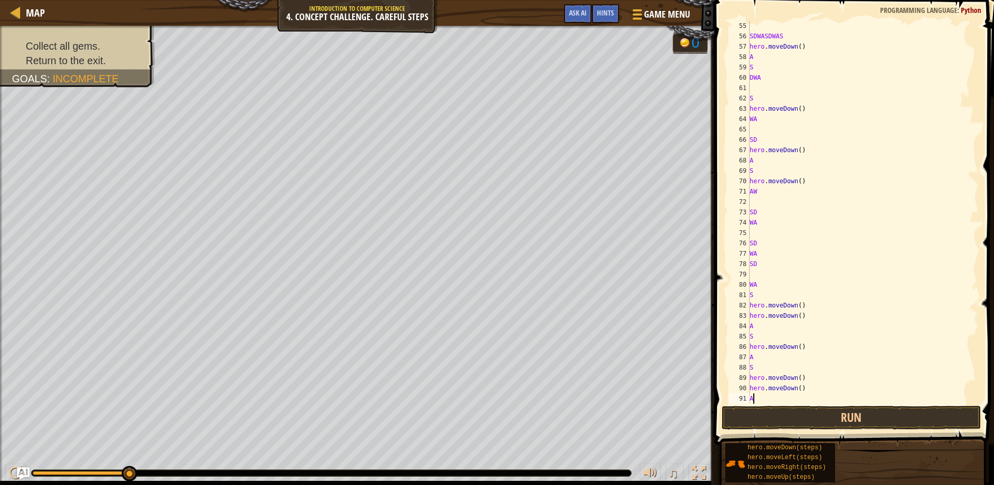
type textarea "SD"
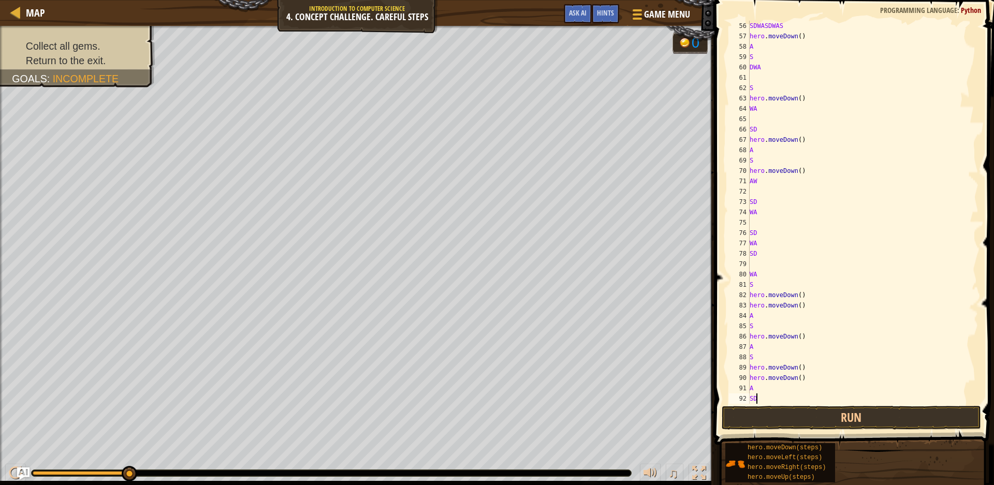
type textarea "WA"
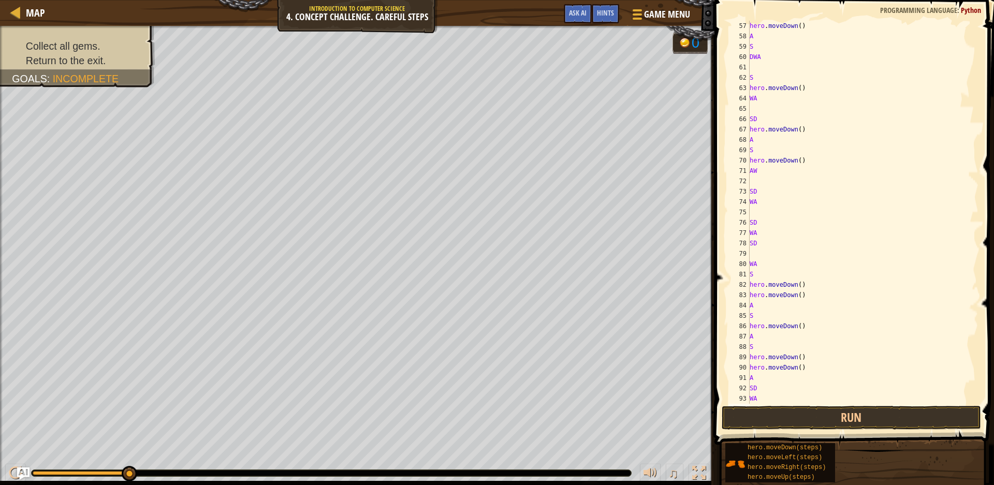
type textarea "SD"
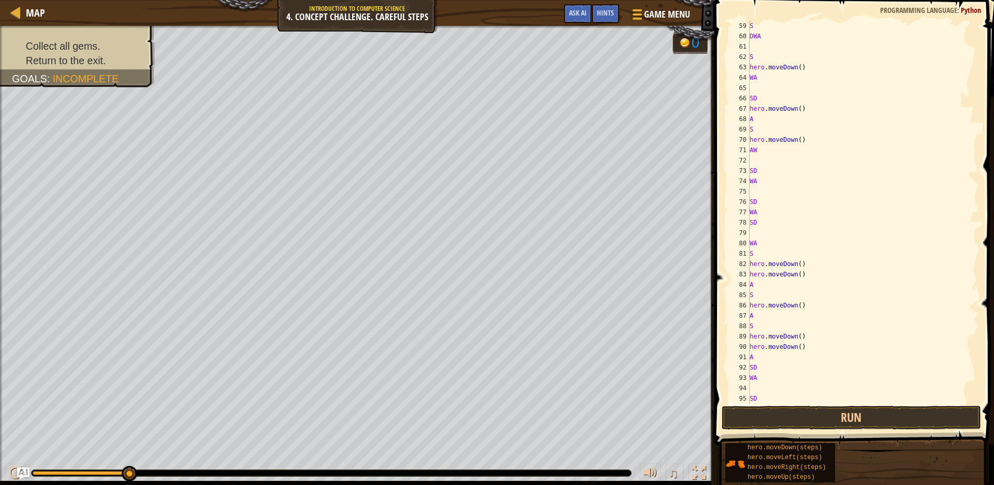
type textarea "W"
type textarea "A"
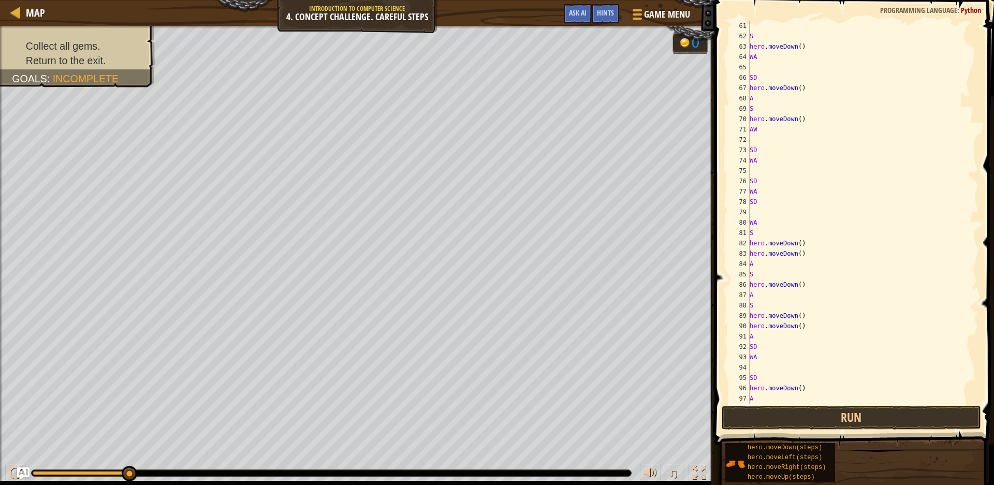
type textarea "S"
type textarea "D"
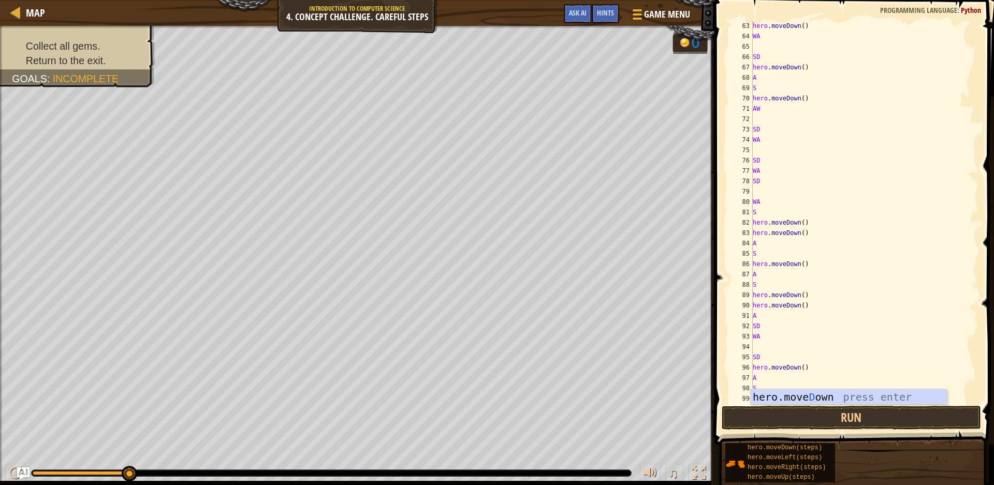
type textarea "WA"
type textarea "S"
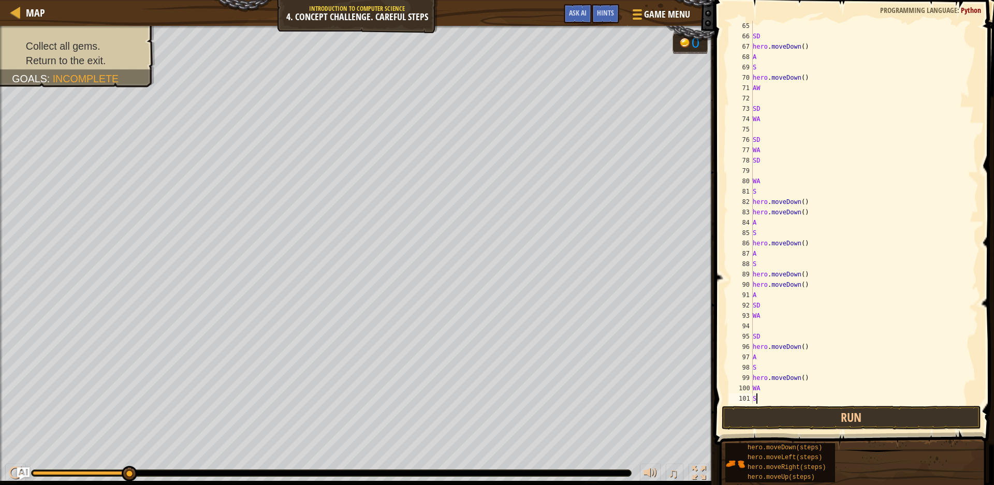
type textarea "D"
type textarea "AW"
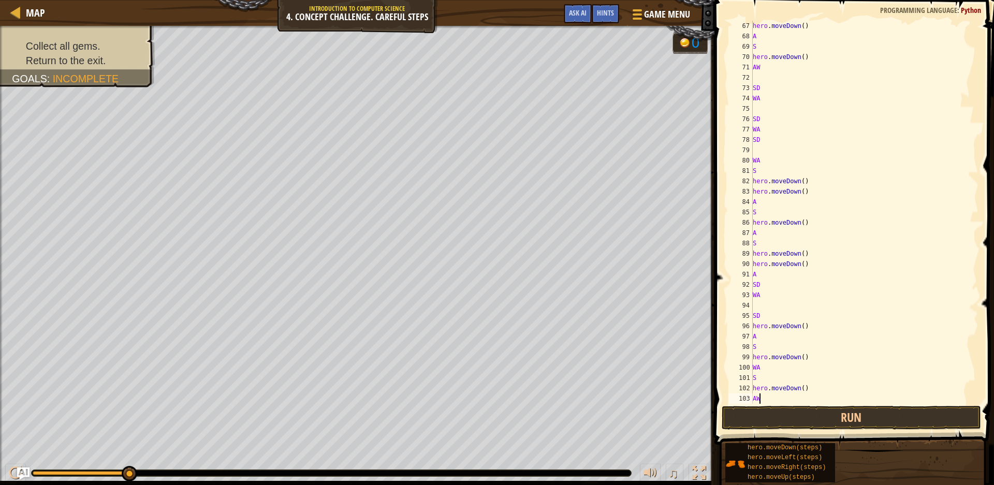
type textarea "S"
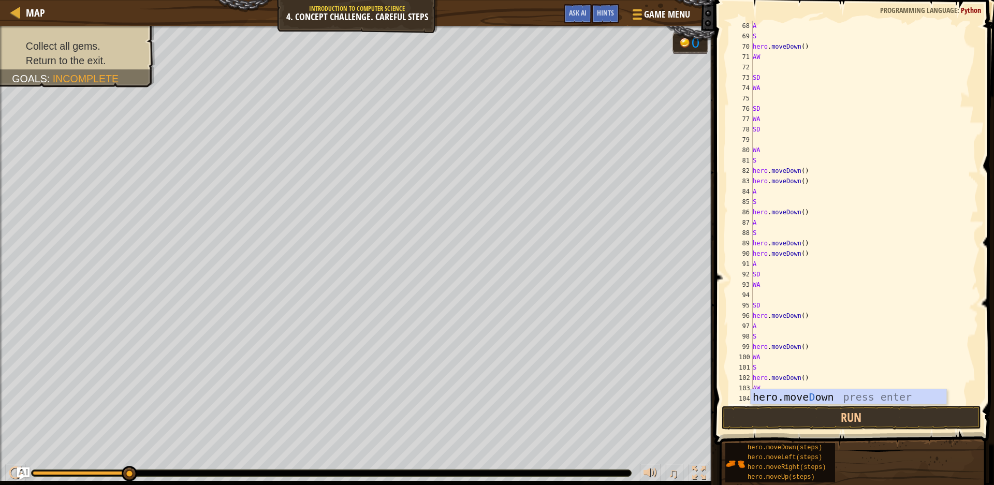
type textarea "D"
type textarea "AW"
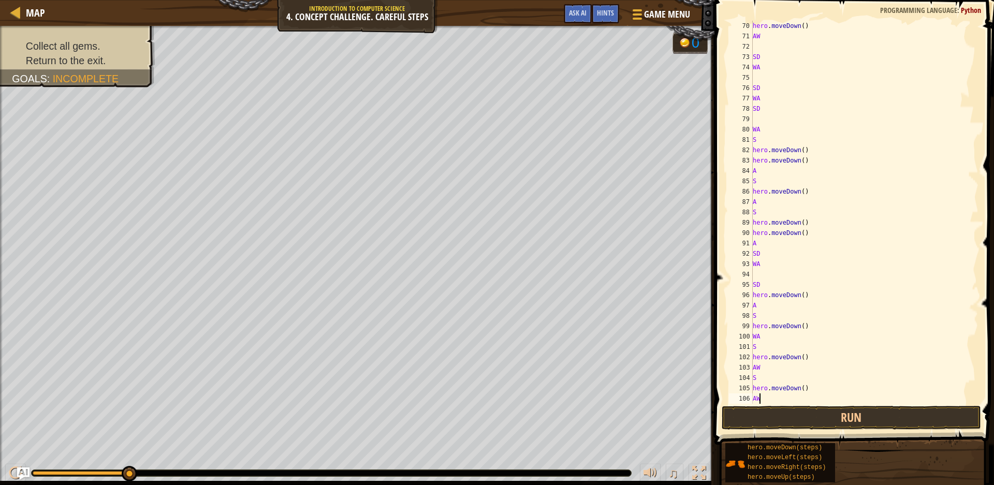
type textarea "SD"
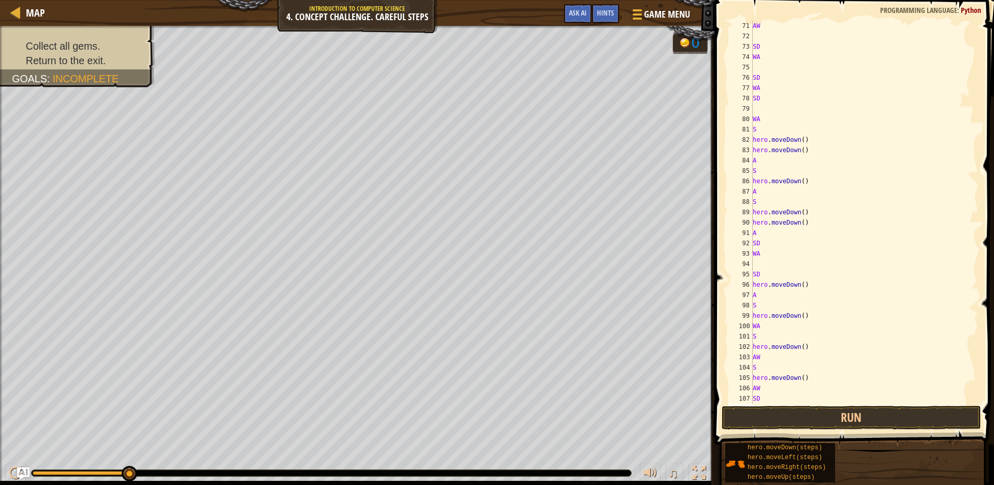
type textarea "WA"
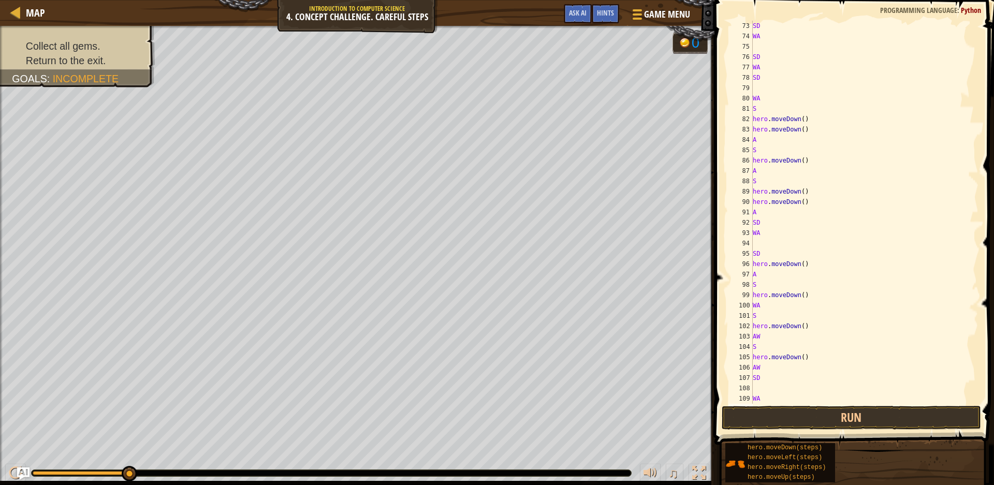
type textarea "SD"
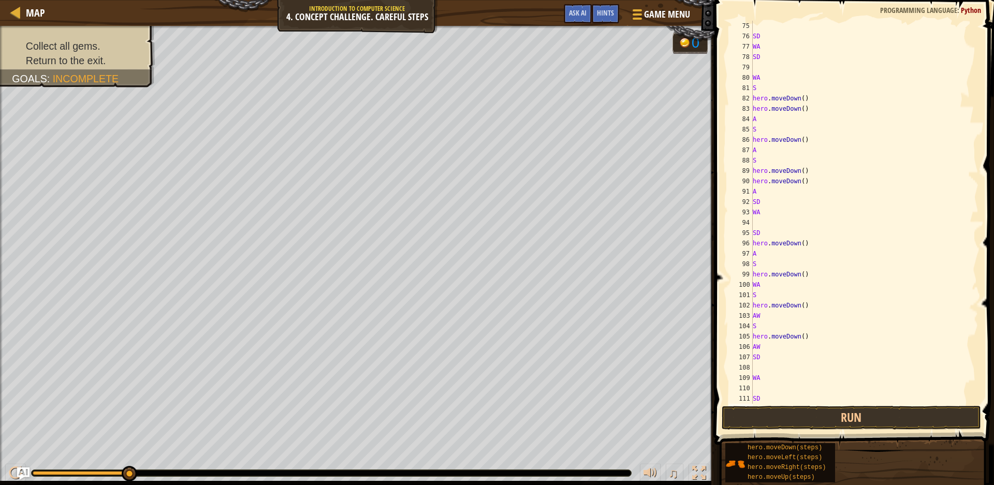
type textarea "WA"
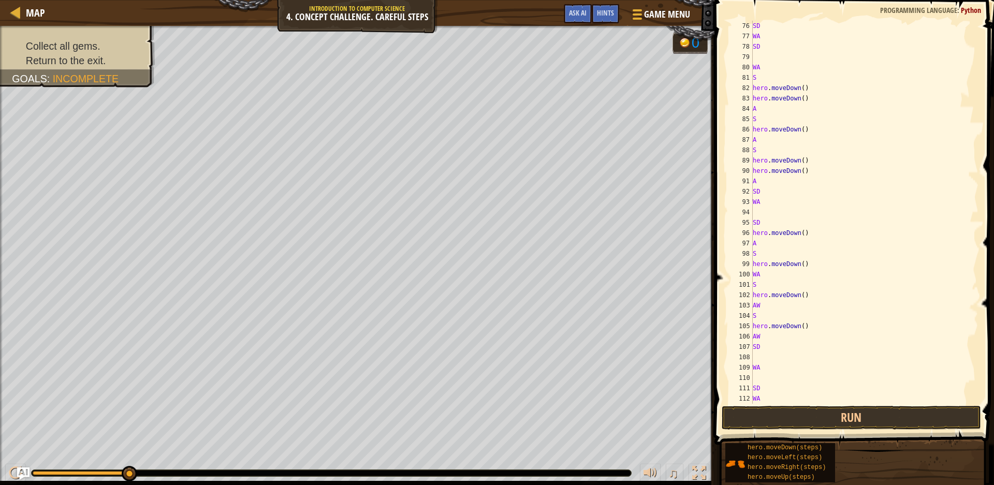
type textarea "SD"
type textarea "W"
type textarea "A"
type textarea "SD"
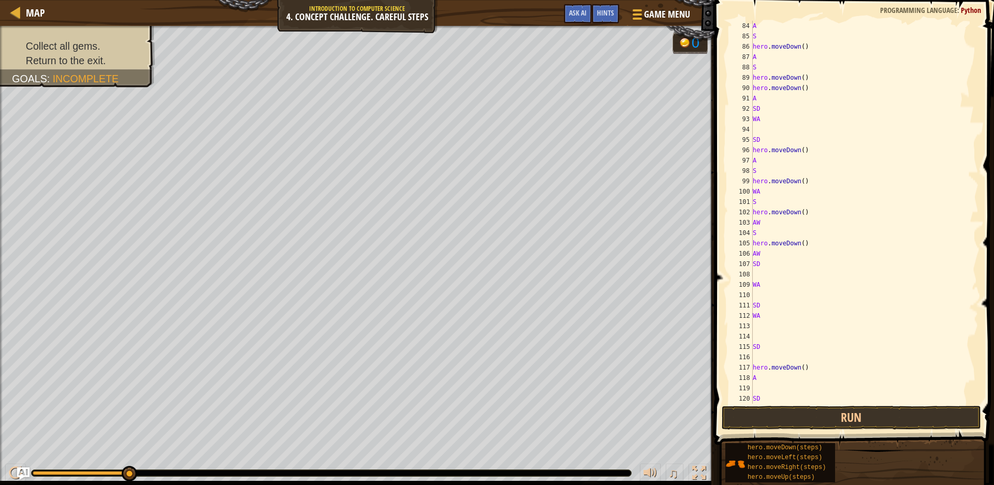
type textarea "W"
type textarea "A"
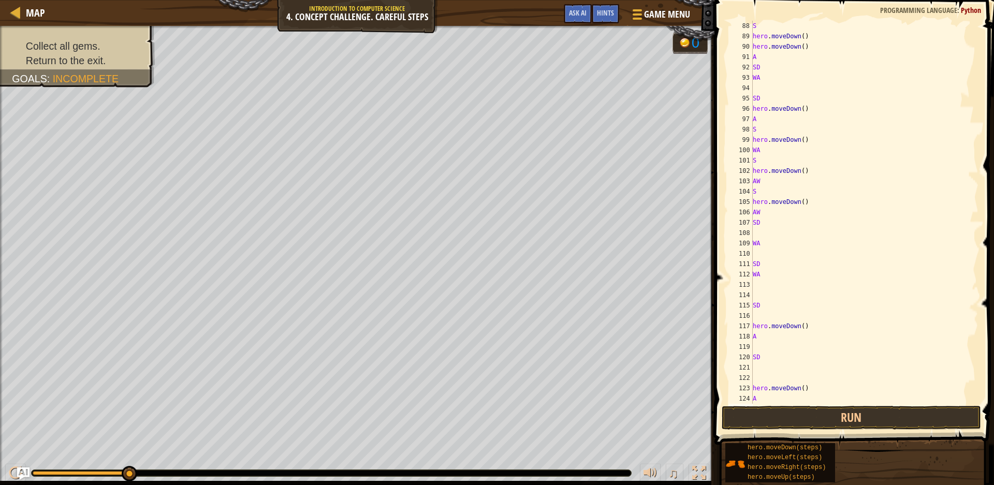
type textarea "SD"
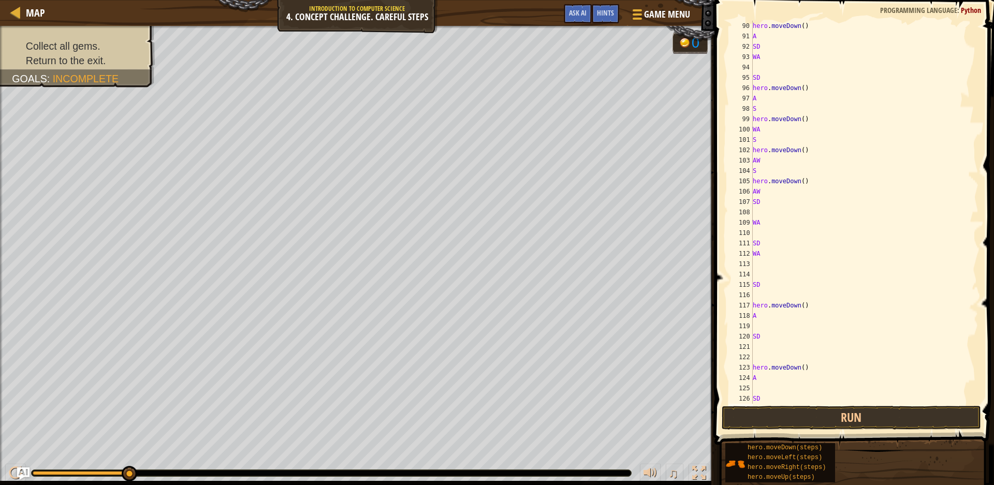
type textarea "W"
type textarea "A"
type textarea "S"
type textarea "D"
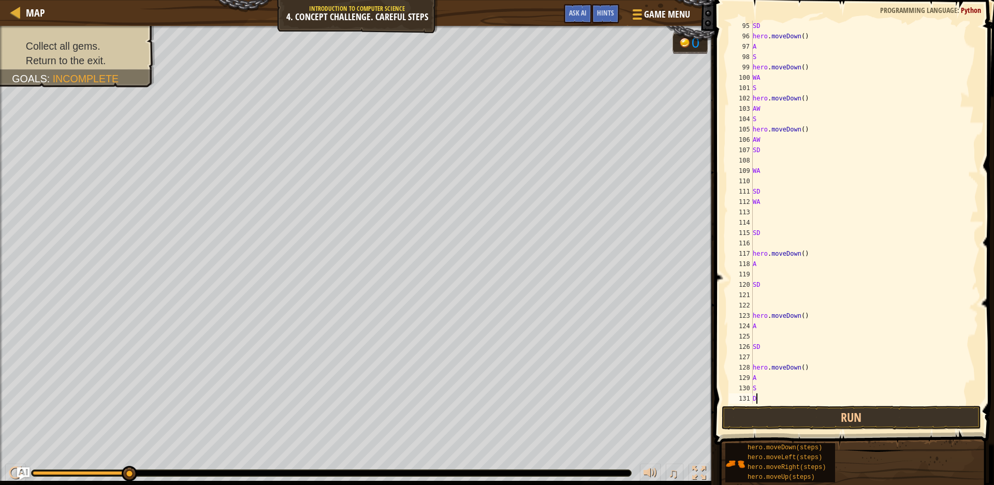
type textarea "WA"
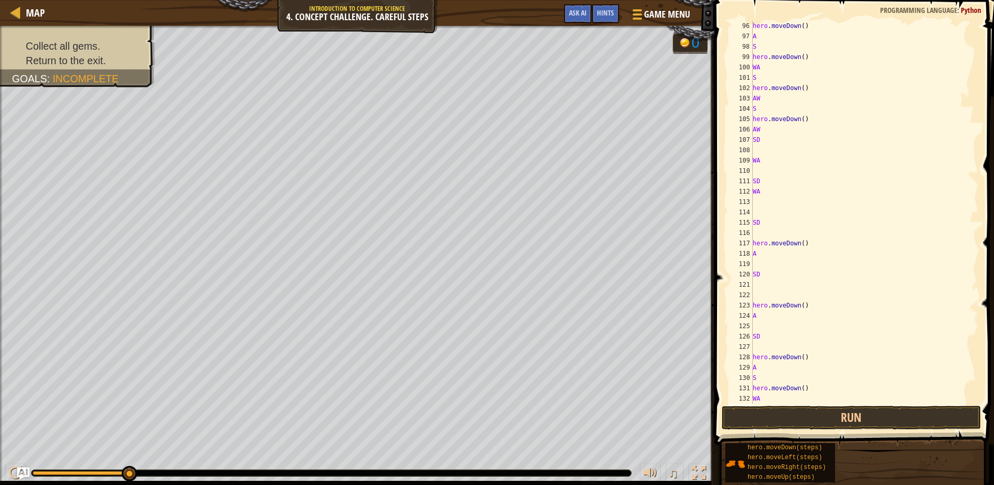
type textarea "SD"
type textarea "AWD"
type textarea "A"
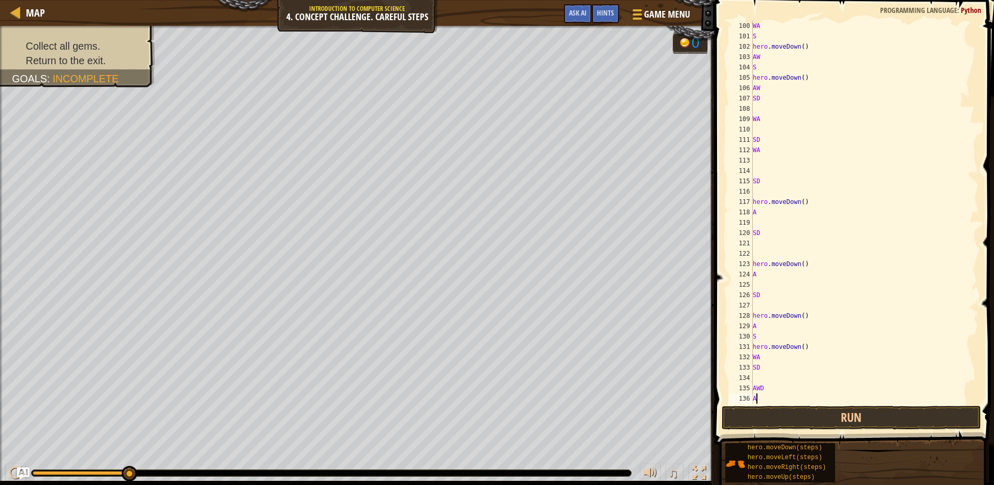
type textarea "DA"
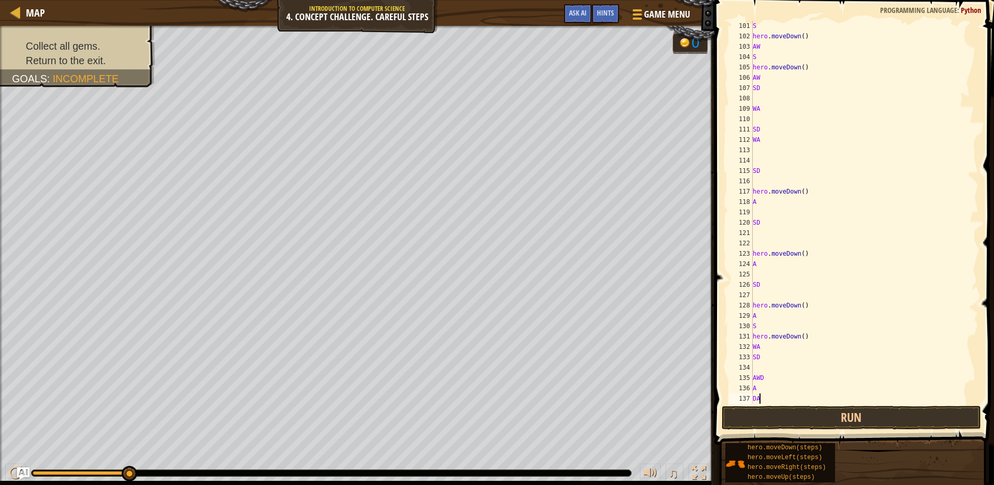
type textarea "D"
type textarea "A"
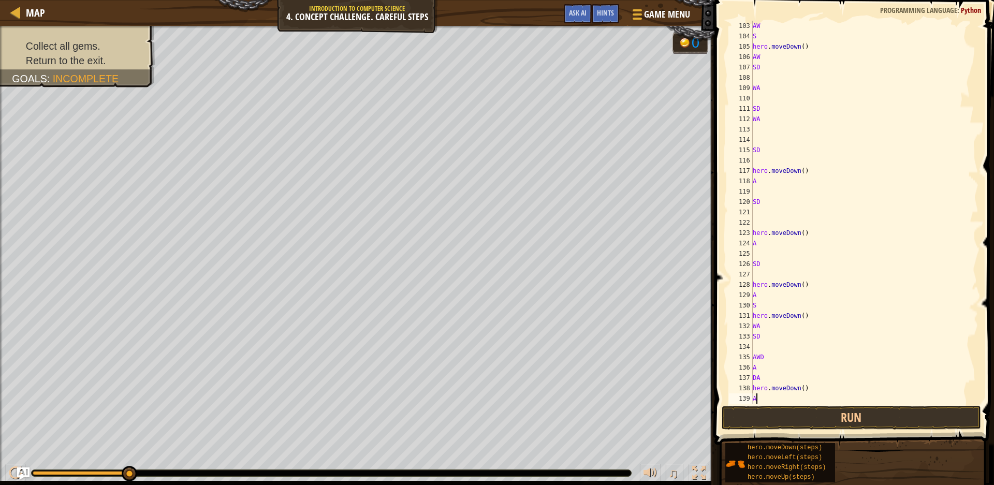
type textarea "DA"
type textarea "D"
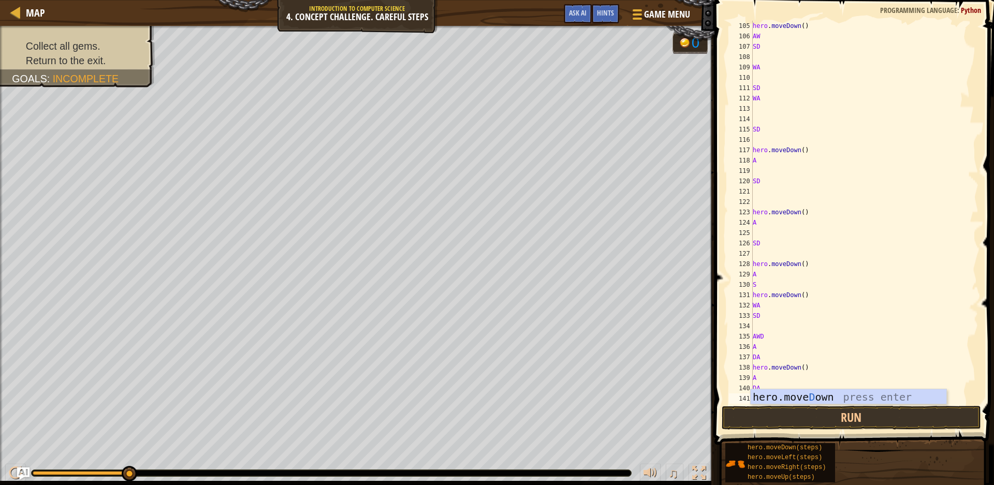
type textarea "A"
type textarea "D"
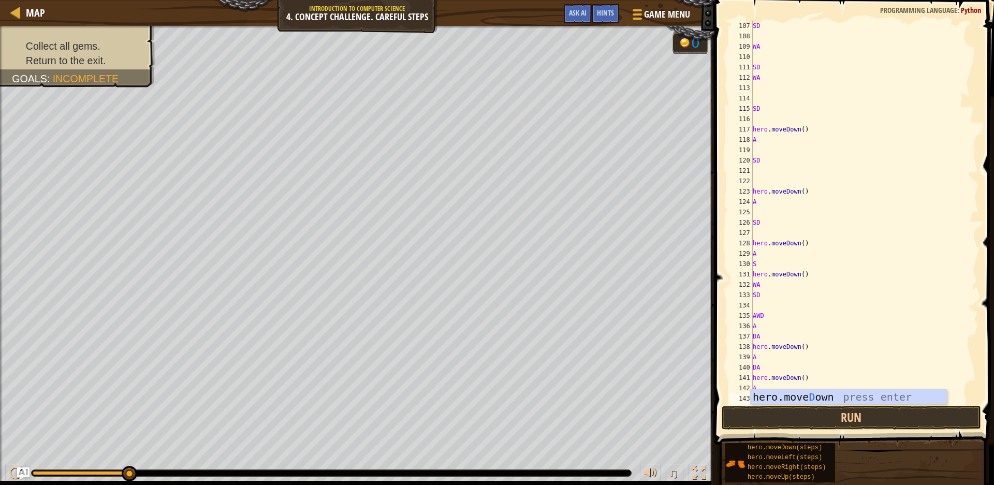
type textarea "D"
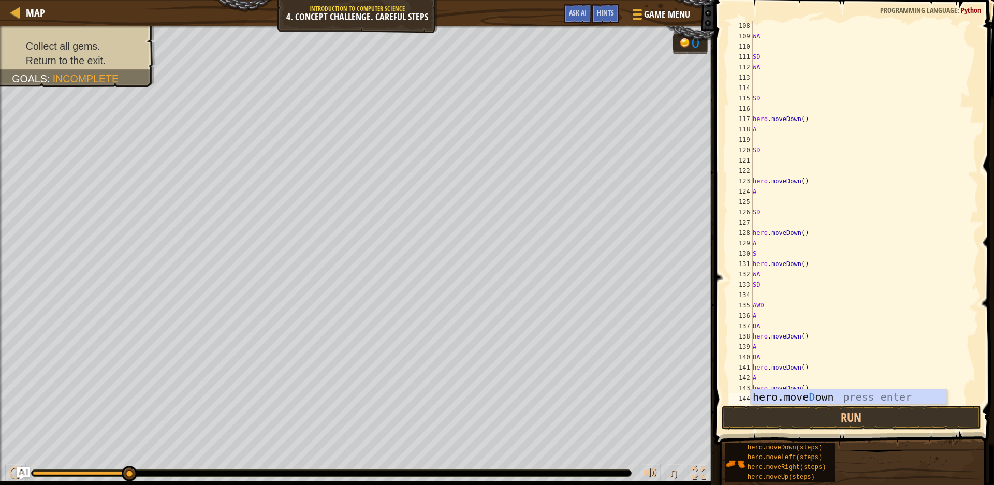
type textarea "D"
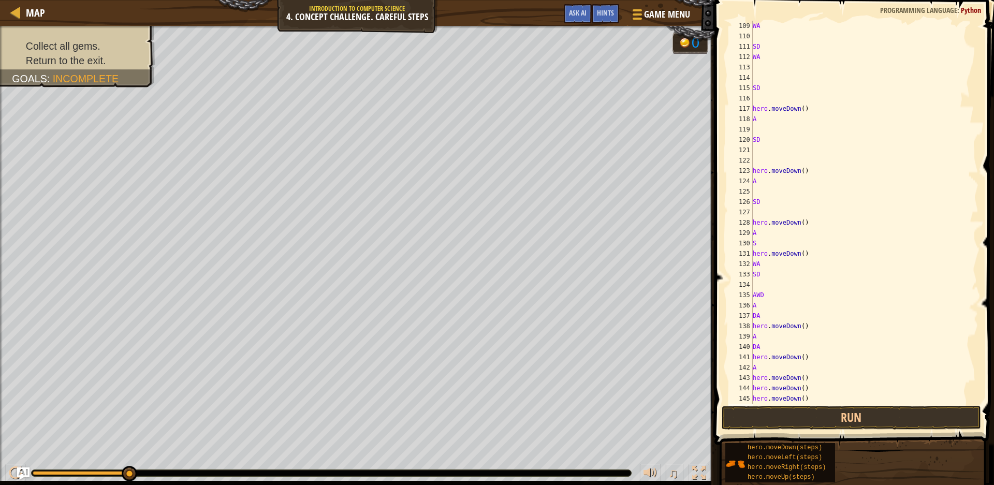
type textarea "DD"
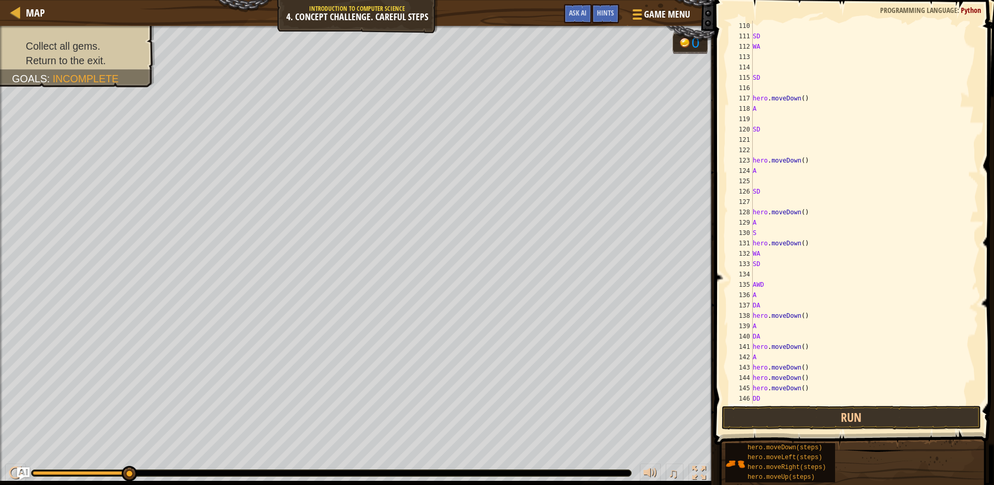
type textarea "D"
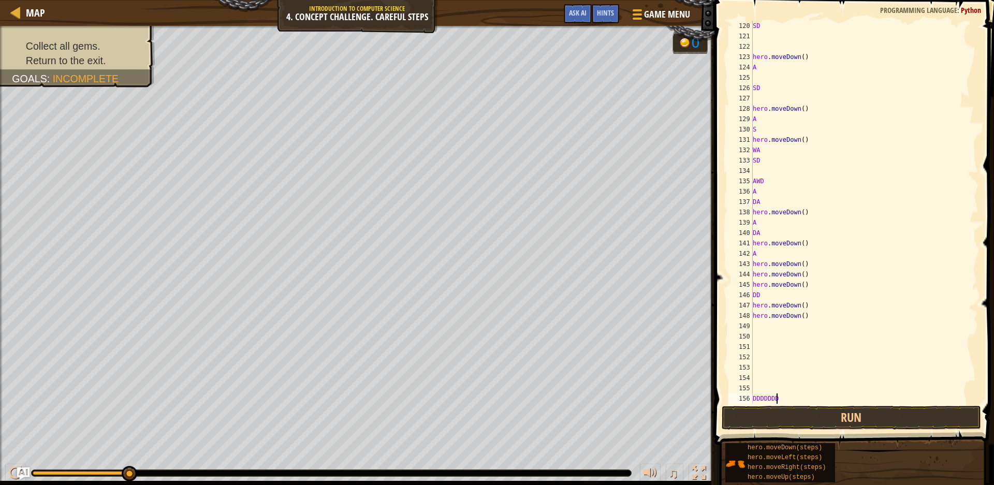
scroll to position [5, 2]
type textarea "DDDDDDDD"
type textarea "D"
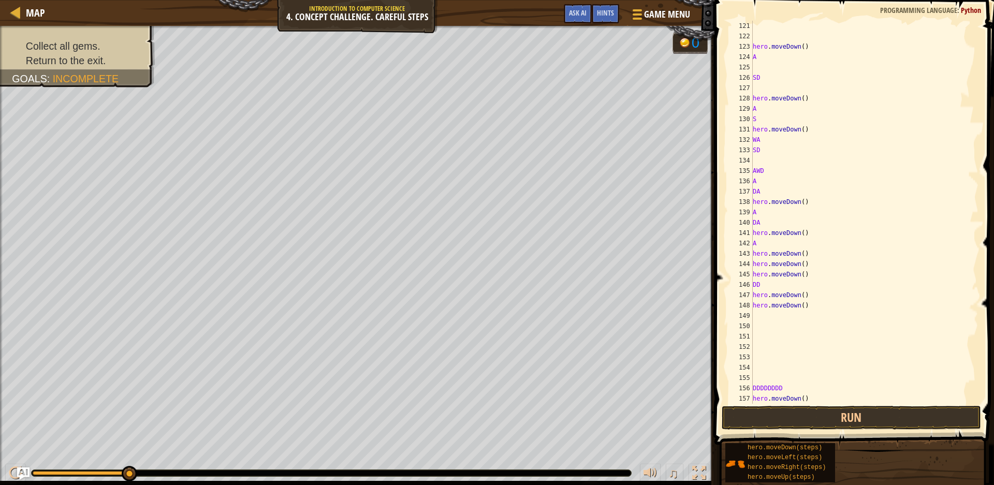
type textarea "D"
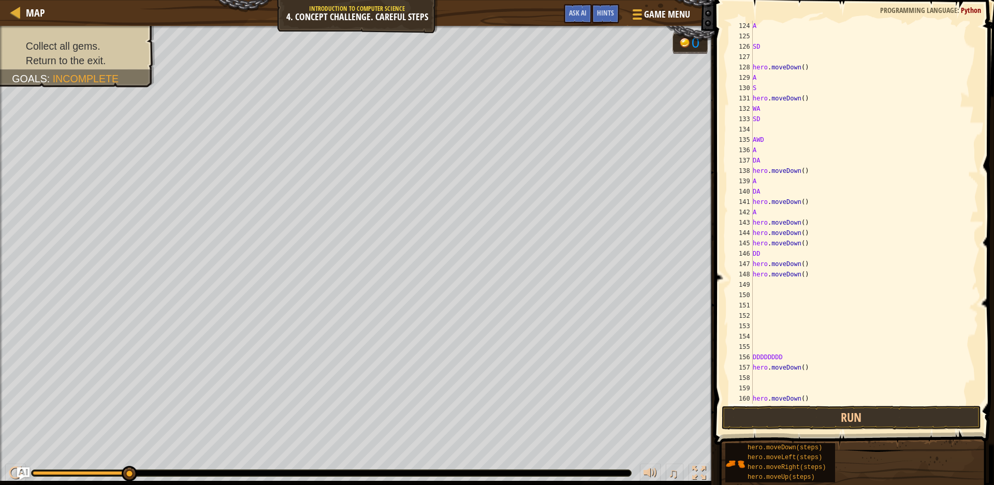
type textarea "D"
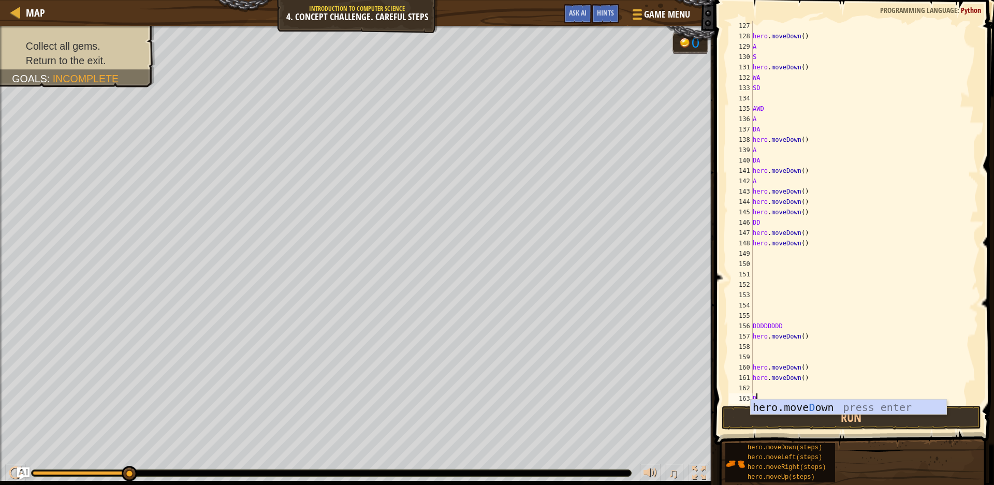
type textarea "D"
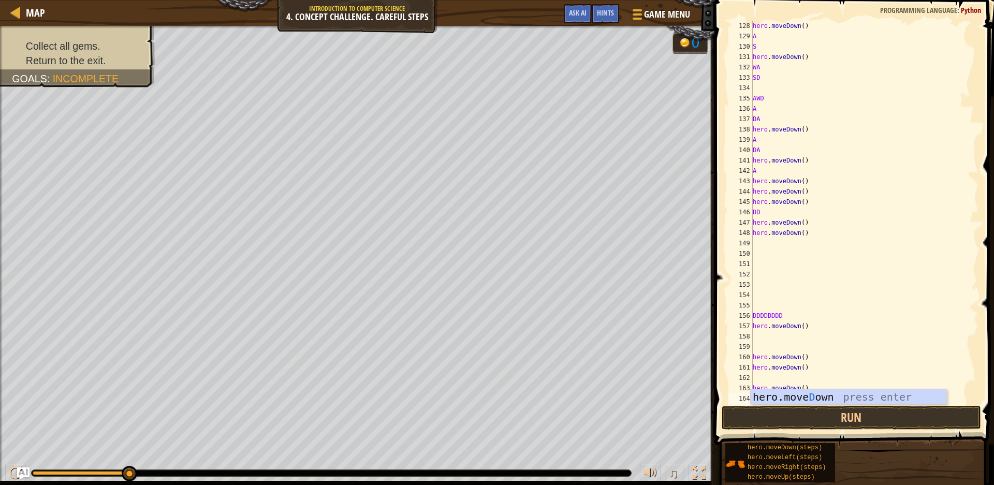
type textarea "D"
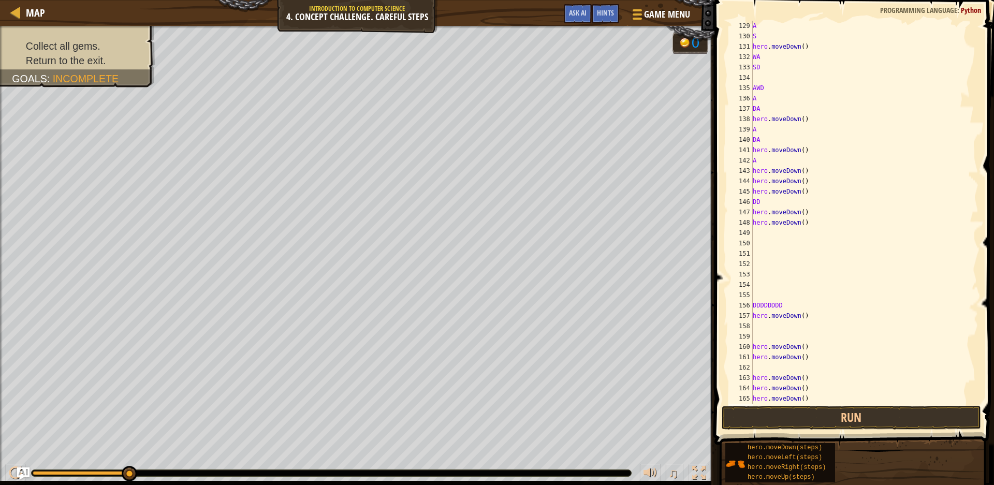
type textarea "D"
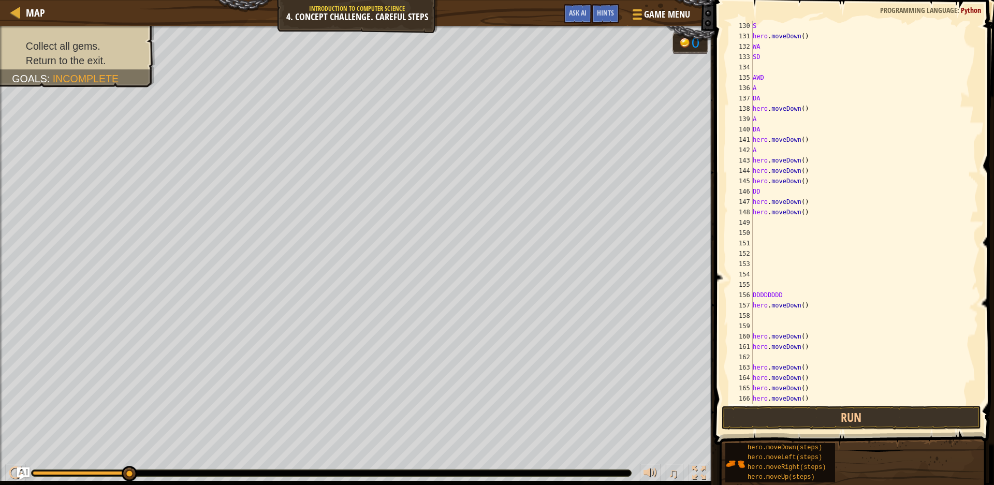
type textarea "D"
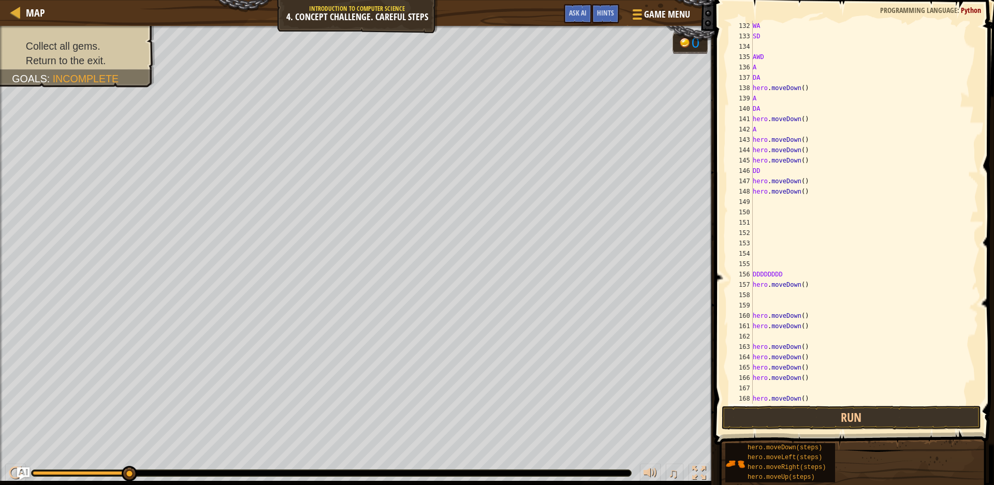
type textarea "D"
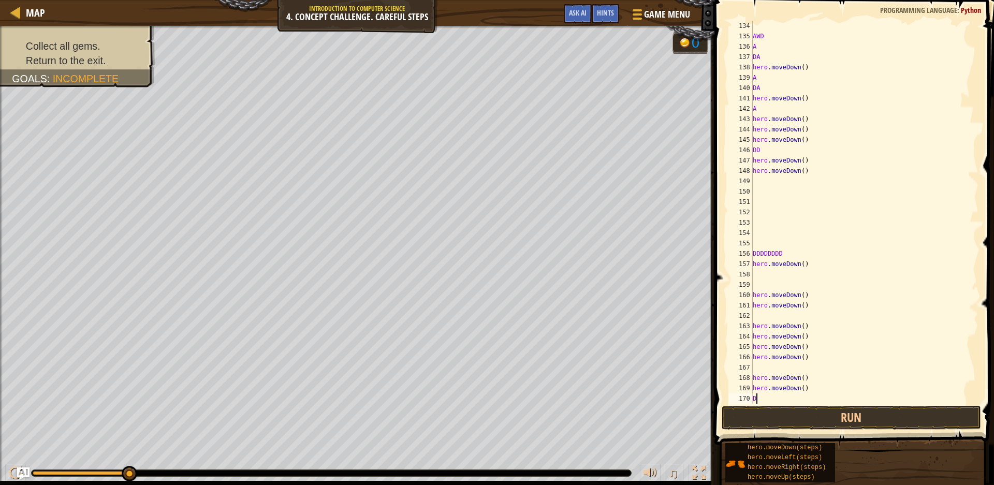
type textarea "D"
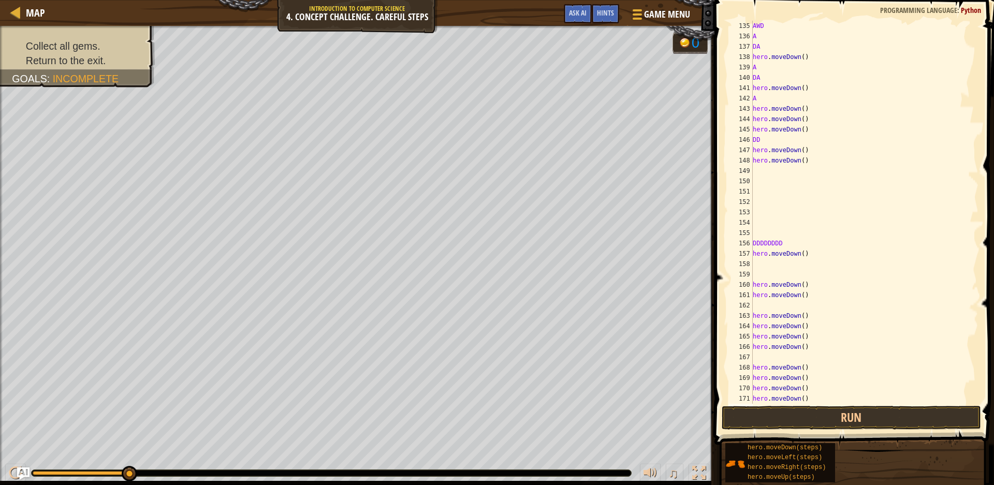
type textarea "D"
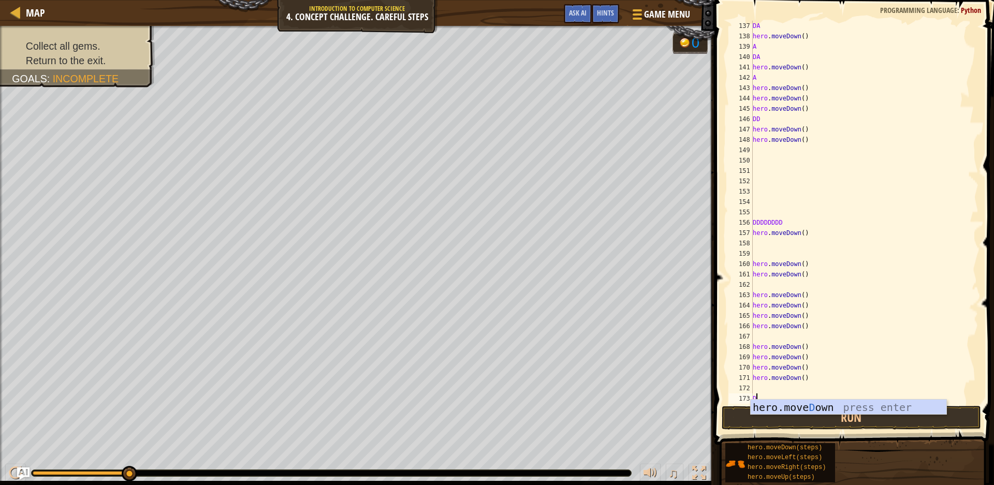
type textarea "D"
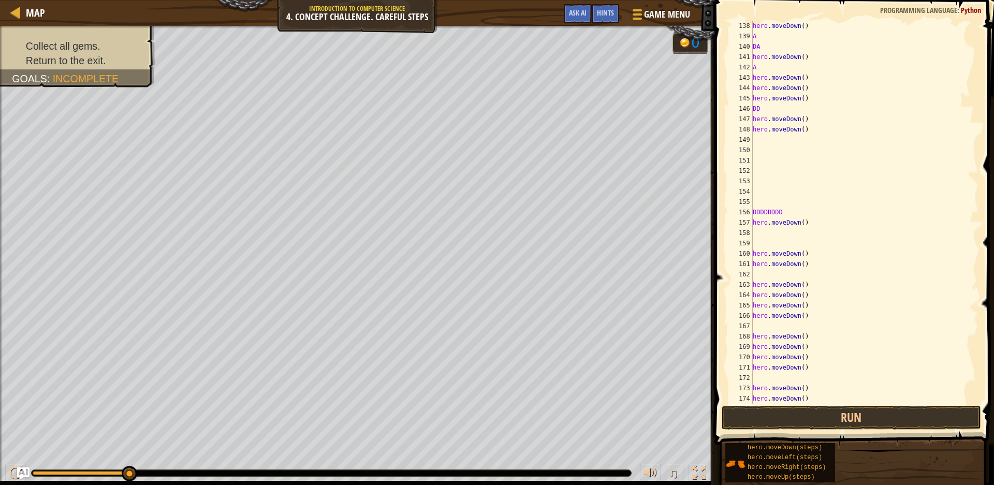
type textarea "D"
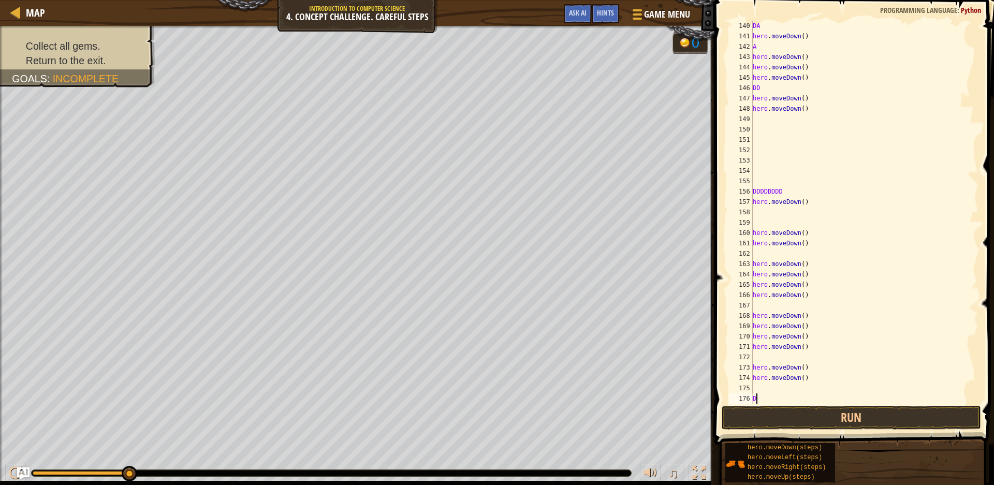
type textarea "D"
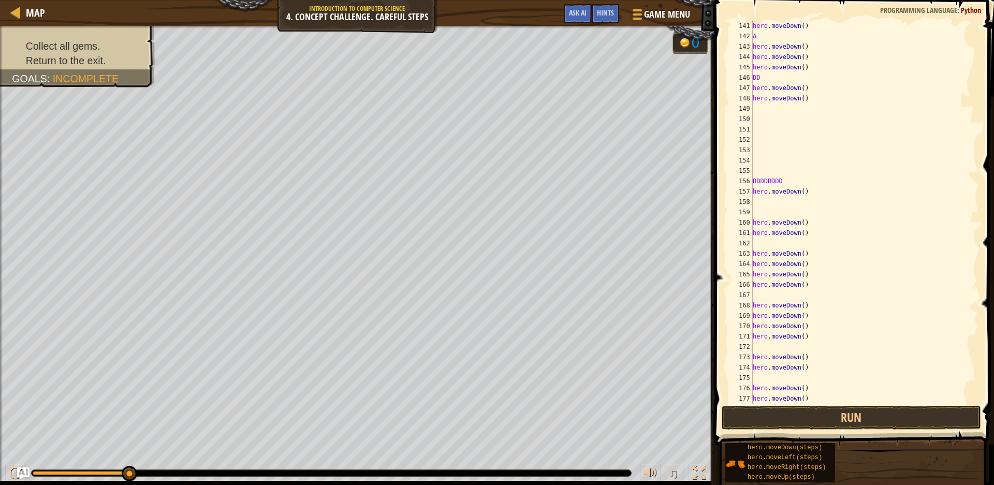
type textarea "D"
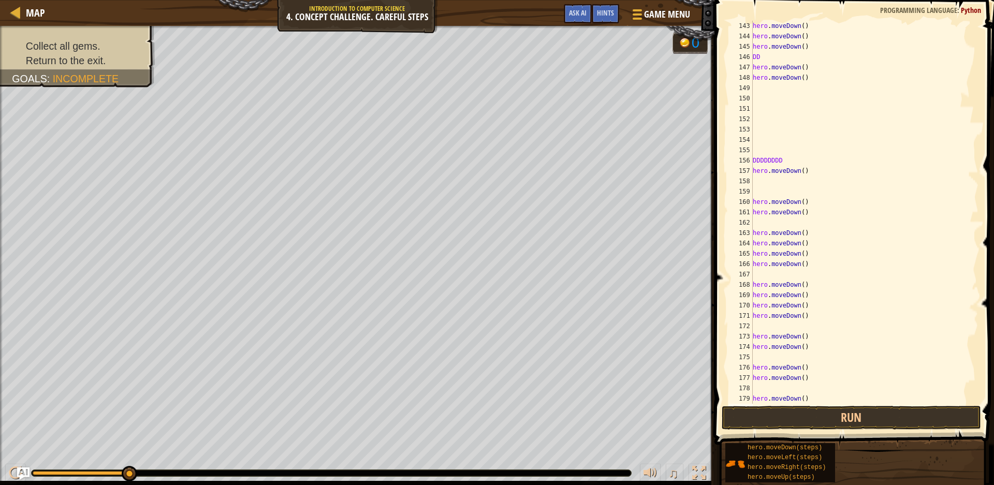
type textarea "D"
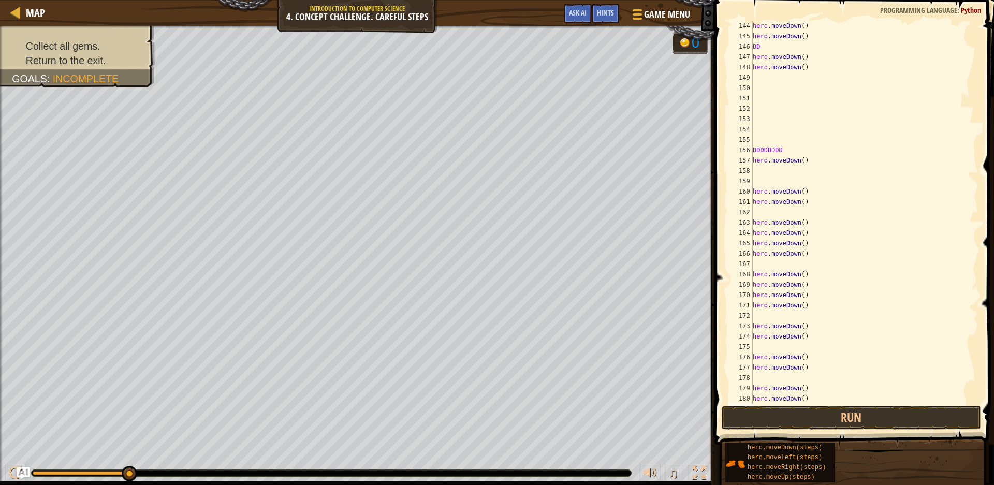
type textarea "D"
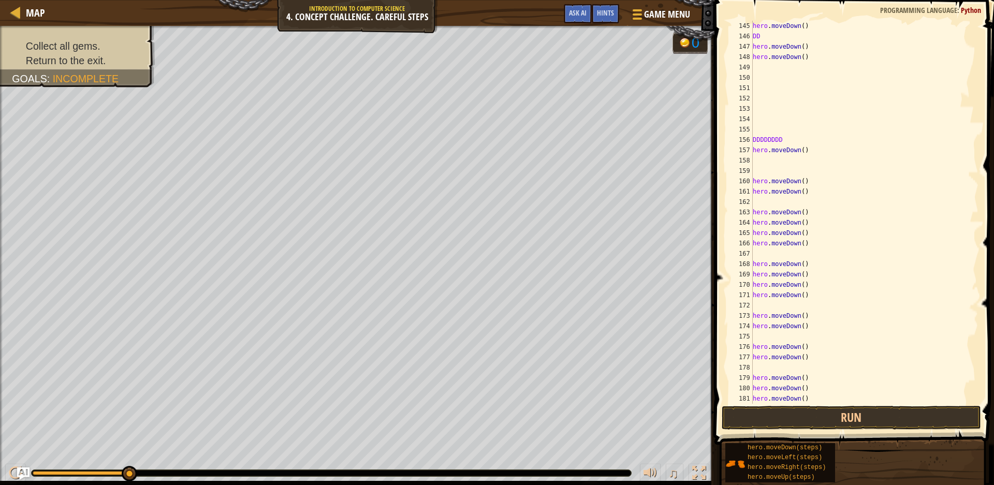
type textarea "D"
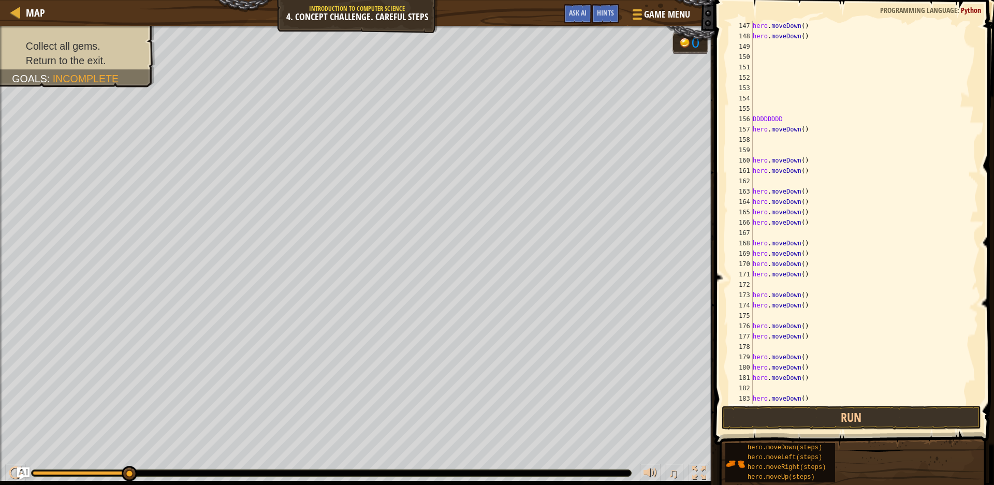
type textarea "D"
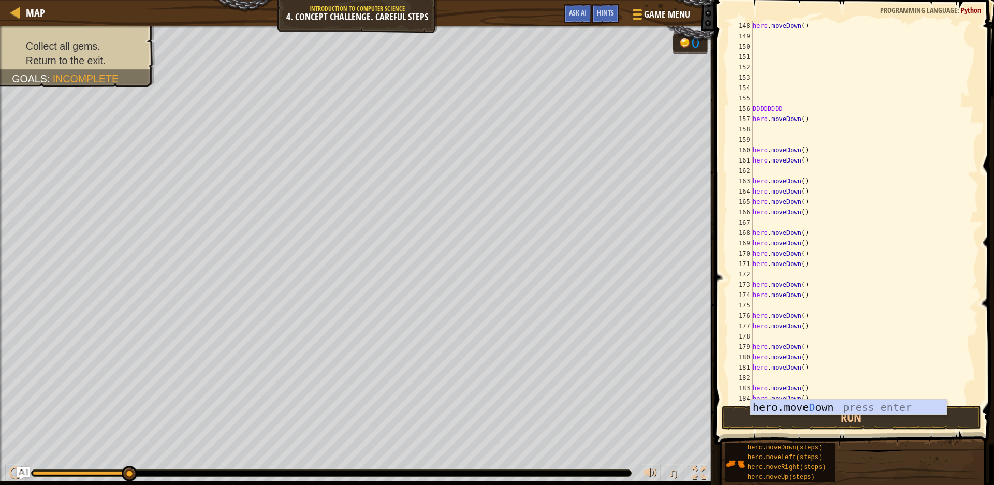
type textarea "D"
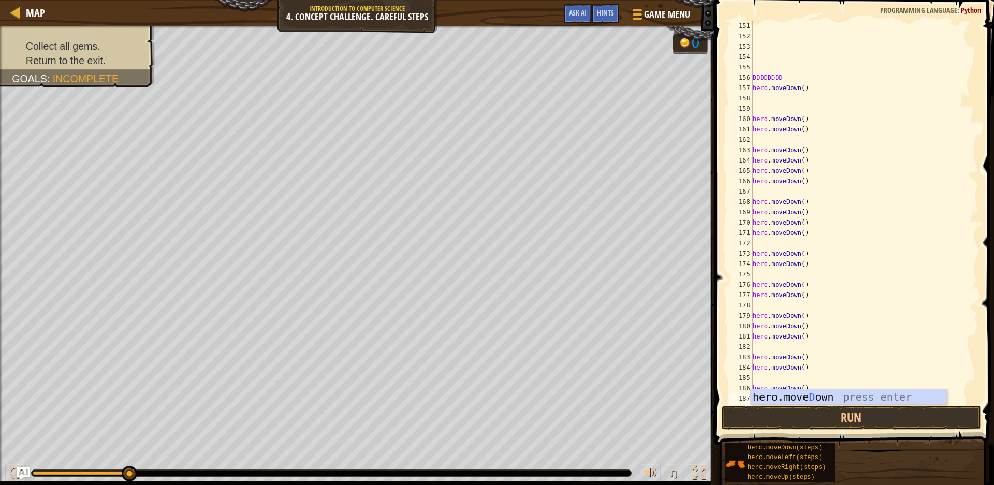
type textarea "D"
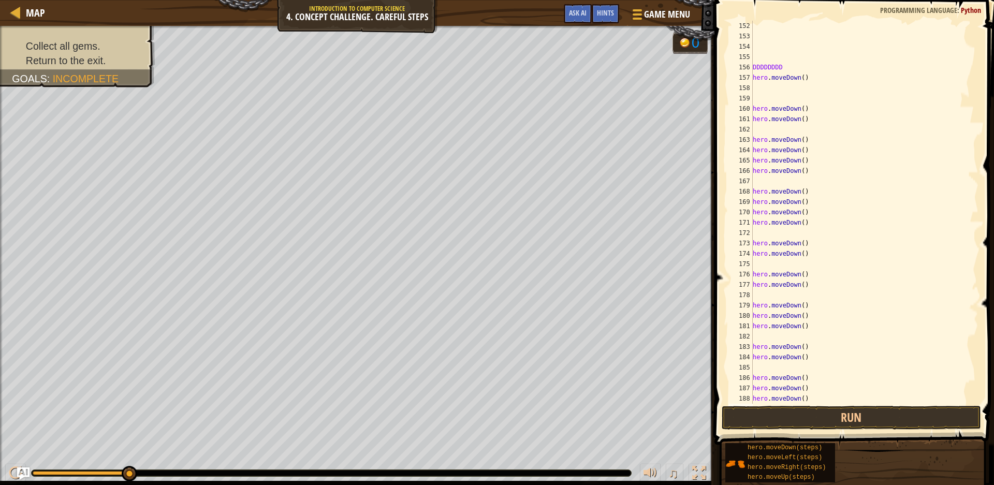
type textarea "D"
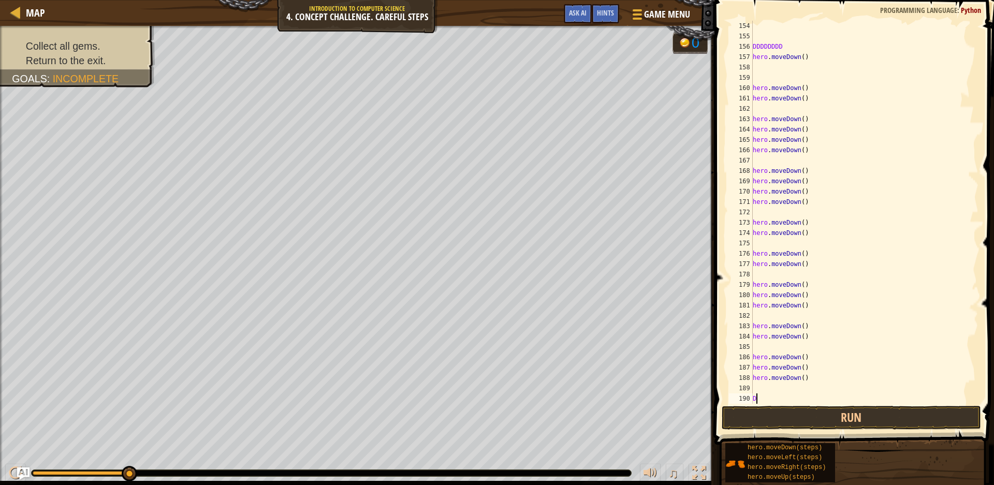
type textarea "D"
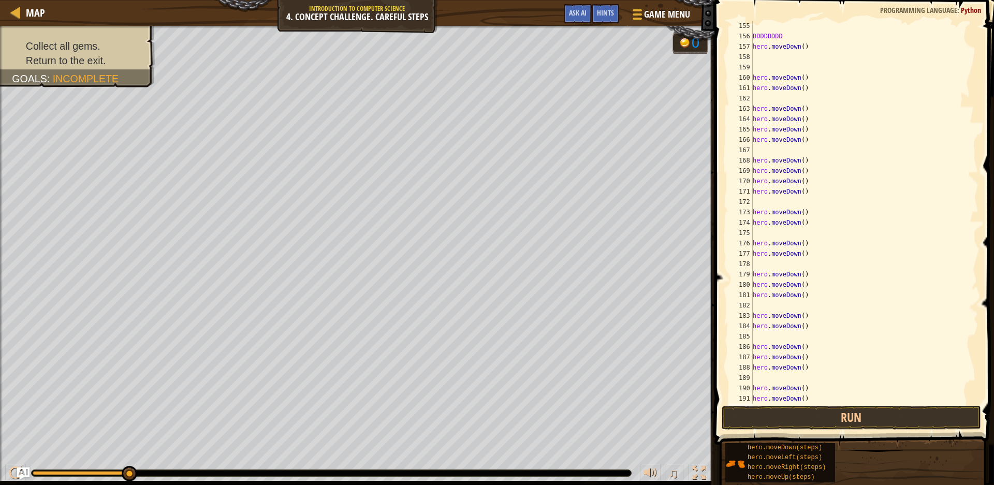
type textarea "D"
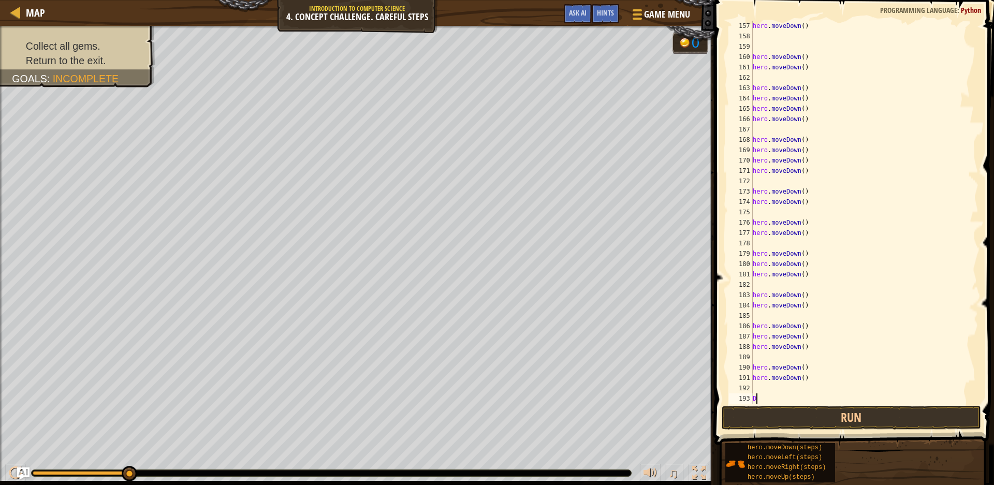
type textarea "D"
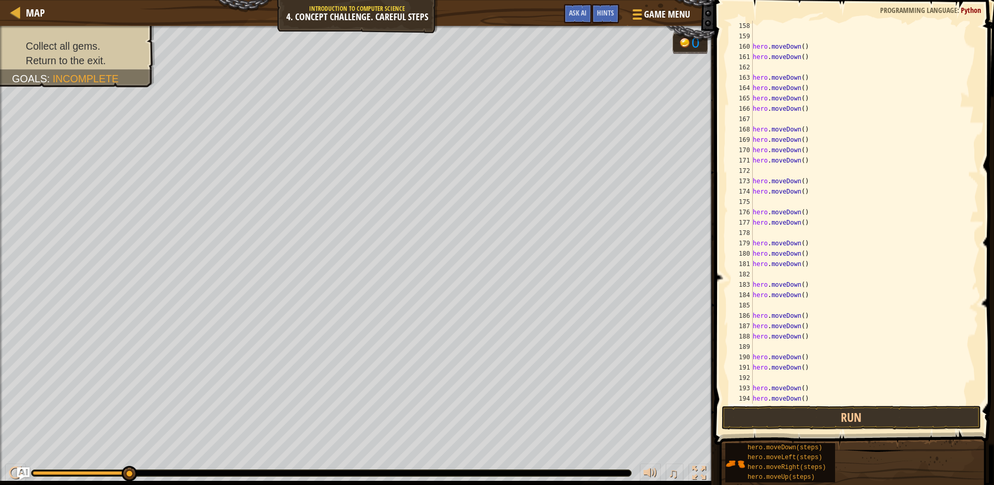
type textarea "D"
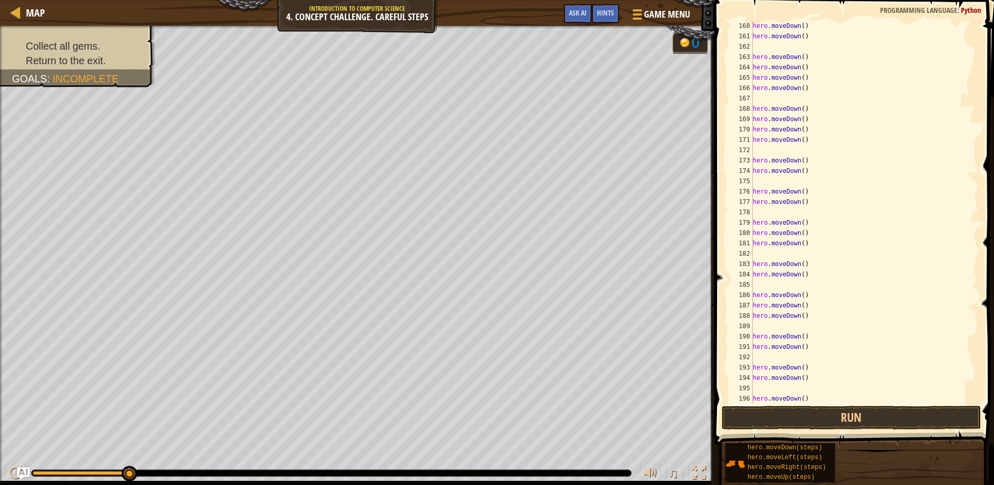
type textarea "D"
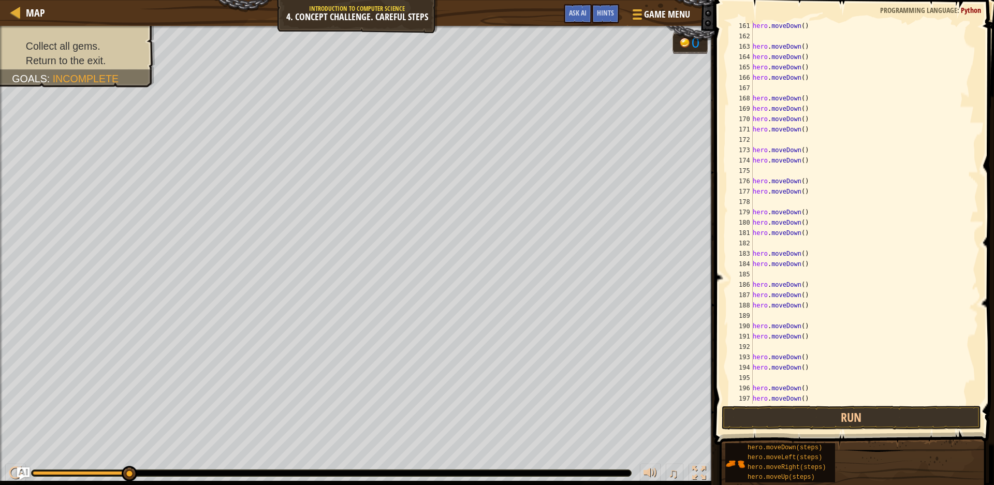
type textarea "FTR"
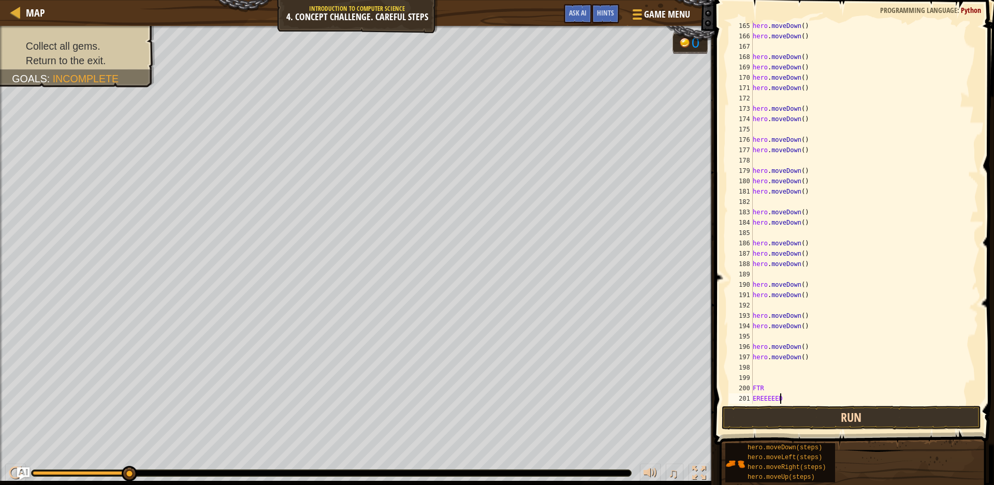
scroll to position [5, 2]
click at [855, 412] on button "Run" at bounding box center [851, 418] width 259 height 24
drag, startPoint x: 900, startPoint y: 388, endPoint x: 835, endPoint y: 397, distance: 65.3
click at [835, 396] on div "hero . moveDown ( ) hero . moveDown ( ) hero . moveDown ( ) hero . moveDown ( )…" at bounding box center [860, 223] width 219 height 404
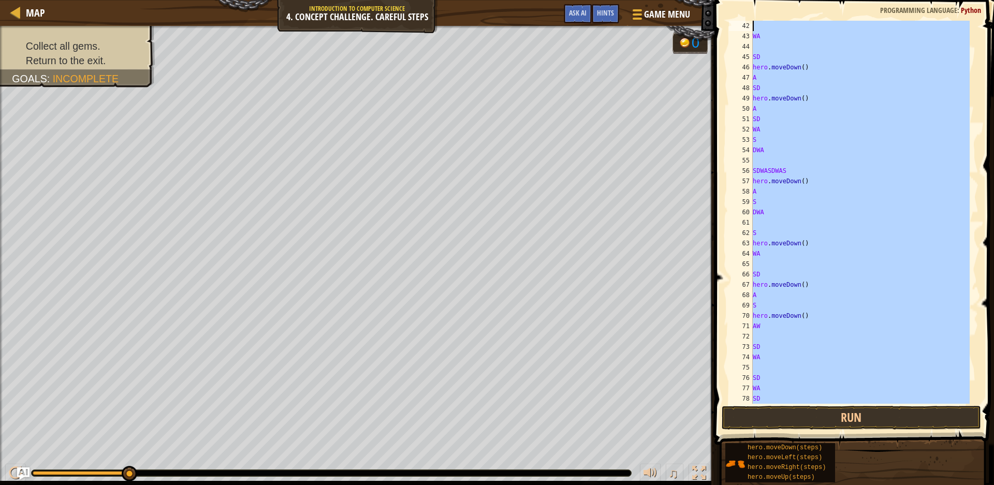
scroll to position [0, 0]
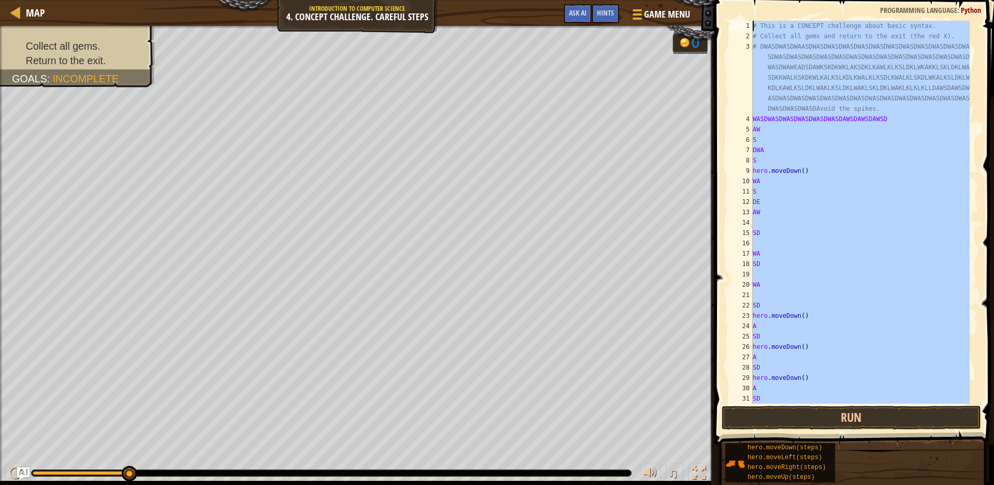
drag, startPoint x: 853, startPoint y: 399, endPoint x: 792, endPoint y: -53, distance: 456.2
click at [792, 0] on html "Map Introduction to Computer Science 4. Concept Challenge. Careful Steps Game M…" at bounding box center [497, 0] width 994 height 0
type textarea "# This is a CONCEPT challenge about basic syntax. # Collect all gems and return…"
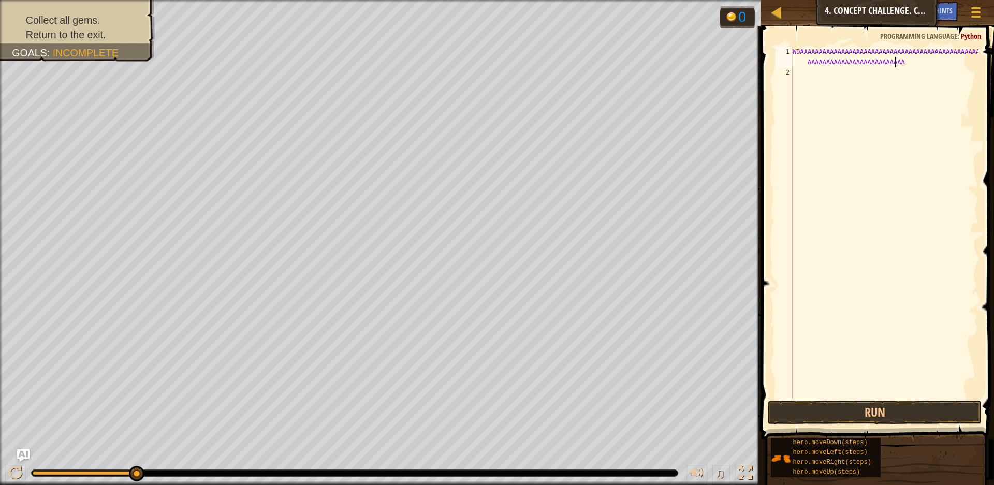
scroll to position [5, 22]
drag, startPoint x: 815, startPoint y: 50, endPoint x: 737, endPoint y: 18, distance: 84.1
click at [737, 18] on div "Map Introduction to Computer Science 4. Concept Challenge. Careful Steps Game M…" at bounding box center [497, 242] width 994 height 485
type textarea "WDAAAAAAAAAAAAAAAAAAAAAAAAAAAAAAAAAAAAAAAAAAAAAAAAAAAAAAAAAAAAAAAAAAAAAAAAAAAAA"
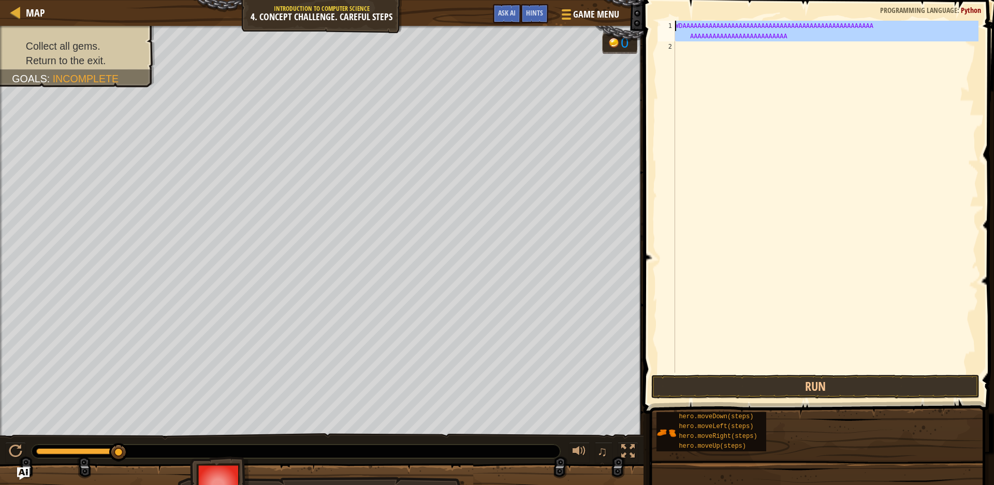
paste textarea
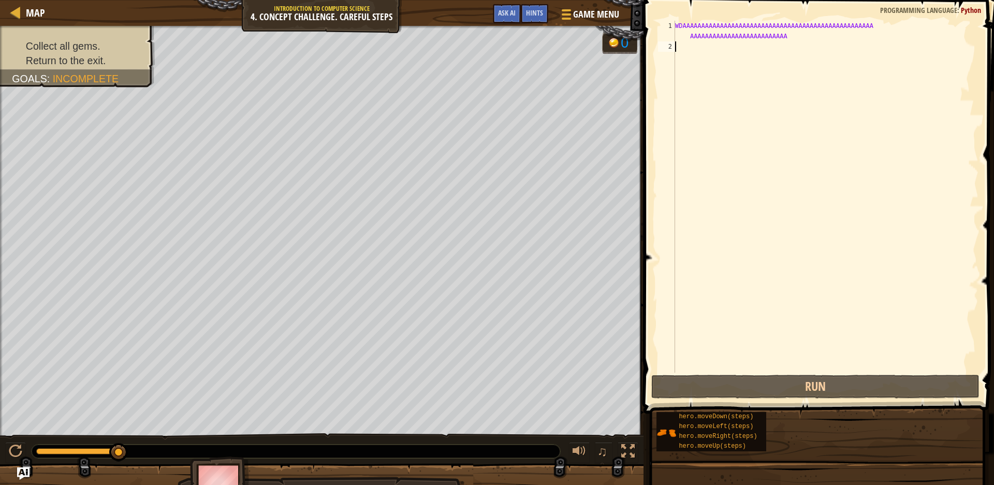
scroll to position [5, 0]
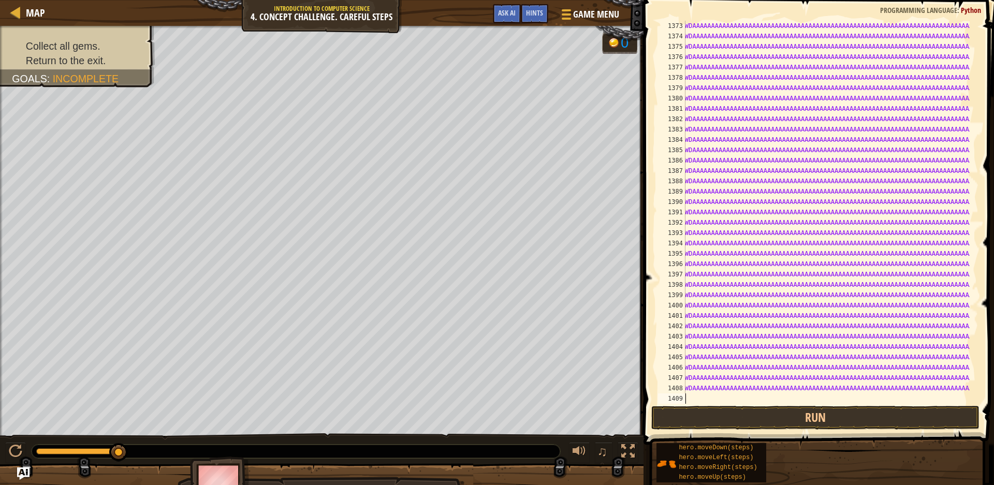
paste textarea "WDAAAAAAAAAAAAAAAAAAAAAAAAAAAAAAAAAAAAAAAAAAAAAAAAAAAAAAAAAAAAAAAAAAAAAAAAAAAAA"
click at [947, 389] on div "WDAAAAAAAAAAAAAAAAAAAAAAAAAAAAAAAAAAAAAAAAAAAAAAAAAAAAAAAAAAAAAAAAAAAAAAAAAAAAA…" at bounding box center [826, 223] width 287 height 404
type textarea "WDAAAAAAAAAAAAAAAAAAAAAAAAAAAAAAAAAAAAAAAAAAAAAAAAAAAAAAAAAAAAAAAAAAAAAAAAAAAAA"
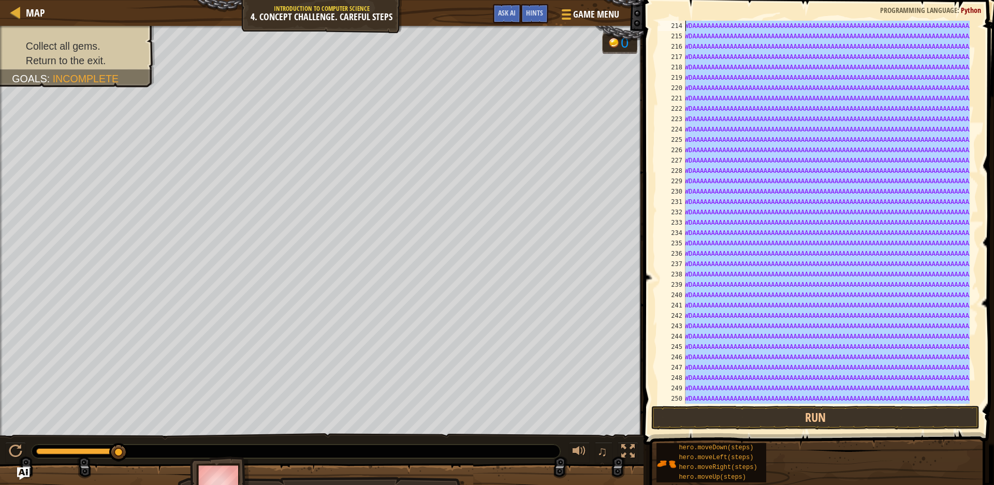
scroll to position [1129, 0]
